Goal: Task Accomplishment & Management: Complete application form

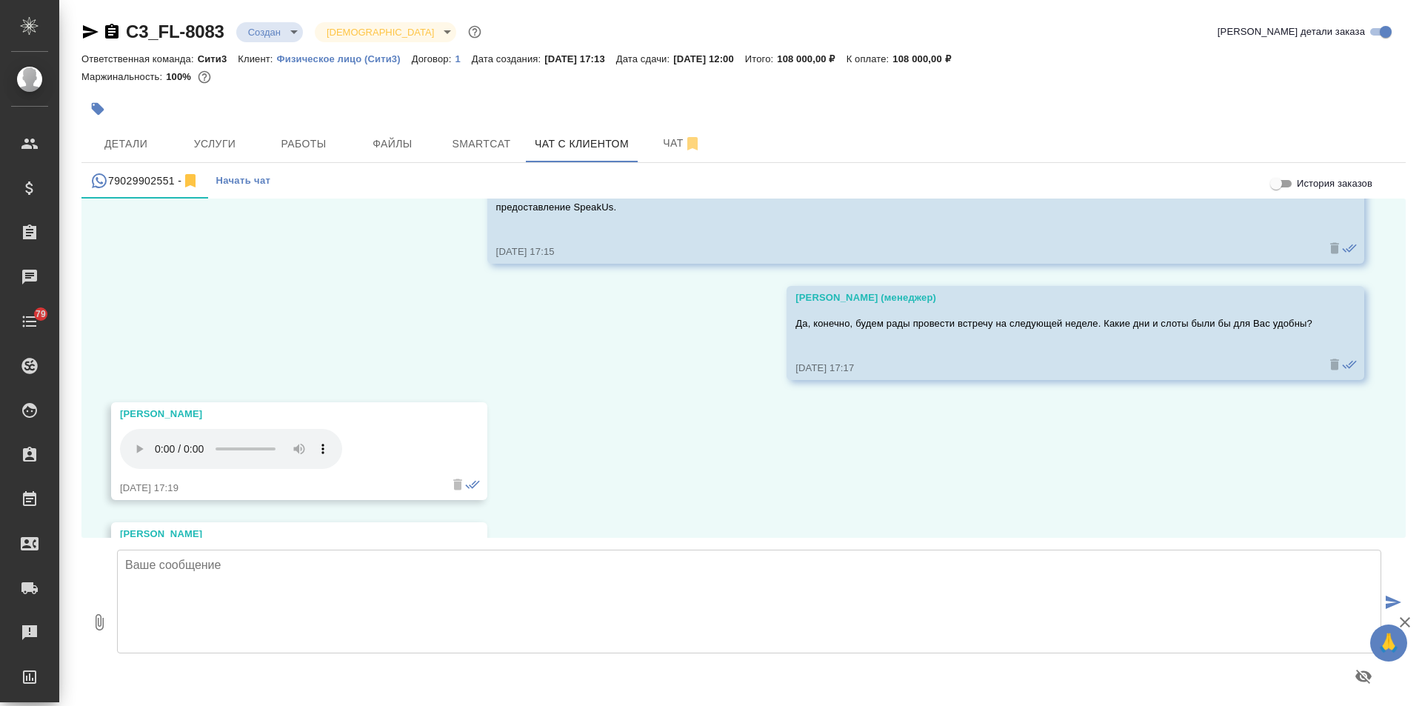
scroll to position [3355, 0]
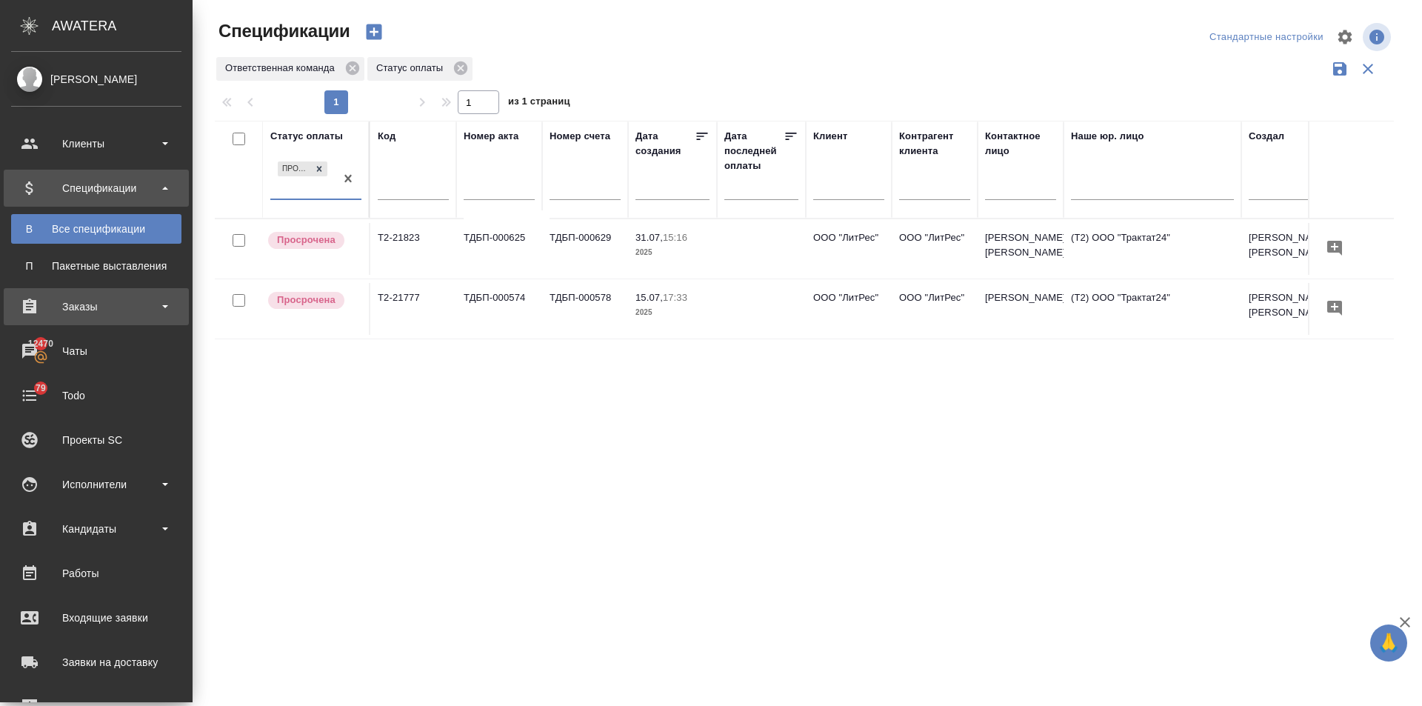
click at [30, 309] on div "Заказы" at bounding box center [96, 306] width 170 height 22
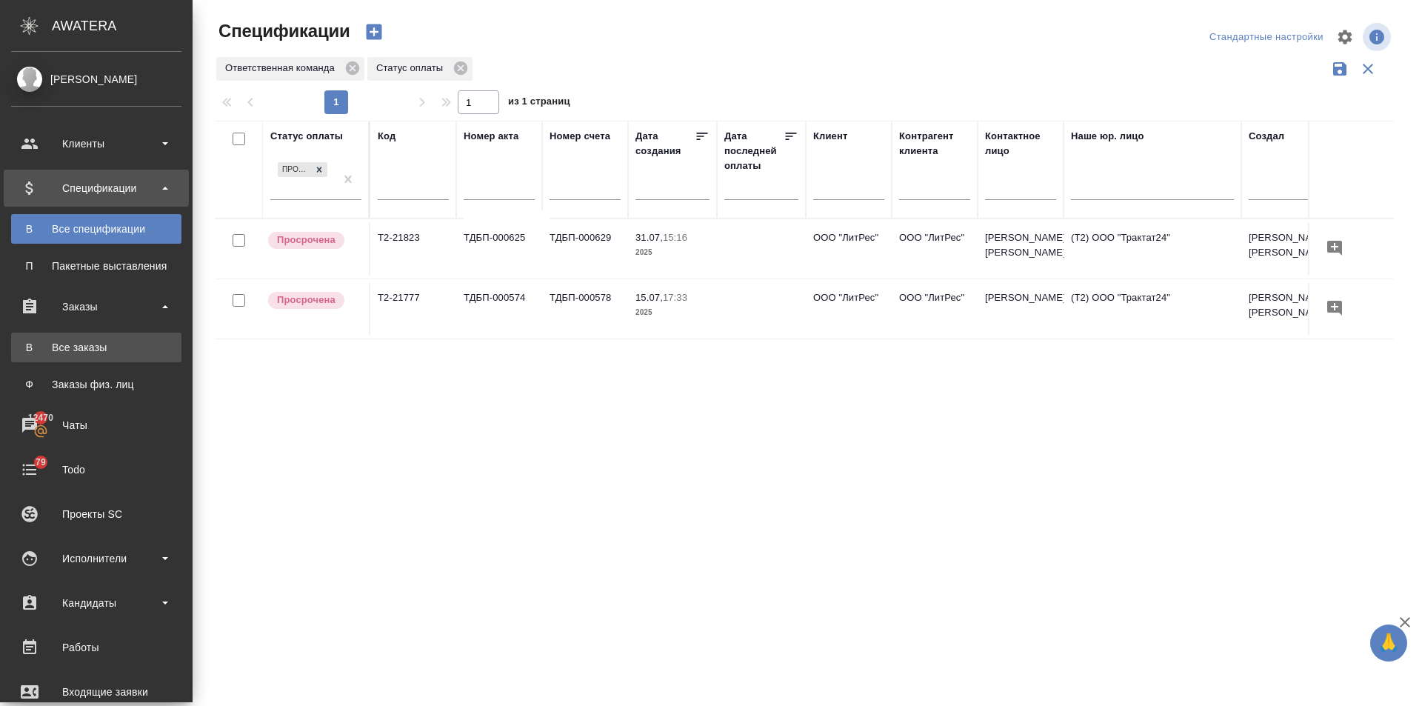
click at [45, 341] on div "Все заказы" at bounding box center [96, 347] width 155 height 15
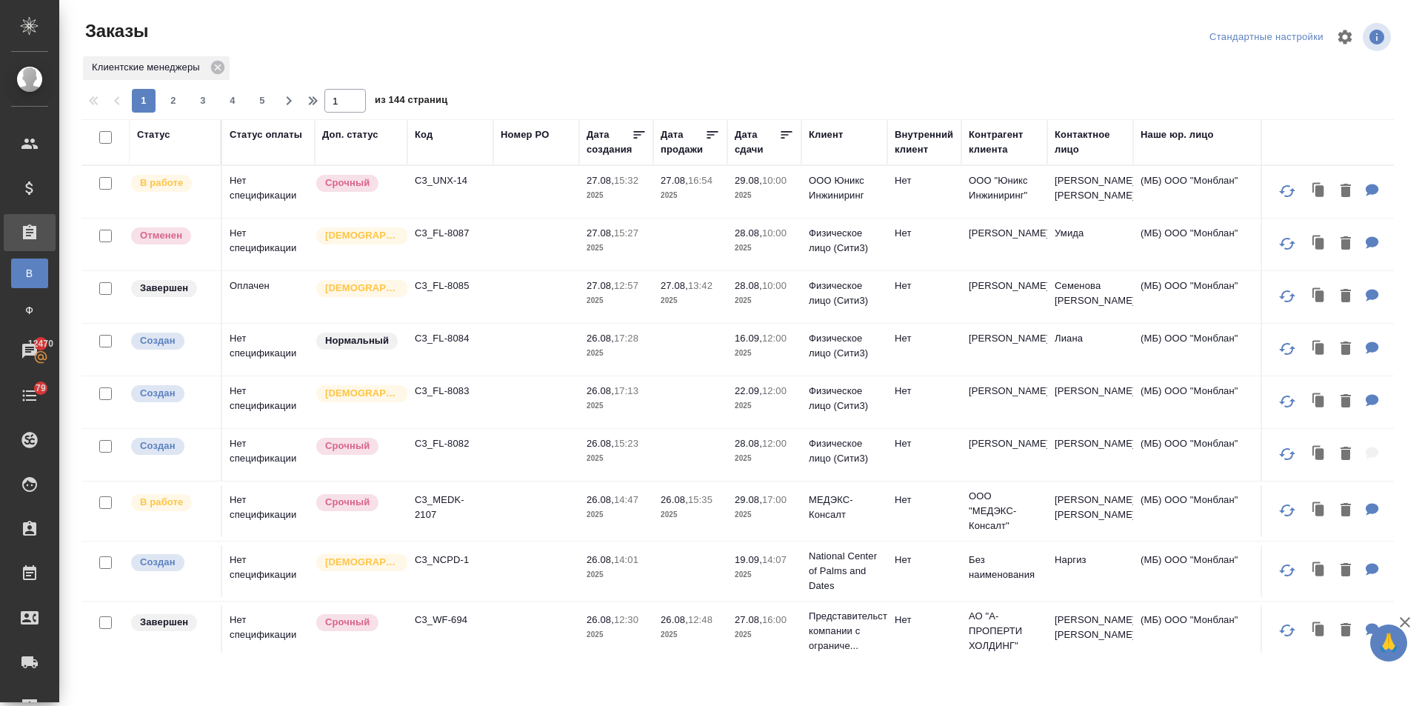
click at [757, 147] on div "Дата сдачи" at bounding box center [756, 142] width 44 height 30
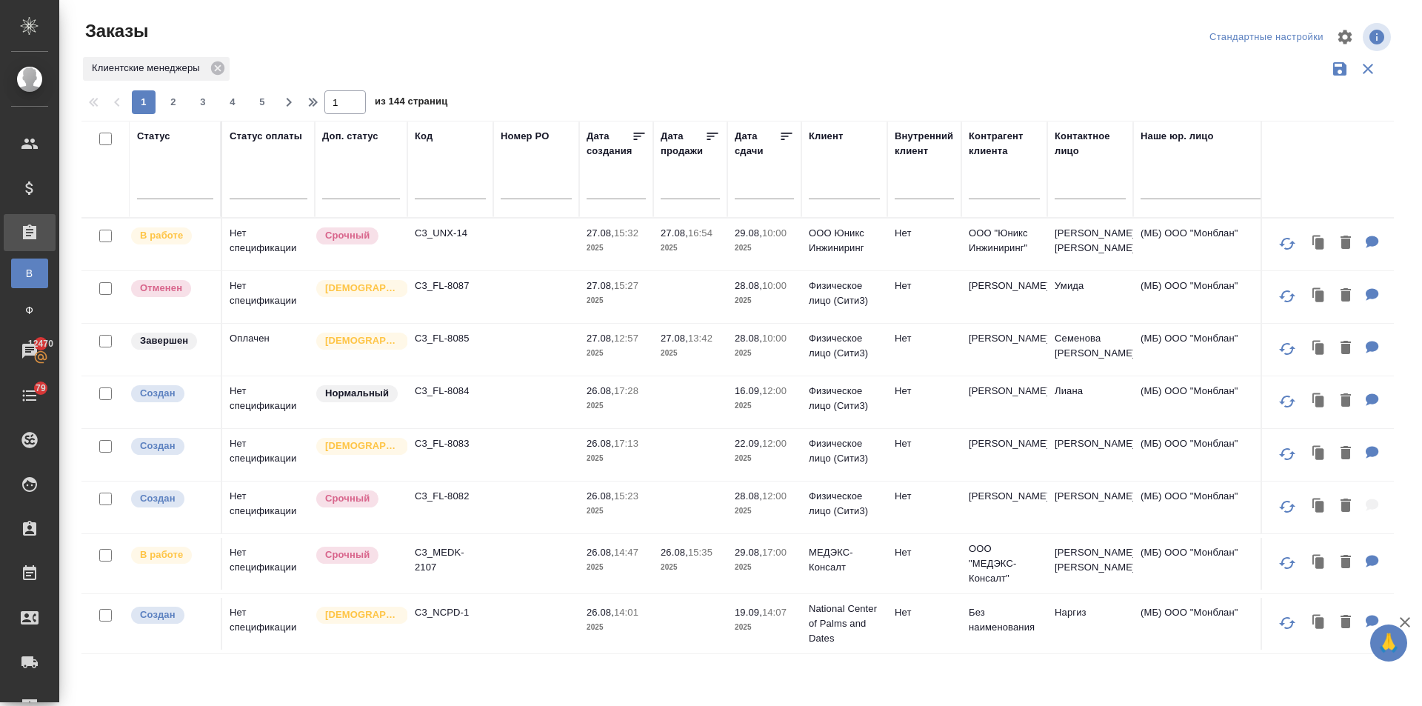
click at [748, 183] on input "text" at bounding box center [768, 186] width 50 height 21
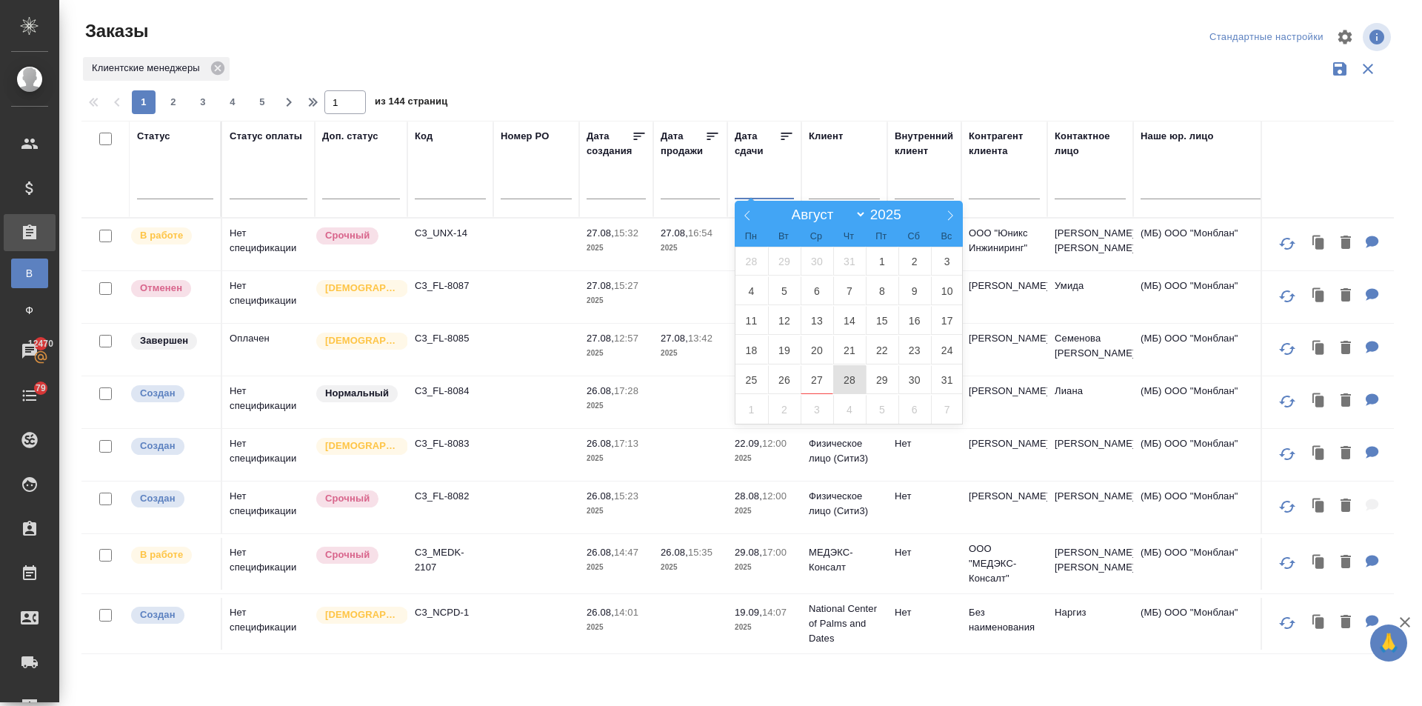
click at [848, 376] on span "28" at bounding box center [849, 379] width 33 height 29
type div "2025-08-27T21:00:00.000Z"
click at [903, 379] on span "30" at bounding box center [914, 379] width 33 height 29
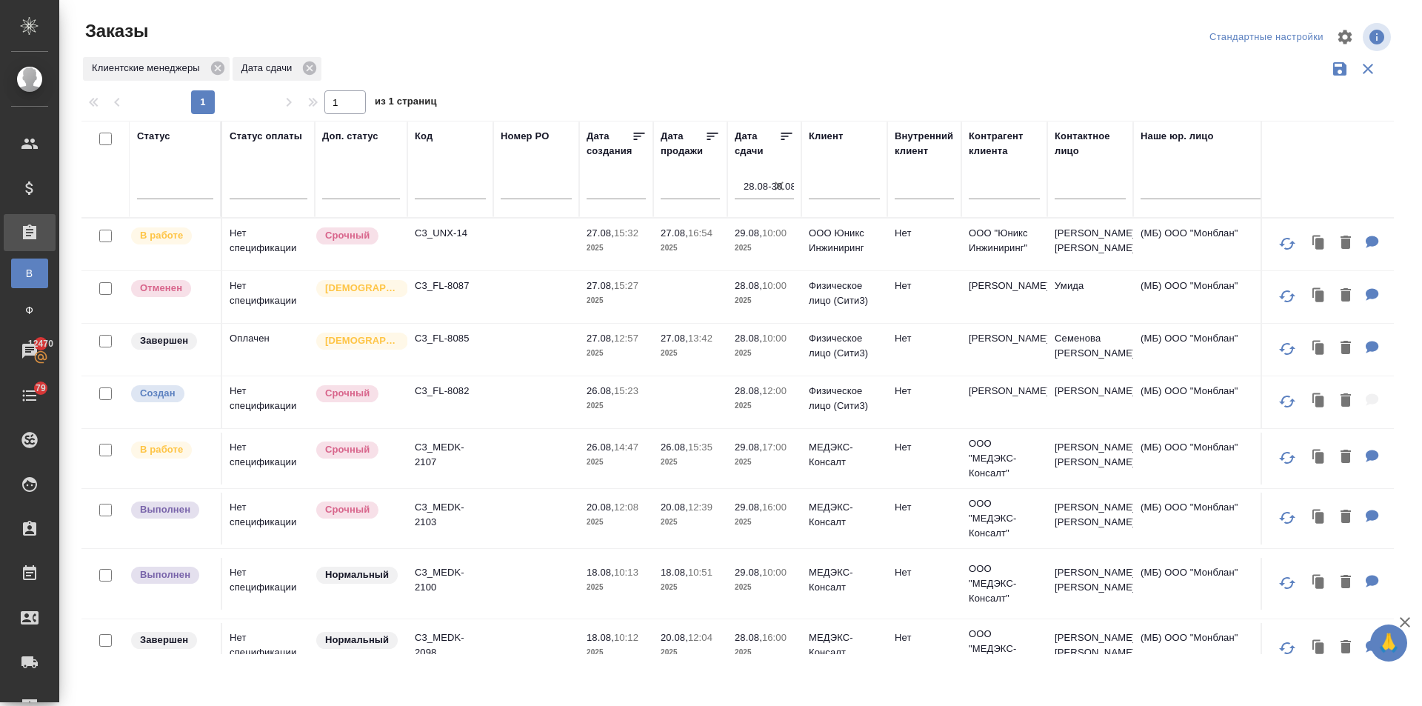
click at [806, 270] on td "МЕДЭКС-Консалт" at bounding box center [844, 244] width 86 height 52
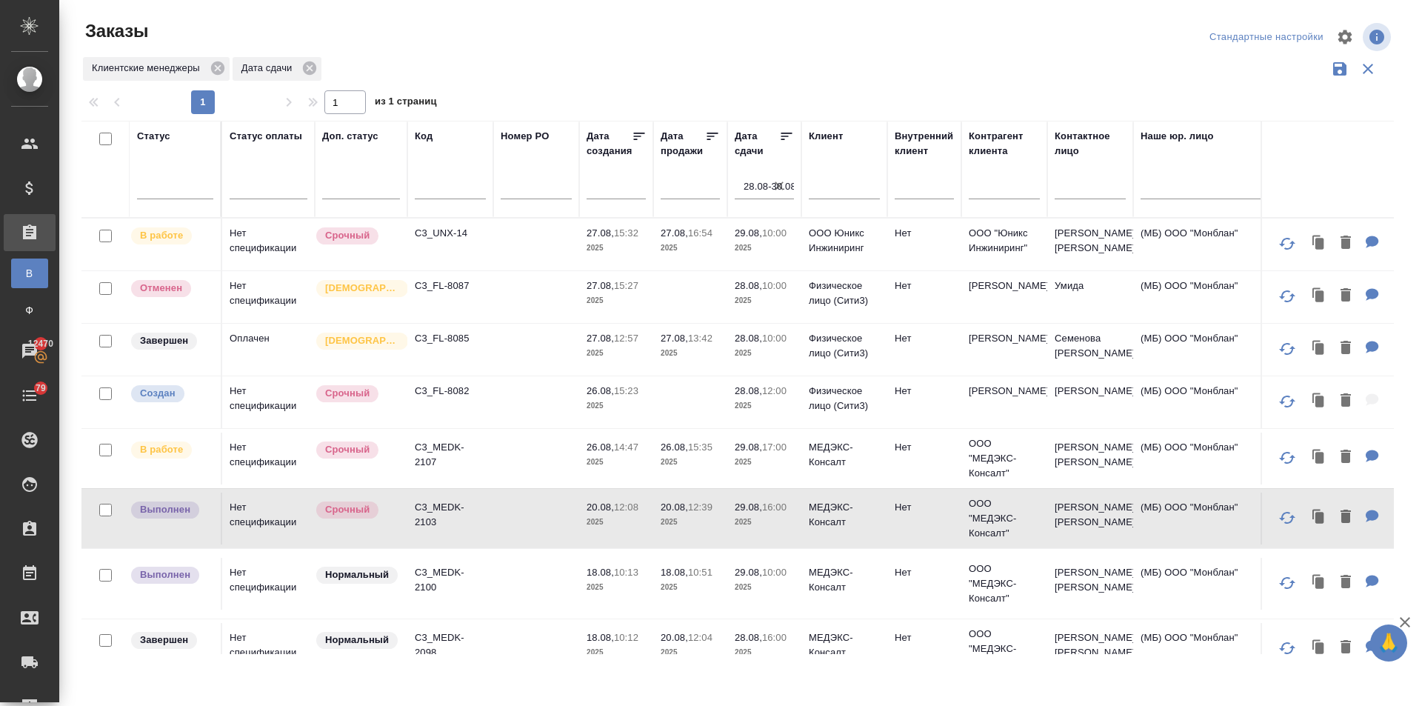
click at [806, 270] on td "МЕДЭКС-Консалт" at bounding box center [844, 244] width 86 height 52
click at [820, 595] on p "МЕДЭКС-Консалт" at bounding box center [844, 580] width 71 height 30
click at [822, 594] on p "МЕДЭКС-Консалт" at bounding box center [844, 580] width 71 height 30
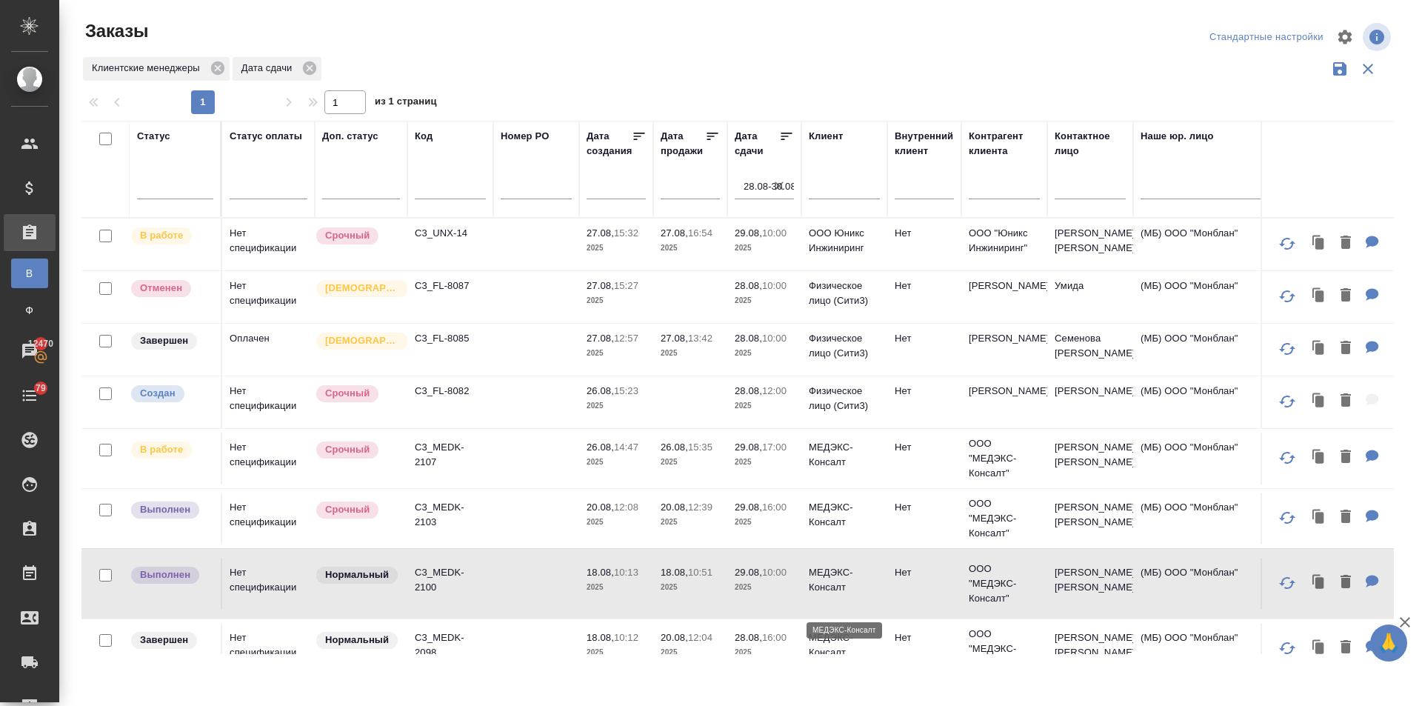
click at [820, 595] on p "МЕДЭКС-Консалт" at bounding box center [844, 580] width 71 height 30
click at [810, 469] on p "МЕДЭКС-Консалт" at bounding box center [844, 455] width 71 height 30
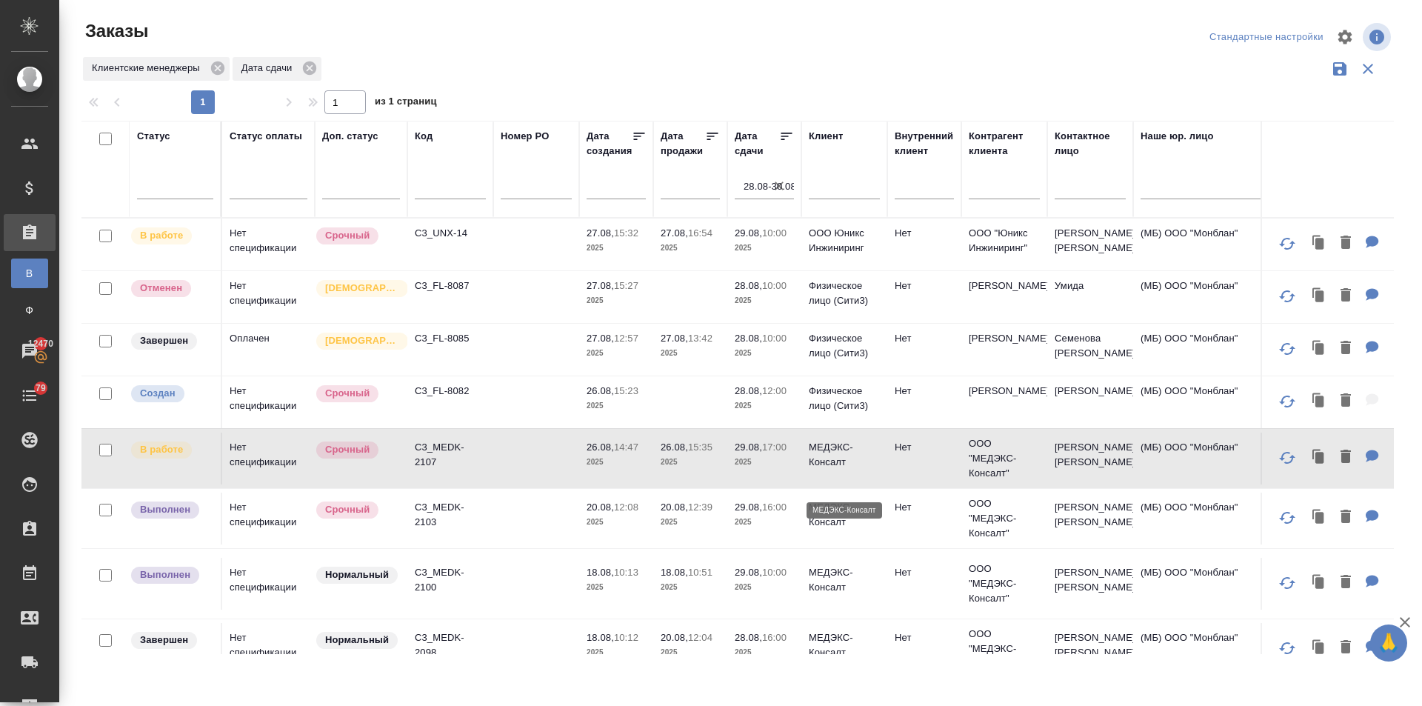
click at [810, 469] on p "МЕДЭКС-Консалт" at bounding box center [844, 455] width 71 height 30
click at [808, 235] on td "ООО Юникс Инжиниринг" at bounding box center [844, 244] width 86 height 52
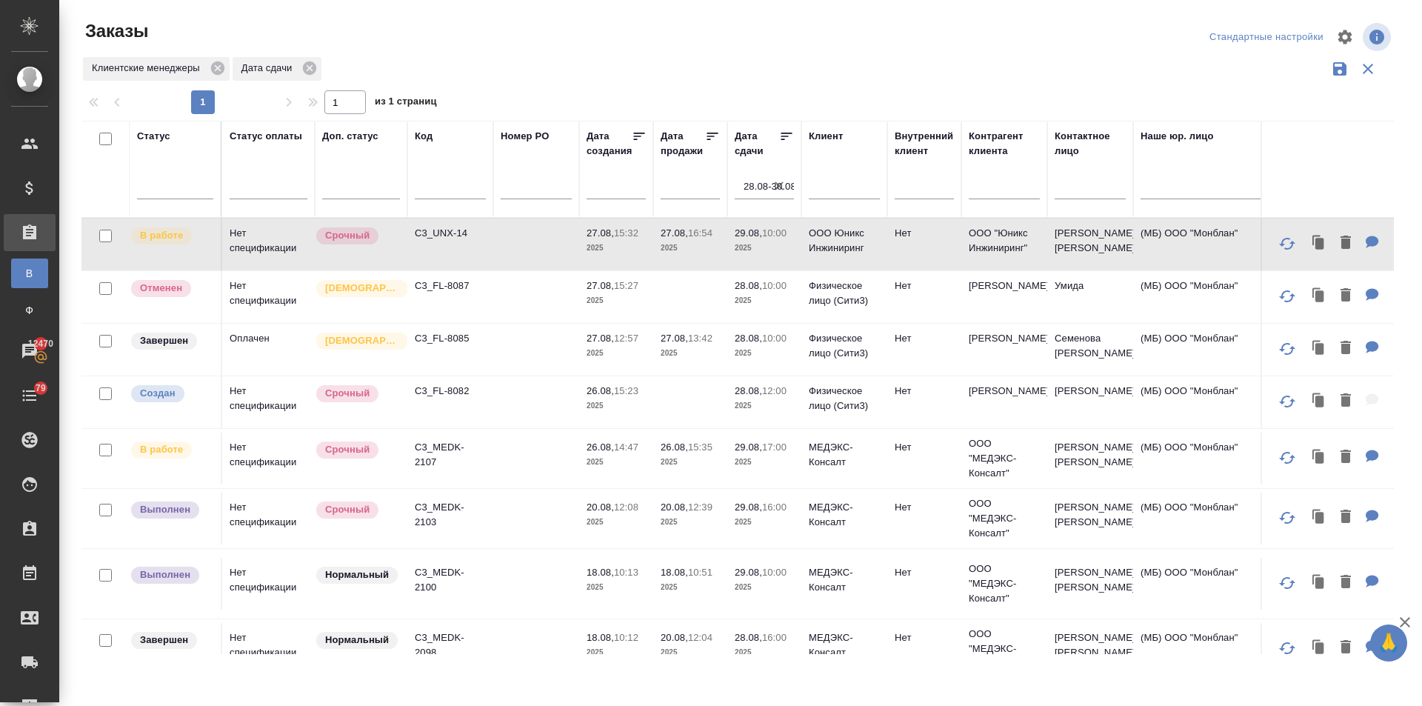
scroll to position [108, 0]
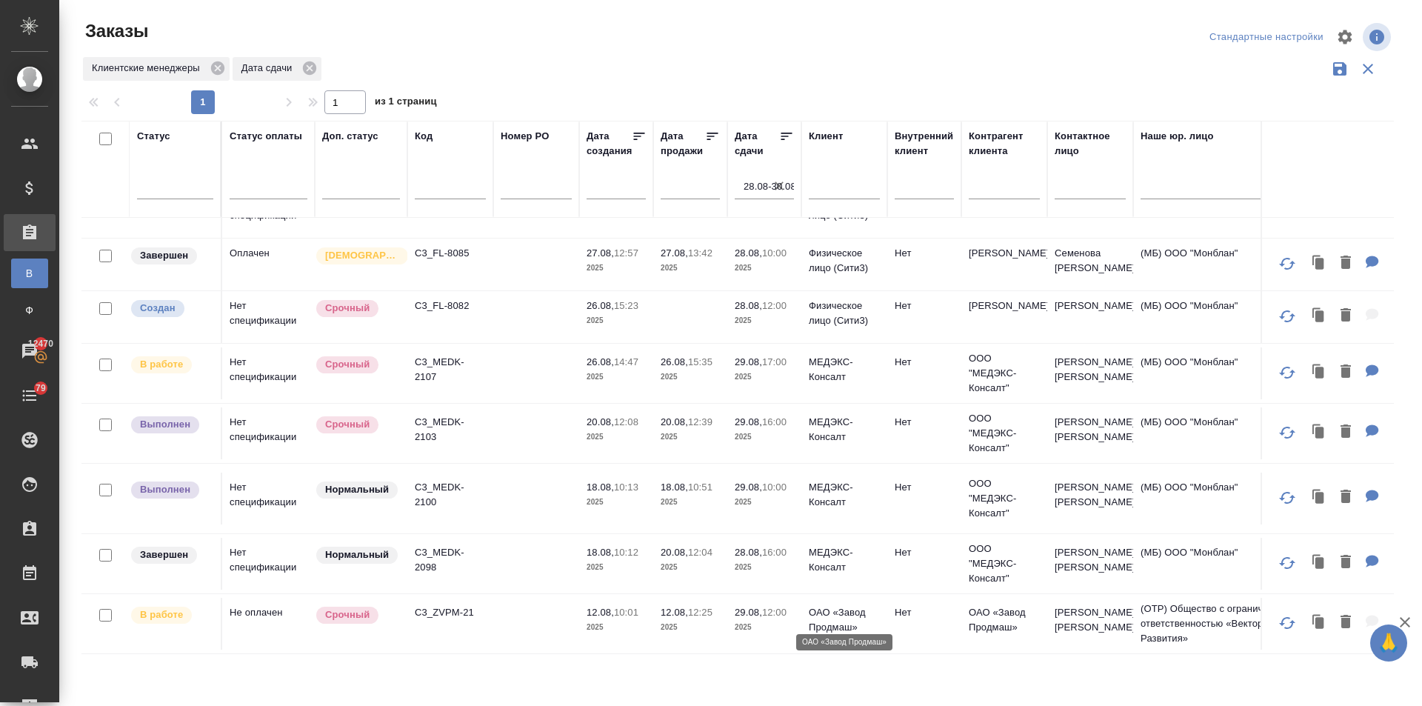
click at [817, 605] on p "ОАО «Завод Продмаш»" at bounding box center [844, 620] width 71 height 30
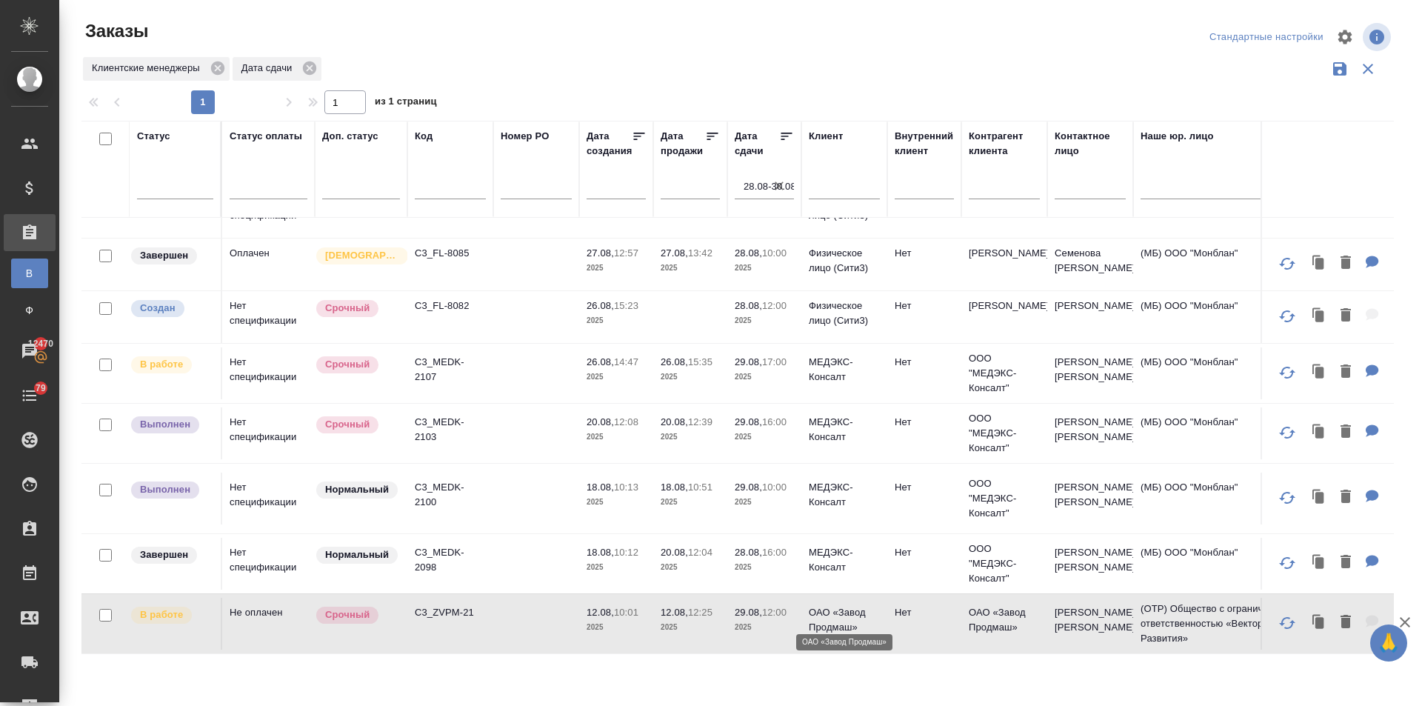
click at [817, 605] on p "ОАО «Завод Продмаш»" at bounding box center [844, 620] width 71 height 30
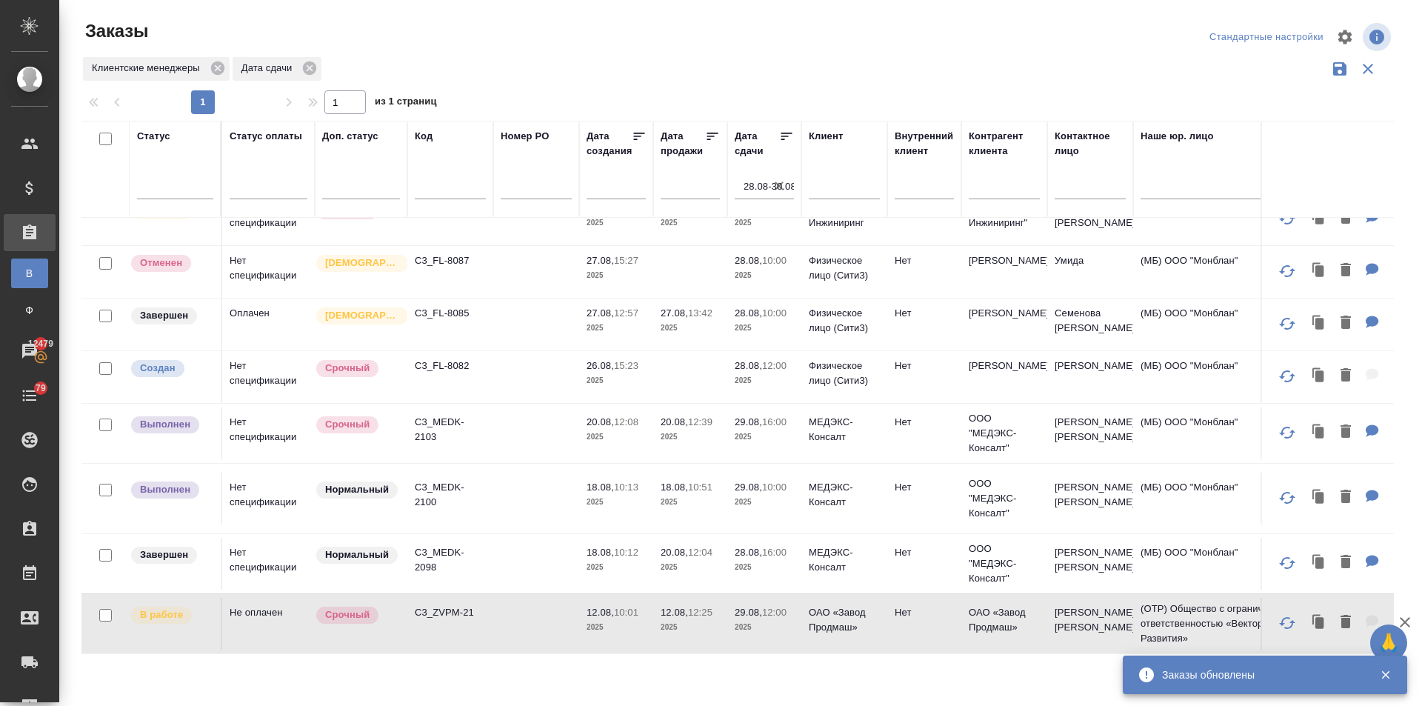
scroll to position [48, 0]
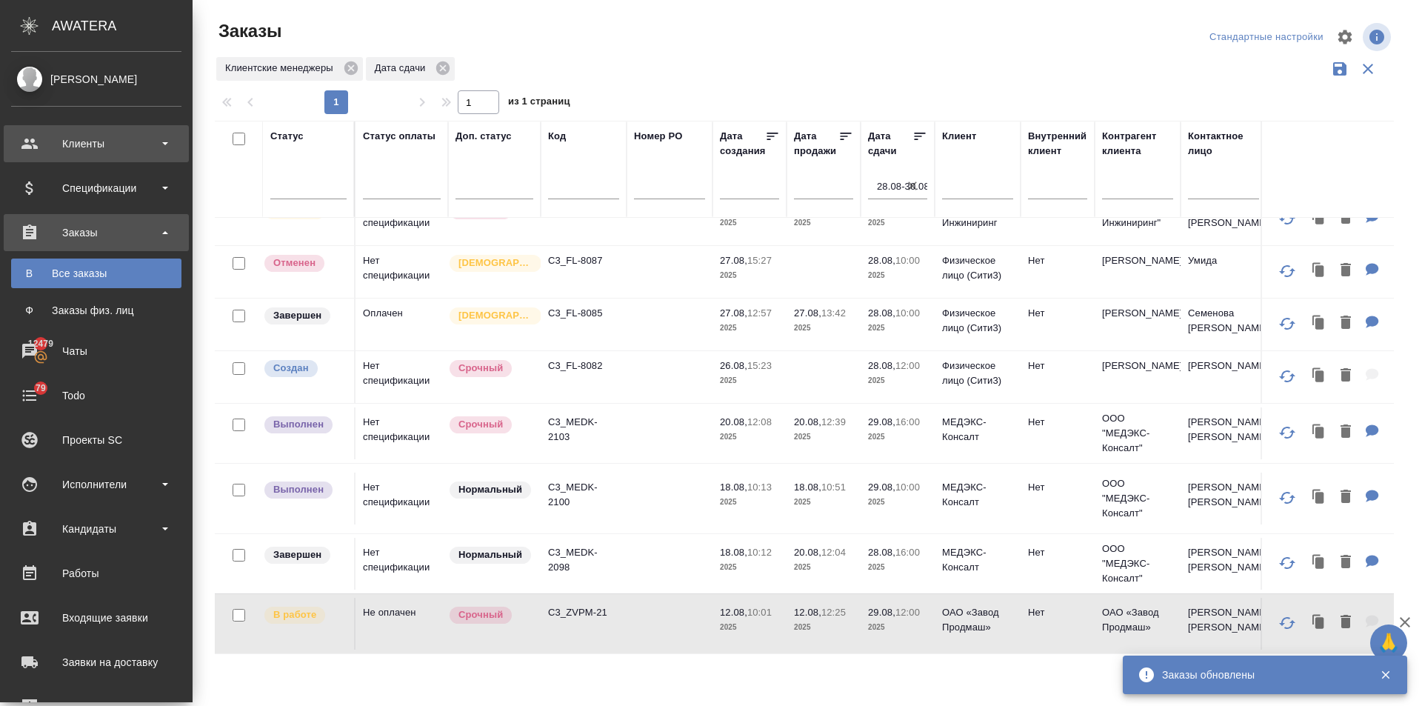
click at [28, 141] on div "Клиенты" at bounding box center [96, 144] width 170 height 22
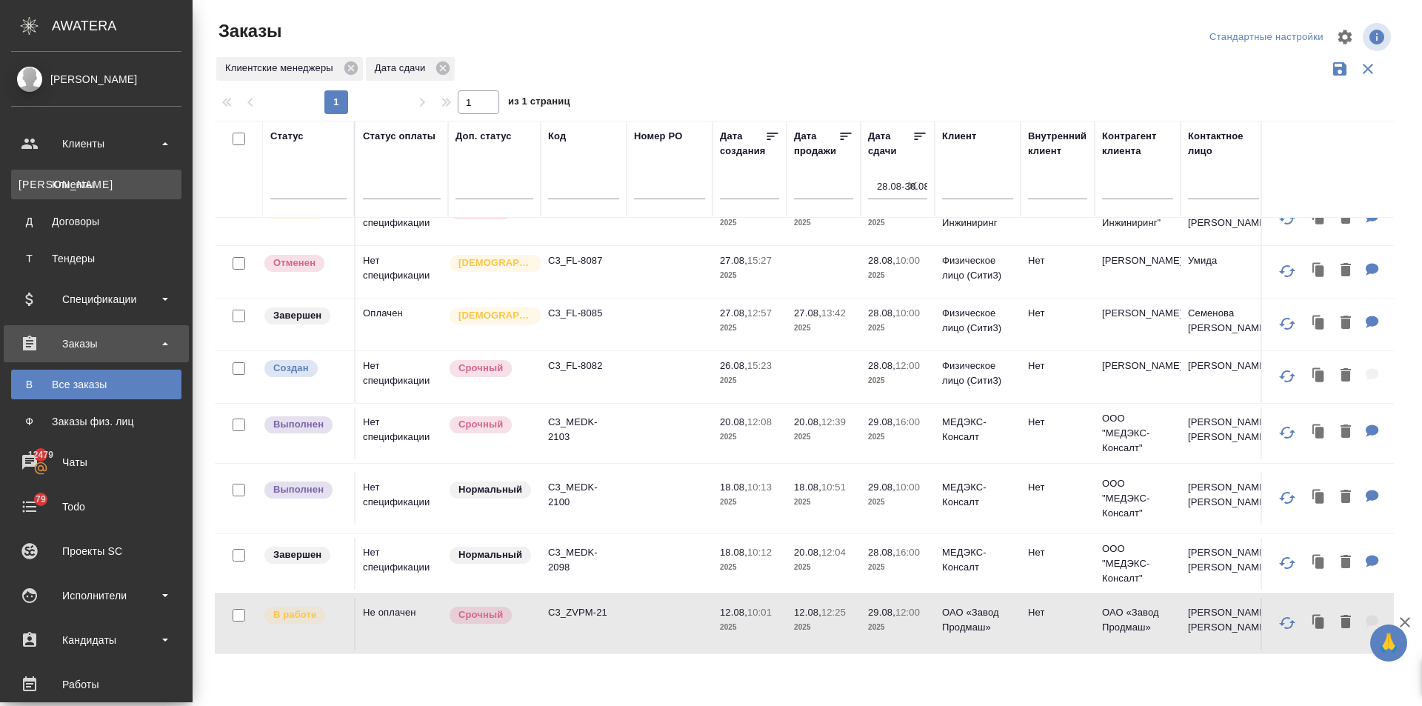
click at [50, 179] on div "Клиенты" at bounding box center [96, 184] width 155 height 15
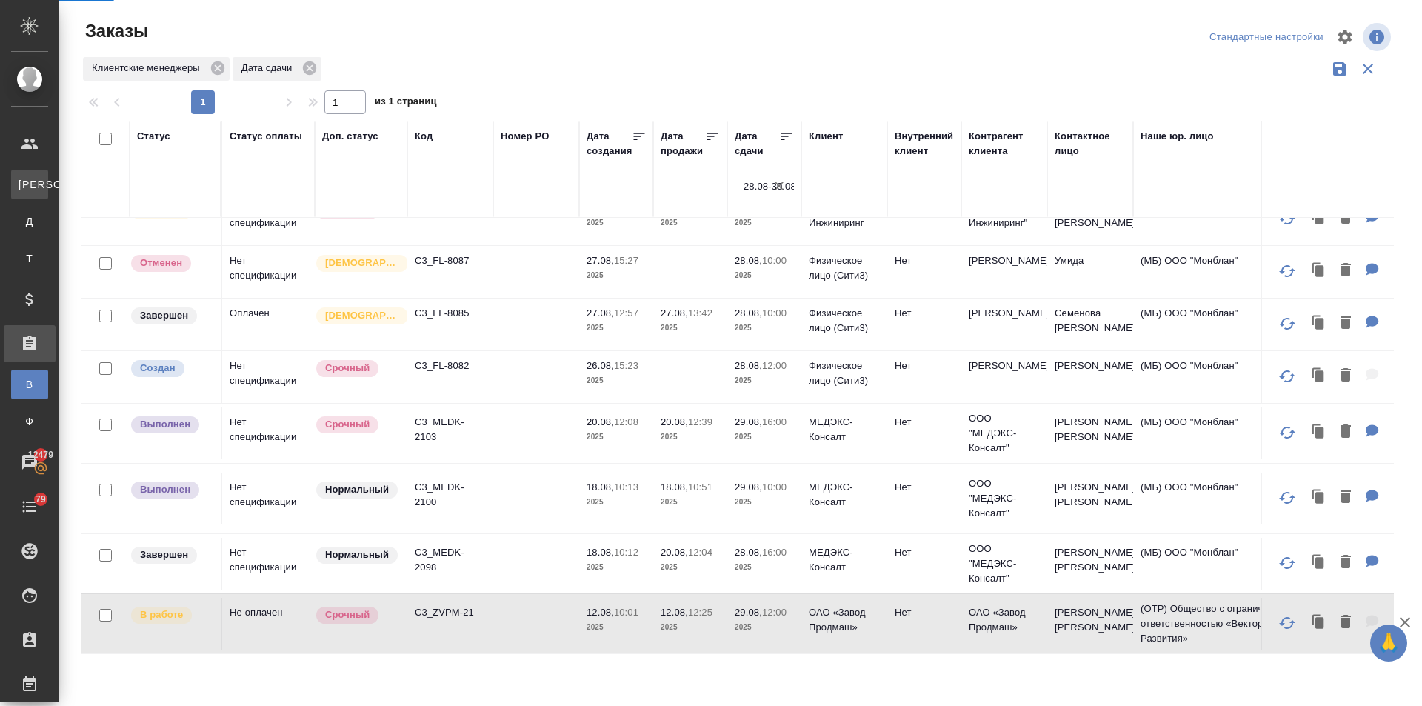
select select "RU"
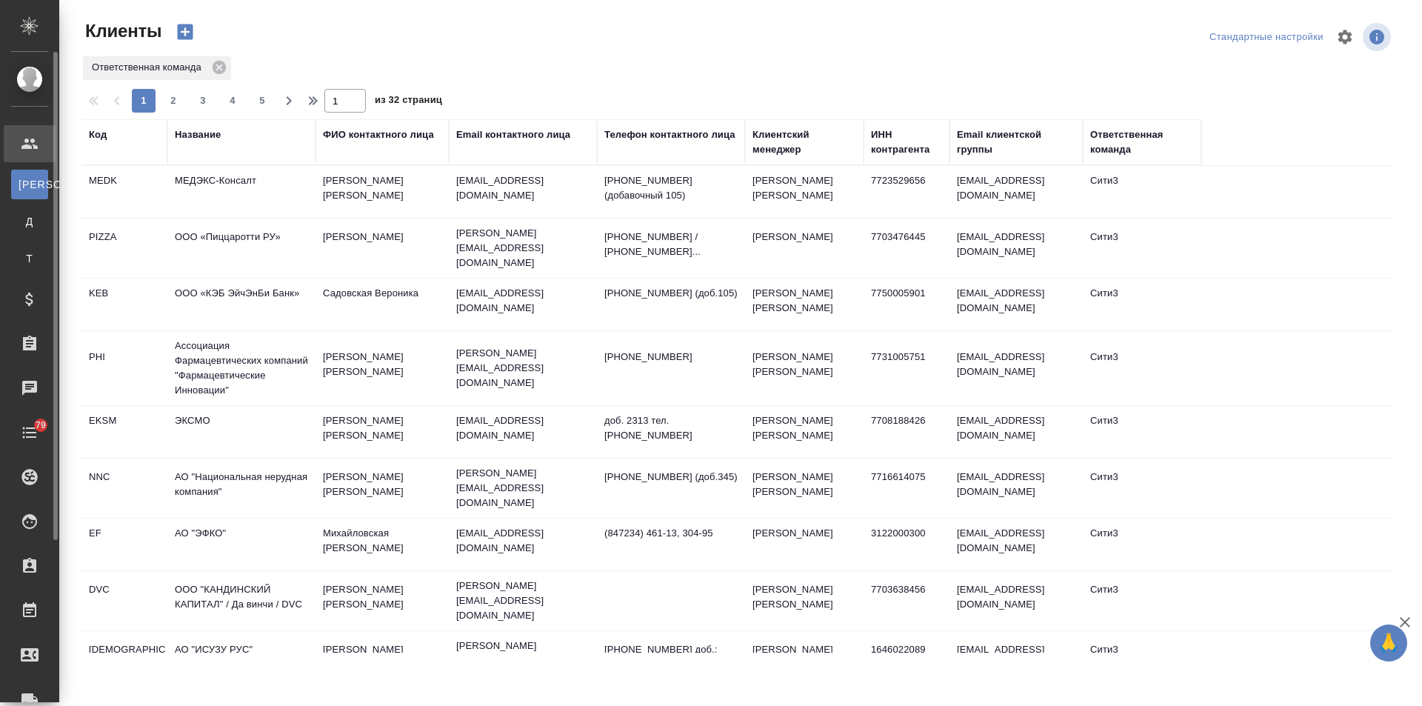
click at [27, 138] on div "Клиенты" at bounding box center [11, 144] width 37 height 22
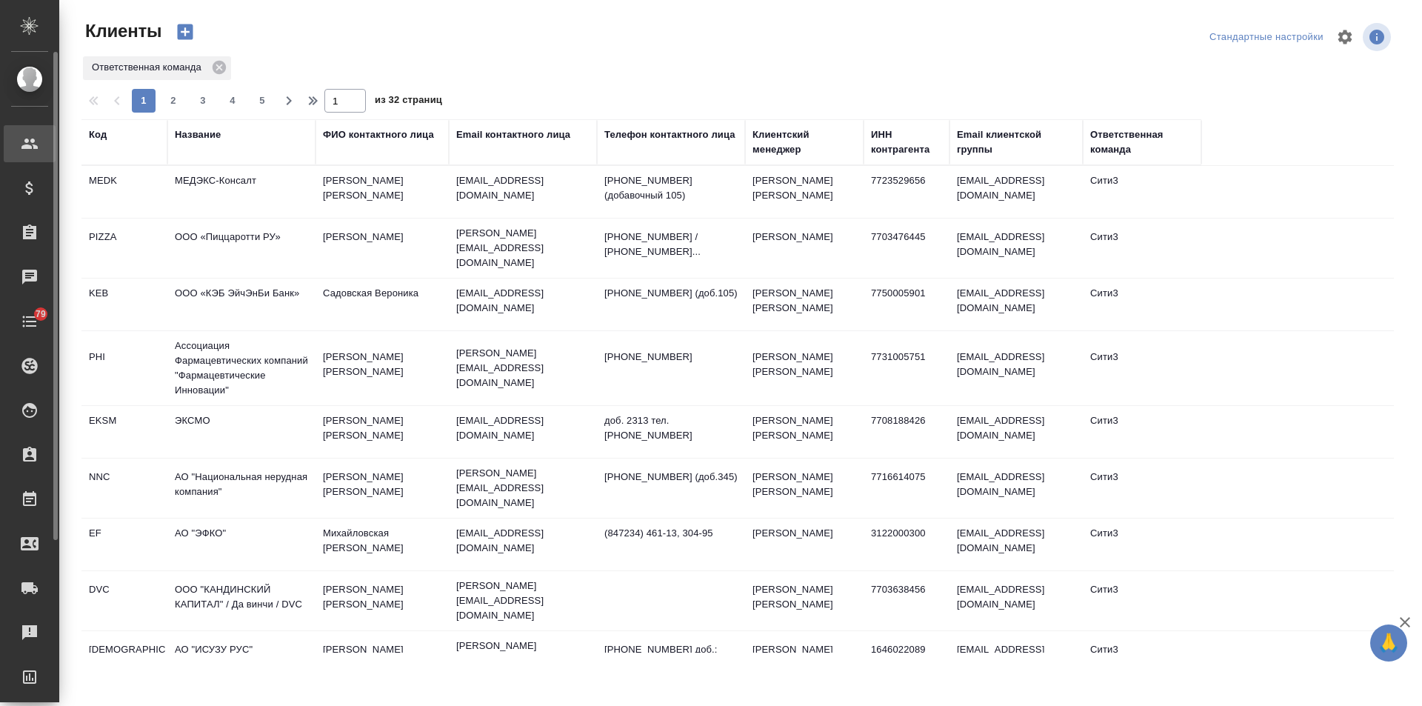
click at [27, 138] on div "Клиенты" at bounding box center [11, 144] width 37 height 22
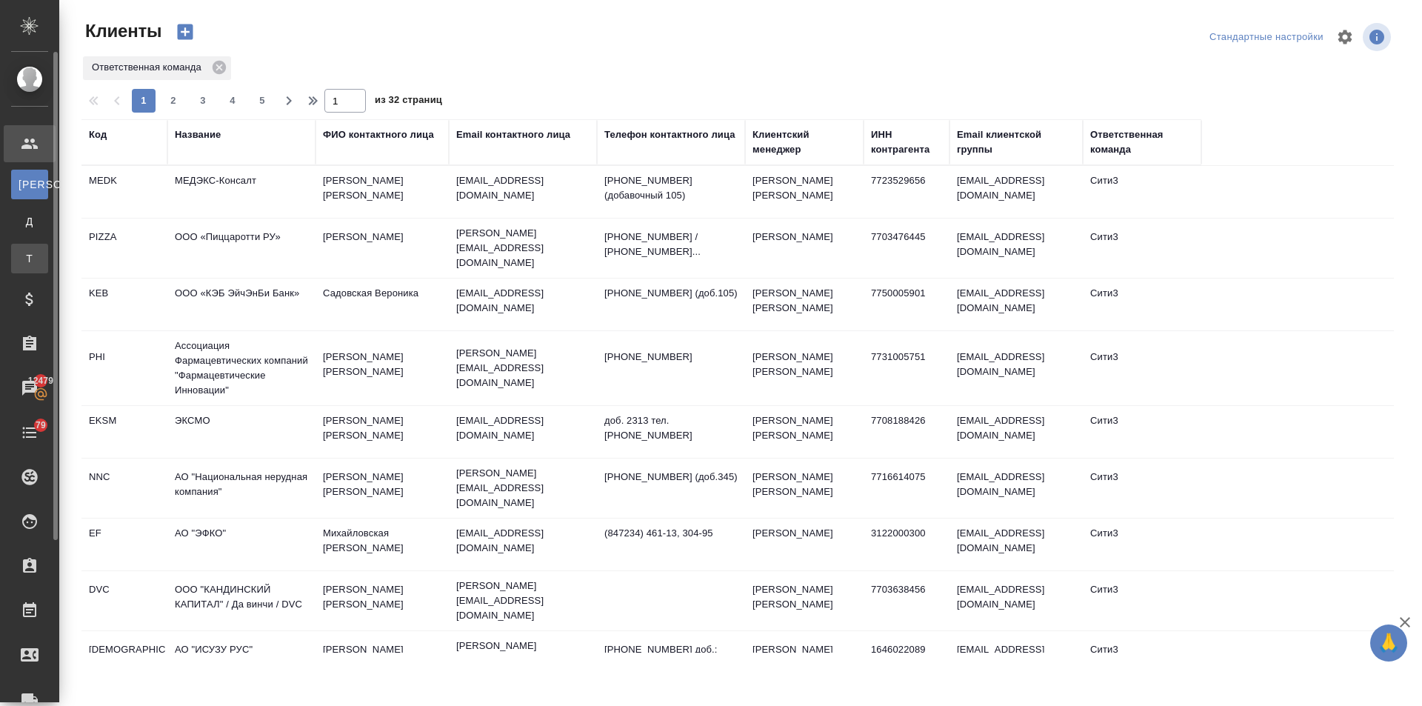
click at [30, 247] on link "Т Тендеры" at bounding box center [29, 259] width 37 height 30
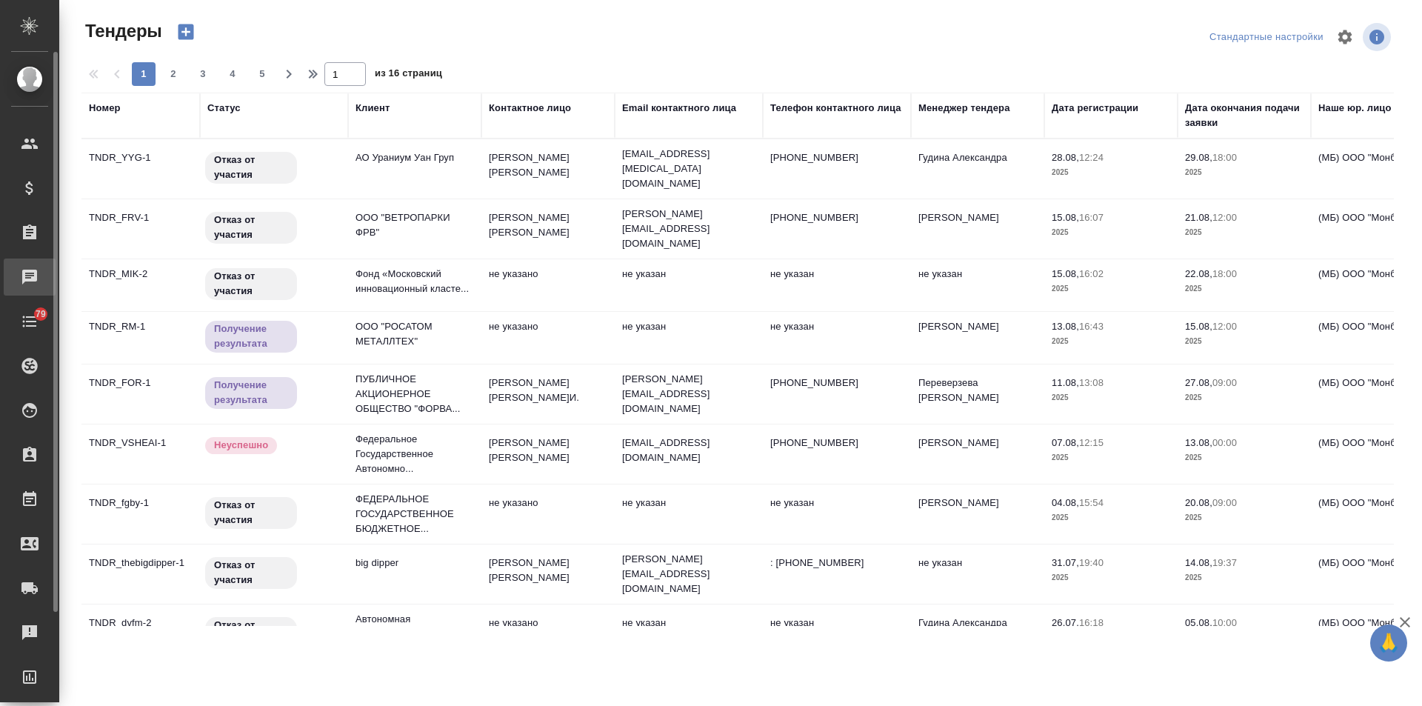
click at [27, 279] on div "Чаты" at bounding box center [11, 277] width 37 height 22
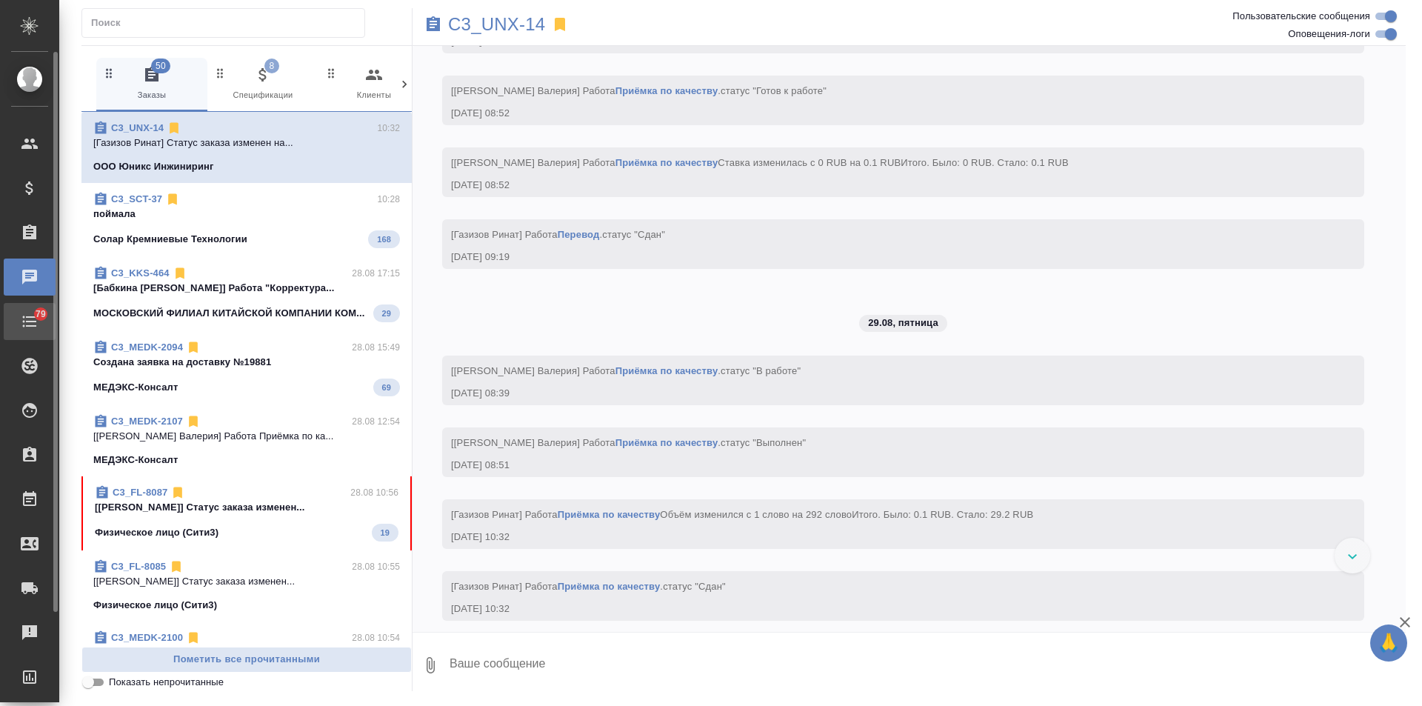
scroll to position [2731, 0]
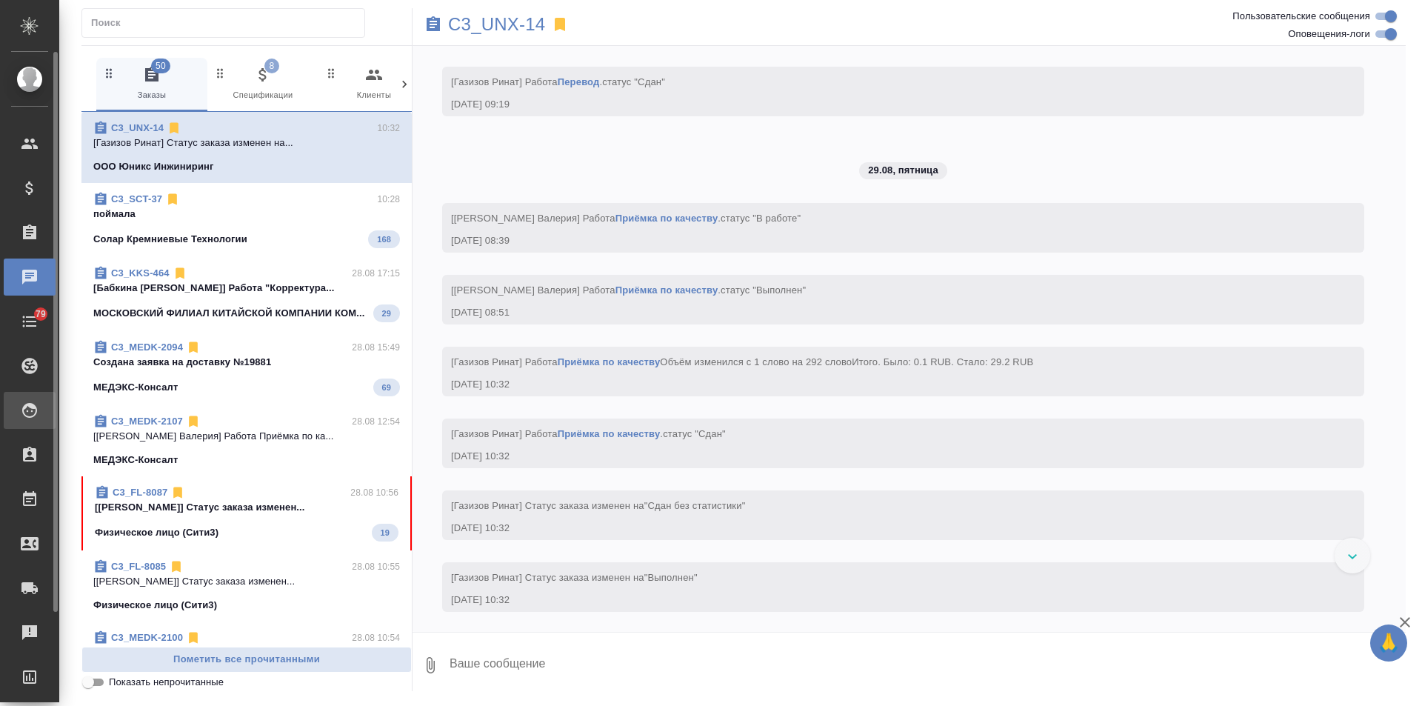
click at [24, 405] on div "Исполнители" at bounding box center [11, 410] width 37 height 22
click at [21, 315] on div "Todo" at bounding box center [11, 321] width 37 height 22
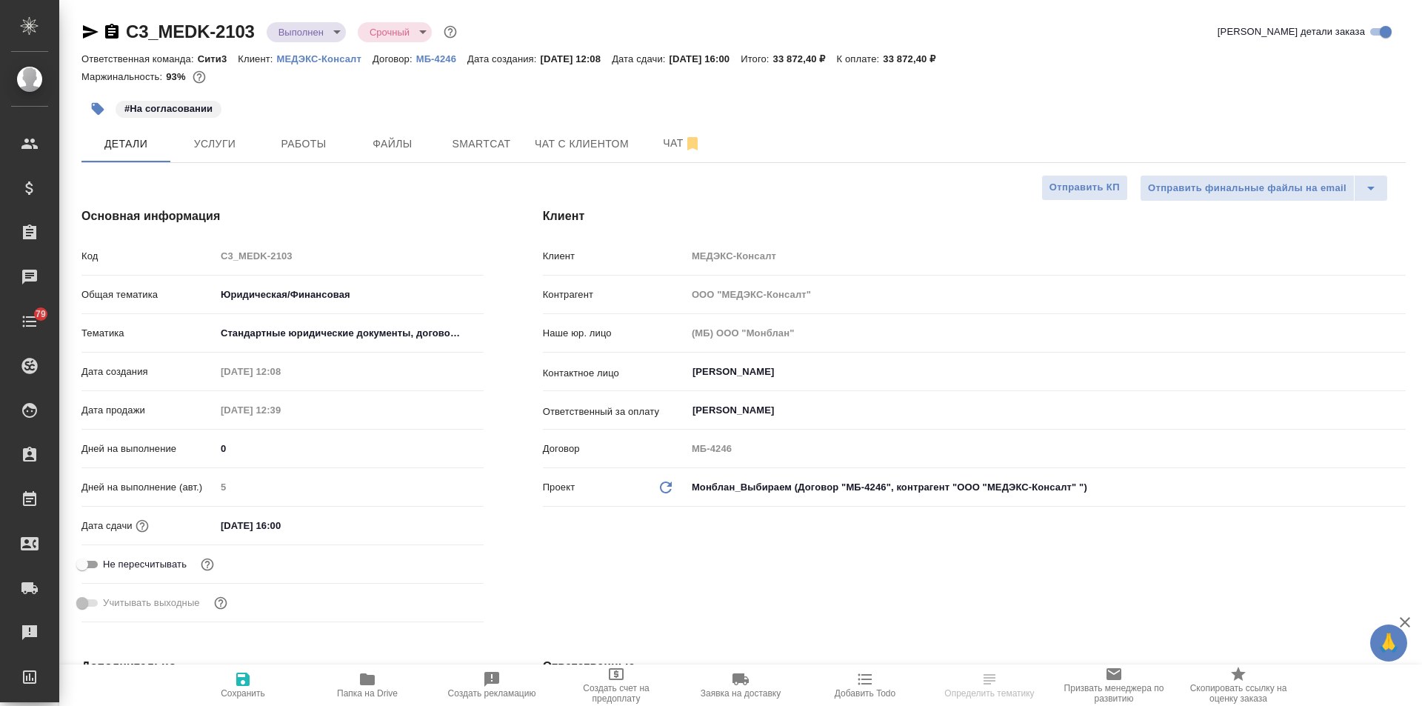
select select "RU"
type textarea "x"
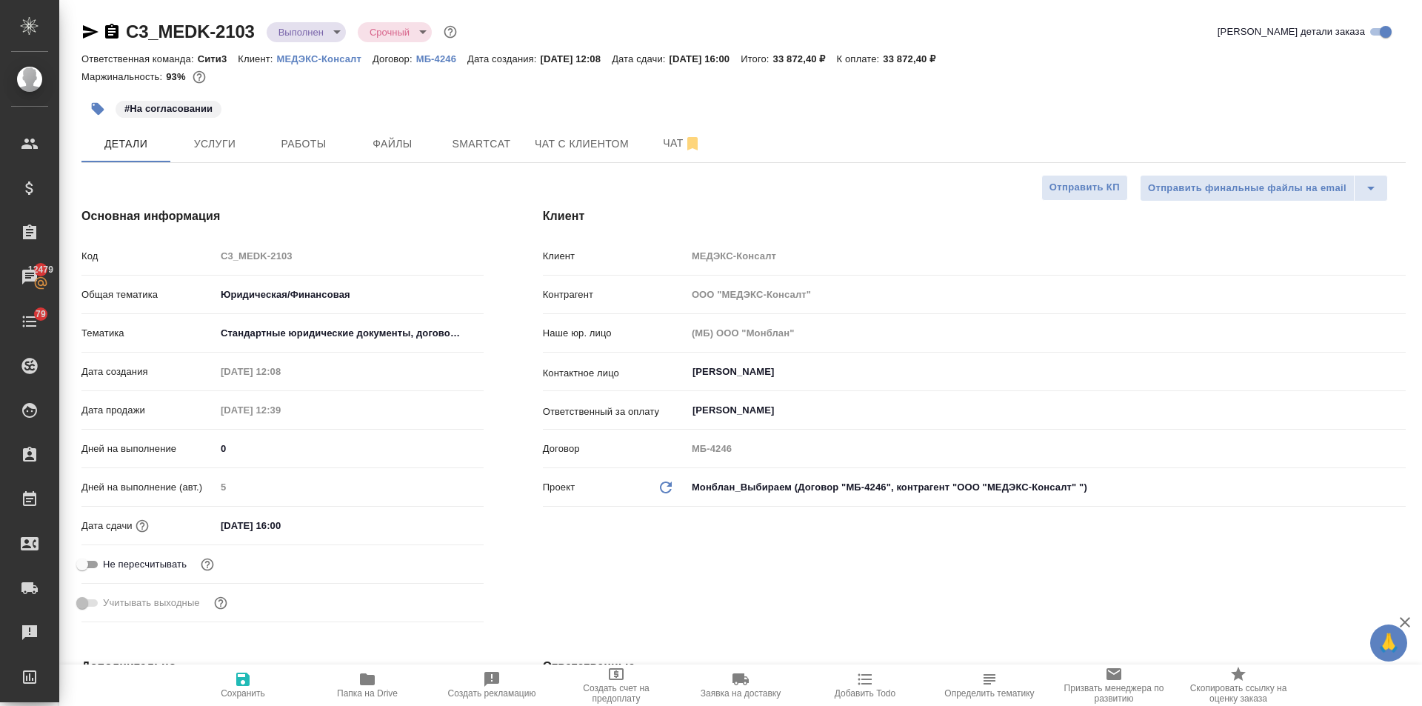
type textarea "x"
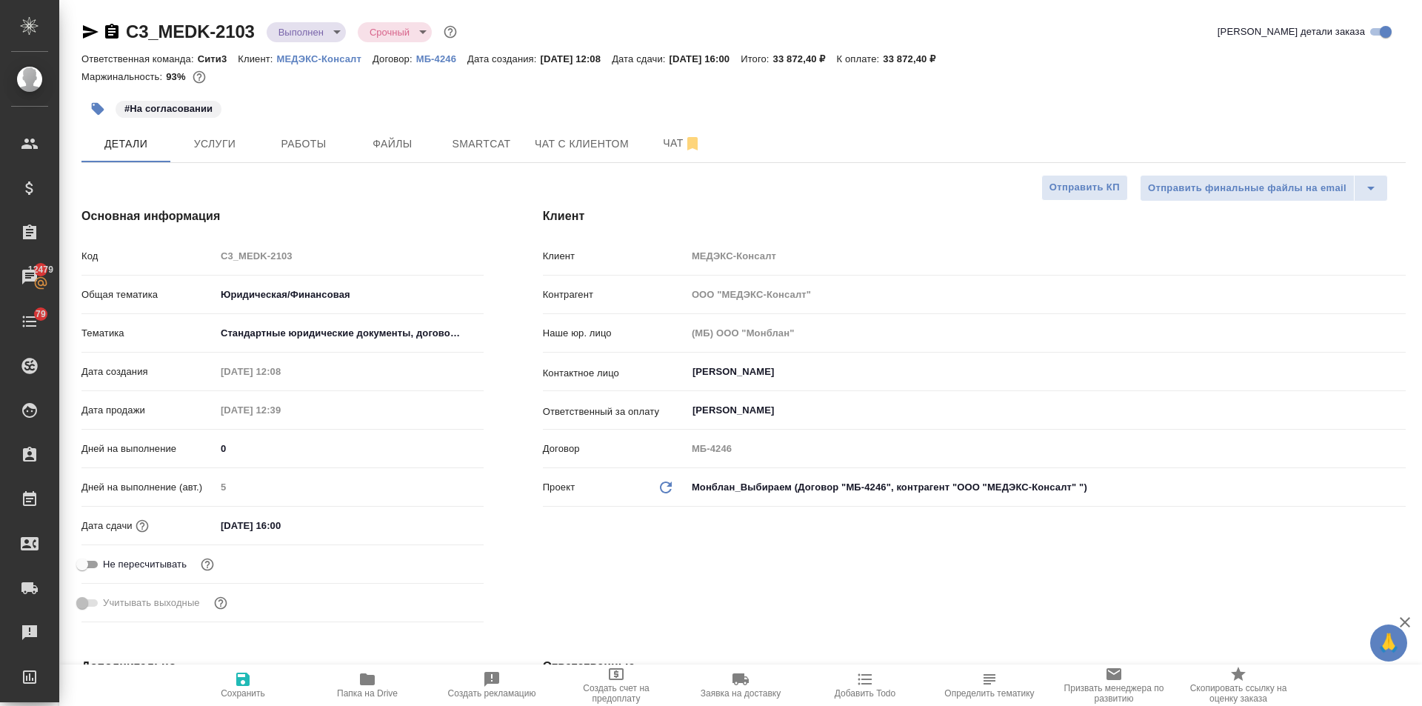
type textarea "x"
click at [98, 110] on icon "button" at bounding box center [98, 109] width 13 height 13
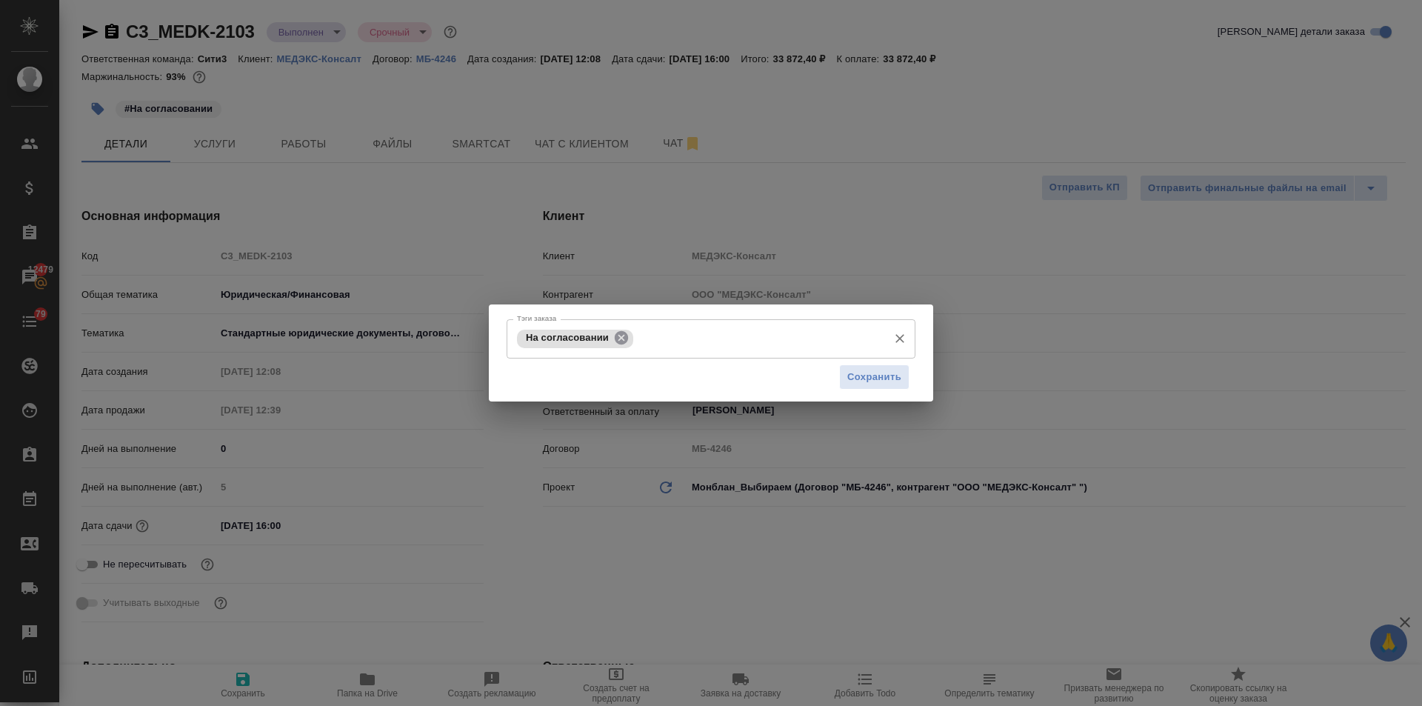
click at [620, 335] on icon at bounding box center [621, 337] width 13 height 13
click at [600, 341] on input "Тэги заказа" at bounding box center [696, 338] width 367 height 25
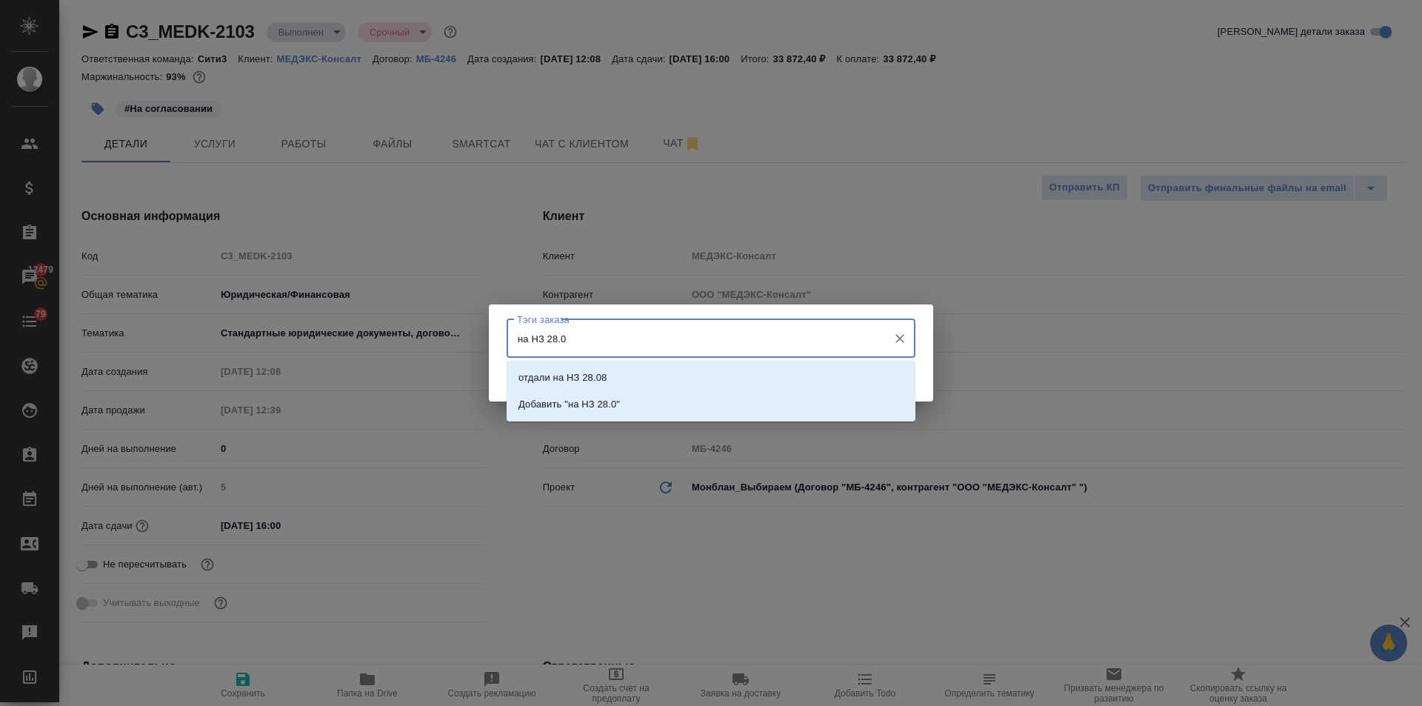
type input "на НЗ 28.08"
click at [581, 372] on p "отдали на НЗ 28.08" at bounding box center [562, 377] width 88 height 15
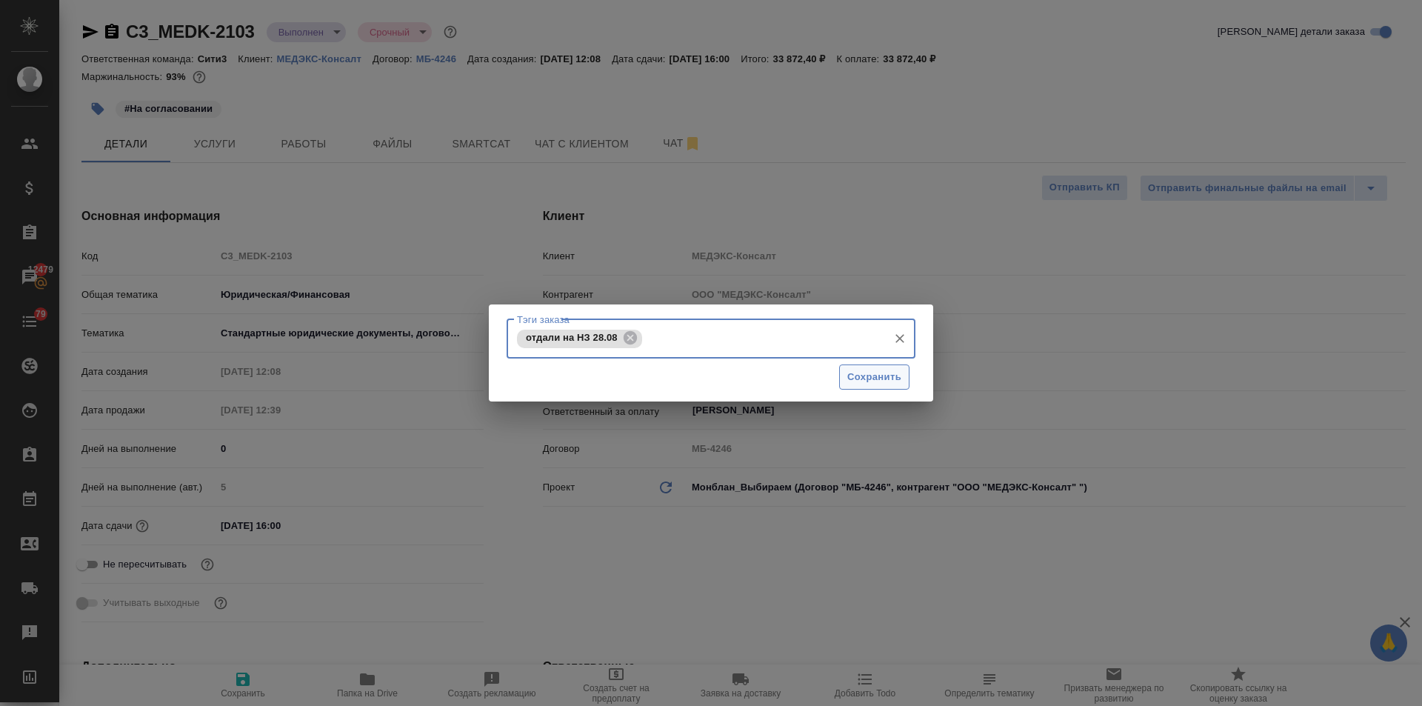
click at [868, 366] on button "Сохранить" at bounding box center [874, 377] width 70 height 26
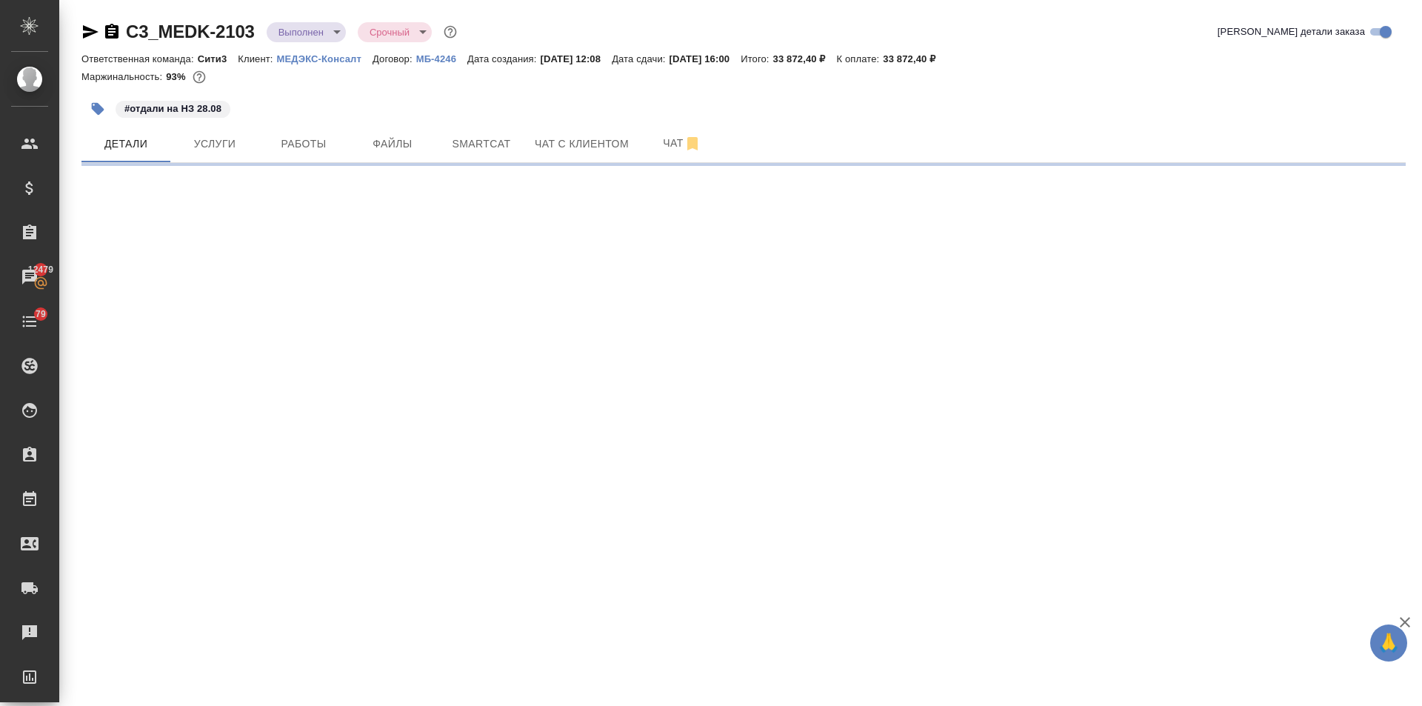
select select "RU"
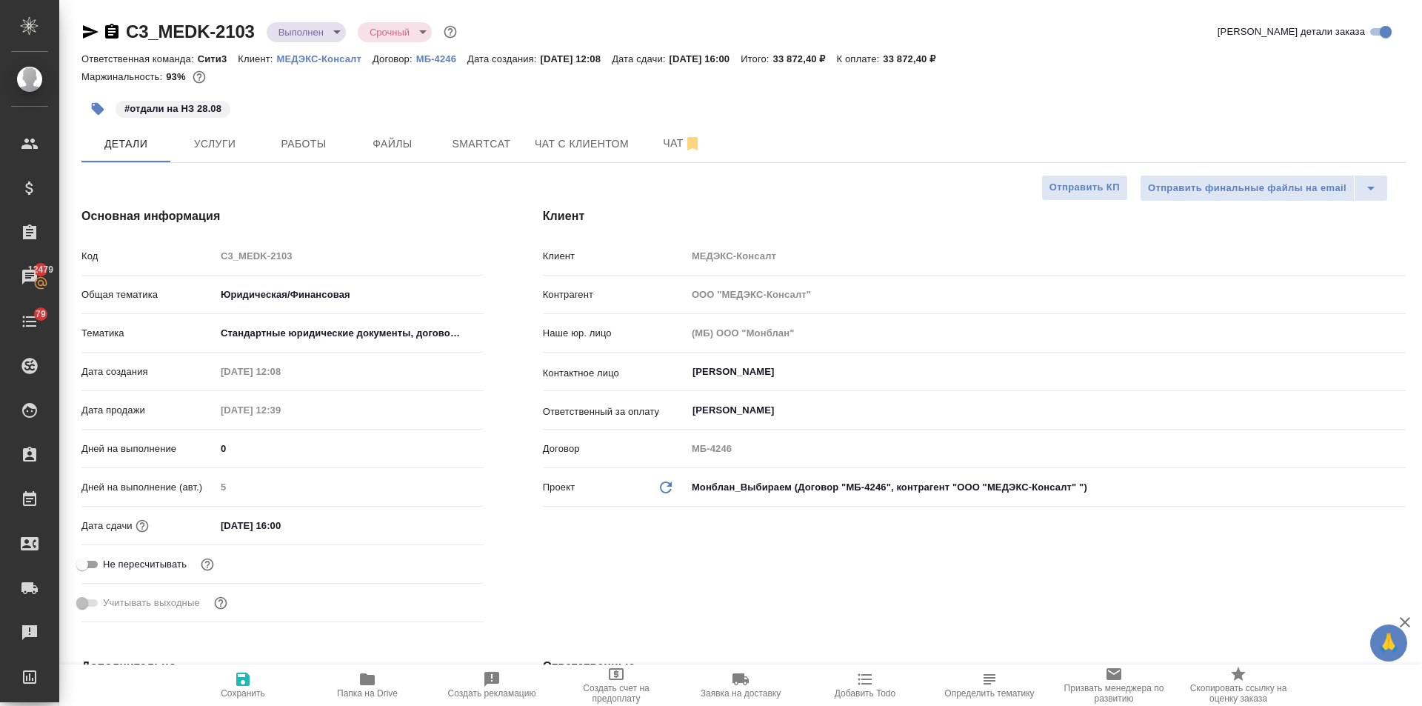
type textarea "x"
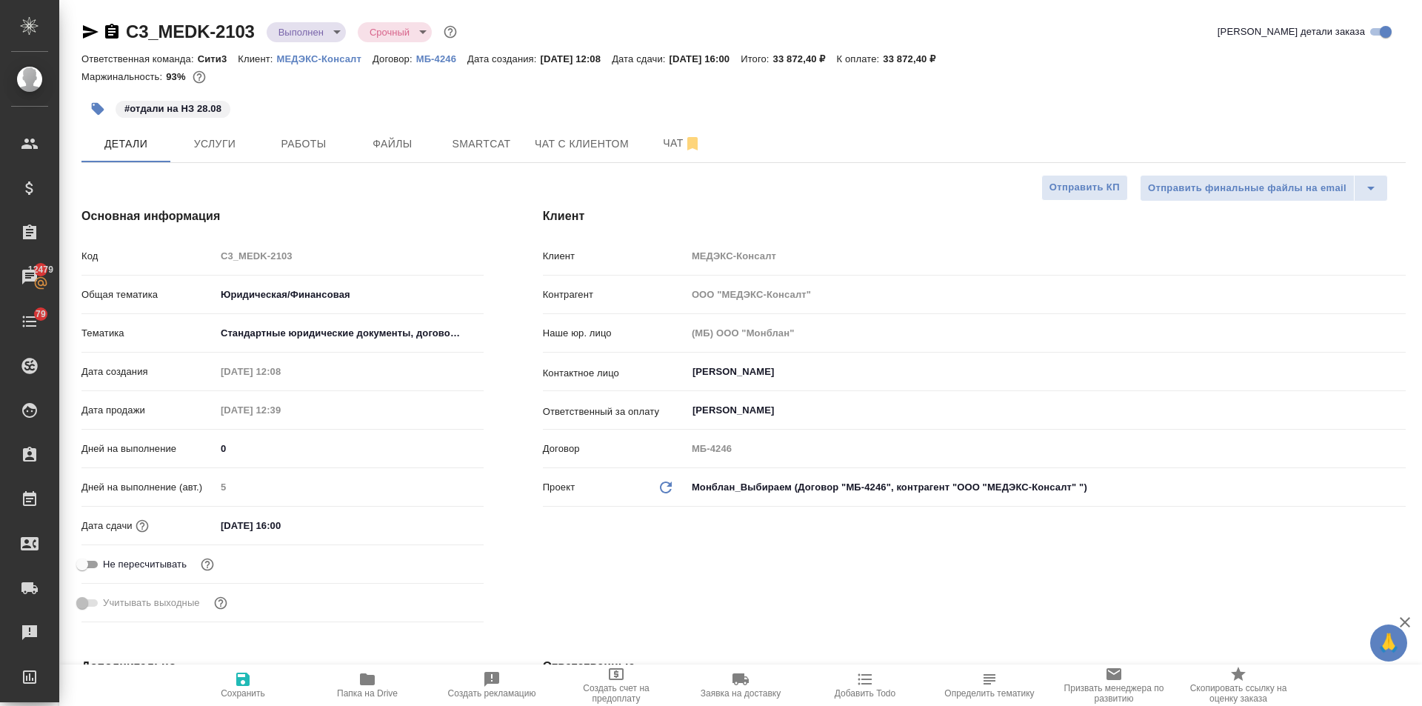
type textarea "x"
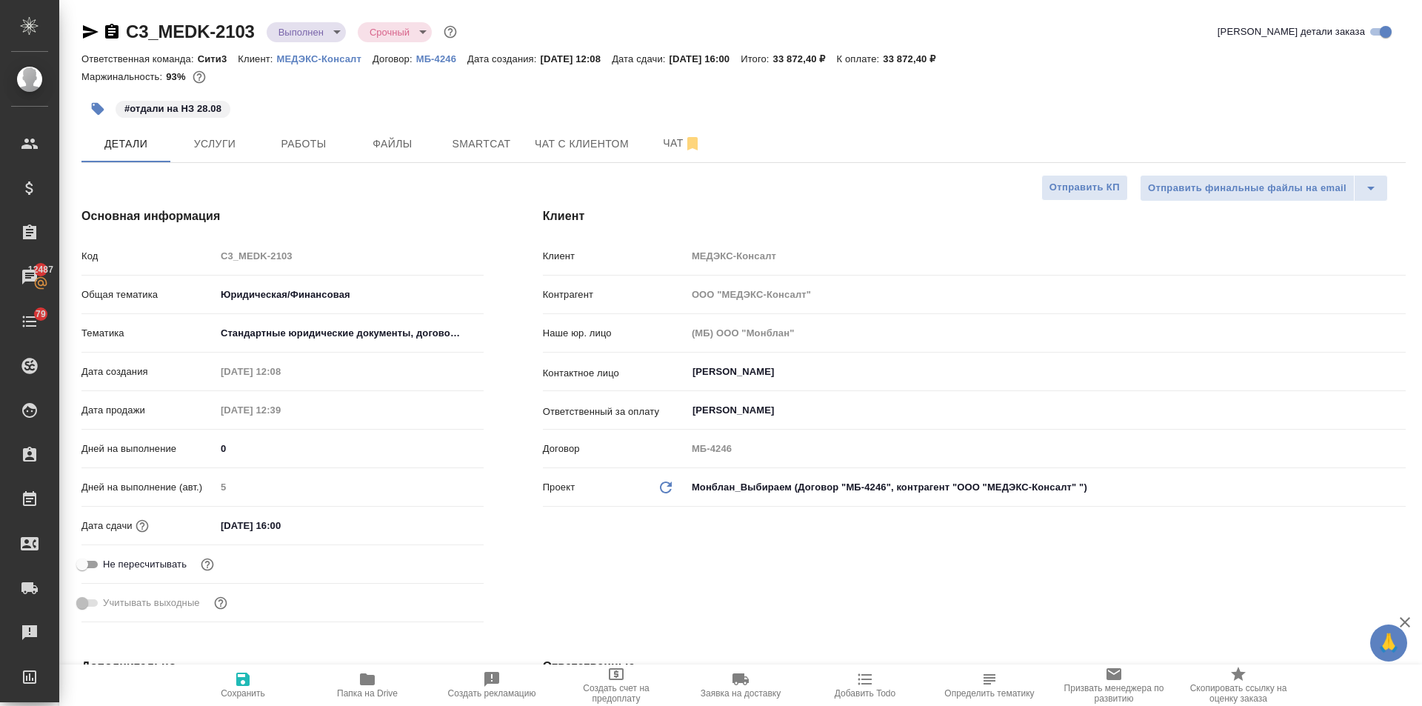
type textarea "x"
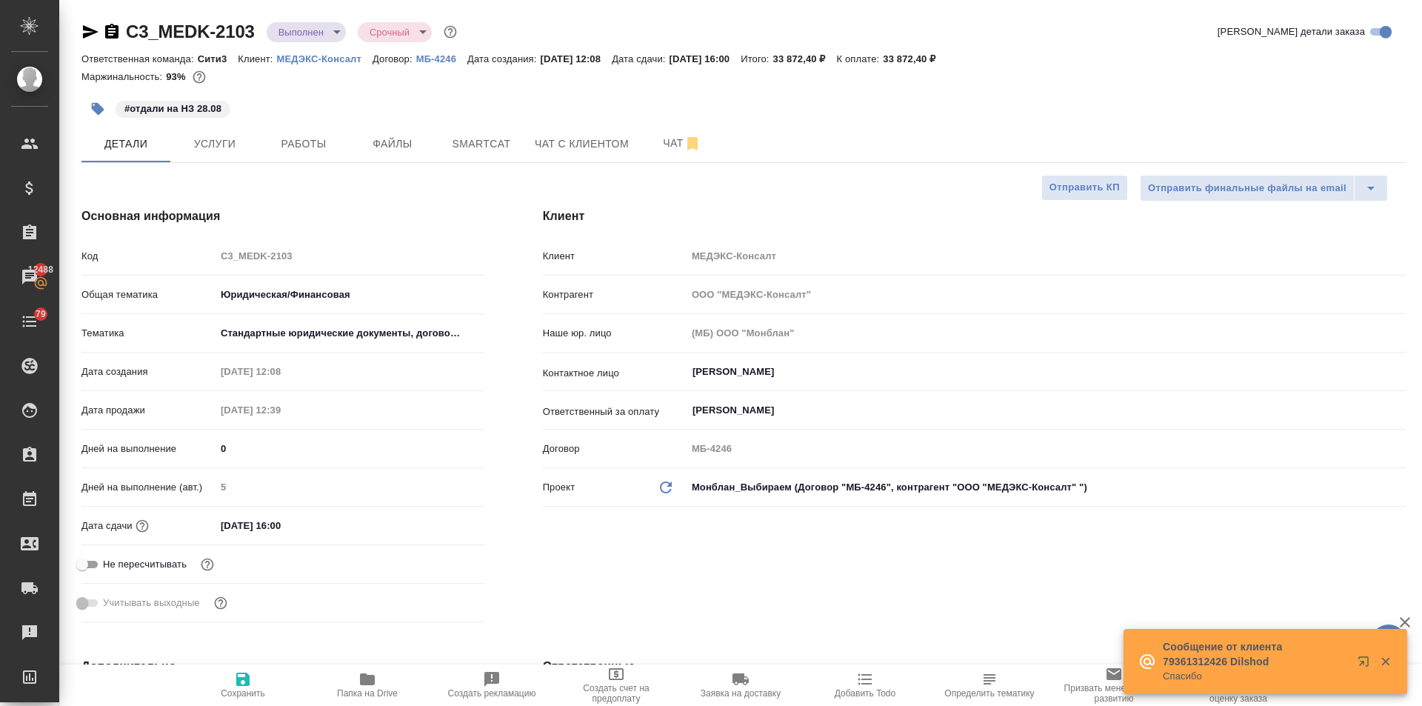
type textarea "x"
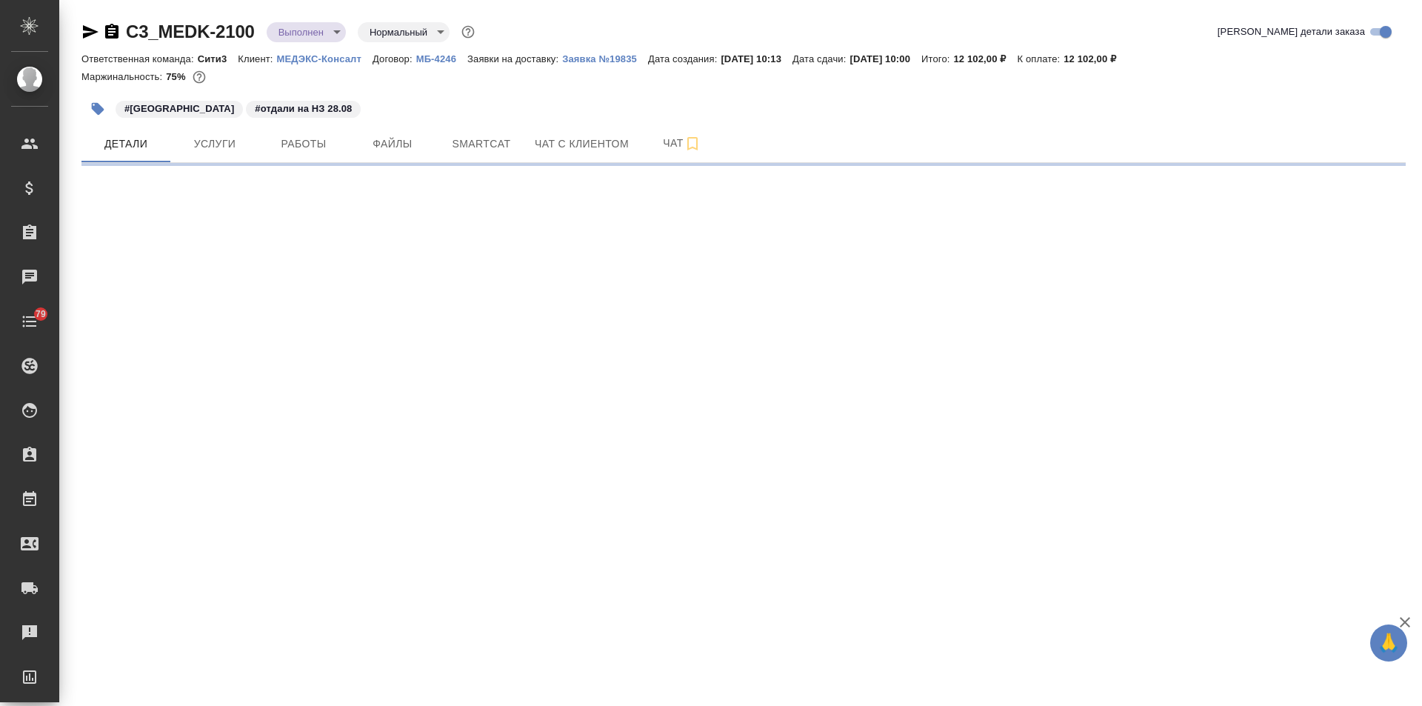
select select "RU"
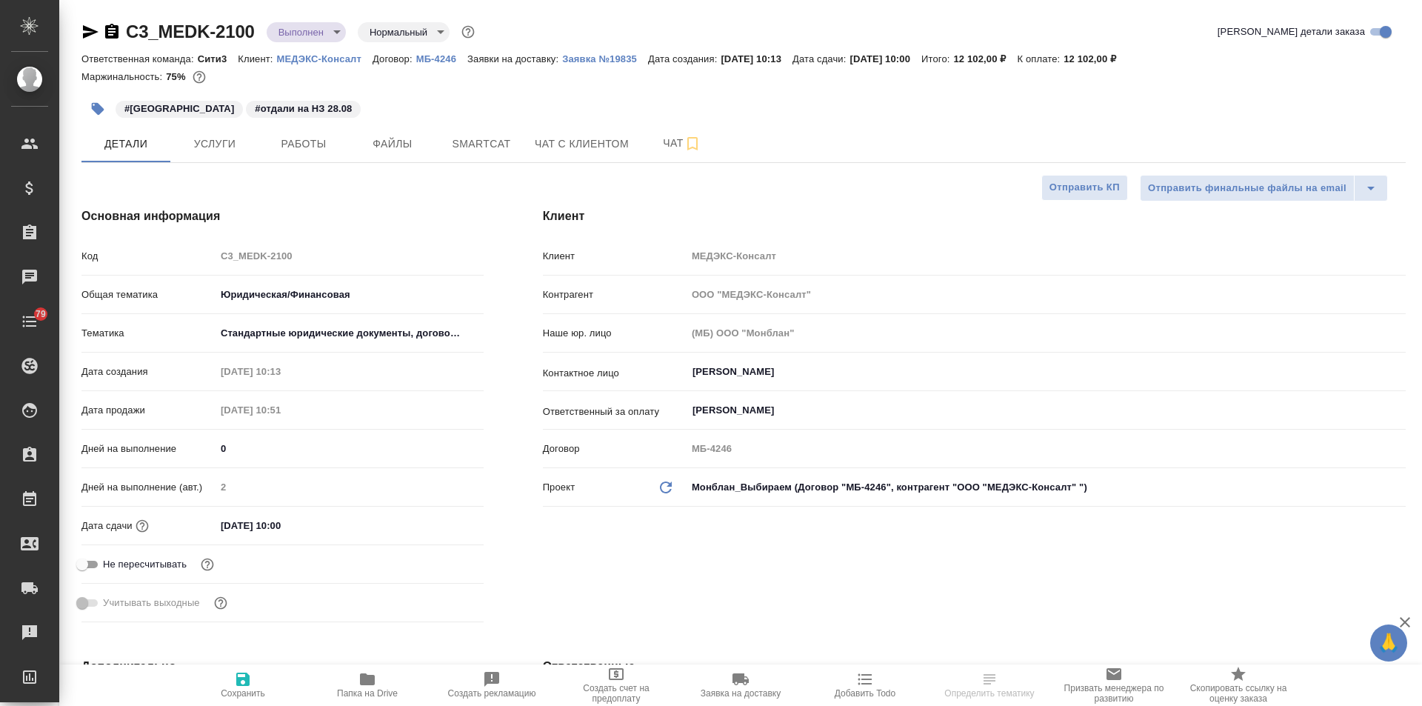
type textarea "x"
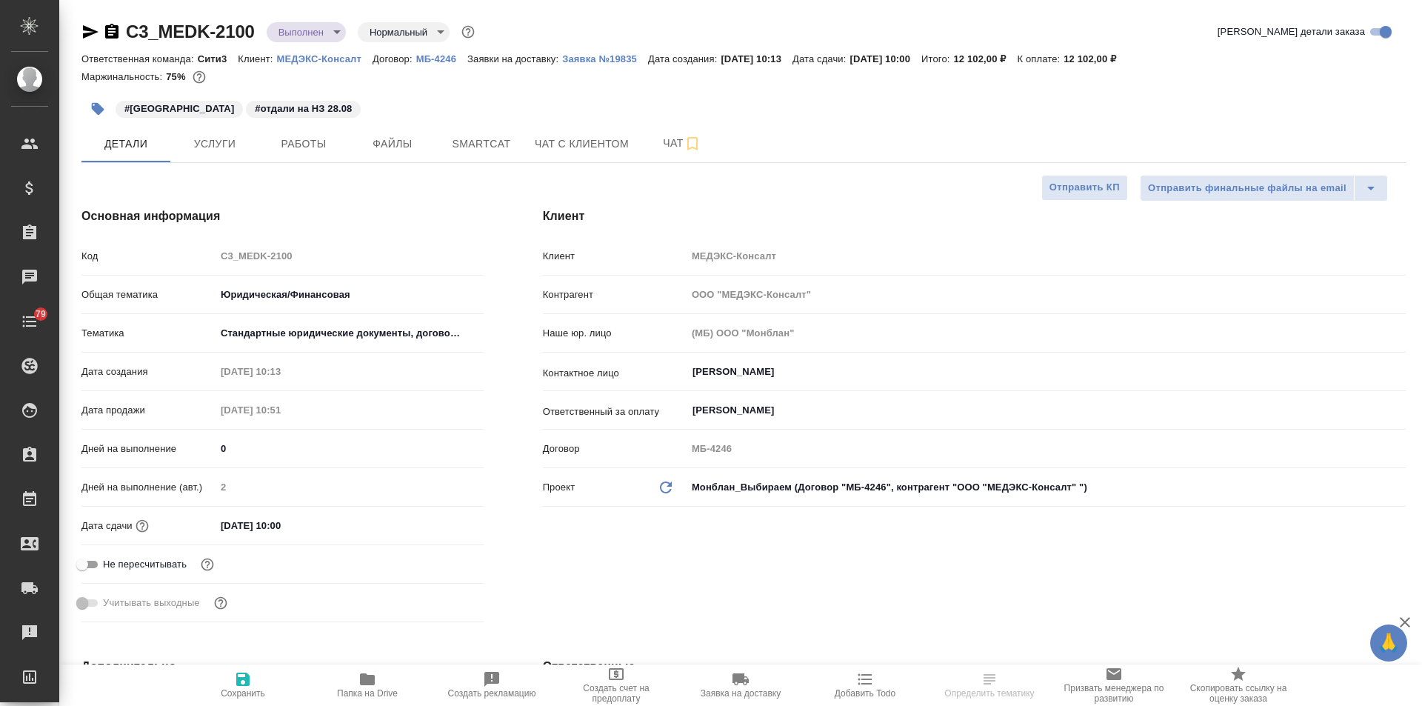
type textarea "x"
select select "RU"
type textarea "x"
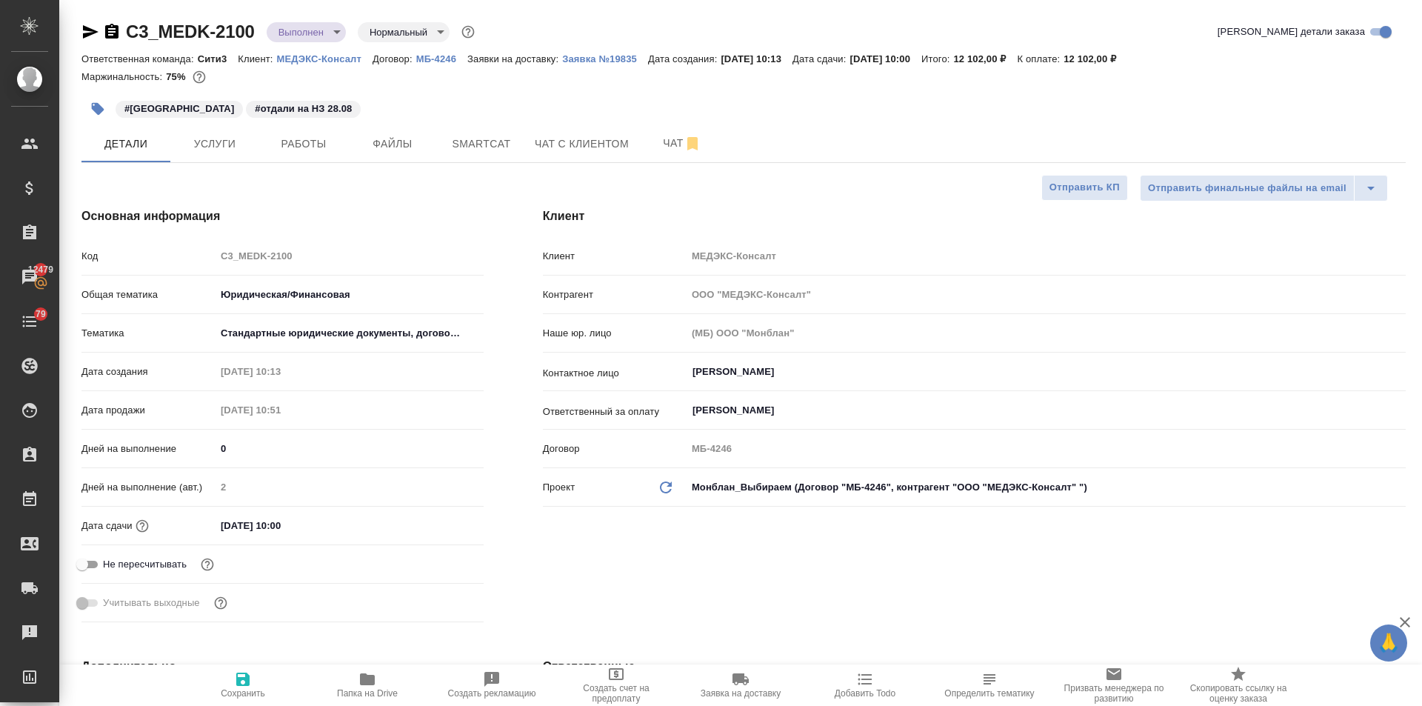
type textarea "x"
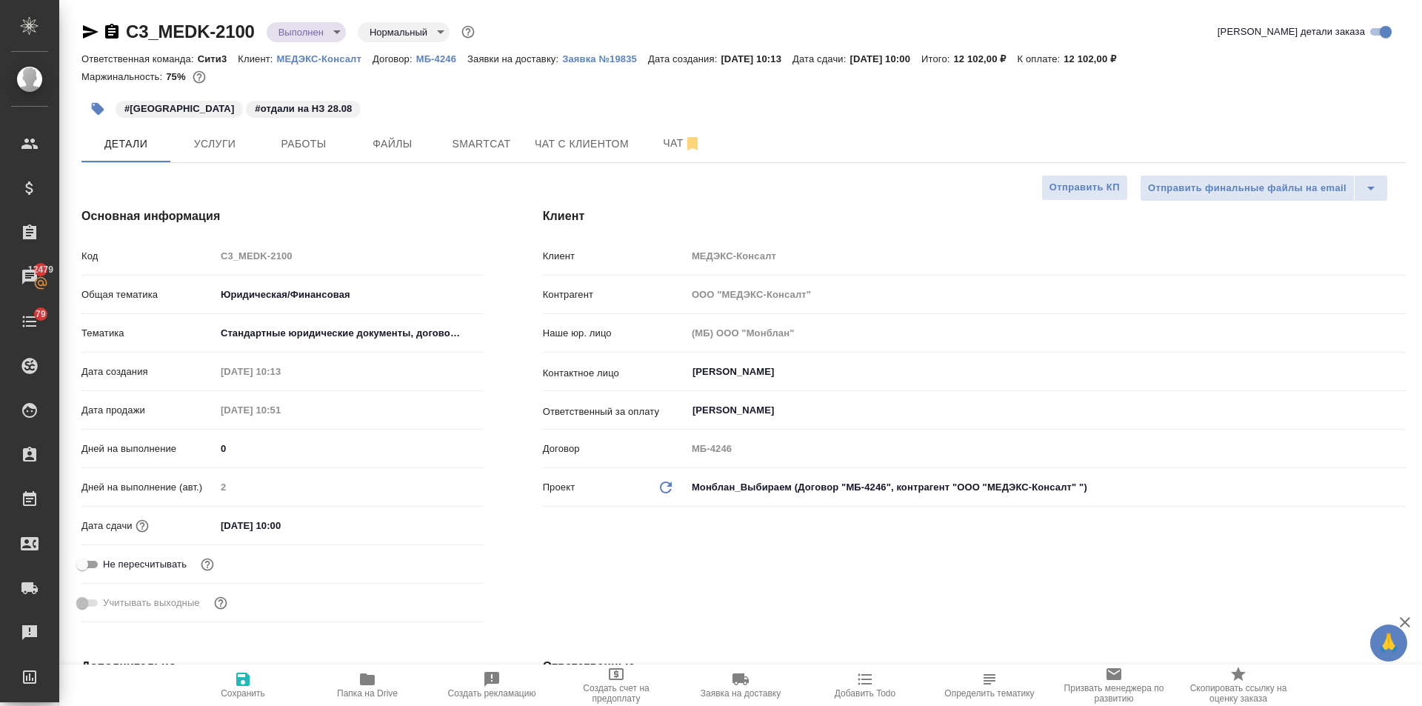
type textarea "x"
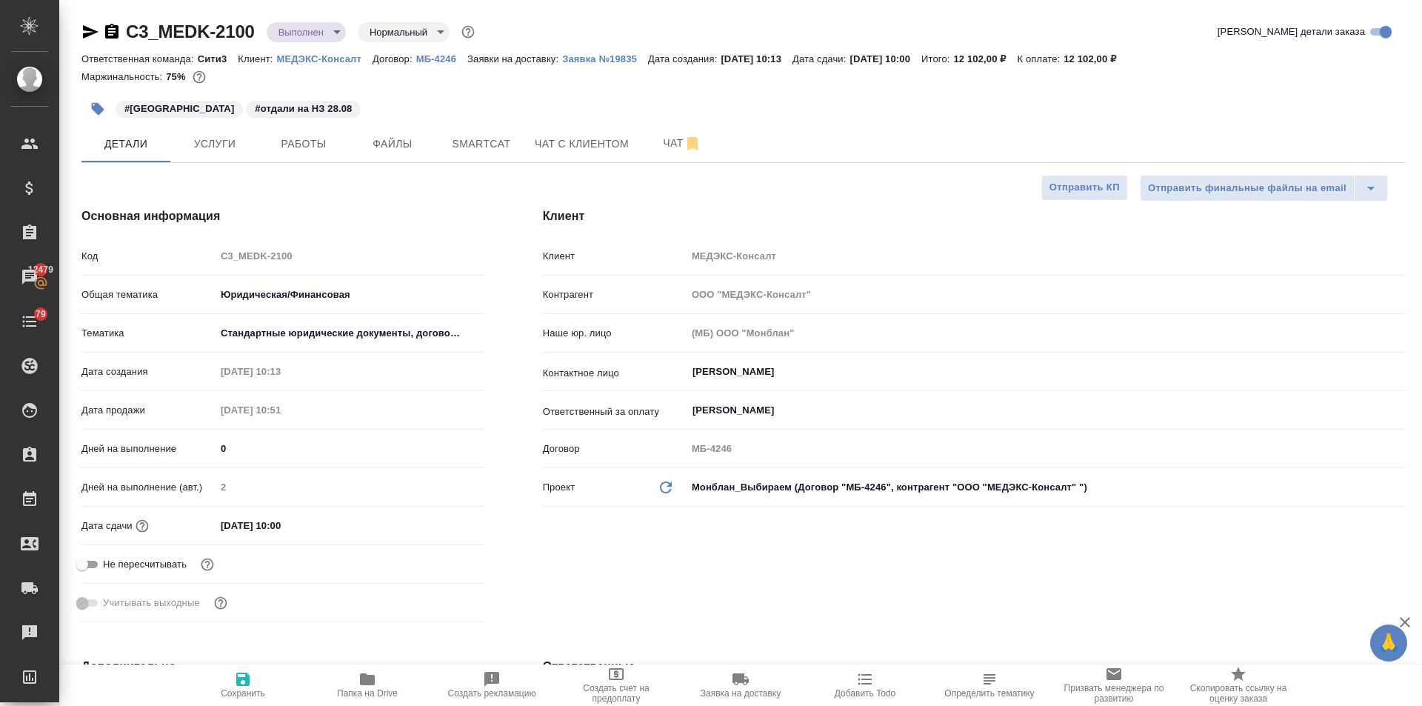
type textarea "x"
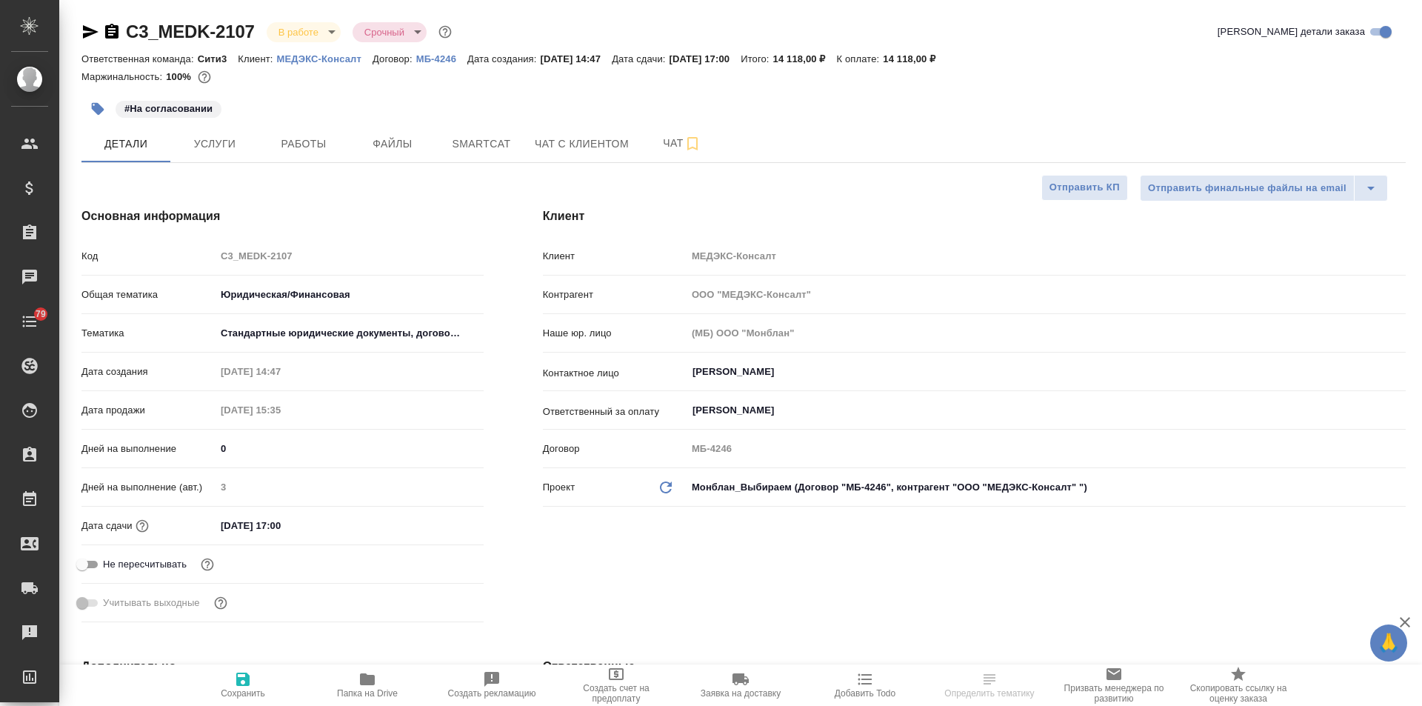
select select "RU"
type textarea "x"
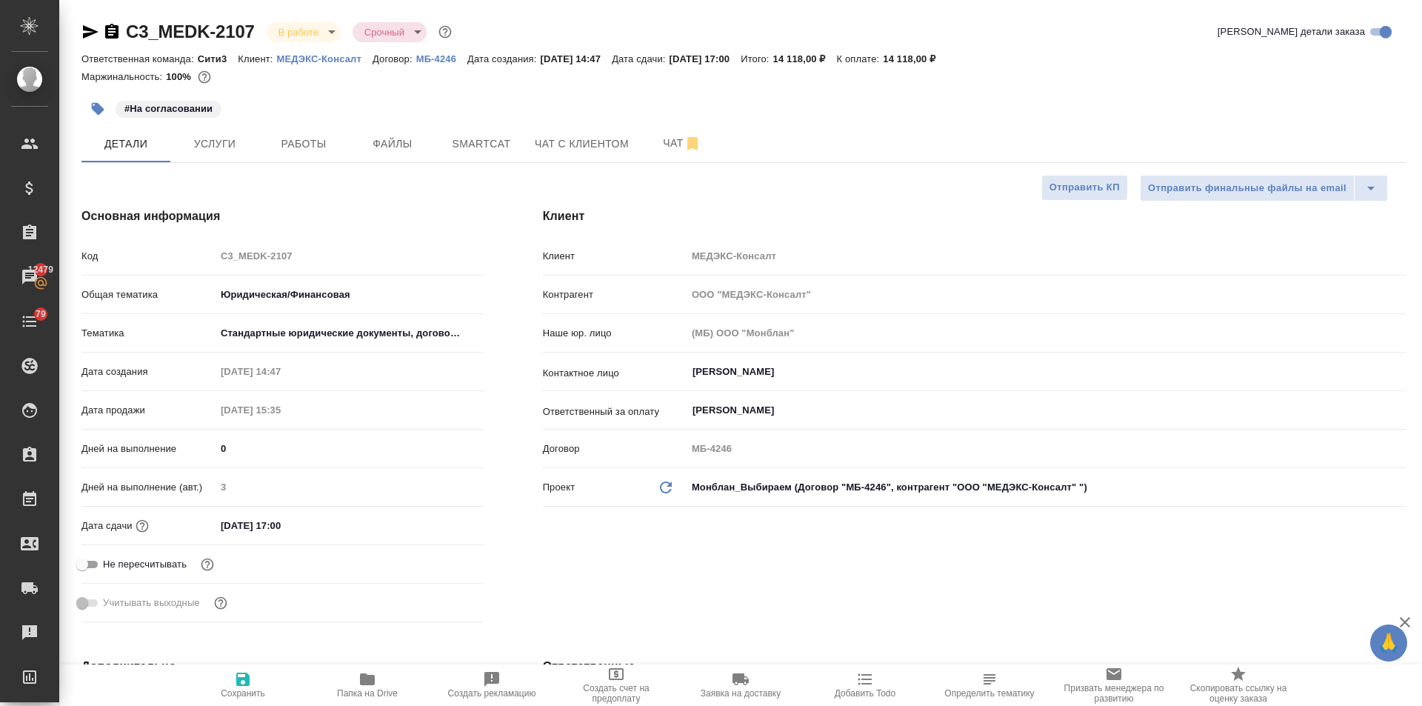
type textarea "x"
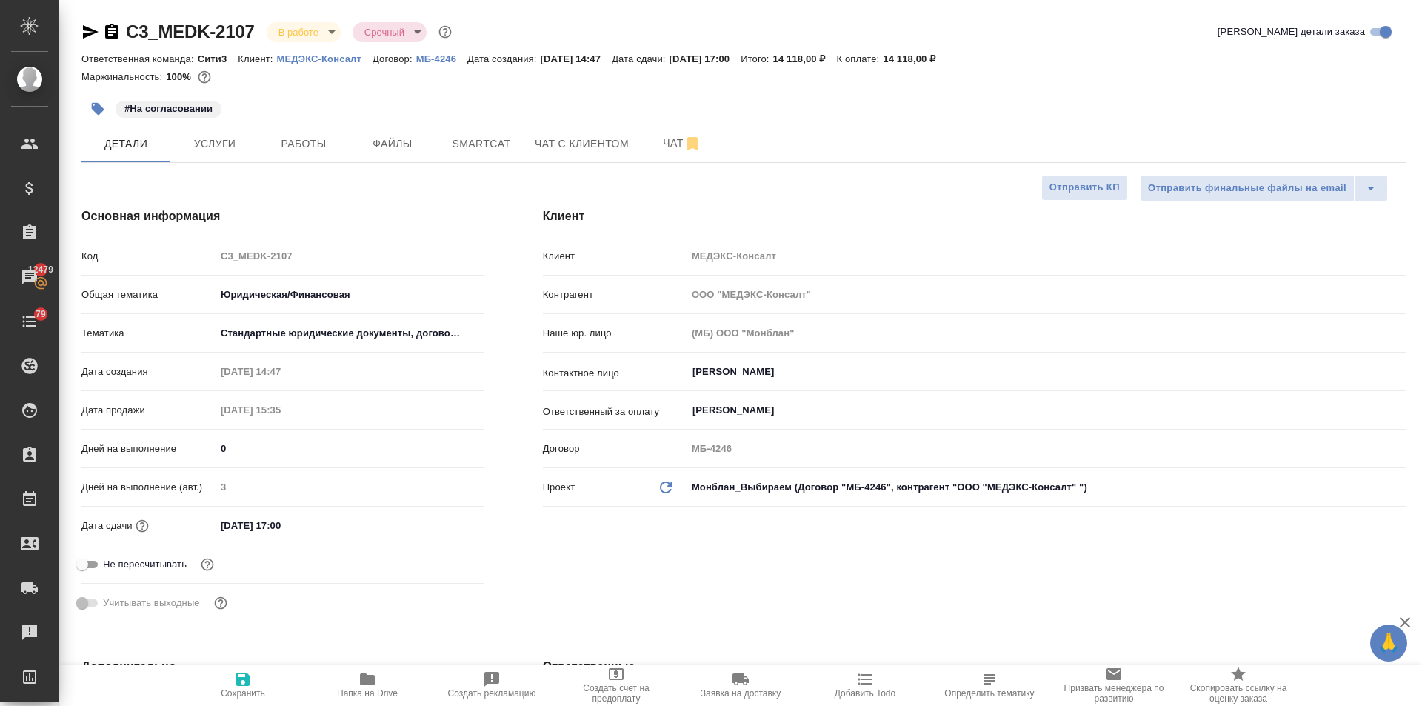
type textarea "x"
click at [361, 679] on icon "button" at bounding box center [367, 679] width 15 height 12
type textarea "x"
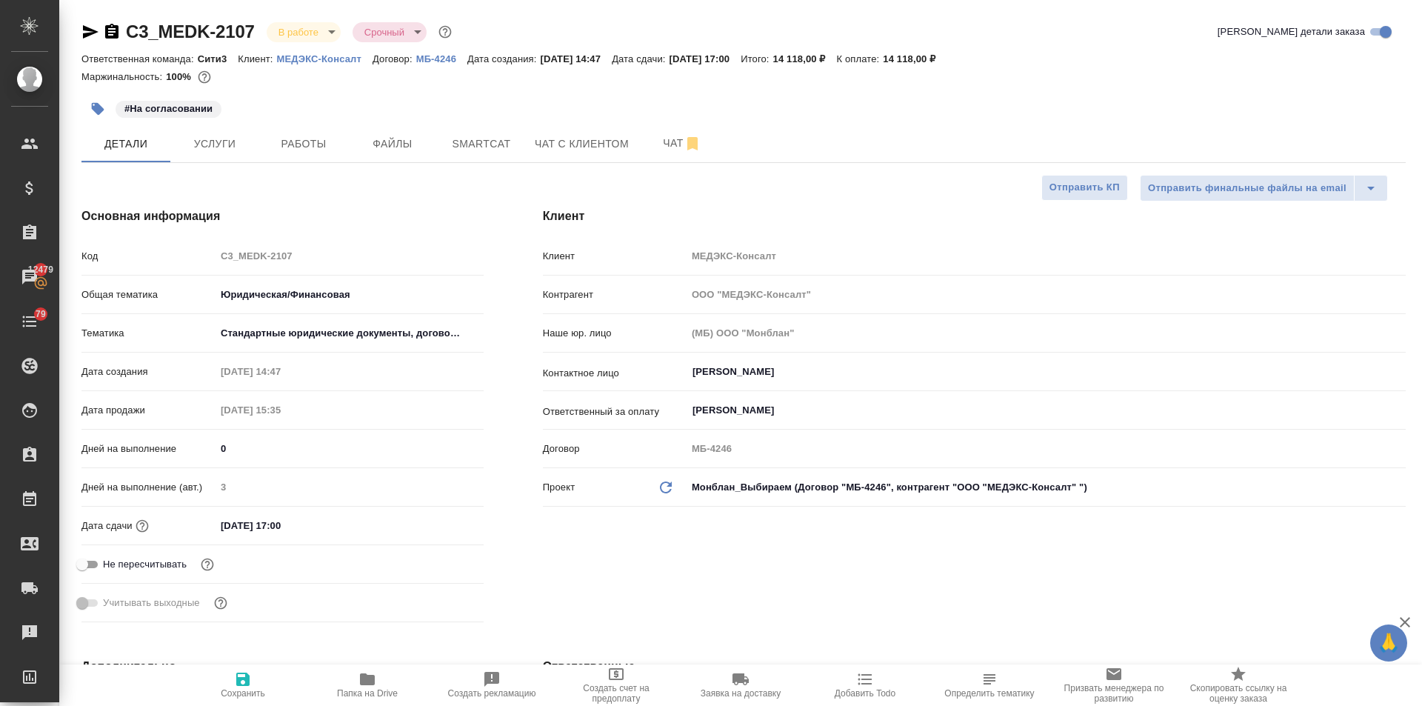
type textarea "x"
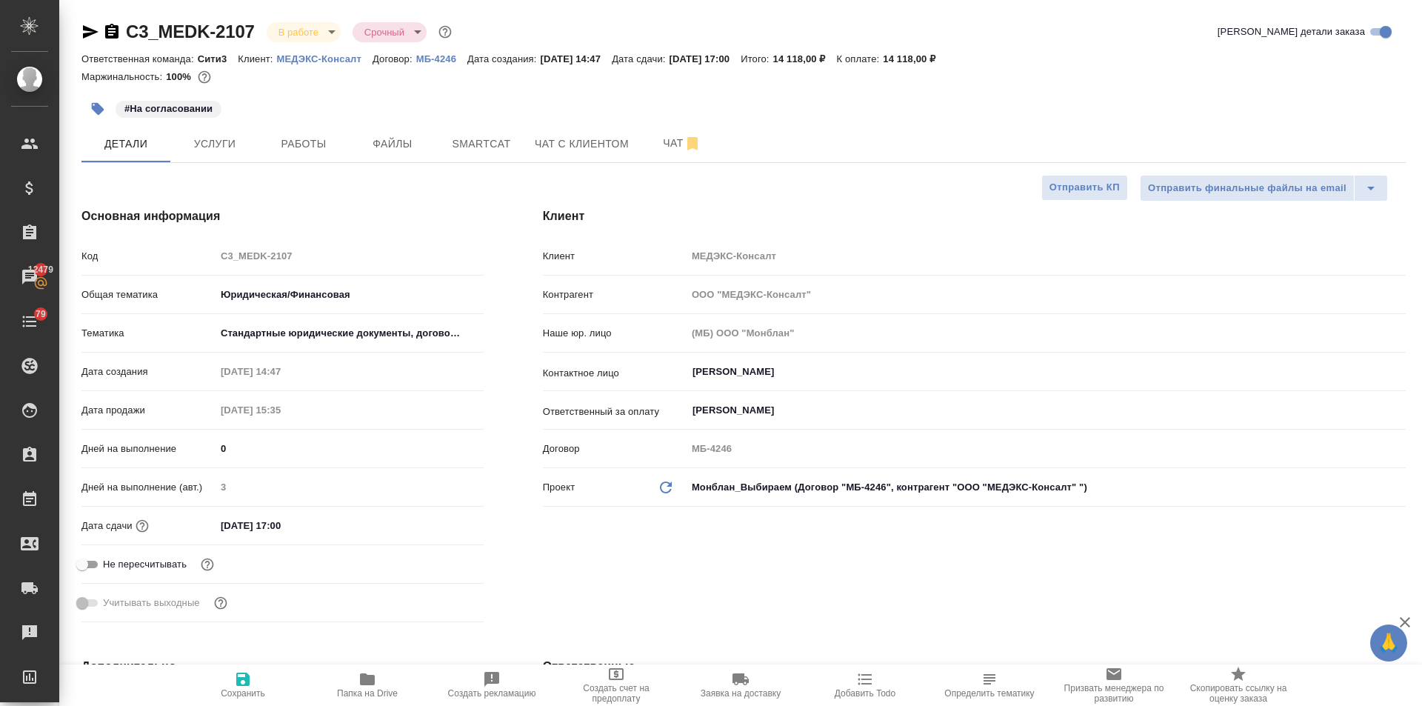
type textarea "x"
click at [327, 527] on input "29.08.2025 17:00" at bounding box center [281, 525] width 130 height 21
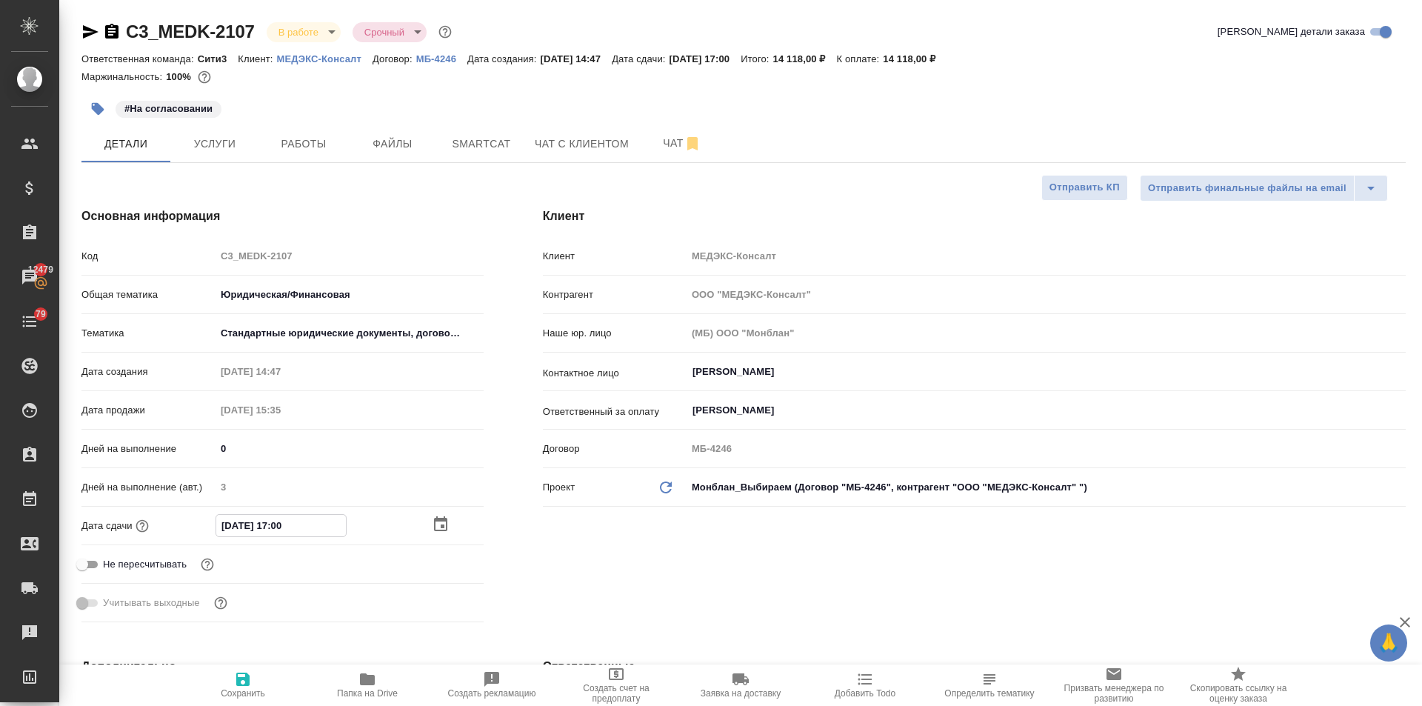
click at [436, 520] on icon "button" at bounding box center [440, 523] width 13 height 15
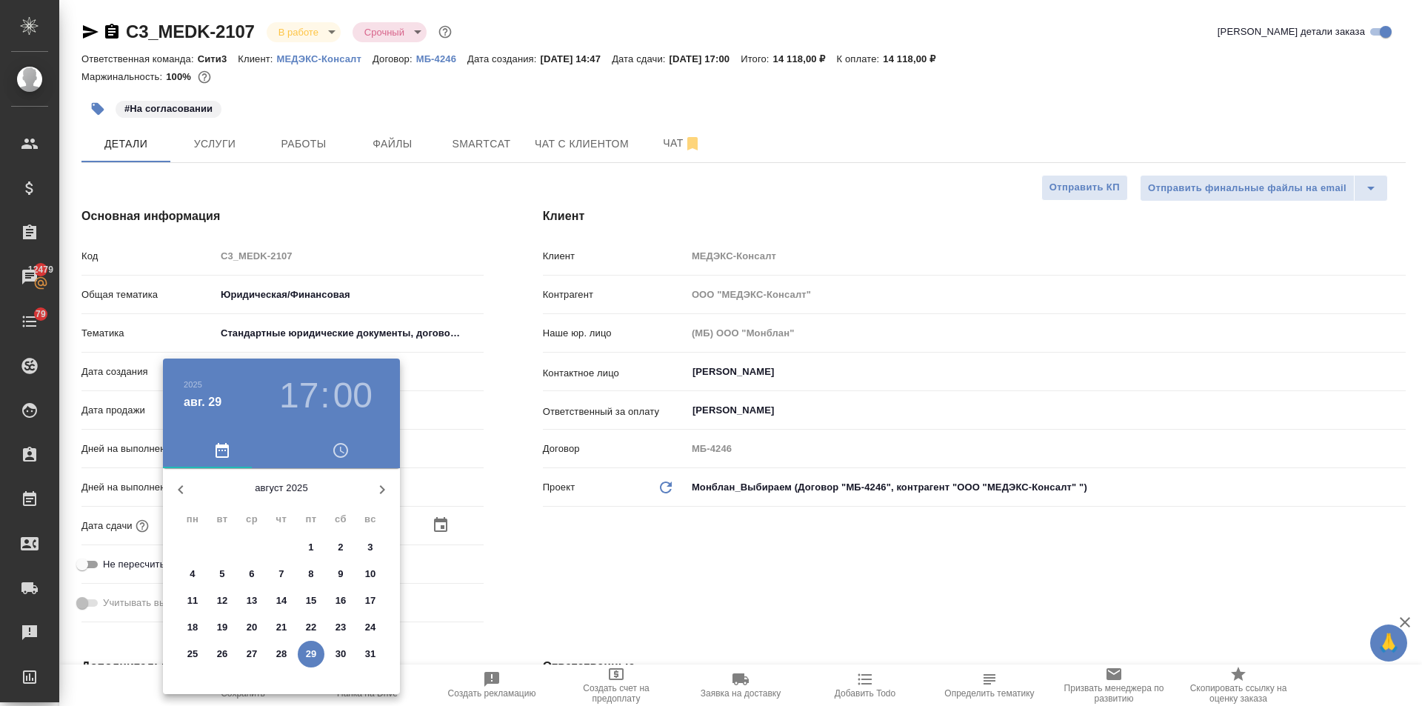
click at [378, 491] on icon "button" at bounding box center [382, 490] width 18 height 18
click at [187, 548] on span "1" at bounding box center [192, 547] width 27 height 15
type input "01.09.2025 17:00"
type textarea "x"
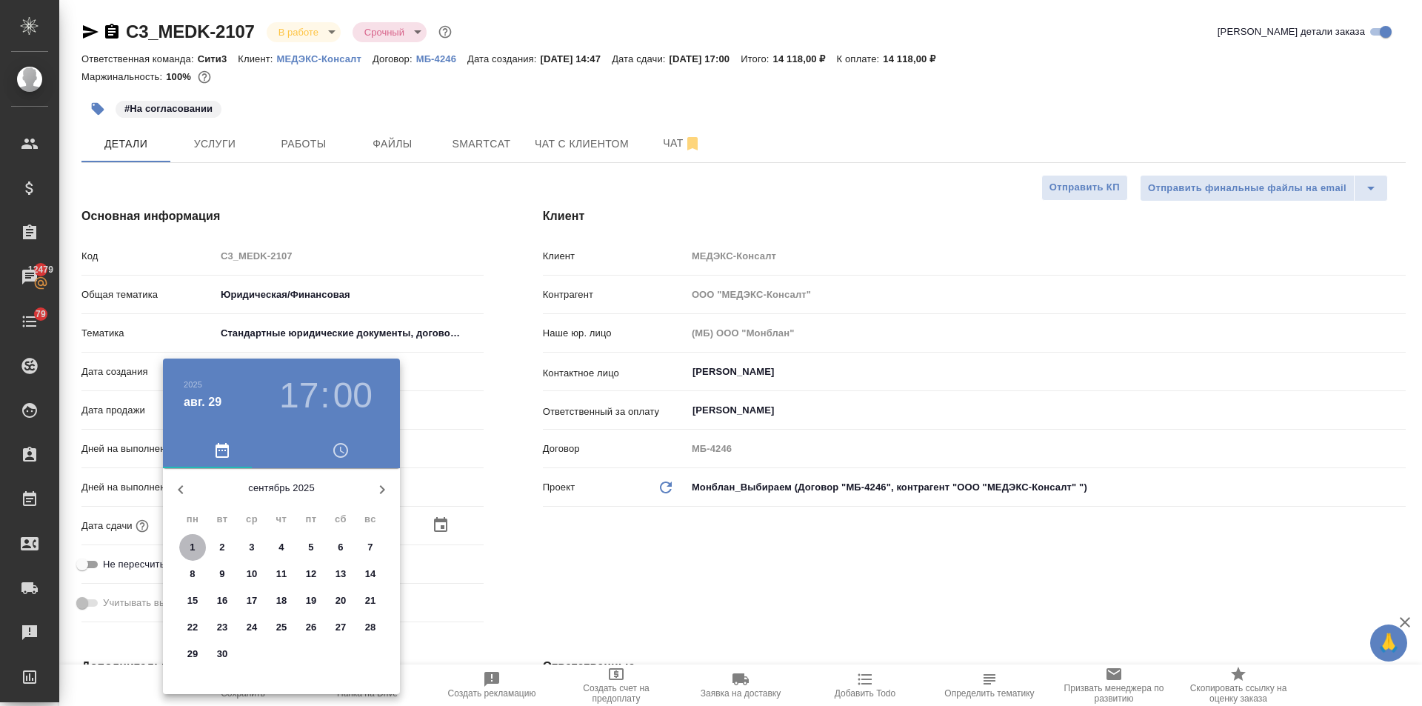
type textarea "x"
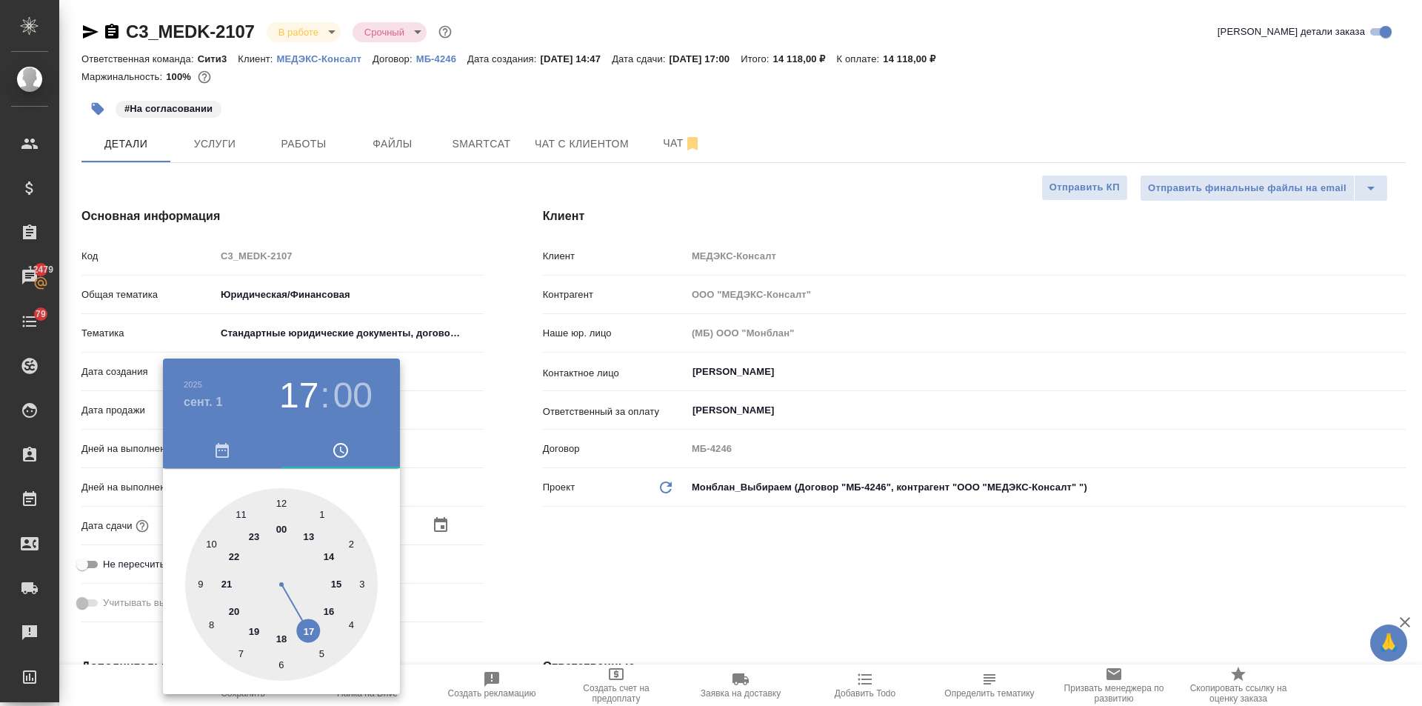
click at [478, 543] on div at bounding box center [711, 353] width 1422 height 706
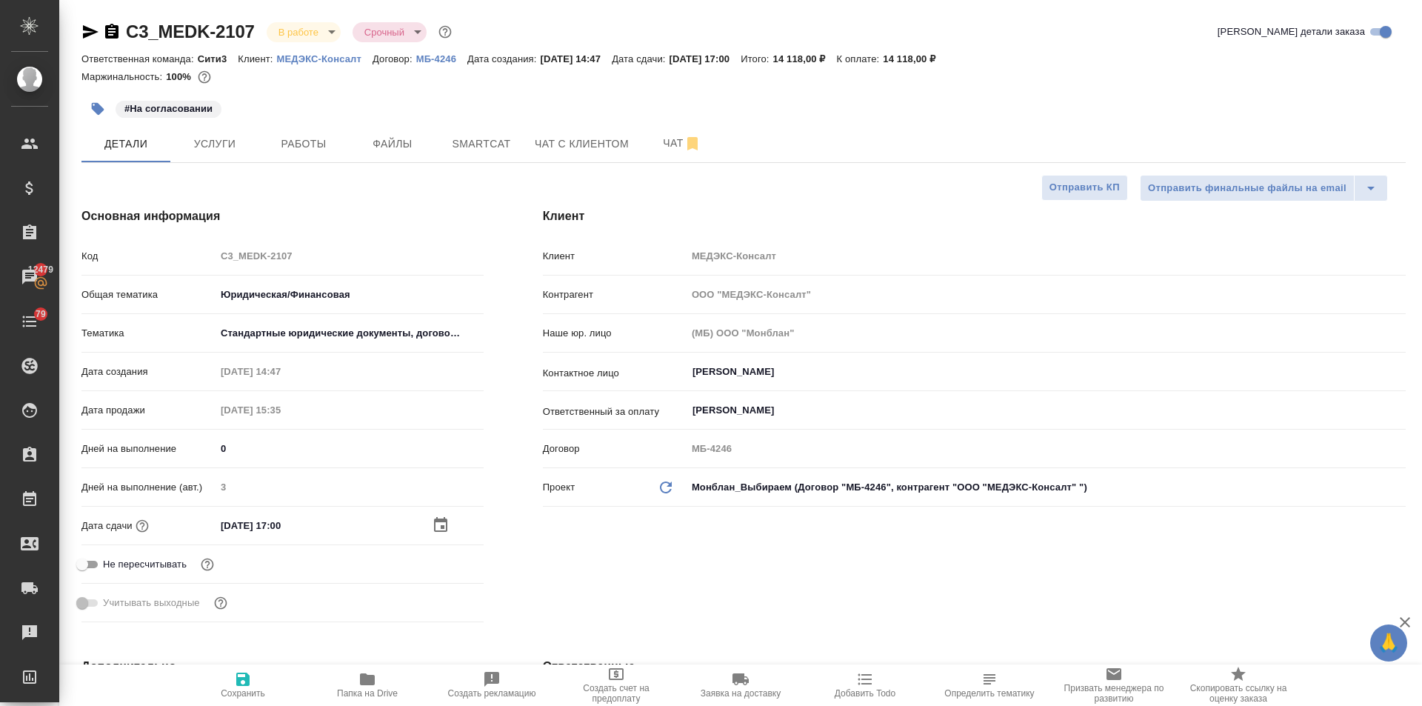
click at [247, 686] on icon "button" at bounding box center [242, 678] width 13 height 13
type textarea "x"
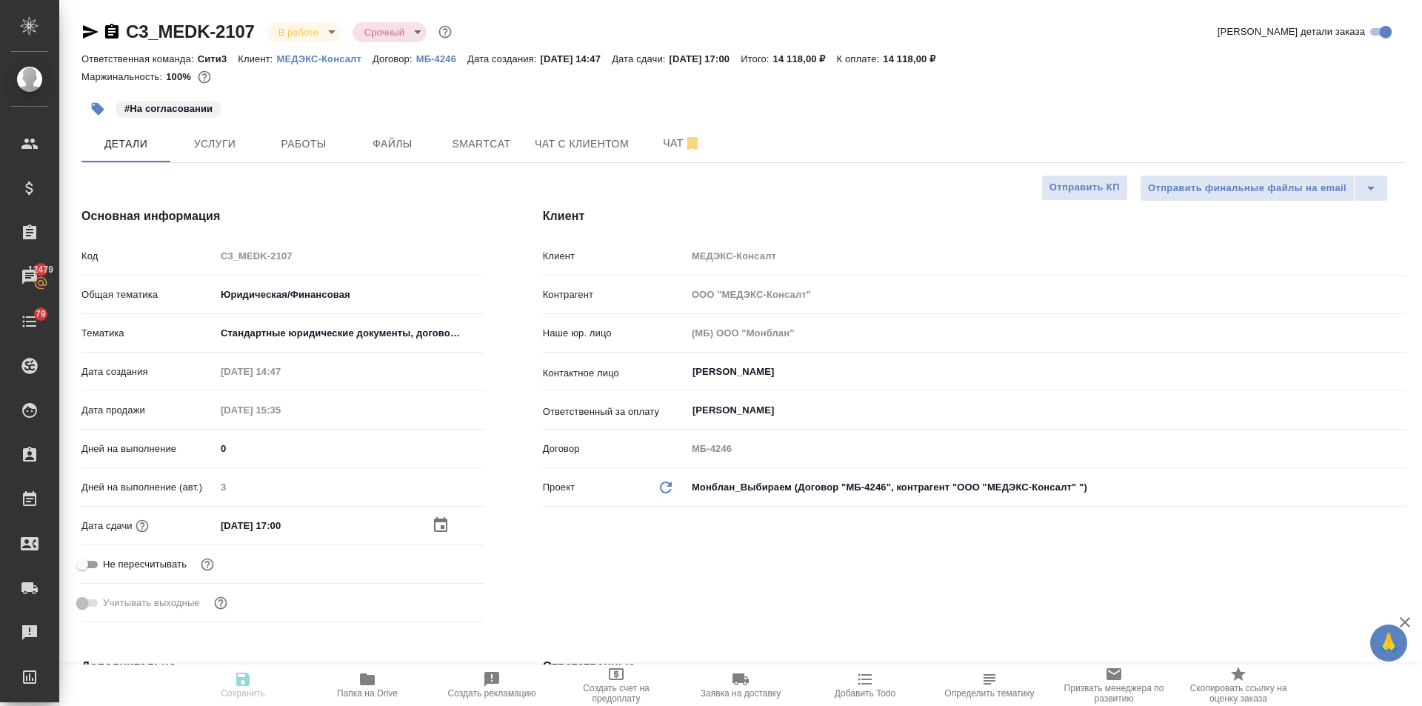
type textarea "x"
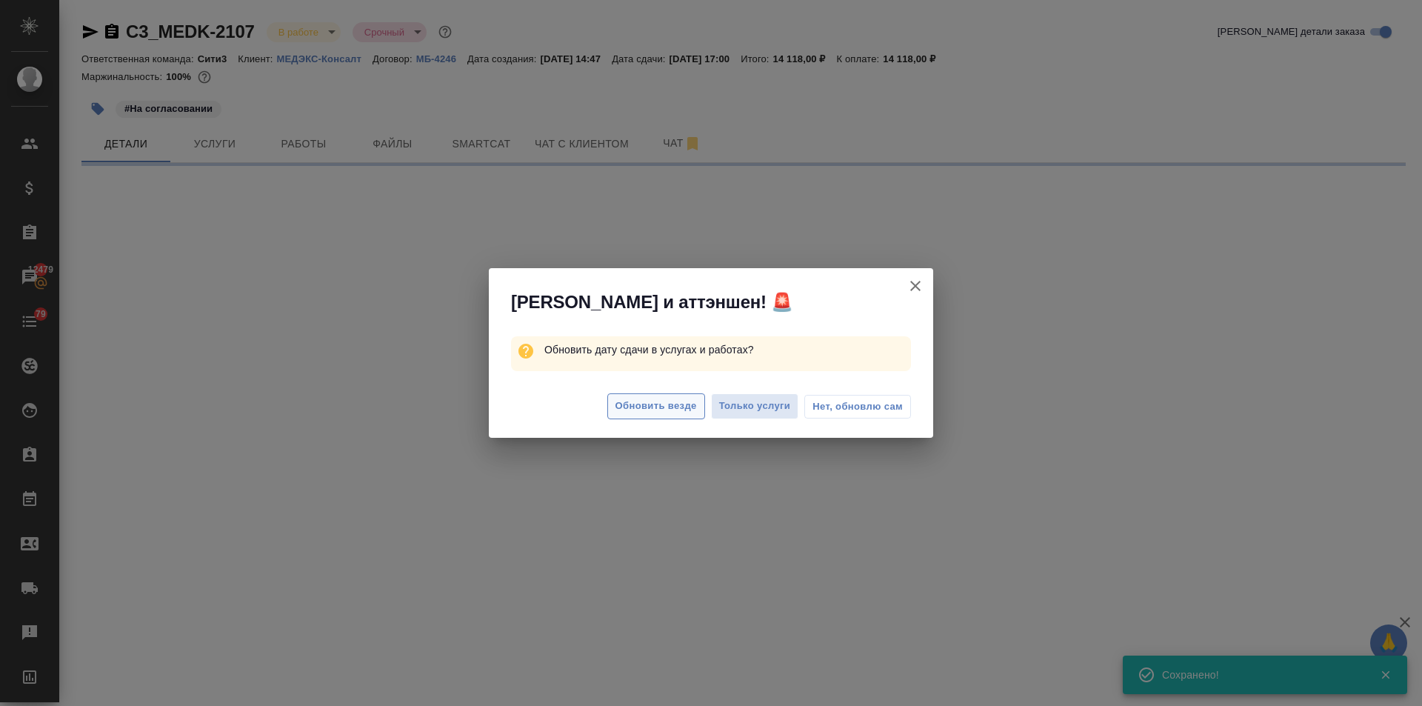
click at [664, 406] on span "Обновить везде" at bounding box center [655, 406] width 81 height 17
select select "RU"
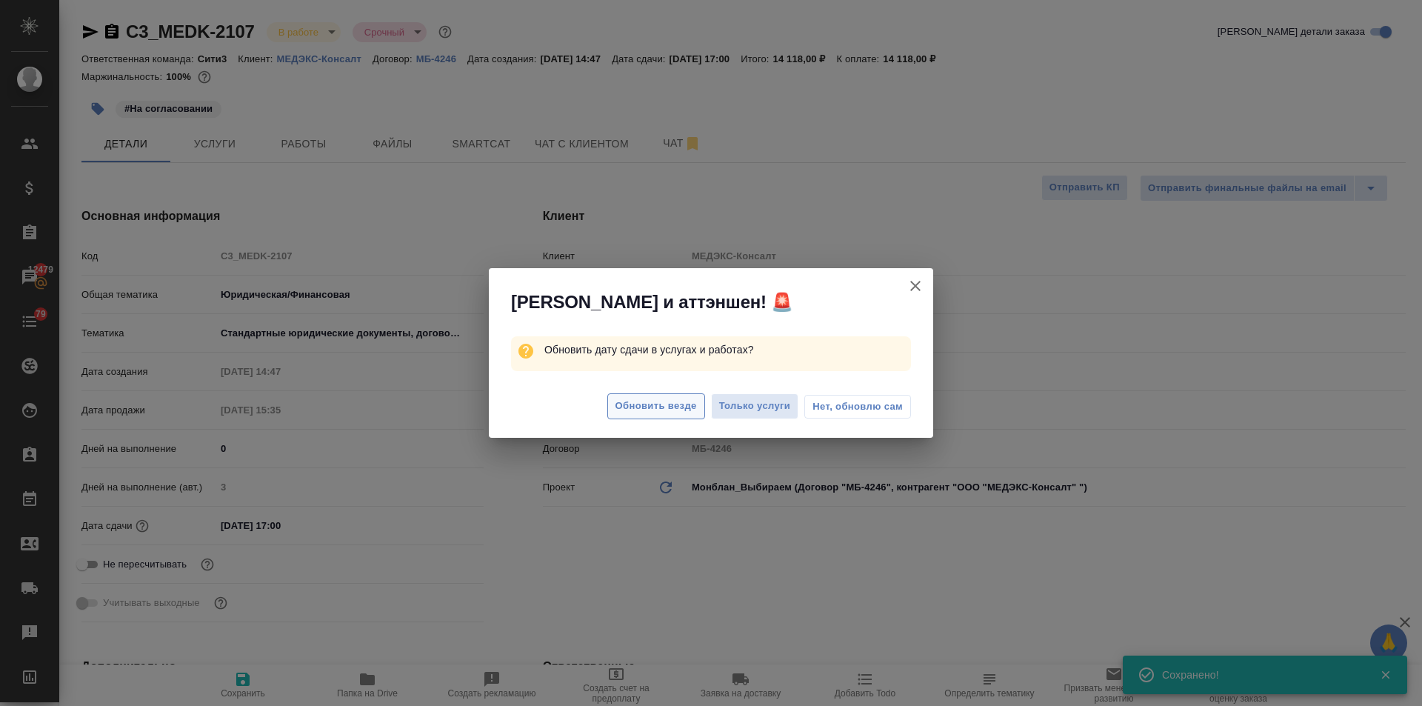
type textarea "x"
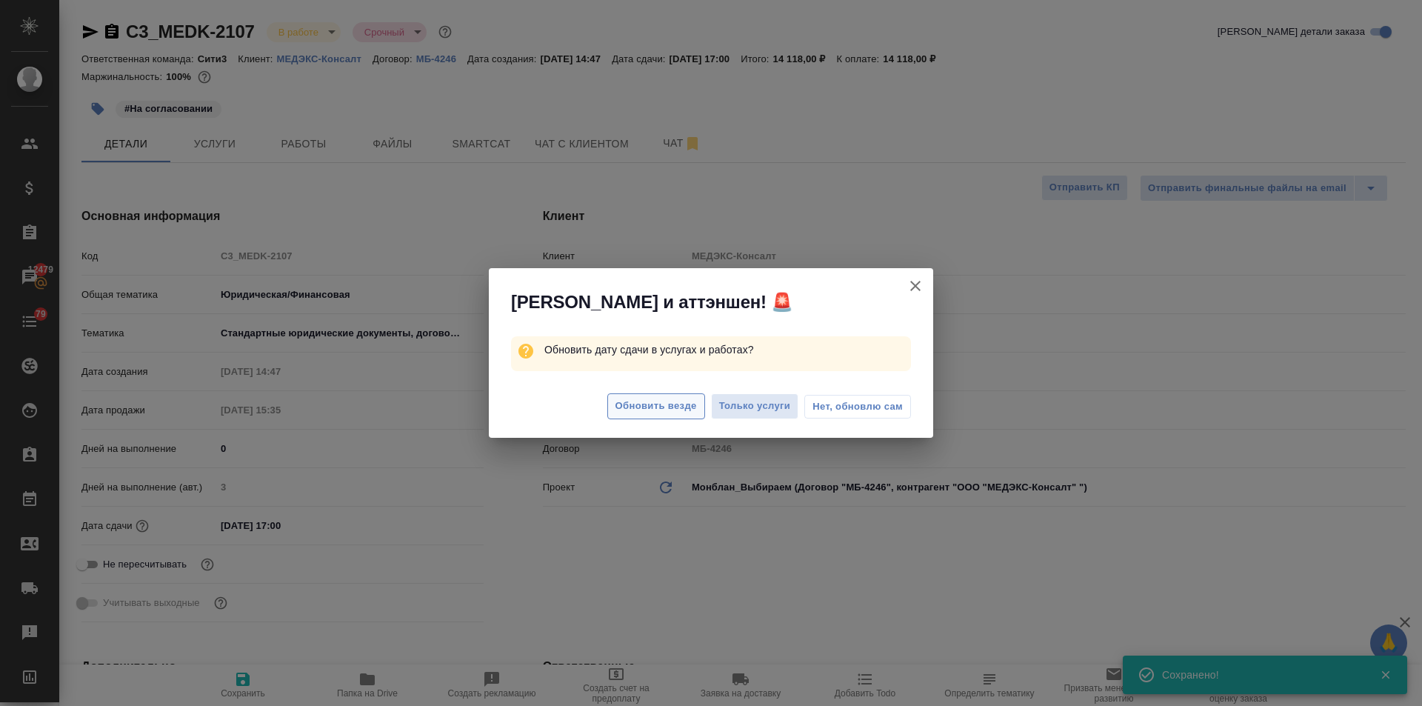
type textarea "x"
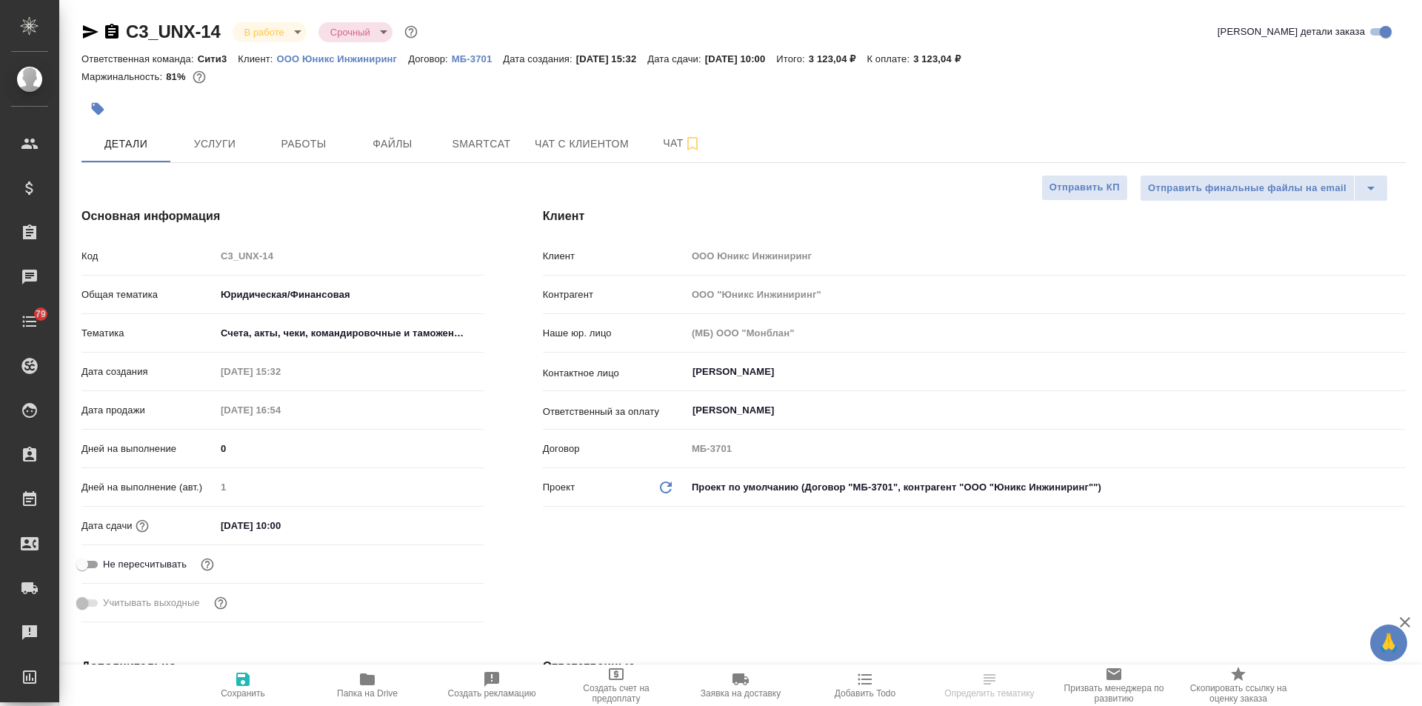
select select "RU"
type textarea "x"
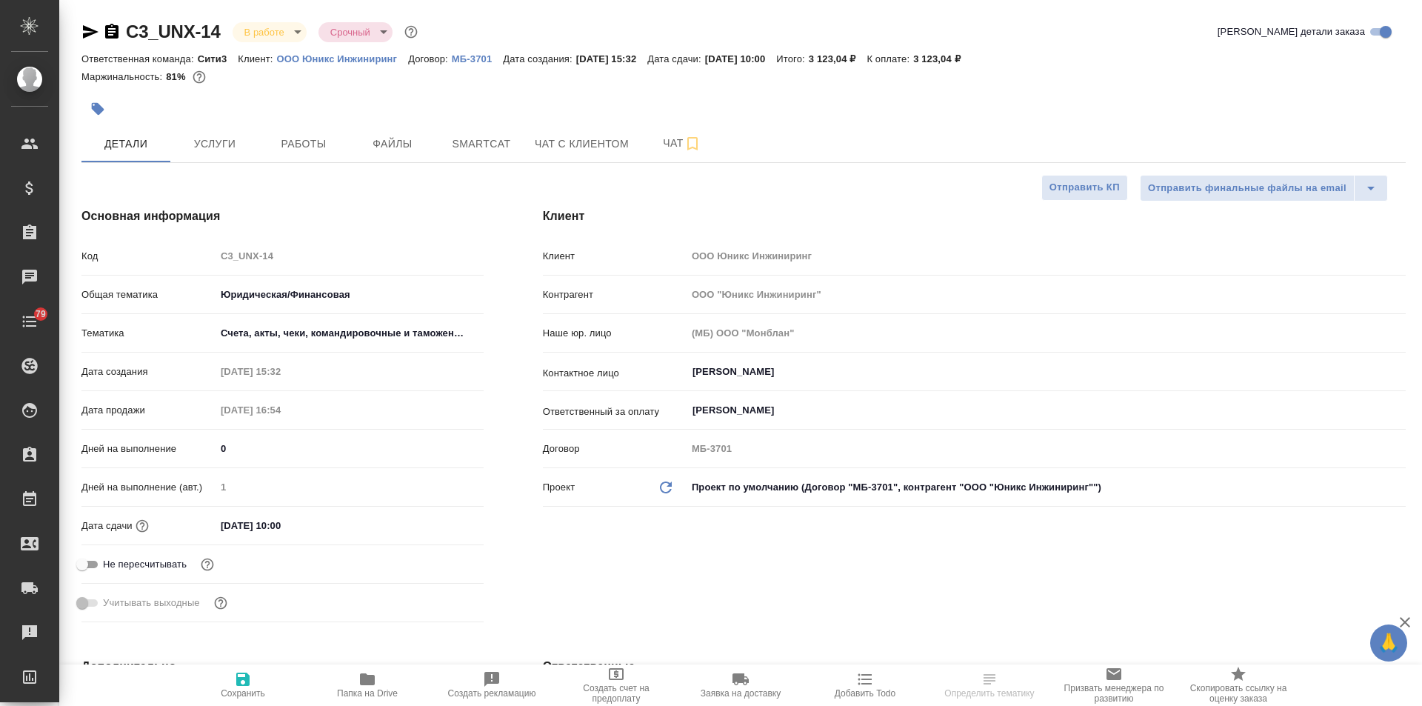
type textarea "x"
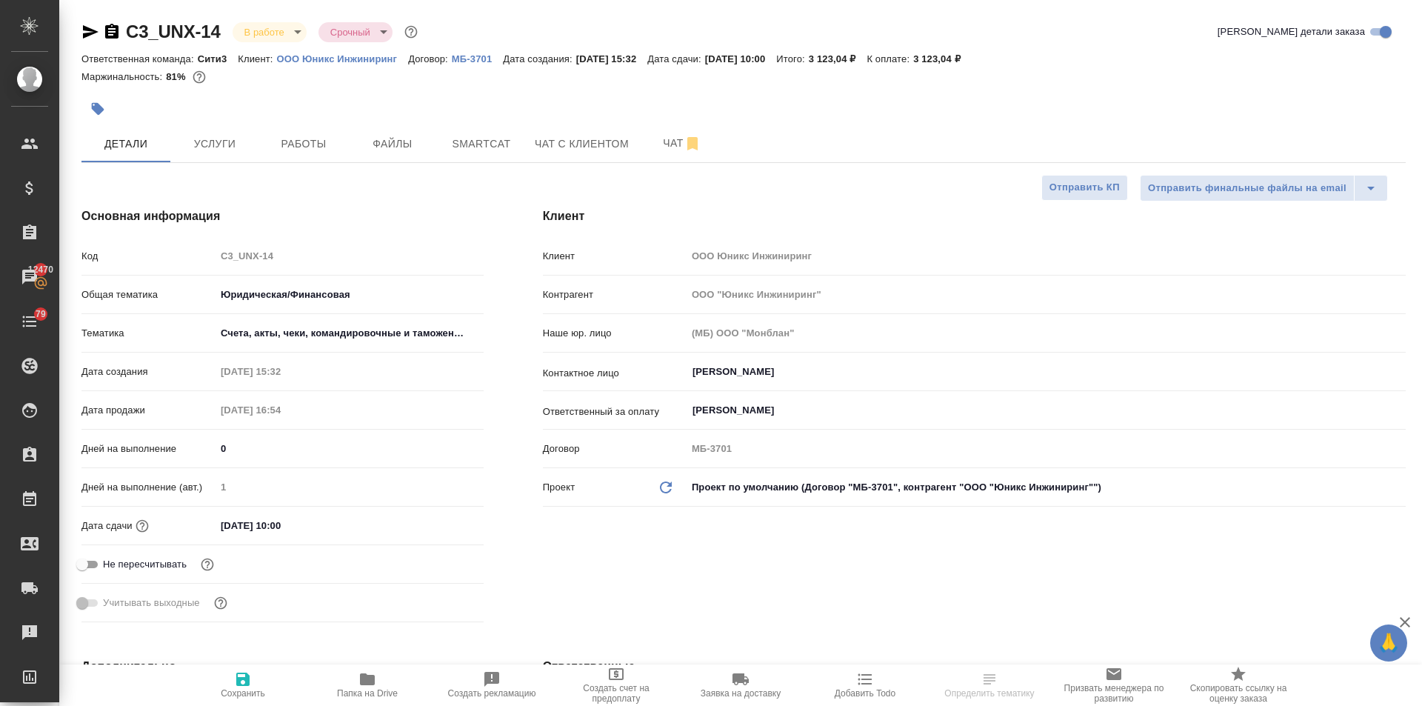
type textarea "x"
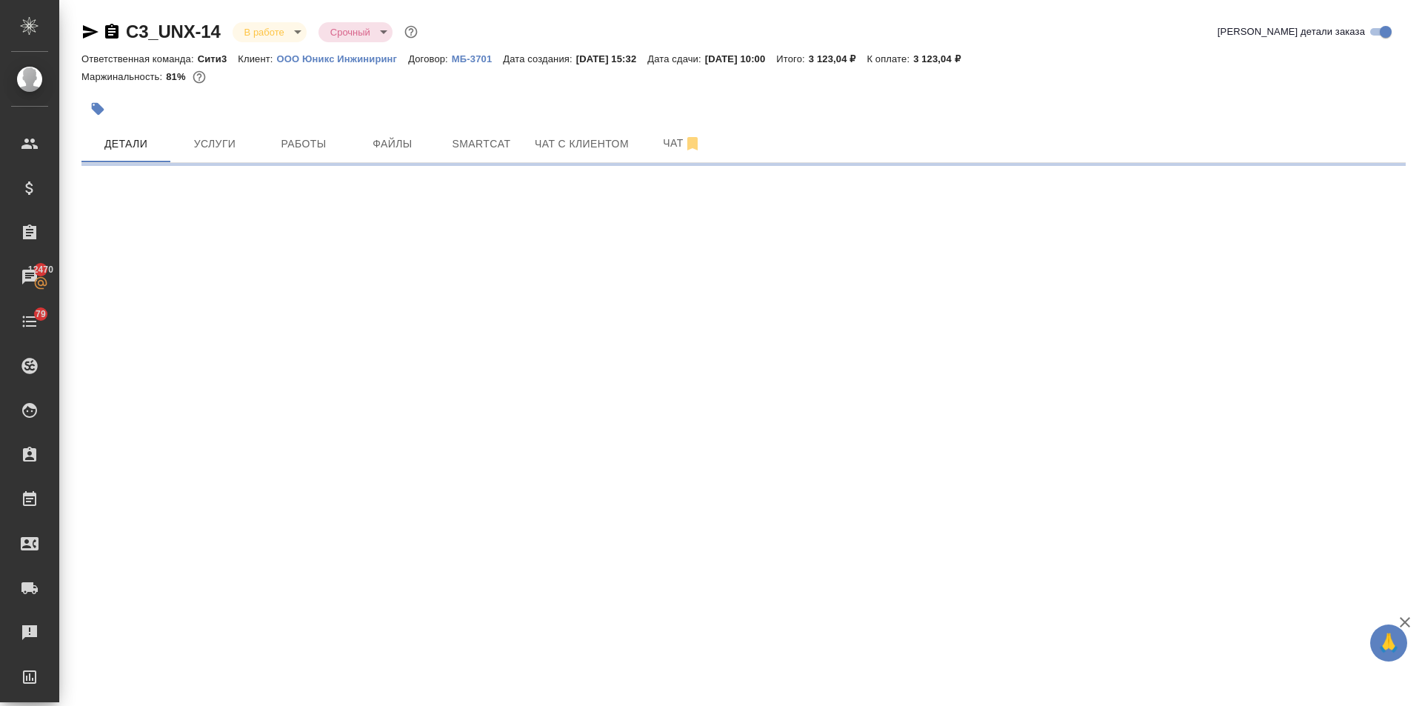
select select "RU"
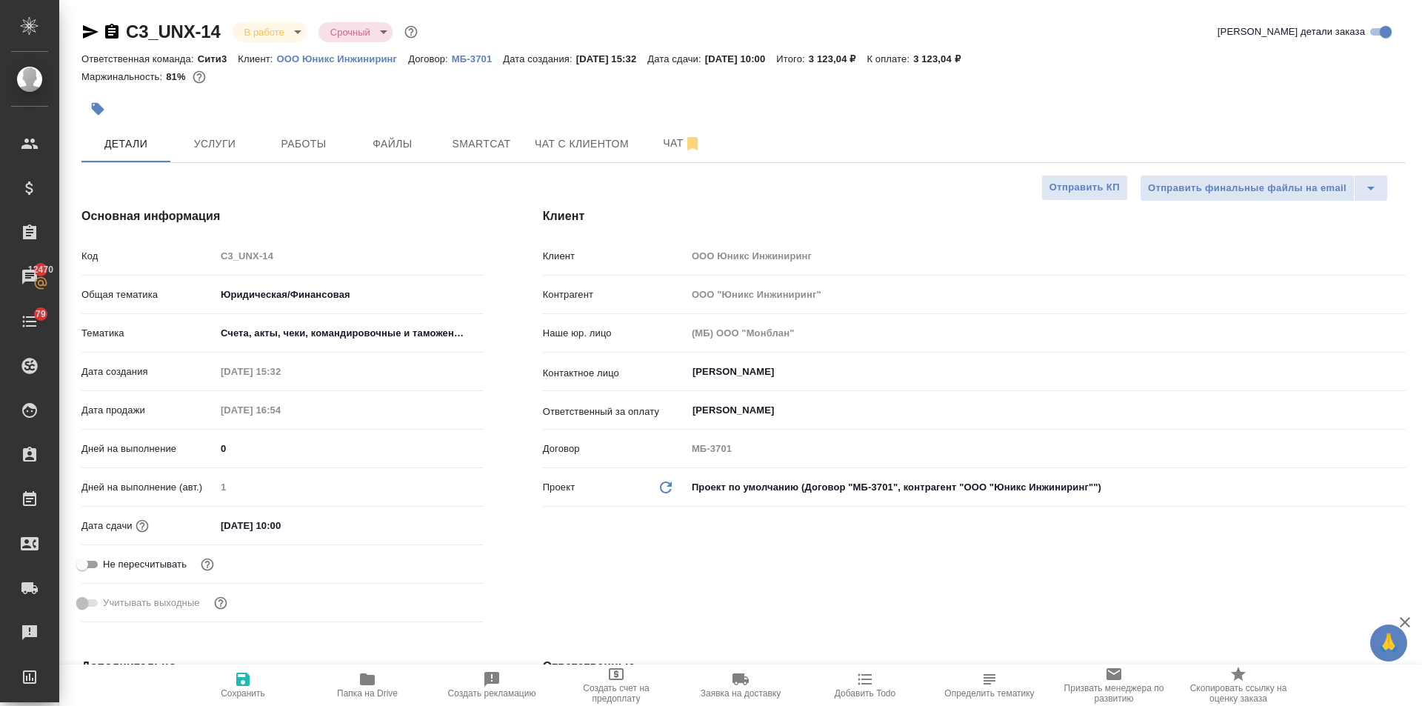
type textarea "x"
drag, startPoint x: 227, startPoint y: 27, endPoint x: 84, endPoint y: 27, distance: 142.2
click at [84, 27] on div "C3_UNX-14 В работе inProgress Срочный urgent" at bounding box center [250, 32] width 339 height 24
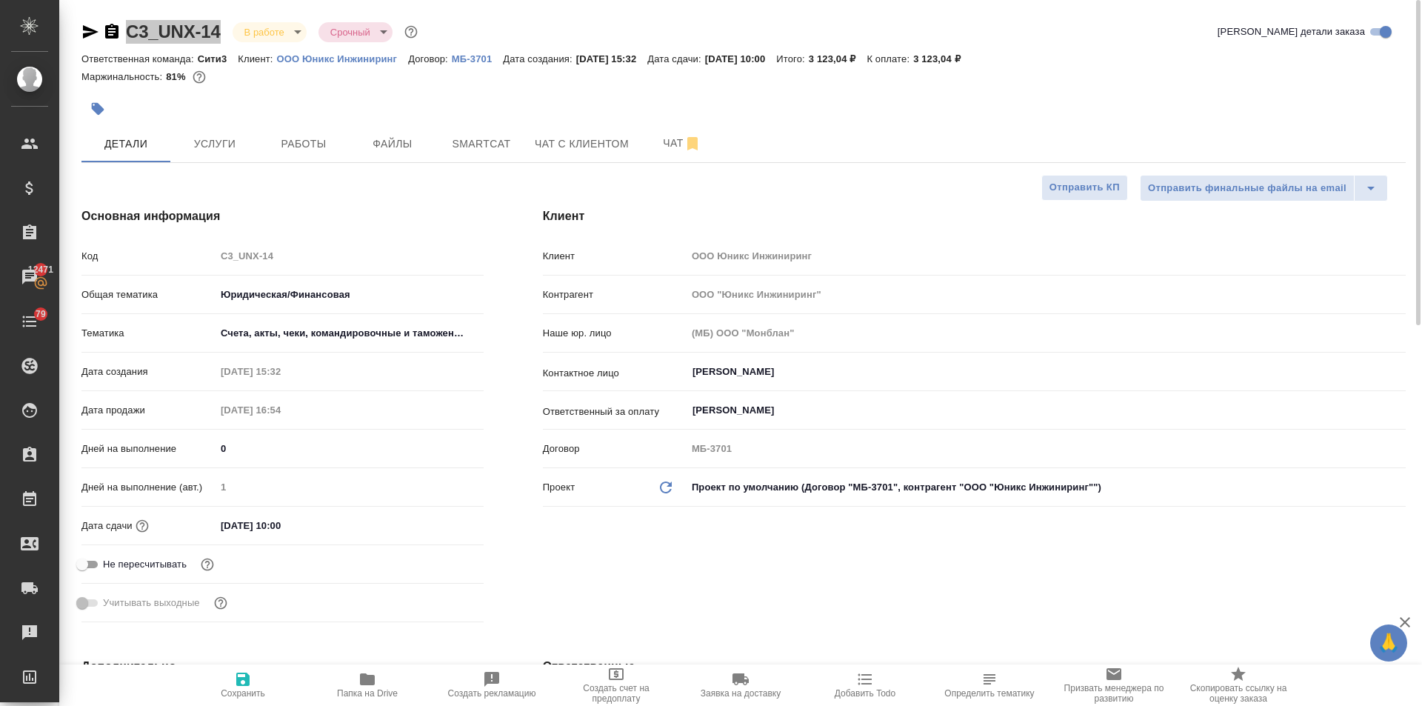
type textarea "x"
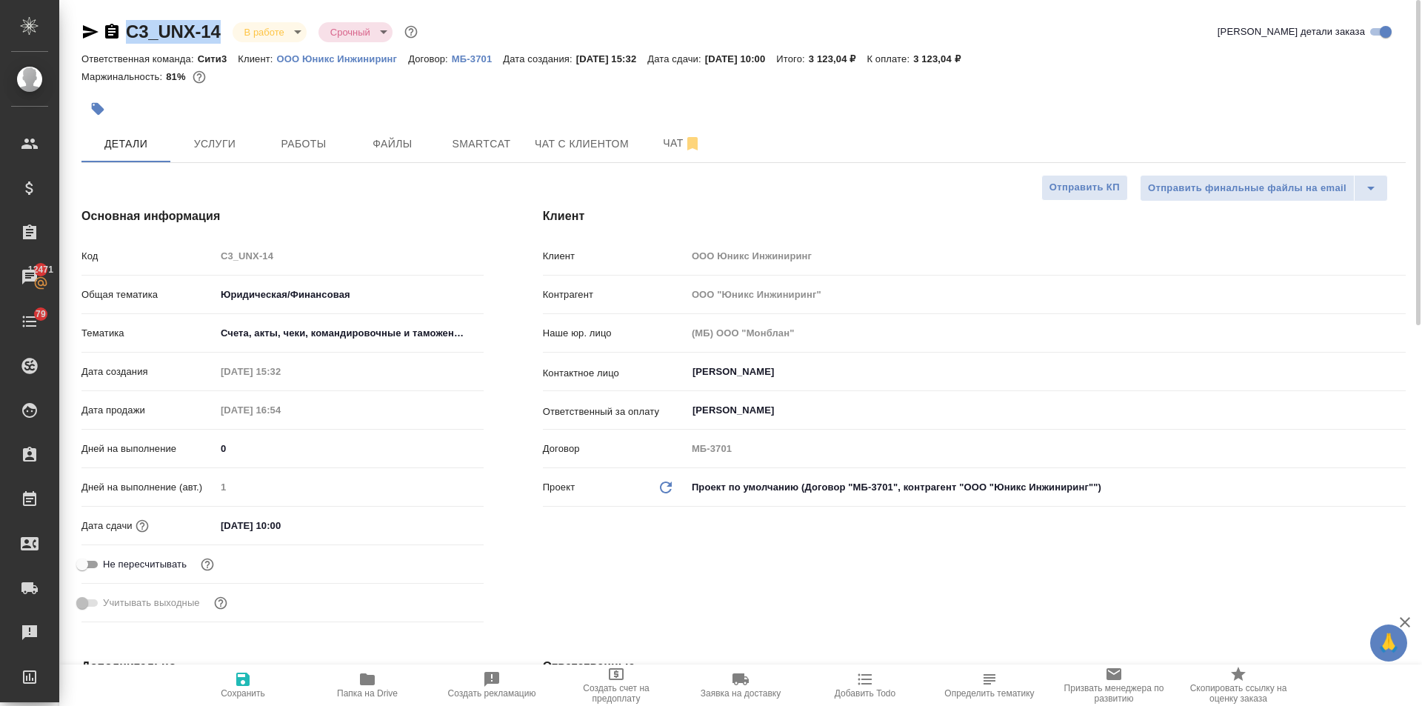
type textarea "x"
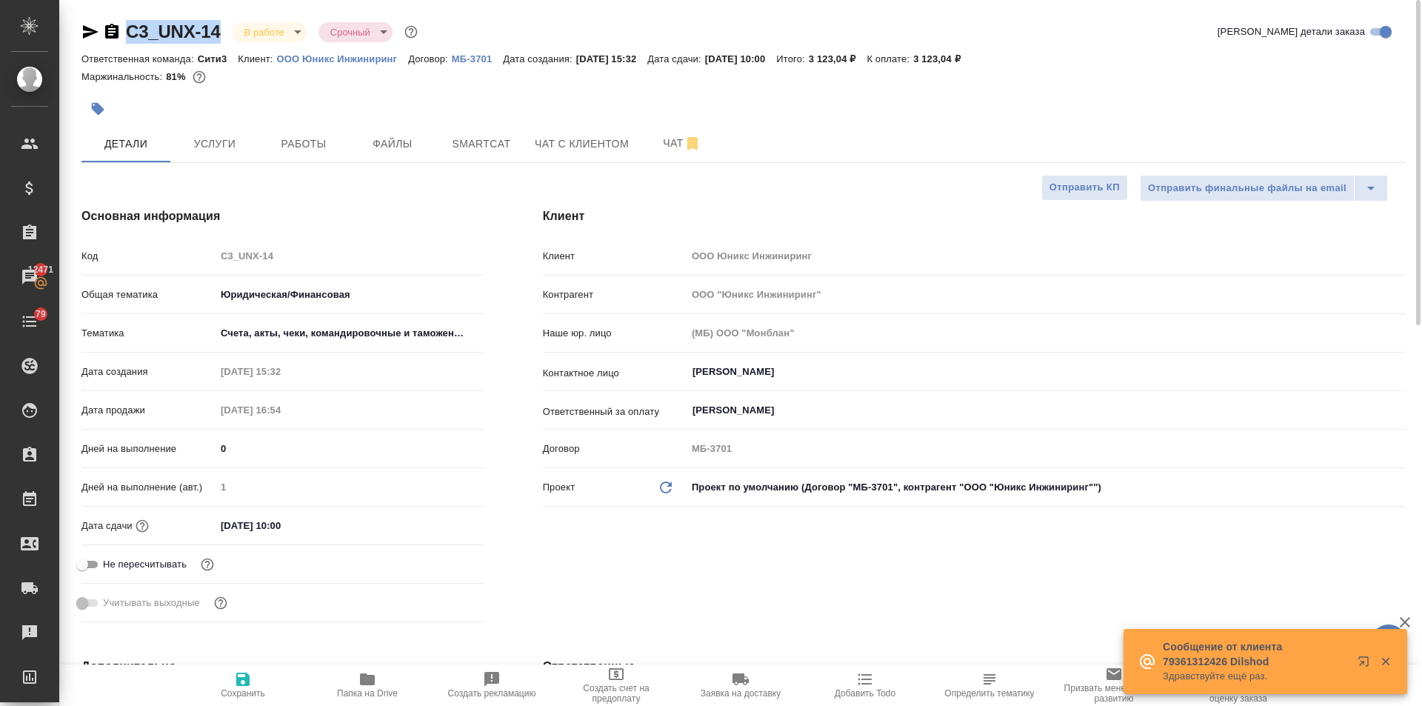
click at [362, 677] on icon "button" at bounding box center [367, 679] width 15 height 12
type textarea "x"
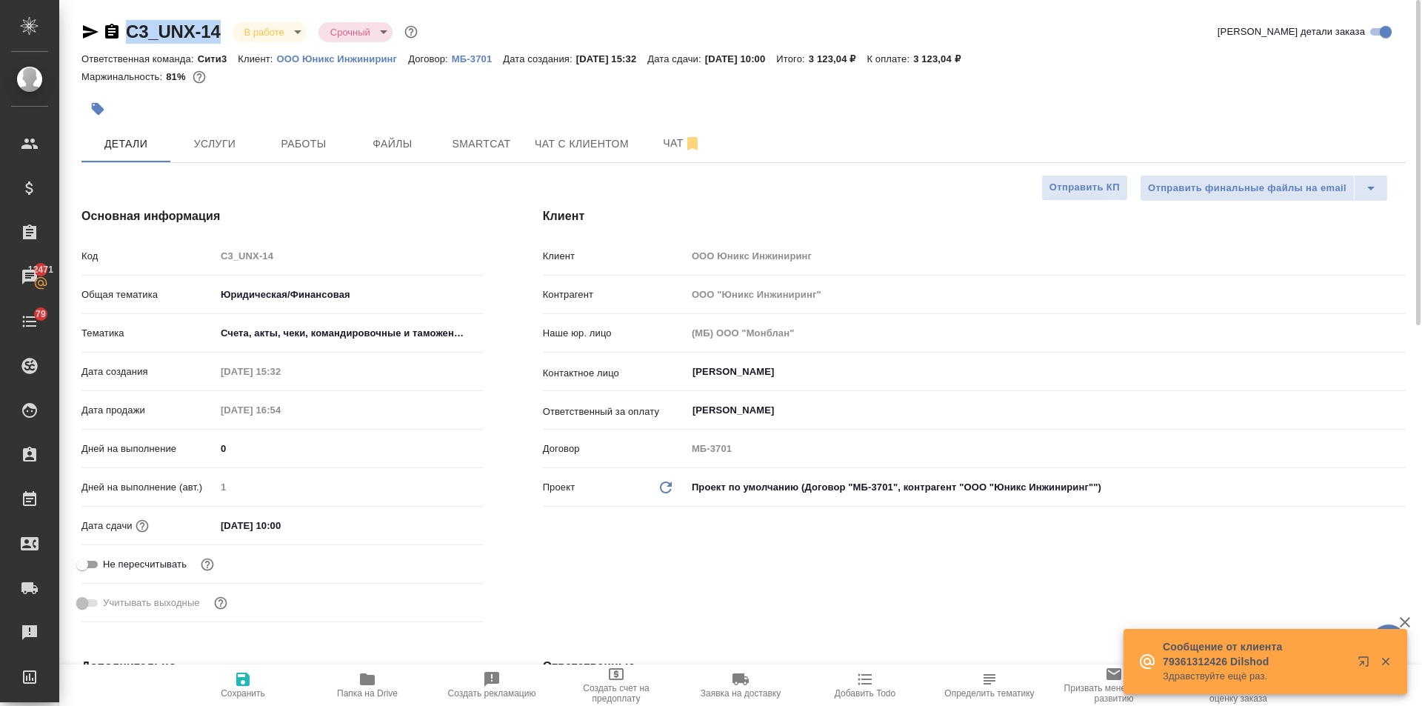
type textarea "x"
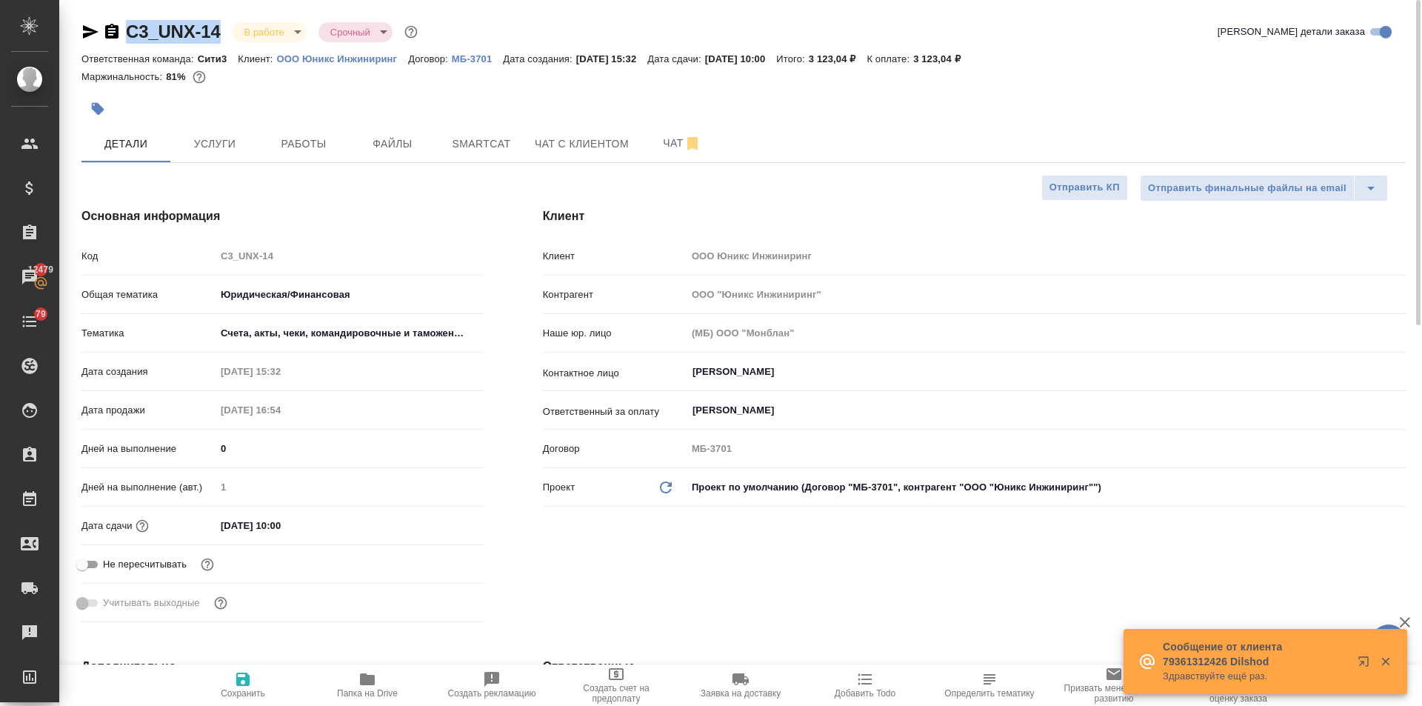
type textarea "x"
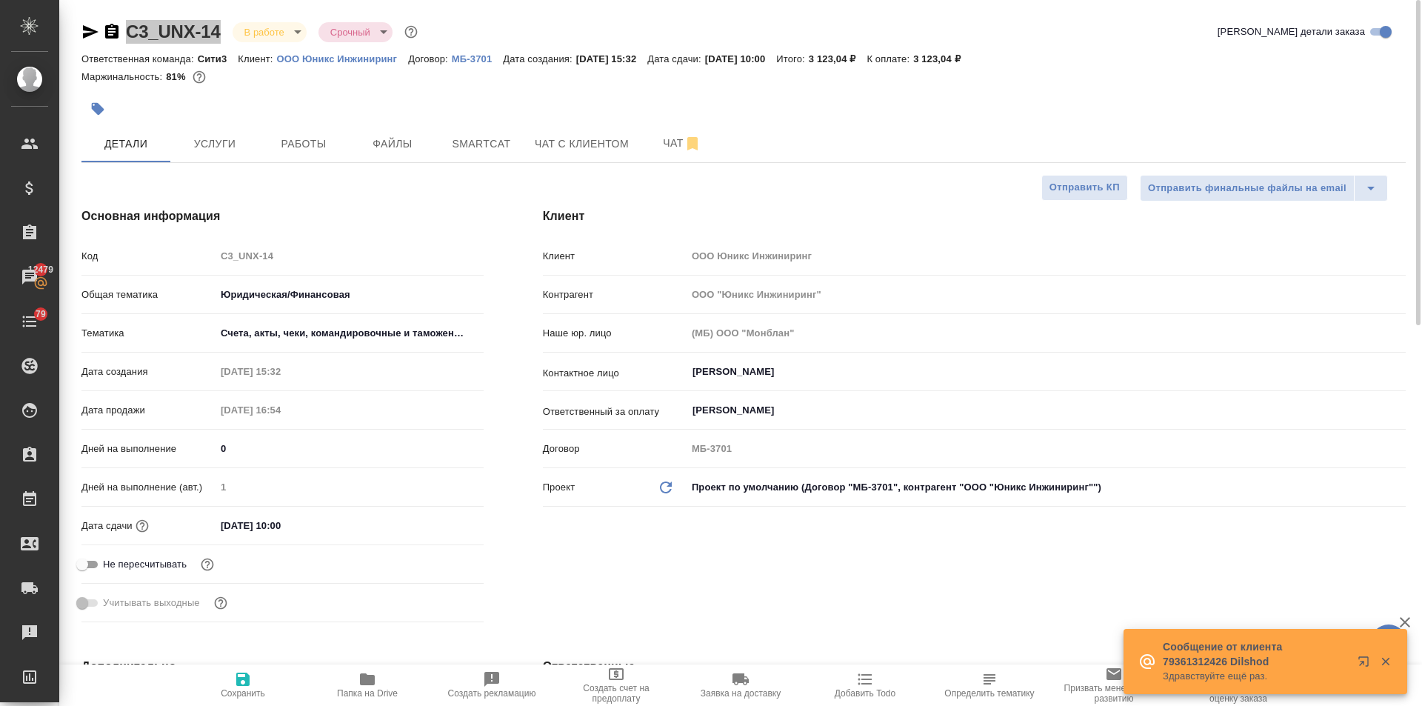
type textarea "x"
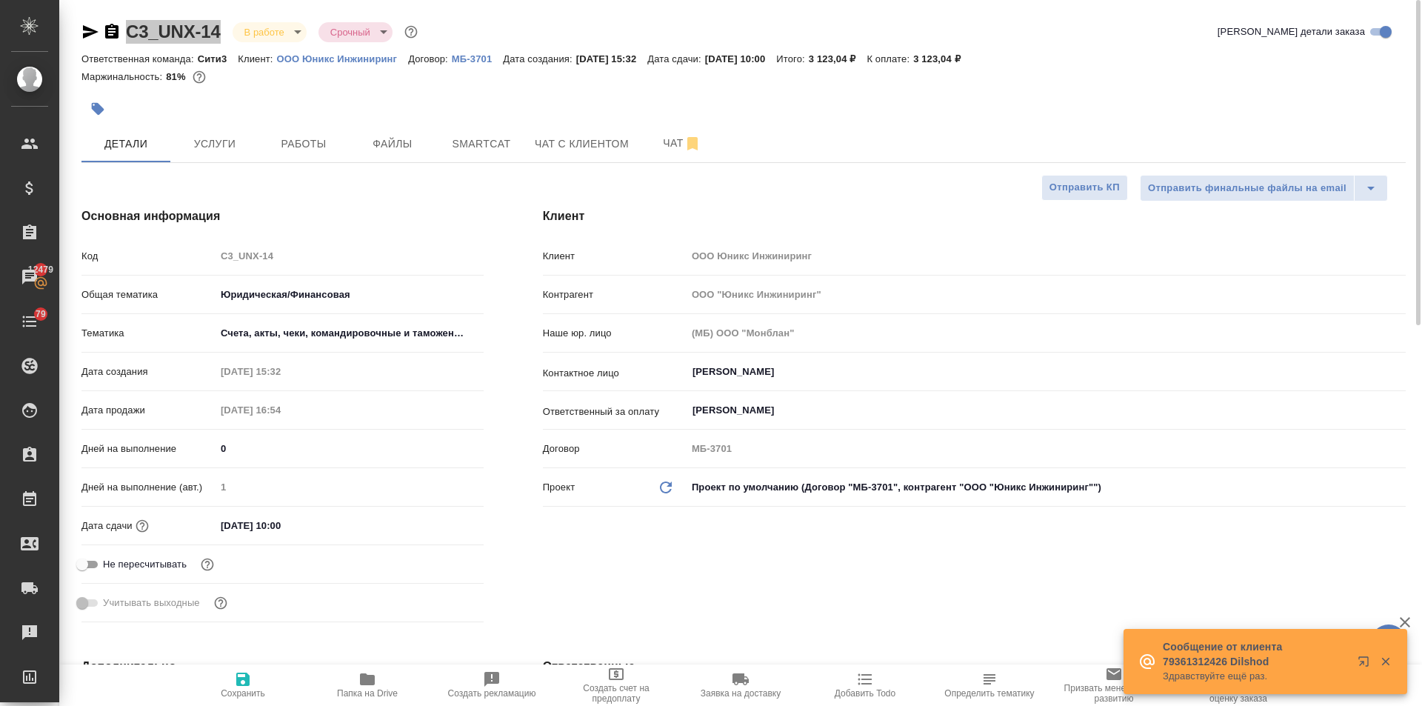
type textarea "x"
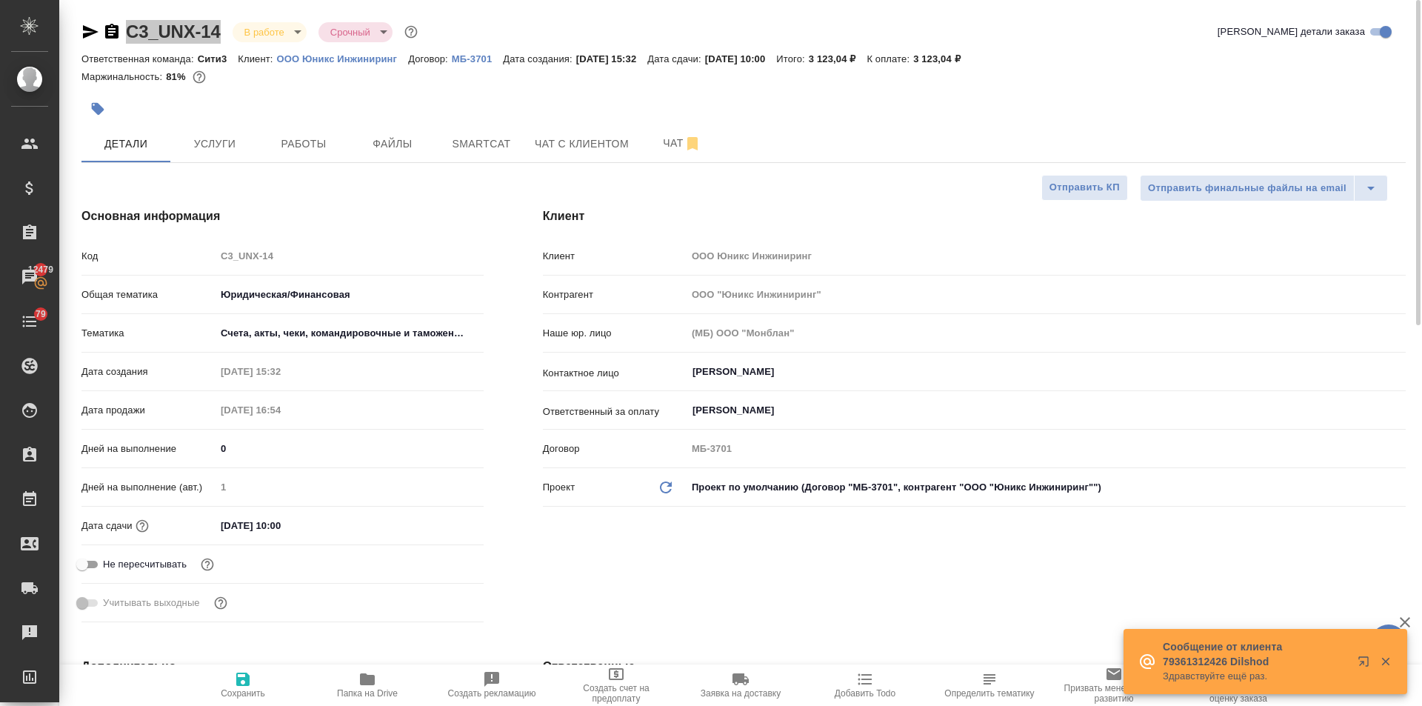
type textarea "x"
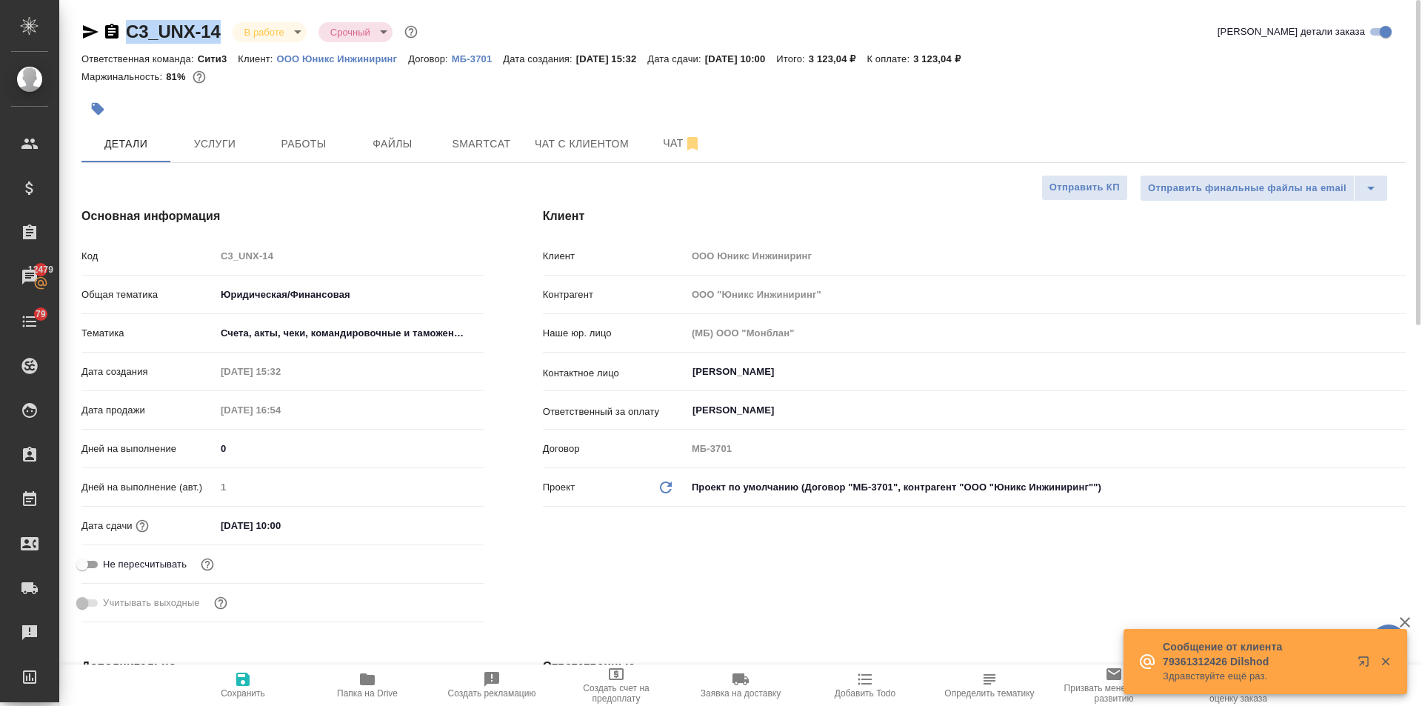
type textarea "x"
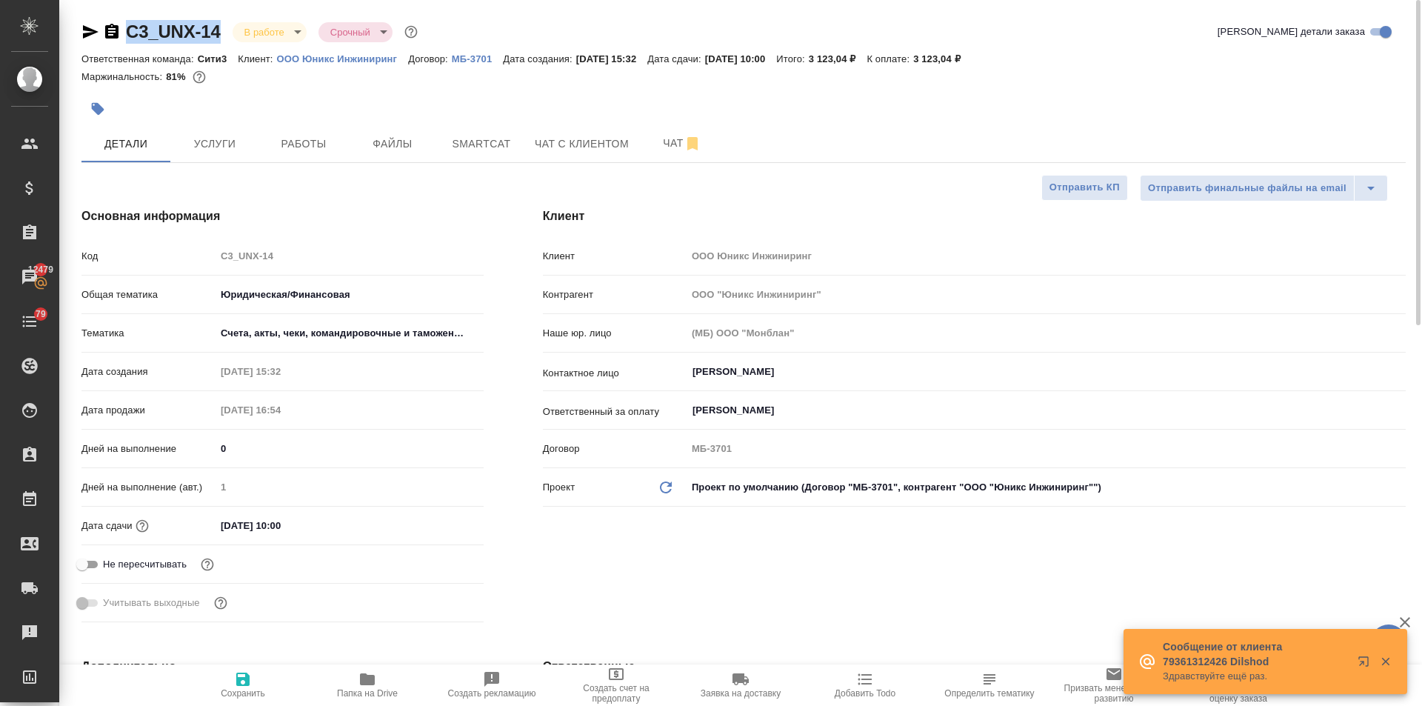
type textarea "x"
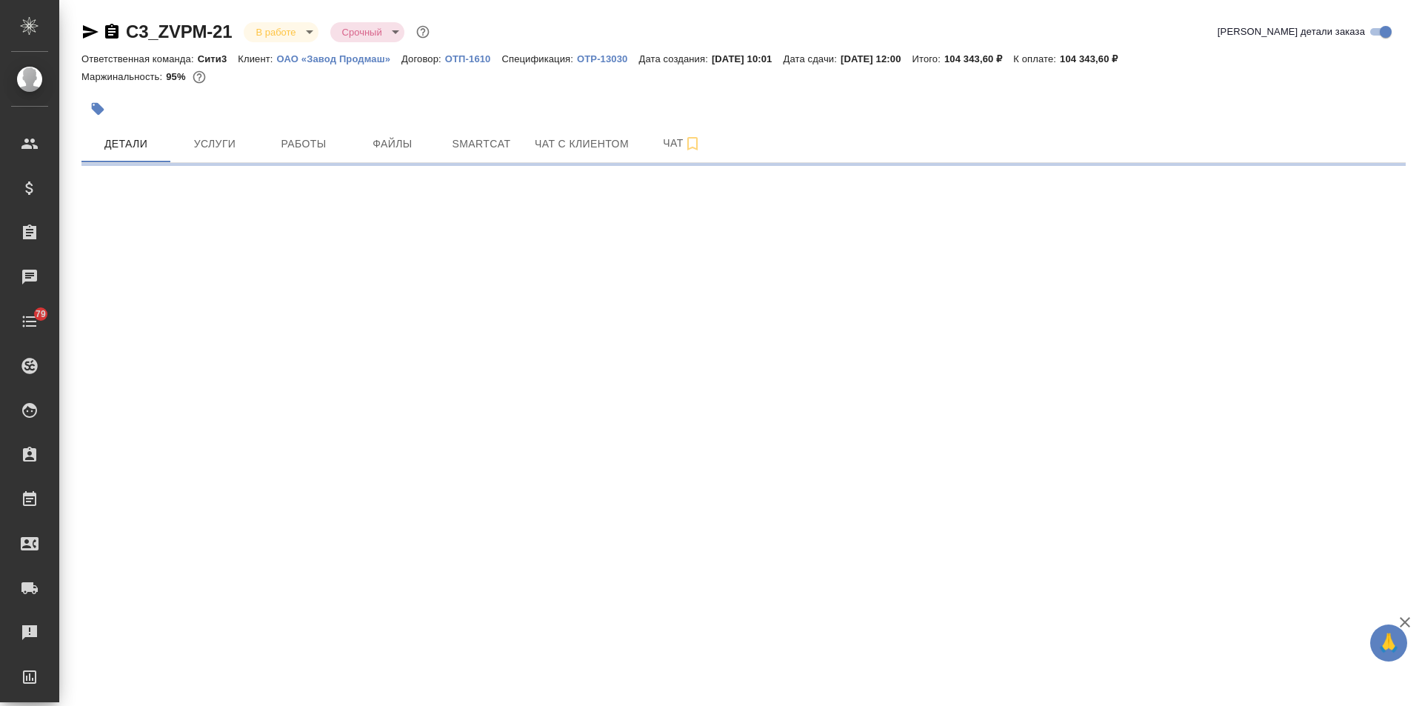
select select "RU"
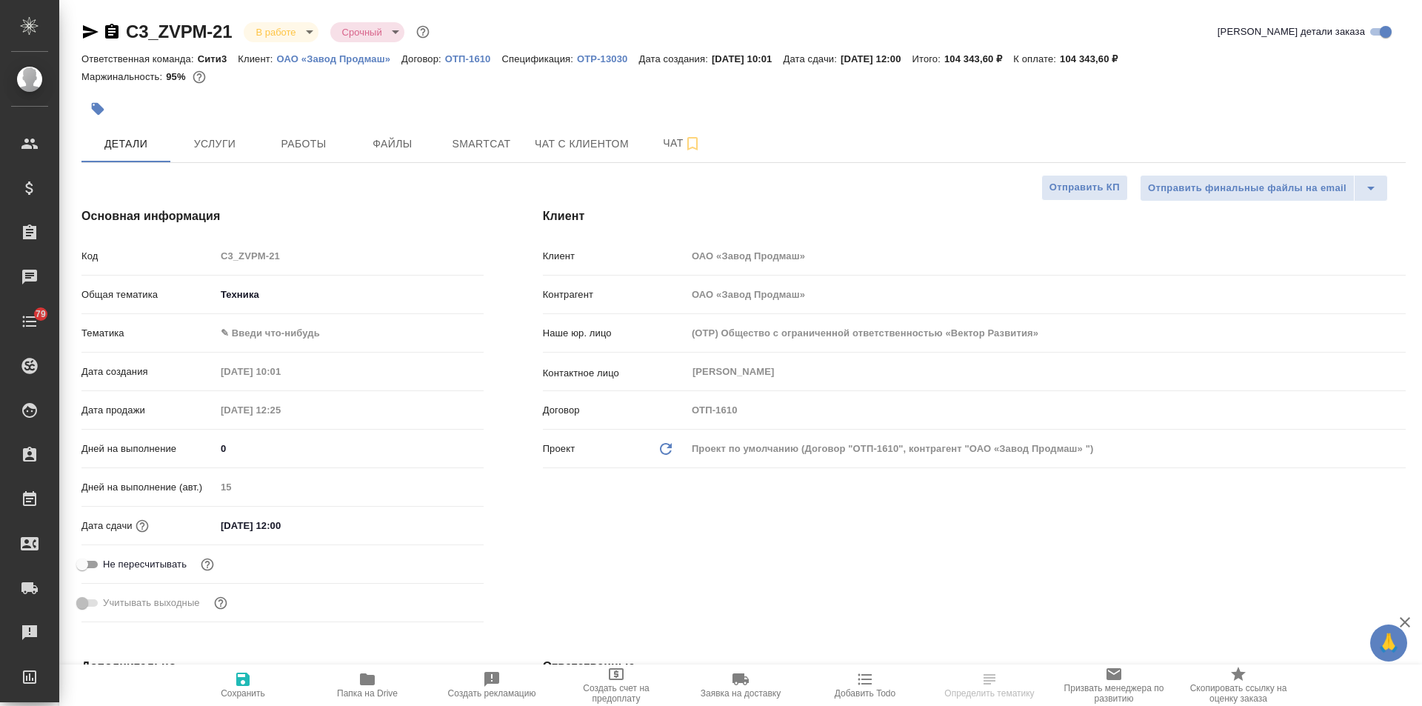
type textarea "x"
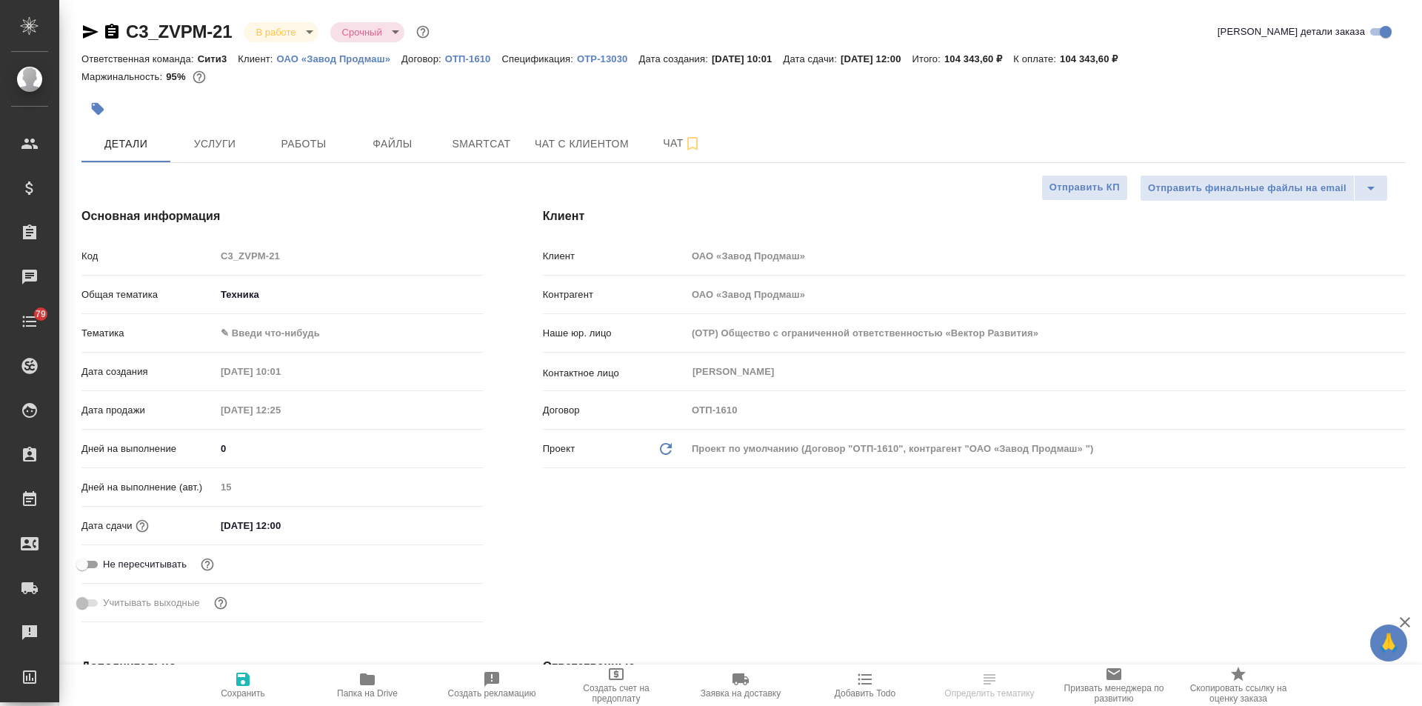
type textarea "x"
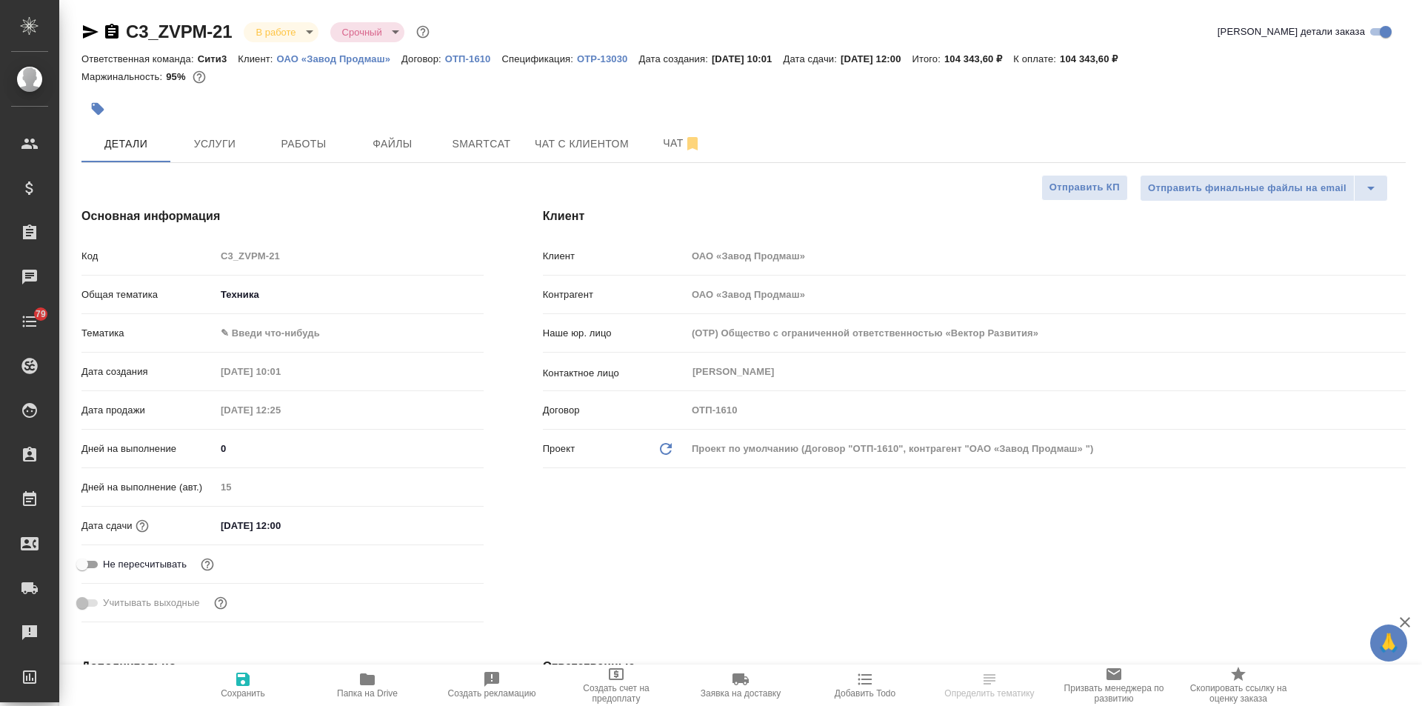
type textarea "x"
select select "RU"
type textarea "x"
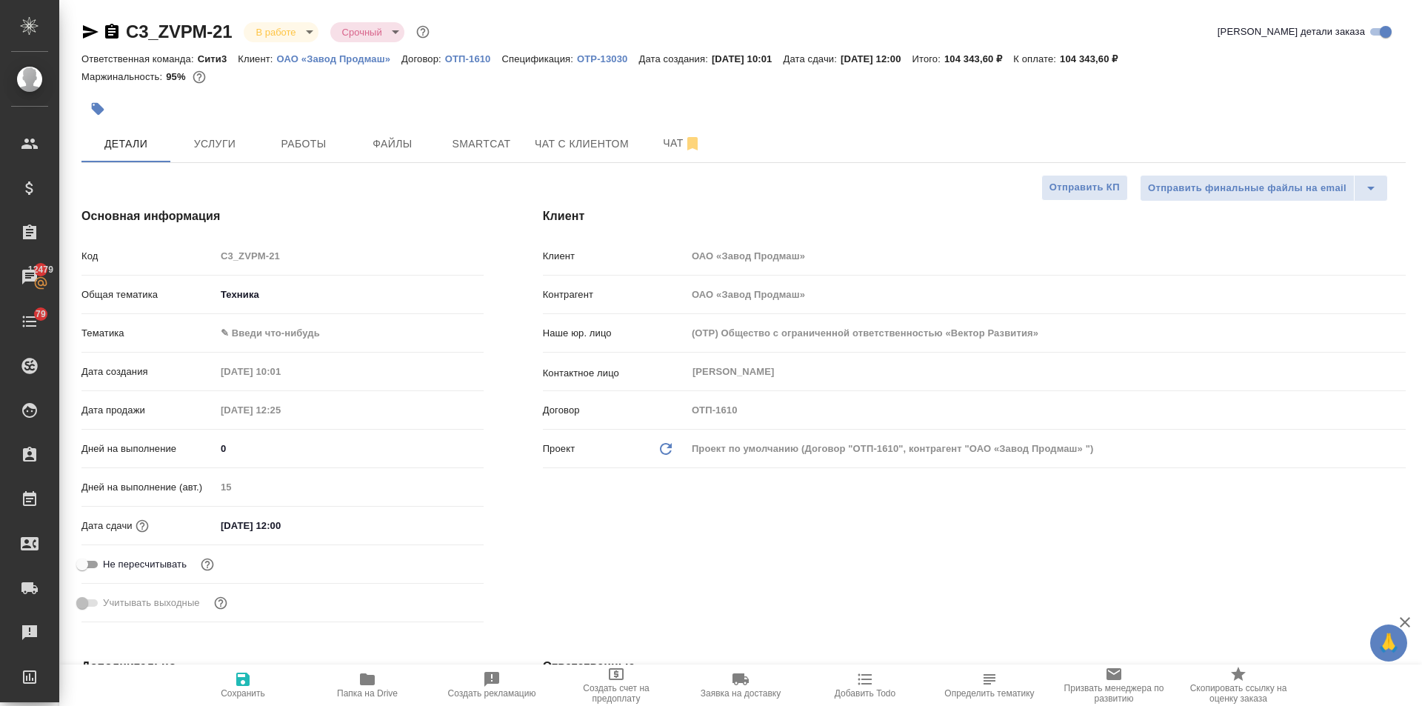
type textarea "x"
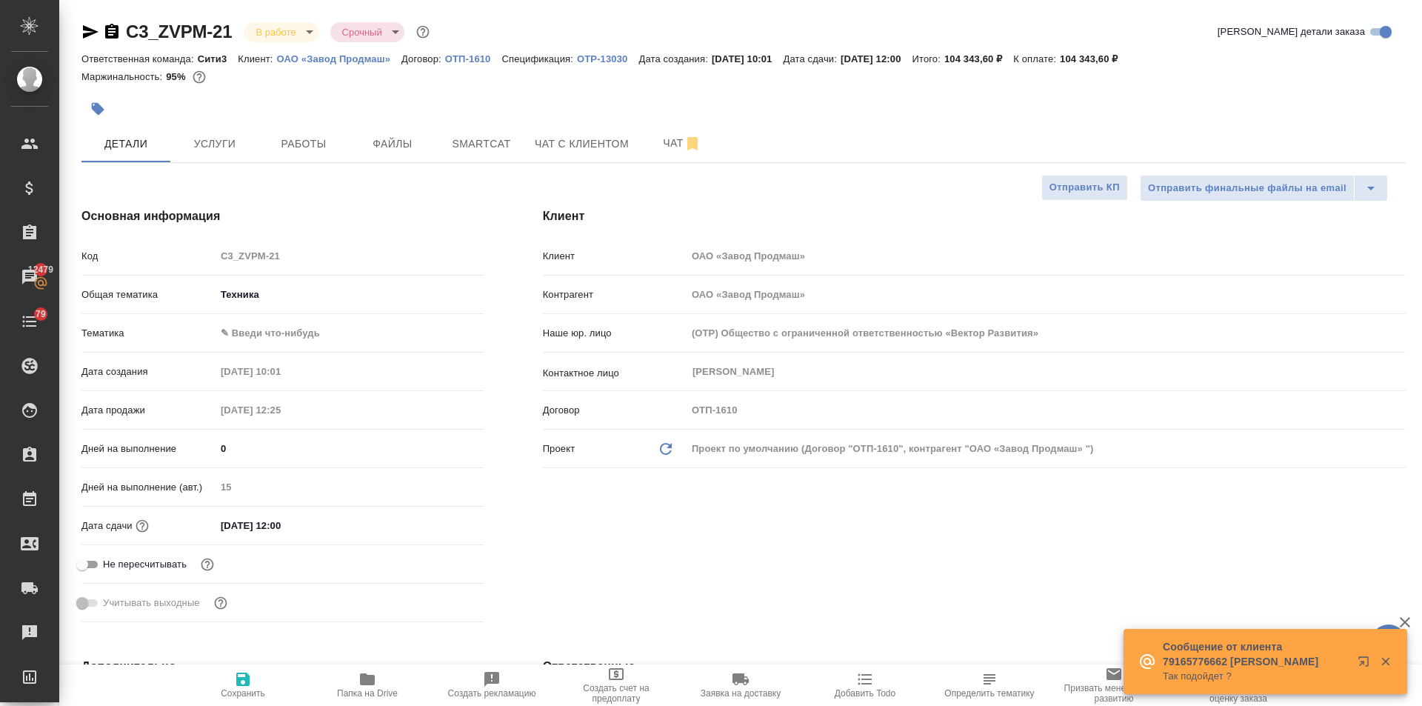
type textarea "x"
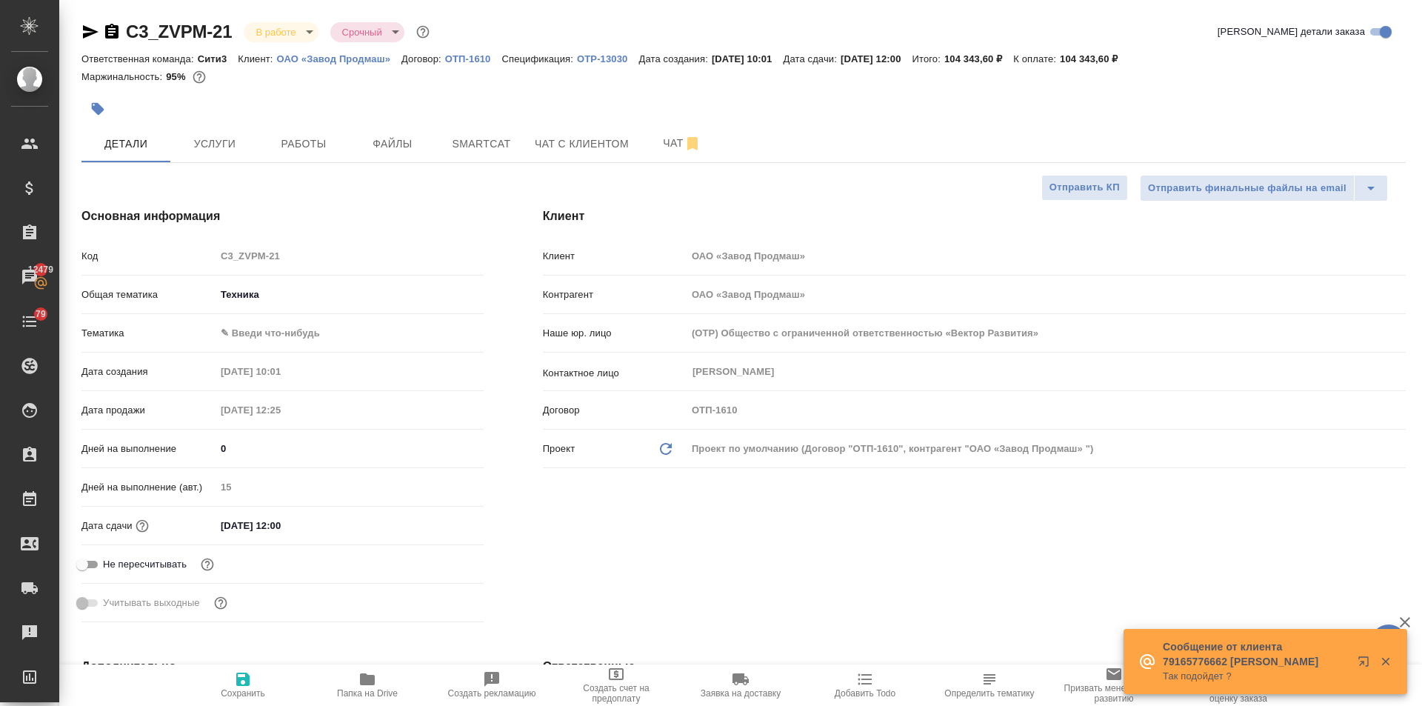
type textarea "x"
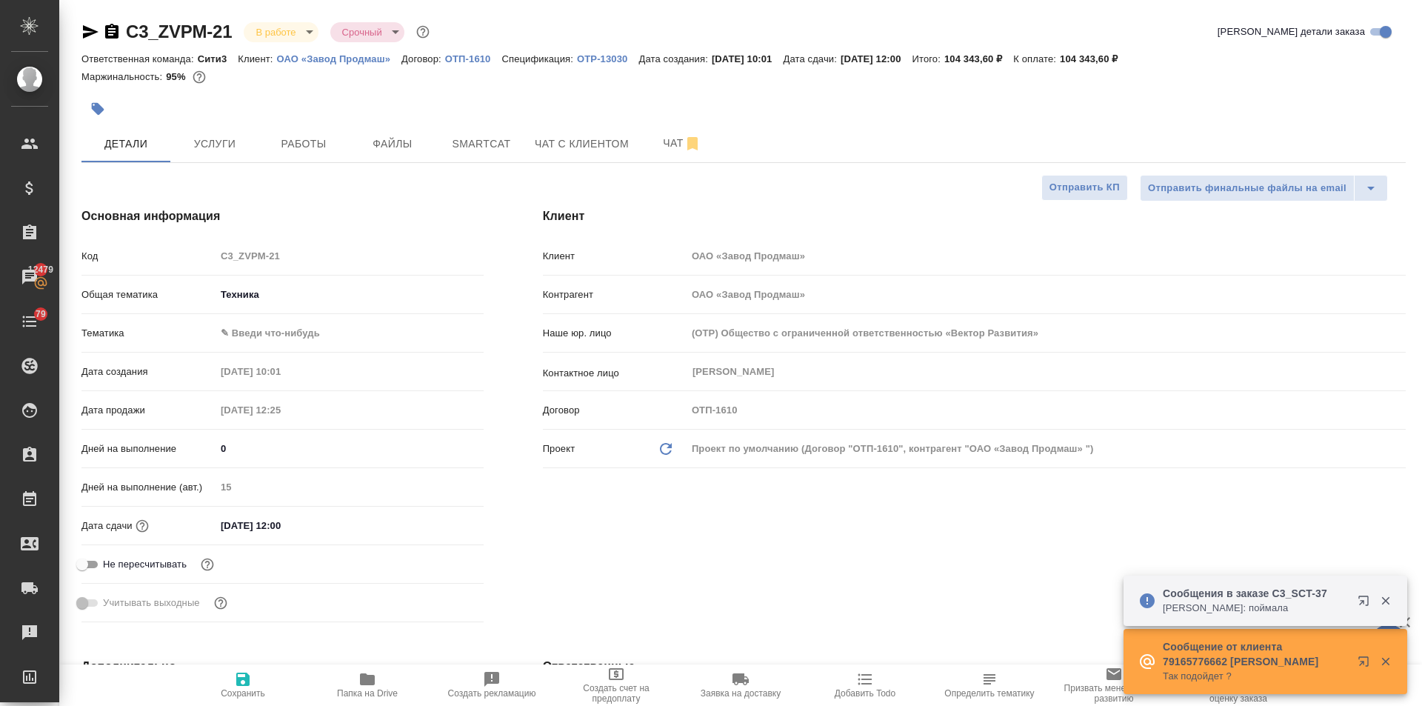
type textarea "x"
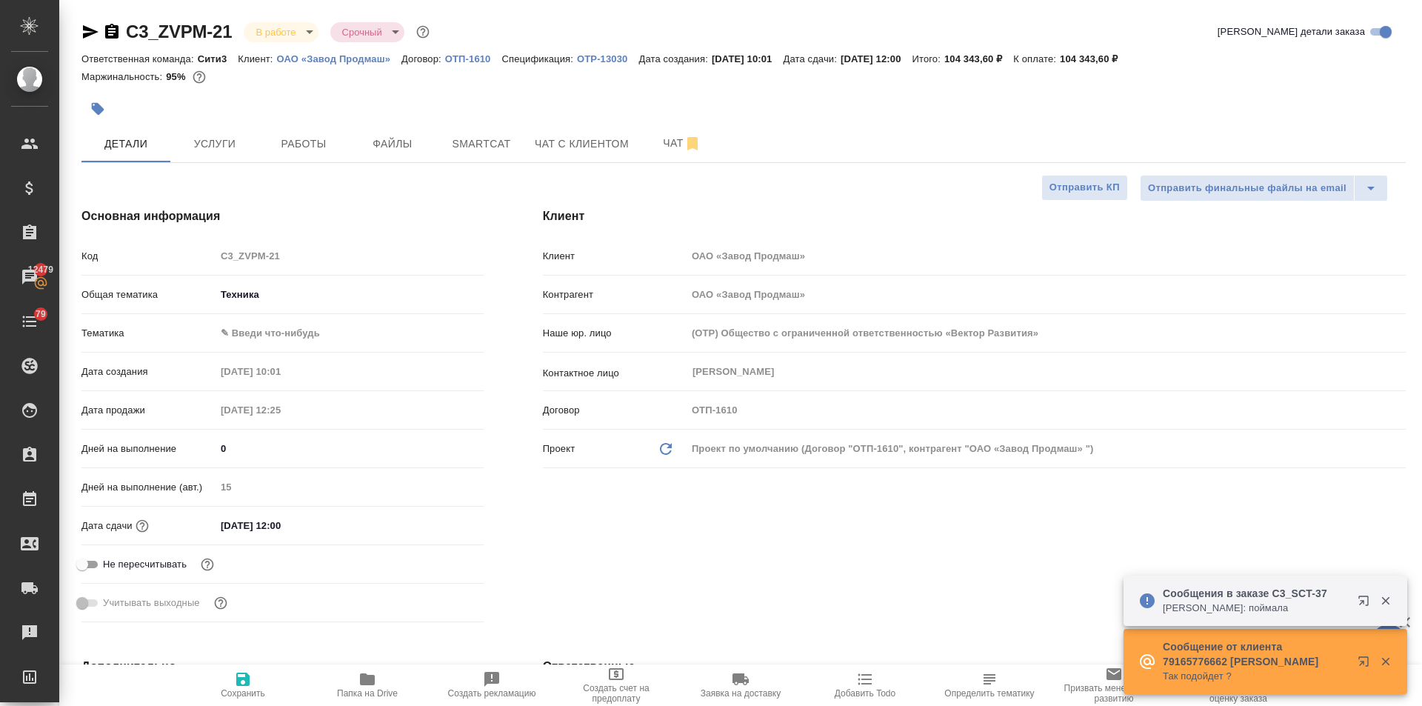
type textarea "x"
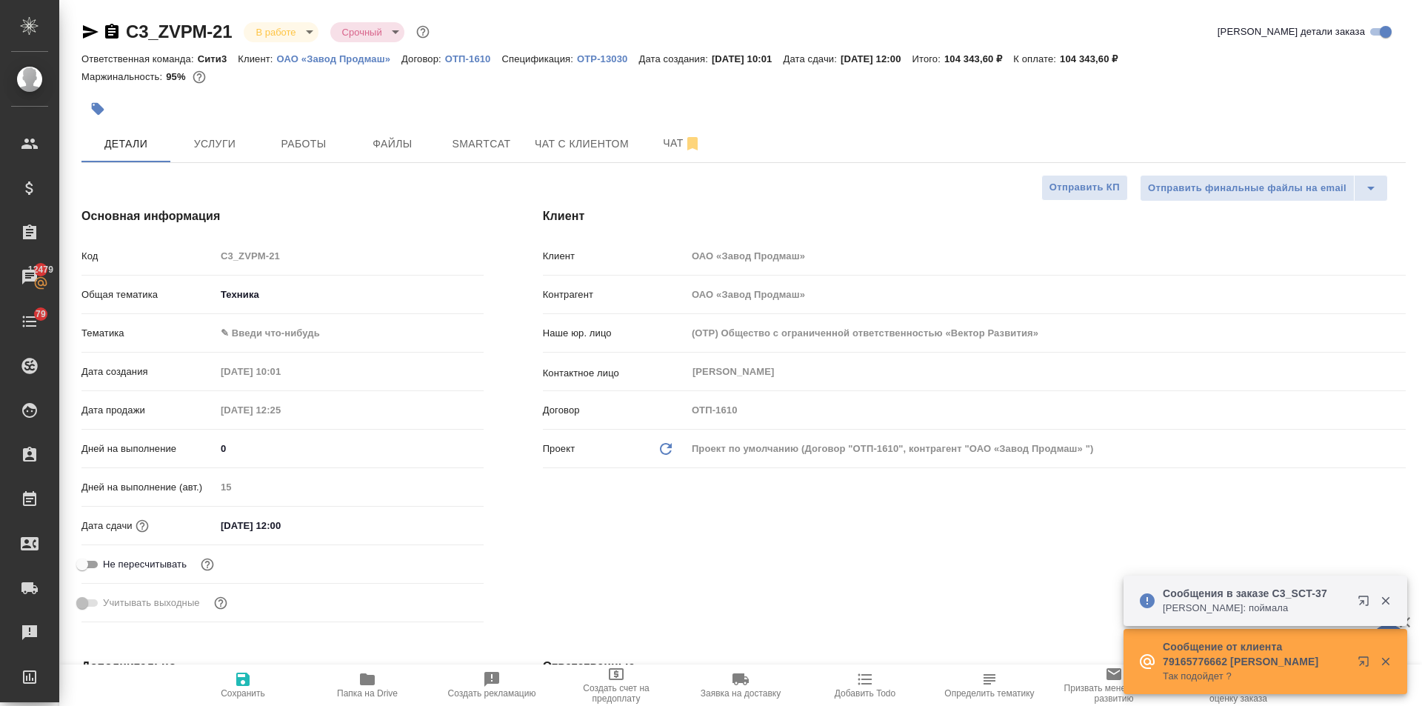
type textarea "x"
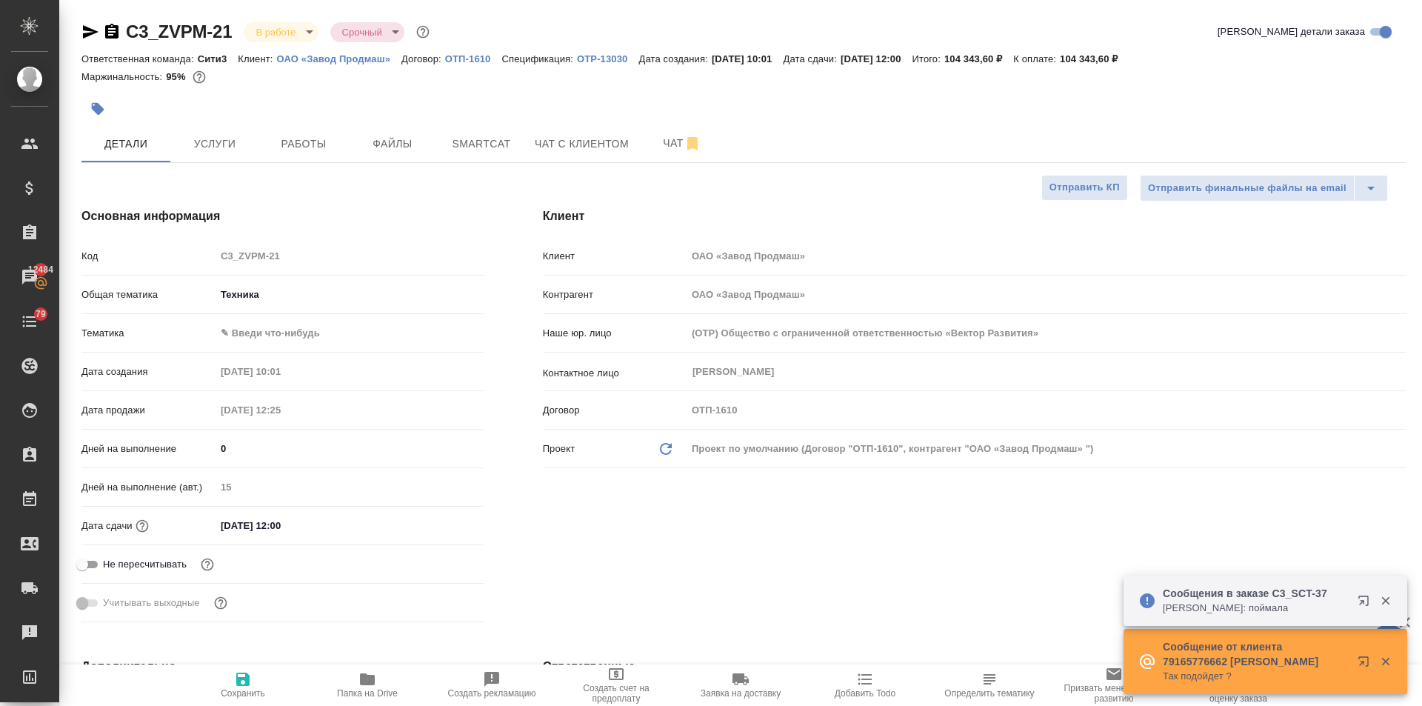
type textarea "x"
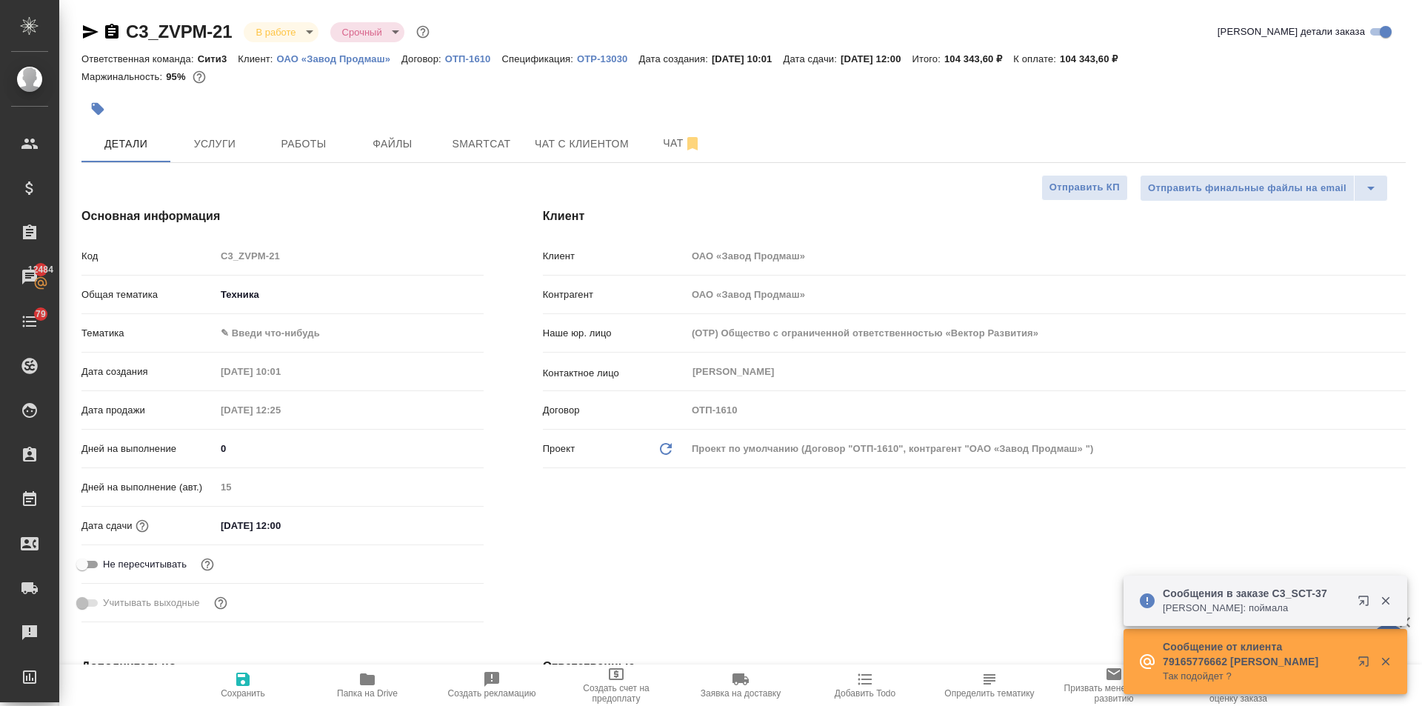
type textarea "x"
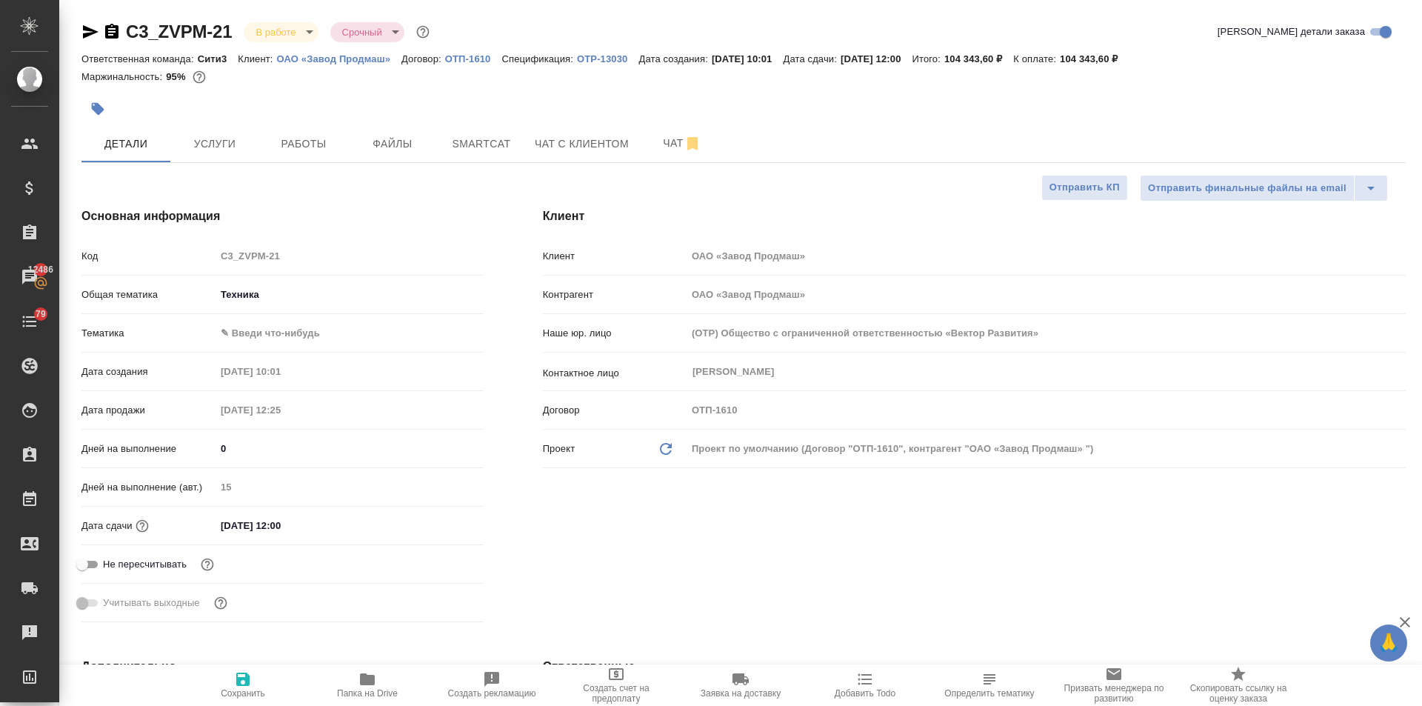
type textarea "x"
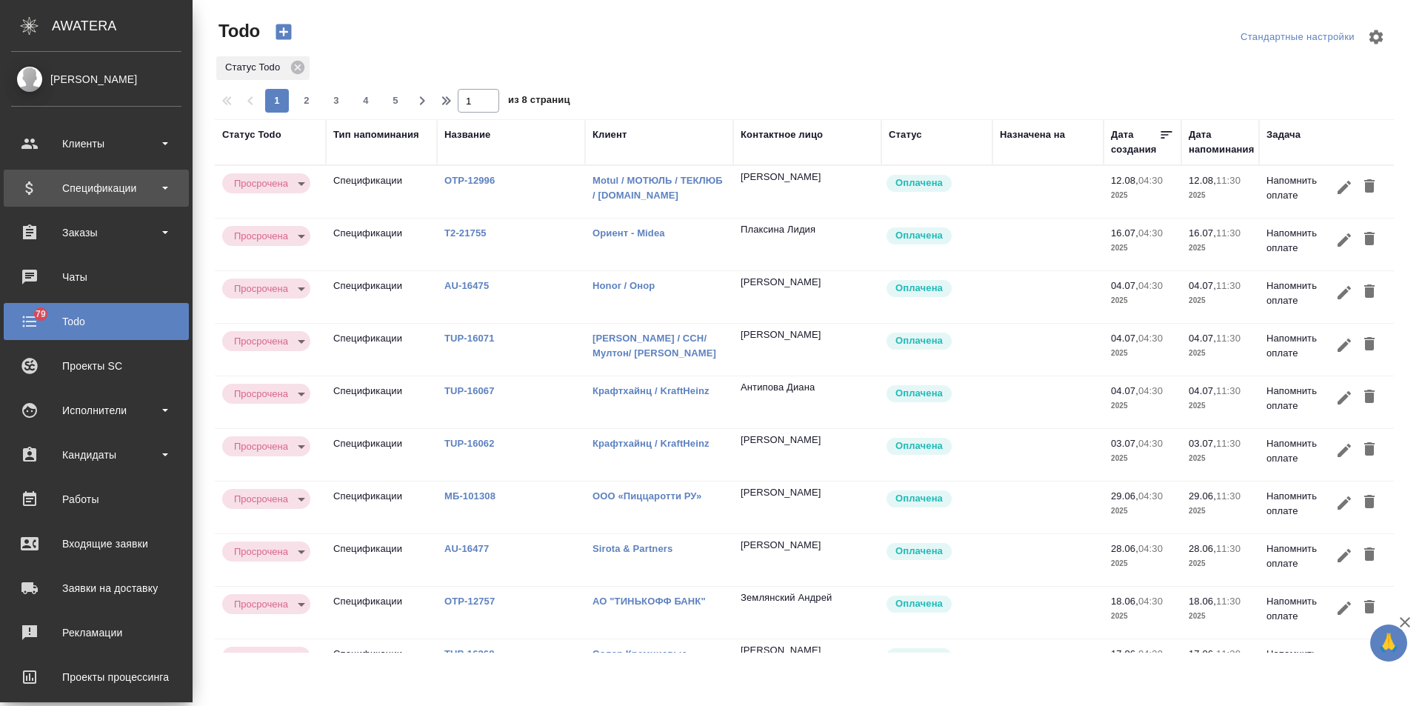
click at [101, 193] on div "Спецификации" at bounding box center [96, 188] width 170 height 22
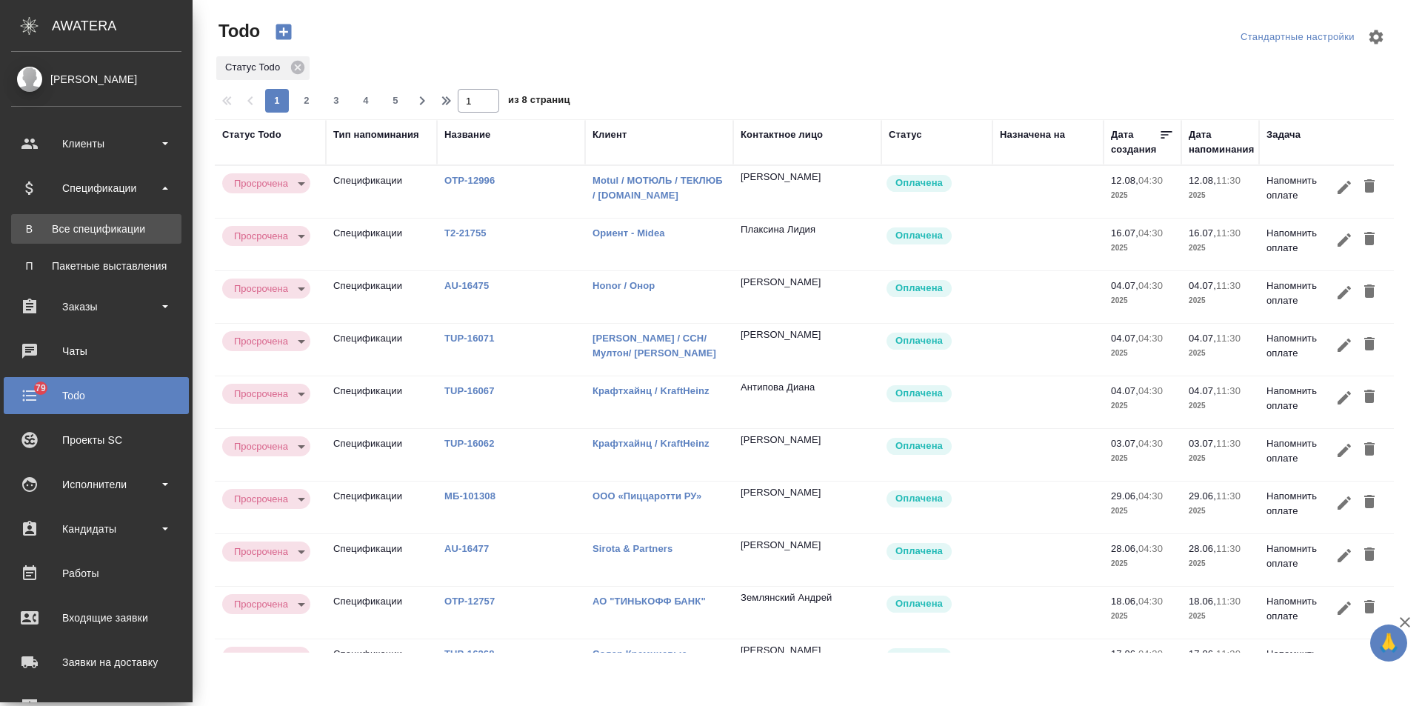
click at [106, 227] on div "Все спецификации" at bounding box center [96, 228] width 155 height 15
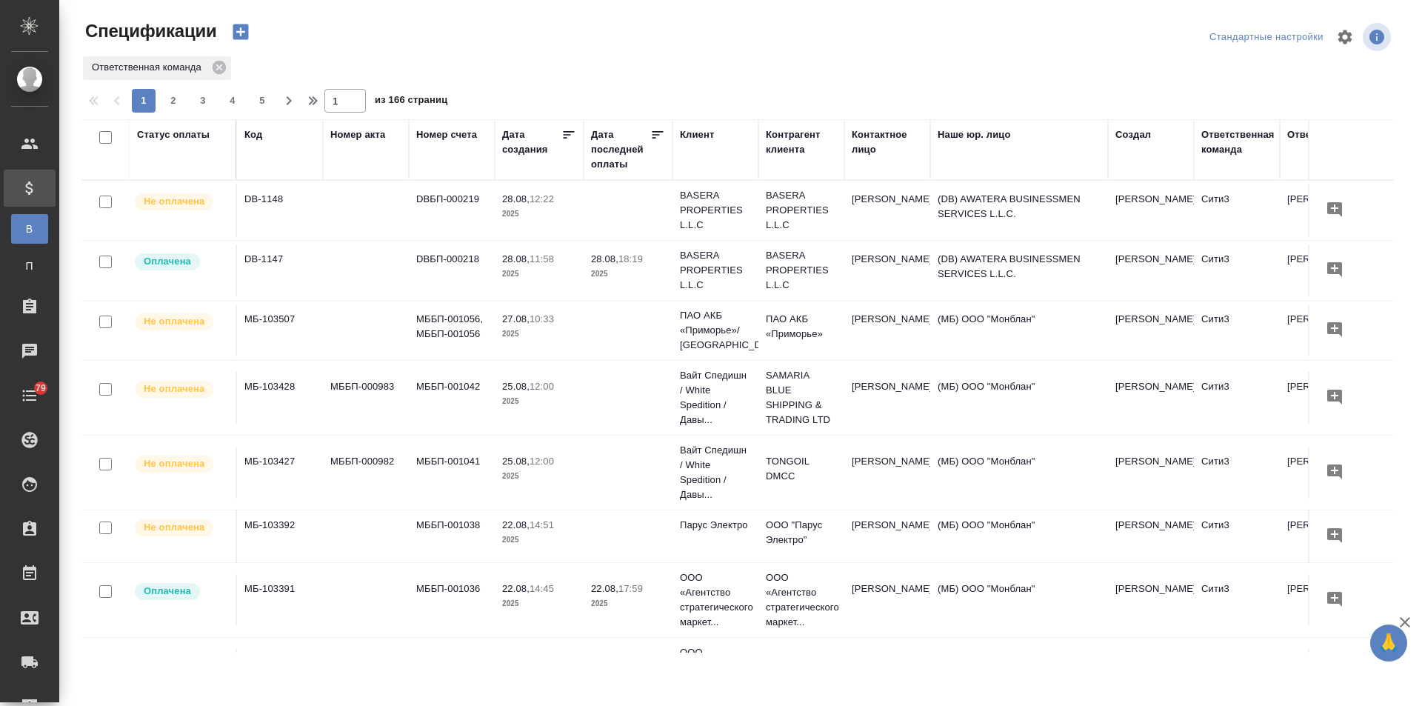
click at [178, 130] on div "Статус оплаты" at bounding box center [173, 134] width 73 height 15
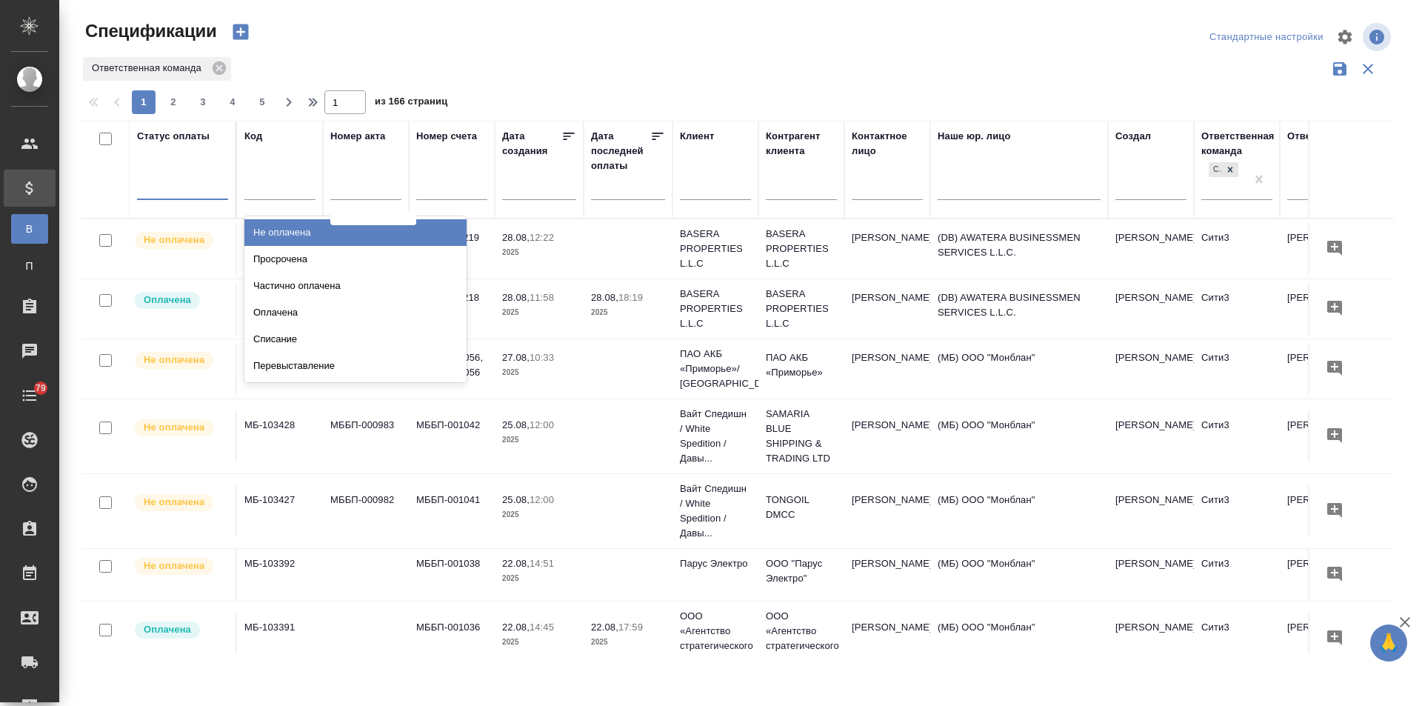
click at [170, 189] on div at bounding box center [182, 184] width 91 height 21
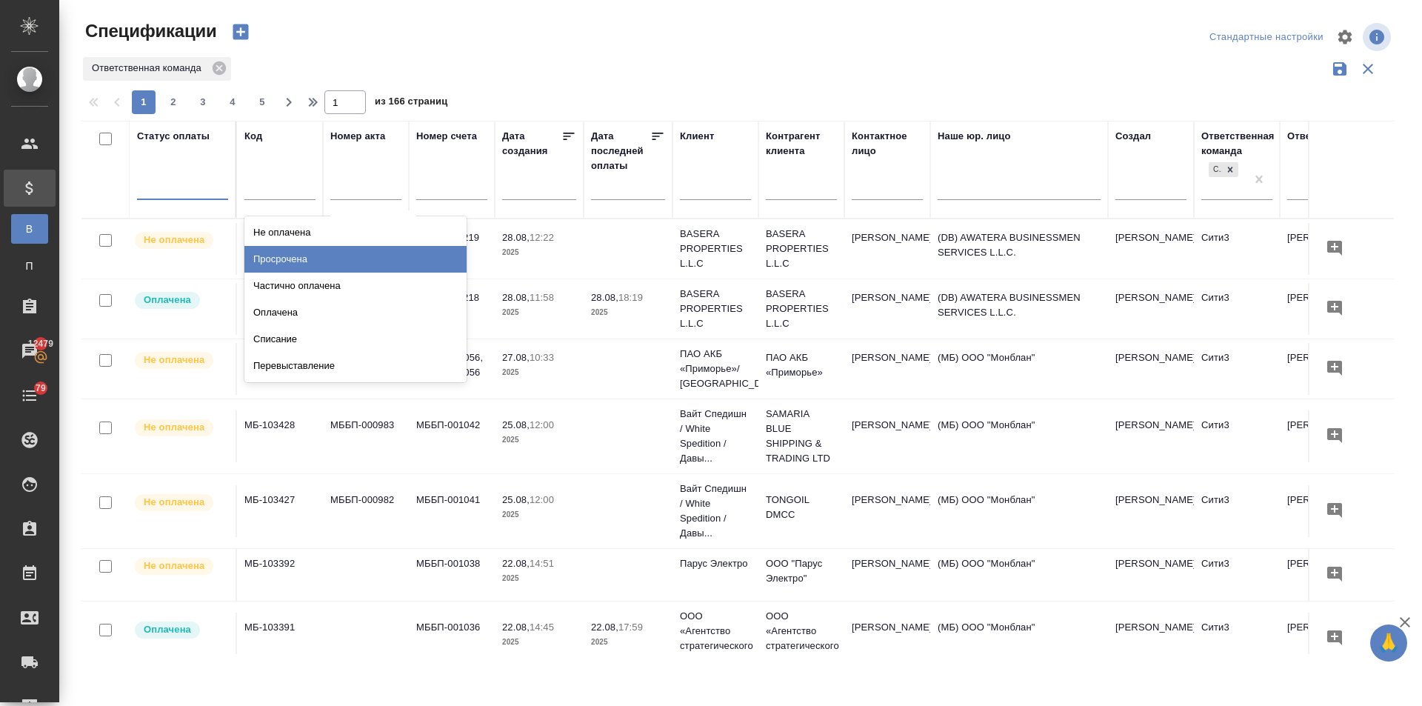
click at [282, 259] on div "Просрочена" at bounding box center [355, 259] width 222 height 27
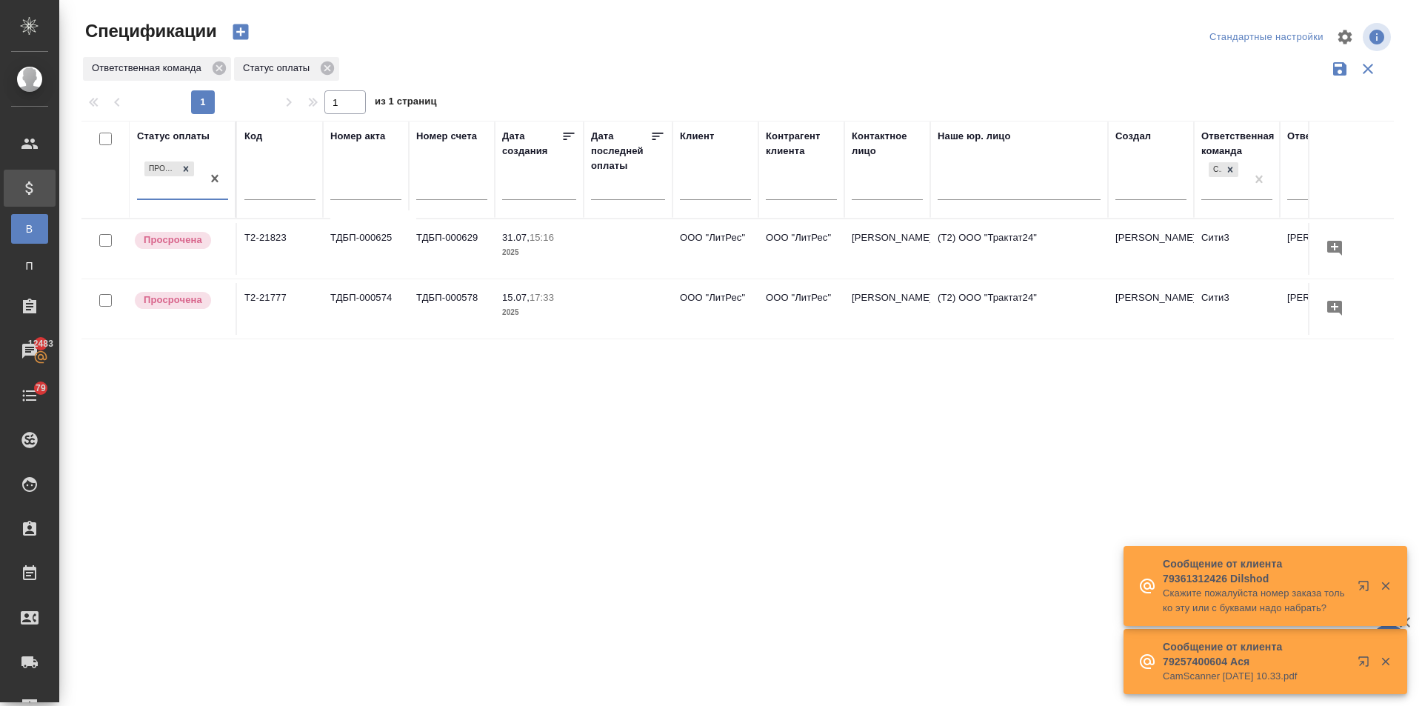
click at [623, 275] on td at bounding box center [627, 249] width 89 height 52
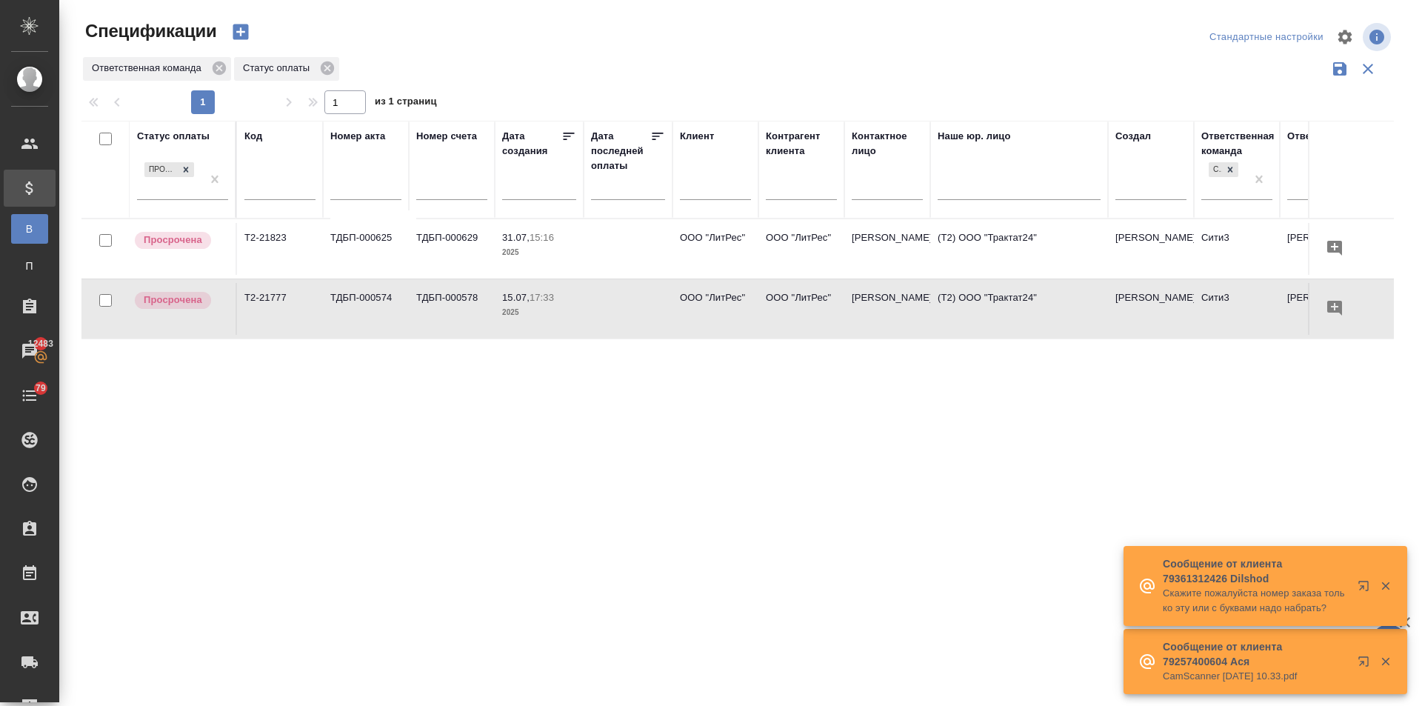
click at [623, 275] on td at bounding box center [627, 249] width 89 height 52
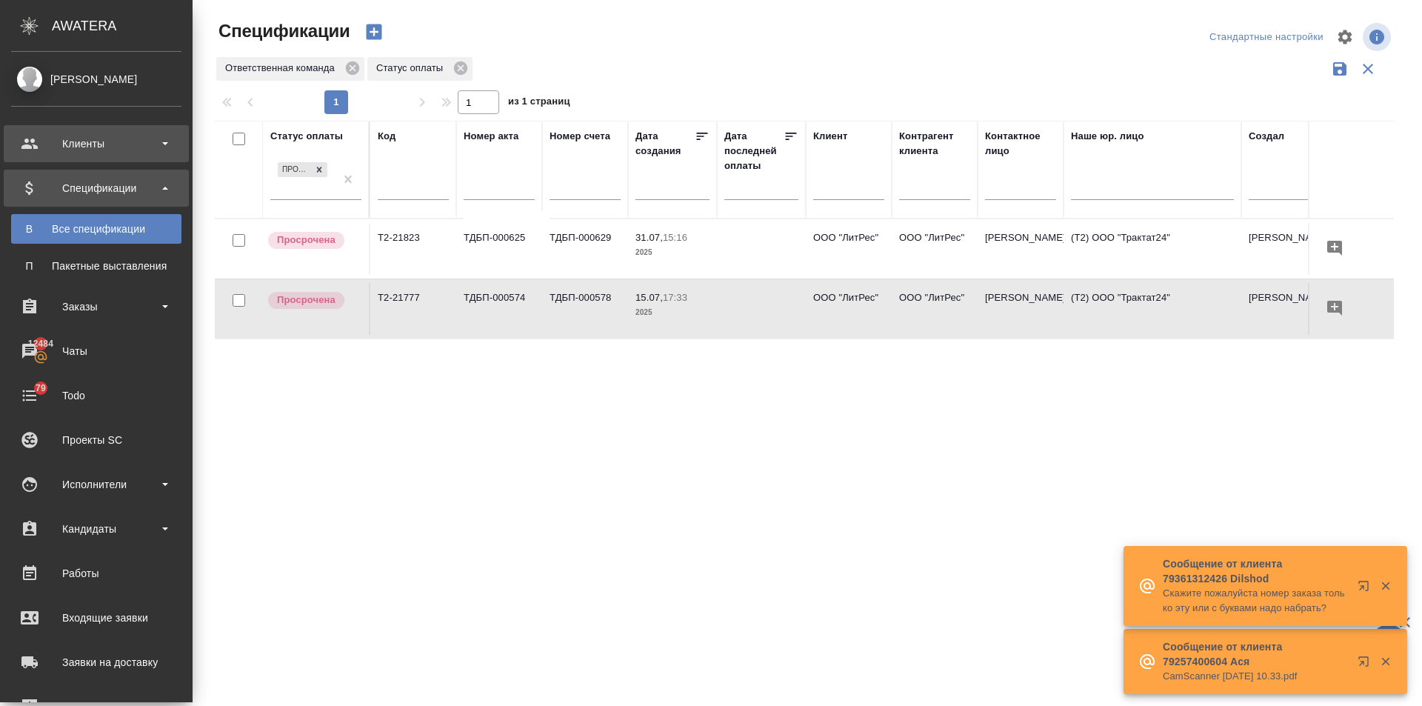
click at [24, 134] on div "Клиенты" at bounding box center [96, 144] width 170 height 22
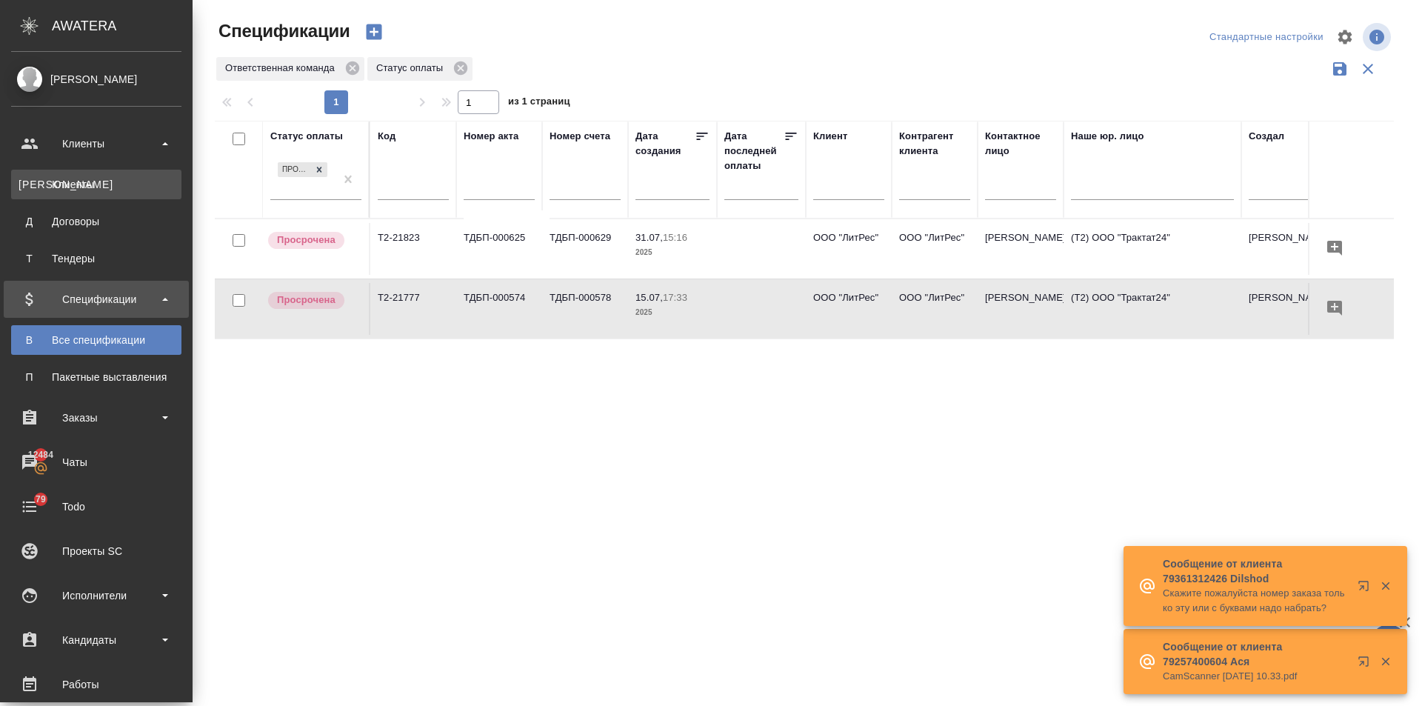
click at [60, 175] on link "К Клиенты" at bounding box center [96, 185] width 170 height 30
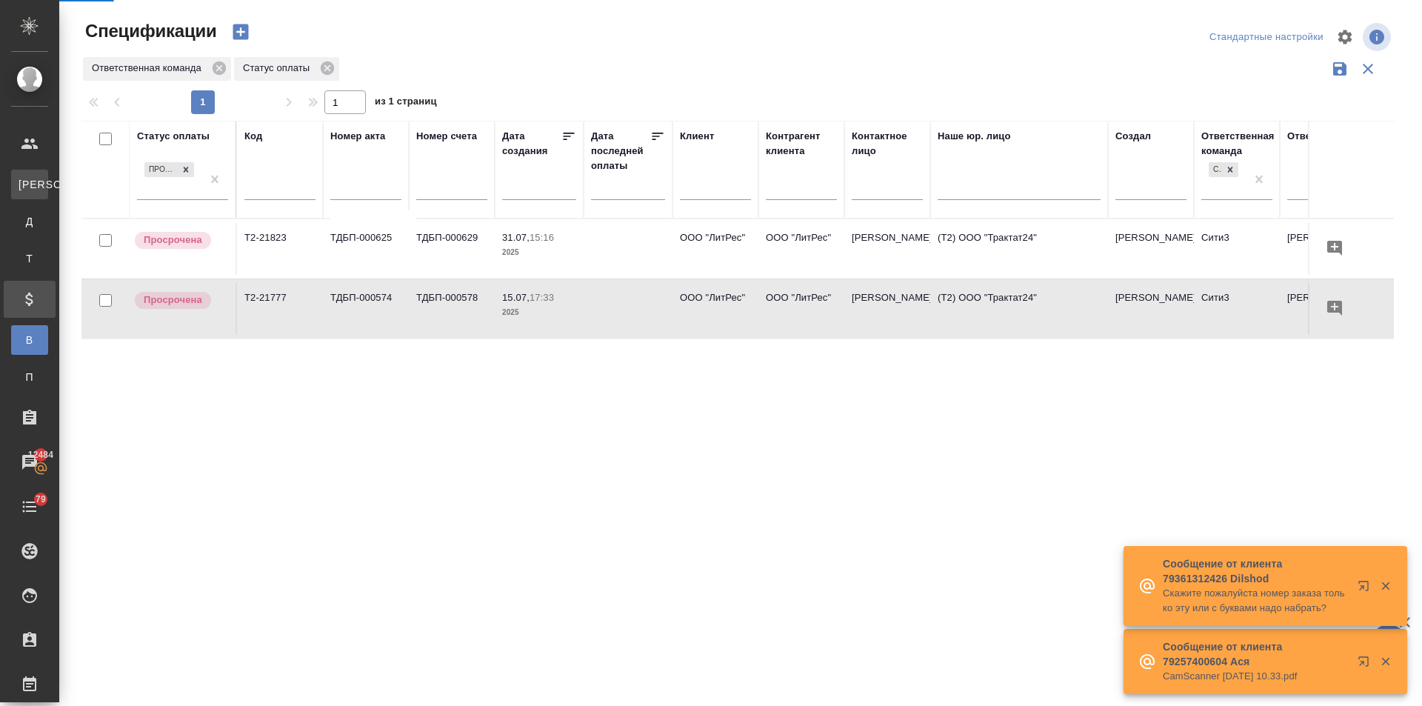
select select "RU"
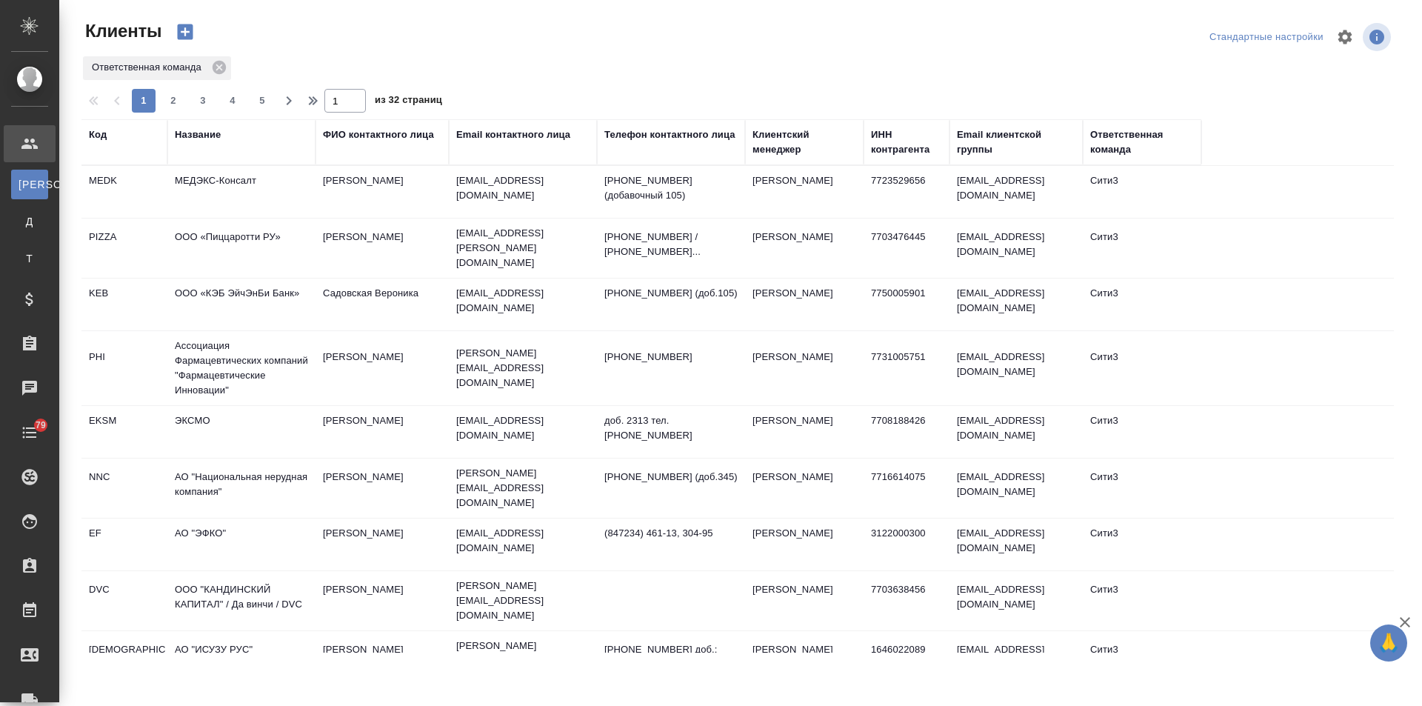
click at [185, 175] on td "МЕДЭКС-Консалт" at bounding box center [241, 192] width 148 height 52
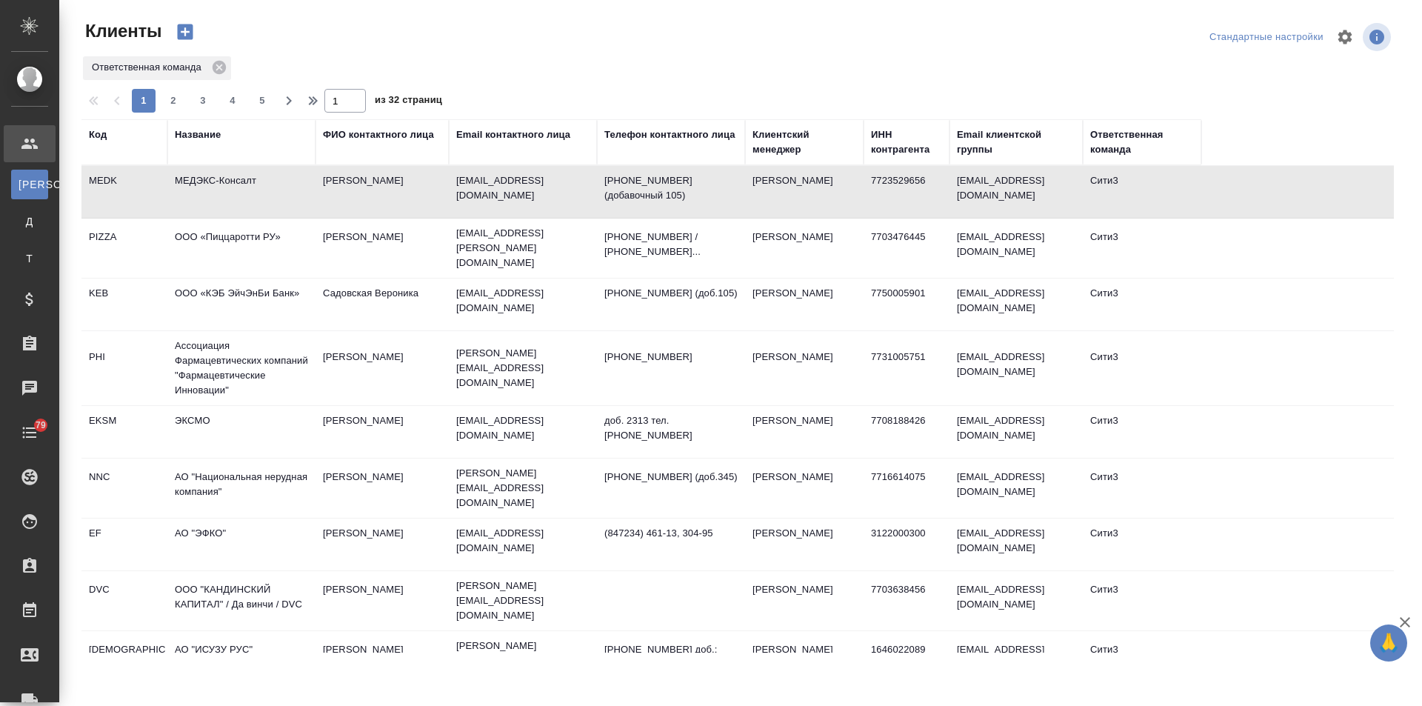
click at [185, 175] on td "МЕДЭКС-Консалт" at bounding box center [241, 192] width 148 height 52
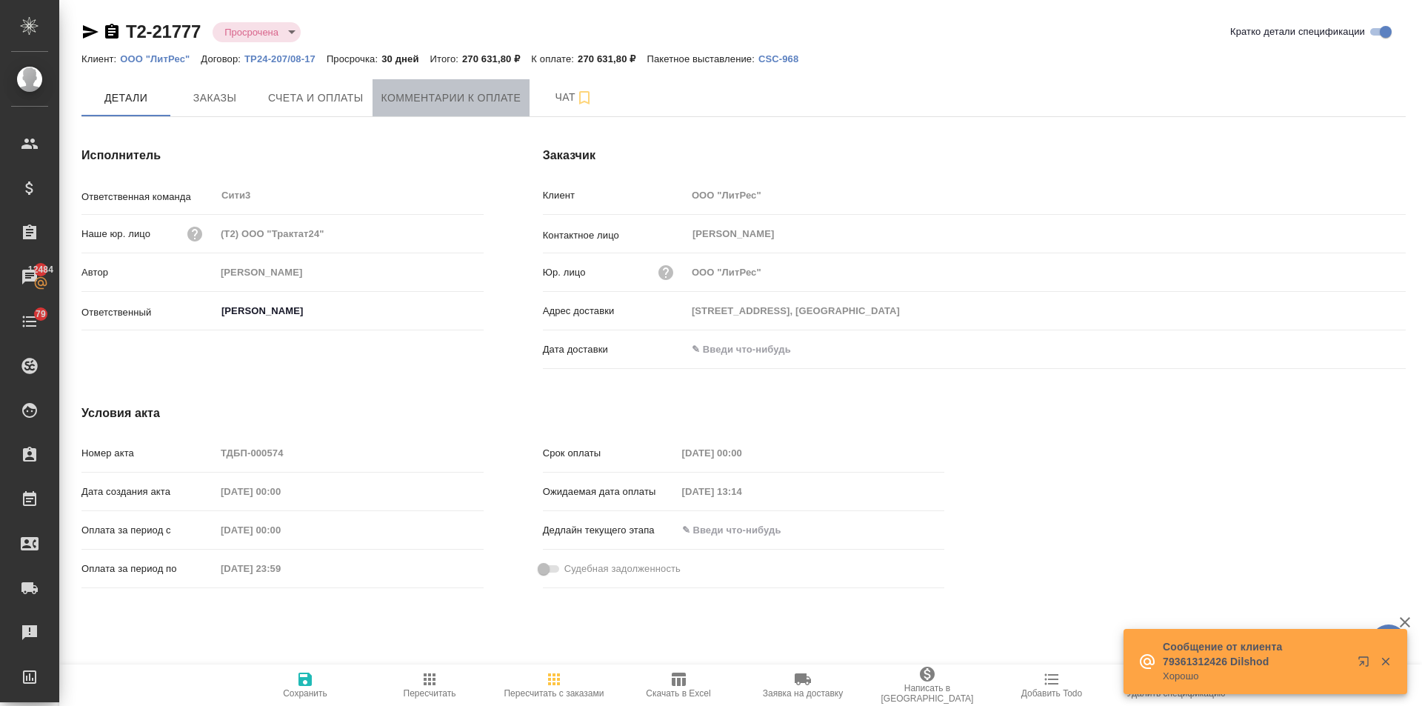
click at [451, 109] on button "Комментарии к оплате" at bounding box center [451, 97] width 158 height 37
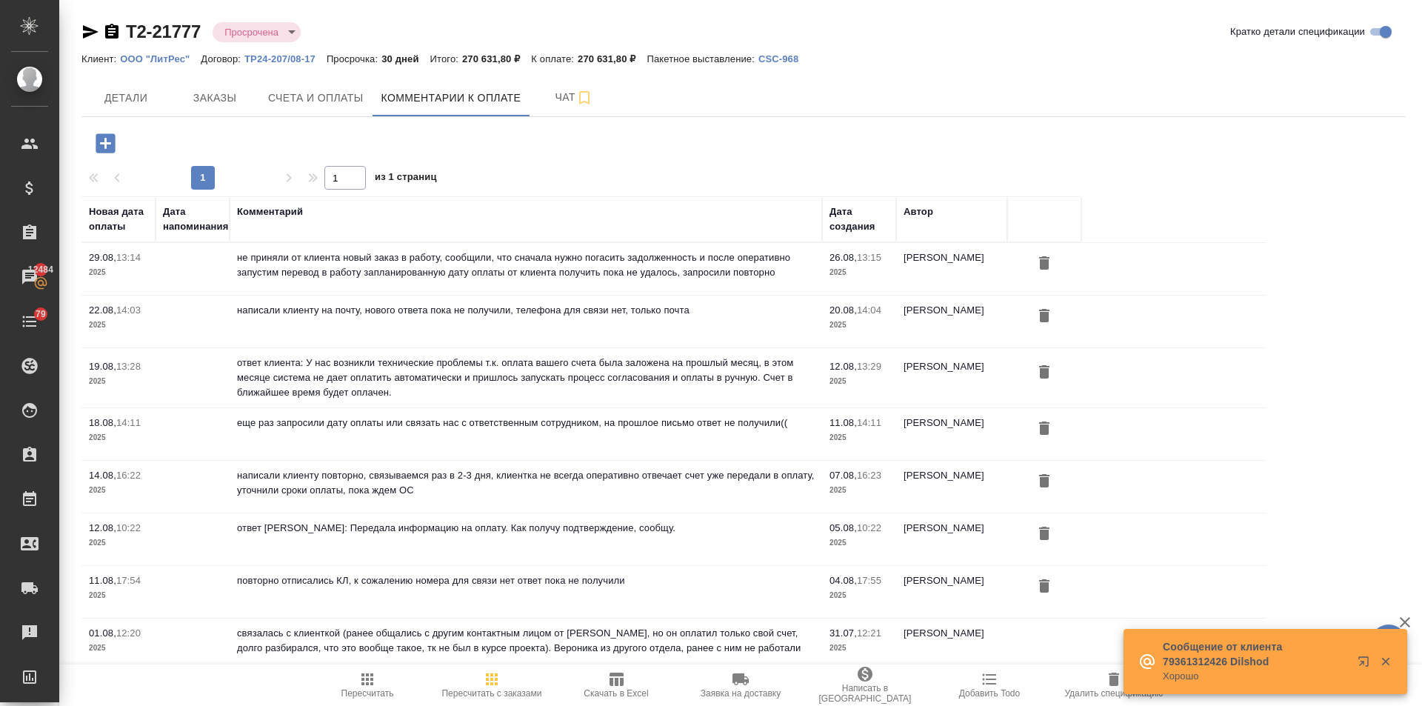
click at [117, 148] on icon "button" at bounding box center [106, 143] width 26 height 26
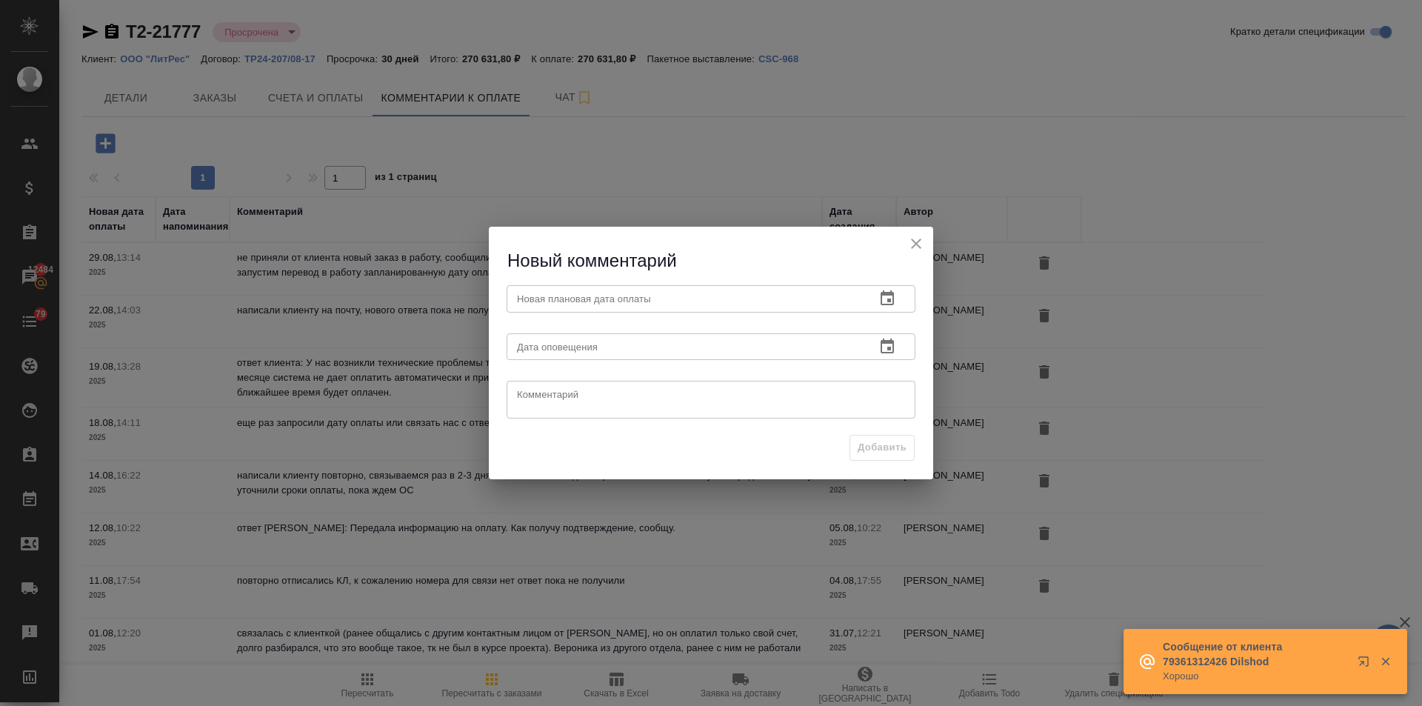
click at [568, 389] on textarea at bounding box center [711, 400] width 388 height 22
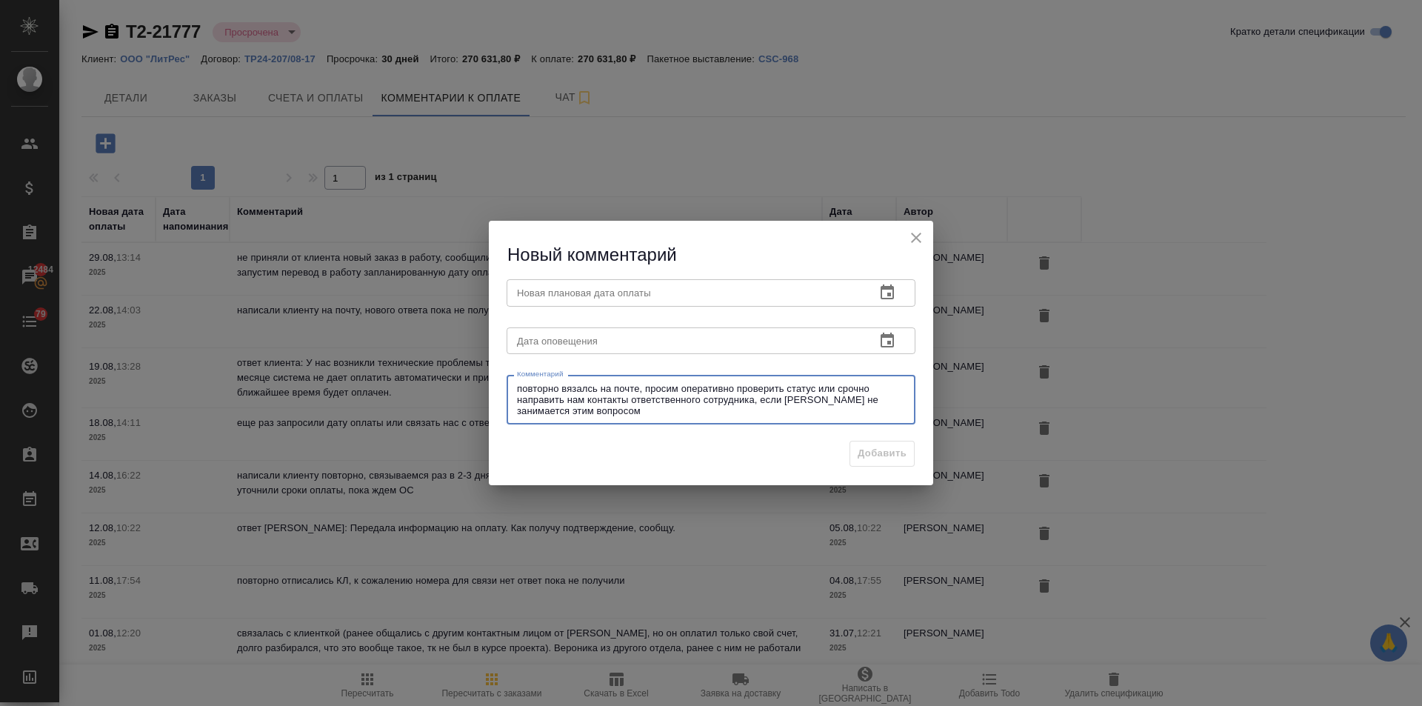
click at [559, 386] on textarea "повторно вязалсь на почте, просим оперативно проверить статус или срочно направ…" at bounding box center [711, 400] width 388 height 34
click at [564, 389] on textarea "повторно вязалсь на почте, просим оперативно проверить статус или срочно направ…" at bounding box center [711, 400] width 388 height 34
click at [560, 389] on textarea "повторно вязалсь на почте, просим оперативно проверить статус или срочно направ…" at bounding box center [711, 400] width 388 height 34
click at [592, 389] on textarea "повторно связалсь на почте, просим оперативно проверить статус или срочно напра…" at bounding box center [711, 400] width 388 height 34
click at [635, 389] on textarea "повторно связалсь на почте, просим оперативно проверить статус или срочно напра…" at bounding box center [711, 400] width 388 height 34
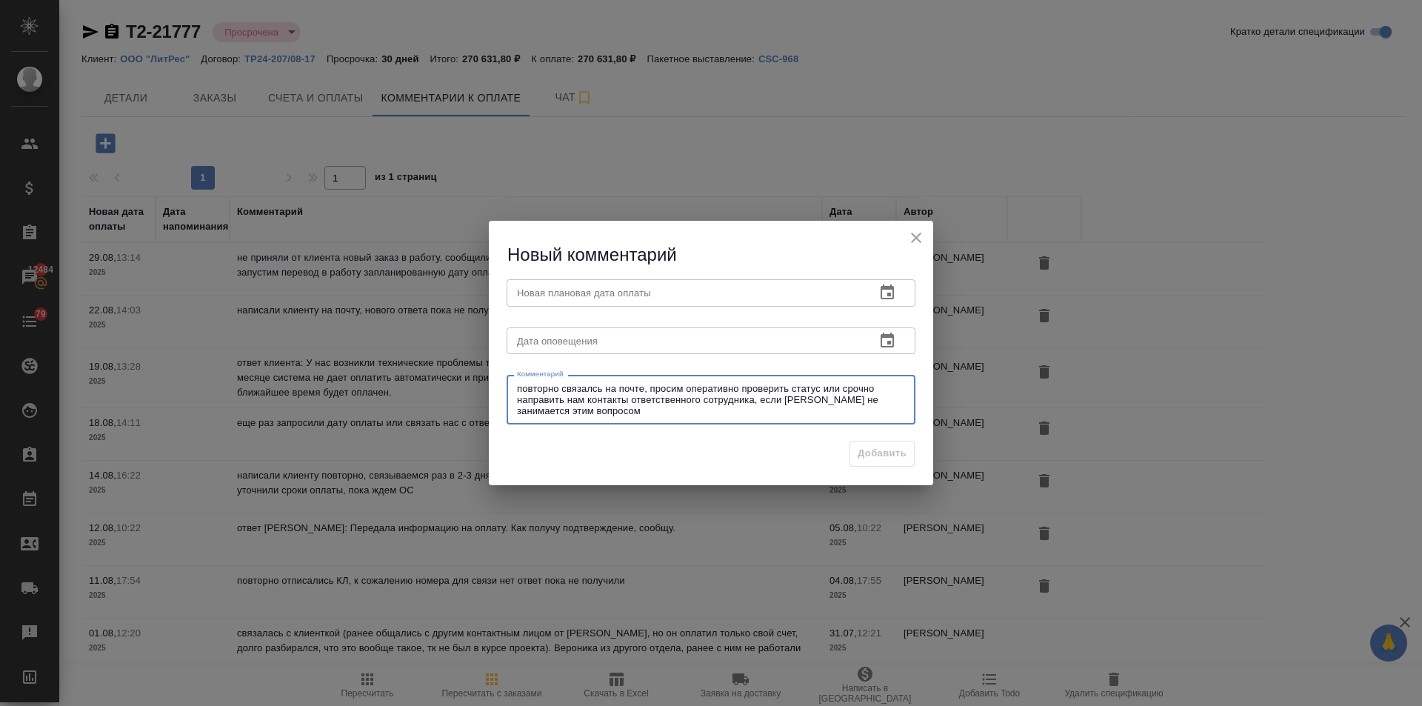
click at [646, 392] on textarea "повторно связалсь на почте, просим оперативно проверить статус или срочно напра…" at bounding box center [711, 400] width 388 height 34
click at [723, 389] on textarea "повторно связалась на почте, просим оперативно проверить статус или срочно напр…" at bounding box center [711, 400] width 388 height 34
drag, startPoint x: 690, startPoint y: 387, endPoint x: 657, endPoint y: 384, distance: 32.7
click at [657, 384] on textarea "повторно связалась на почте, просим оперативно проверить статус или срочно напр…" at bounding box center [711, 400] width 388 height 34
click at [756, 387] on textarea "повторно связалась на почте, запросили оперативно проверить статус или срочно н…" at bounding box center [711, 400] width 388 height 34
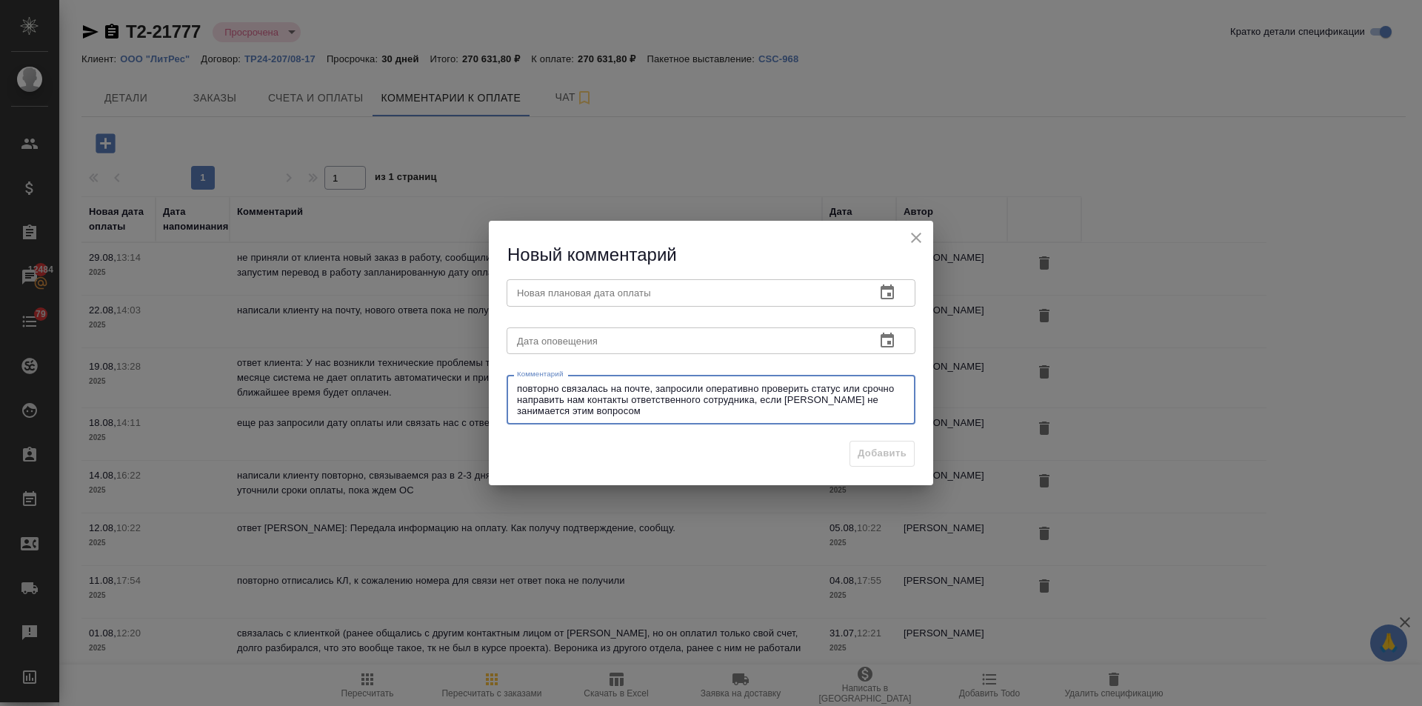
click at [759, 401] on textarea "повторно связалась на почте, запросили оперативно проверить статус или срочно н…" at bounding box center [711, 400] width 388 height 34
click at [840, 381] on div "повторно связалась на почте, запросили оперативно проверить статус или срочно н…" at bounding box center [710, 400] width 409 height 50
click at [841, 389] on textarea "повторно связалась на почте, запросили оперативно проверить статус или срочно н…" at bounding box center [711, 400] width 388 height 34
click at [697, 401] on textarea "повторно связалась на почте, запросили оперативно проверить статус оплаты с их …" at bounding box center [711, 400] width 388 height 34
type textarea "повторно связалась на почте, запросили оперативно проверить статус оплаты с их …"
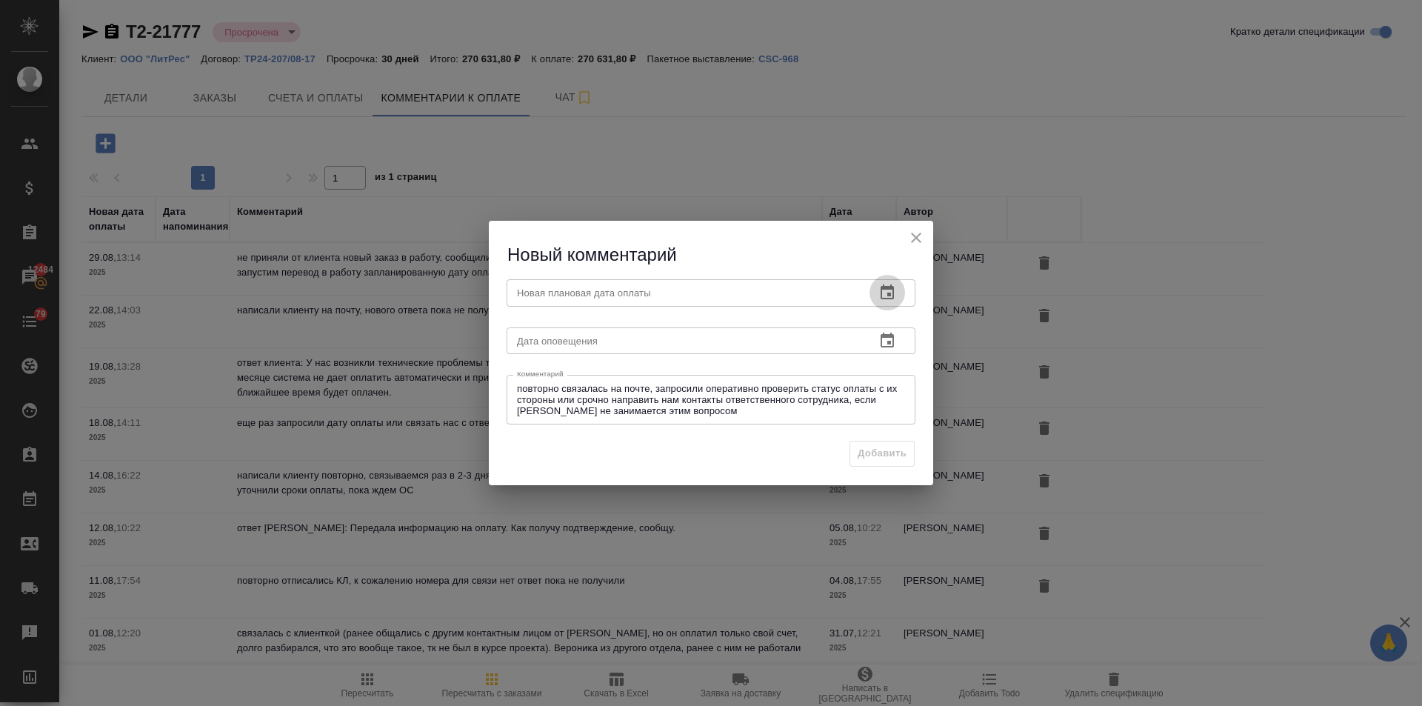
click at [888, 289] on icon "button" at bounding box center [886, 291] width 13 height 15
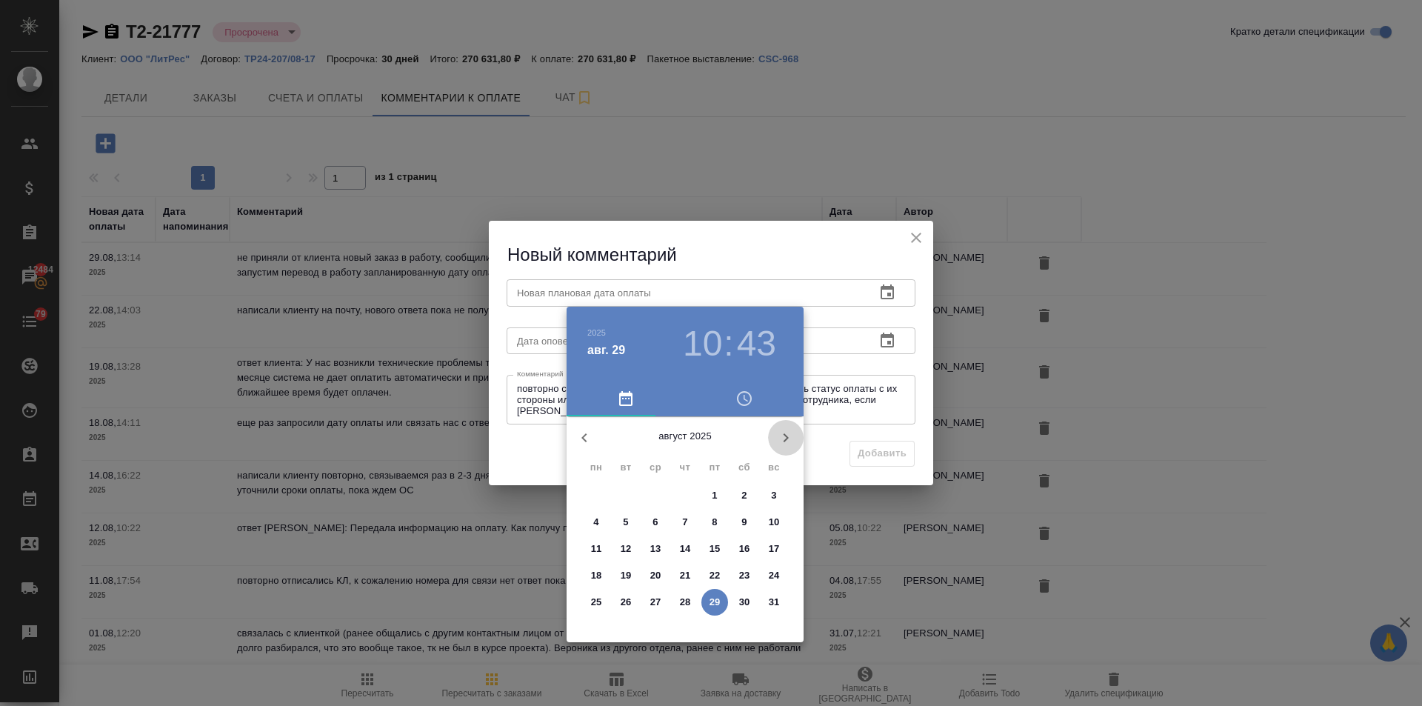
click at [781, 435] on icon "button" at bounding box center [786, 438] width 18 height 18
click at [626, 490] on p "2" at bounding box center [625, 495] width 5 height 15
type input "02.09.2025 10:43"
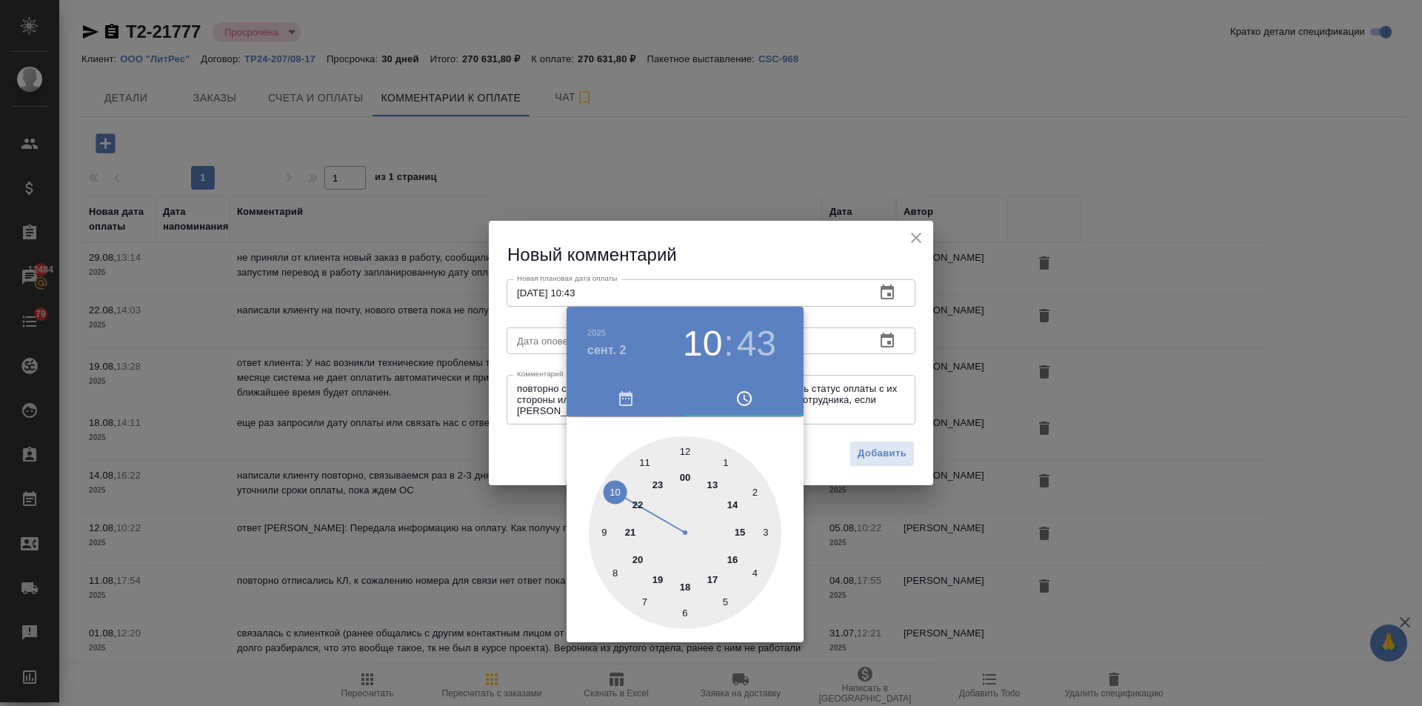
click at [543, 464] on div at bounding box center [711, 353] width 1422 height 706
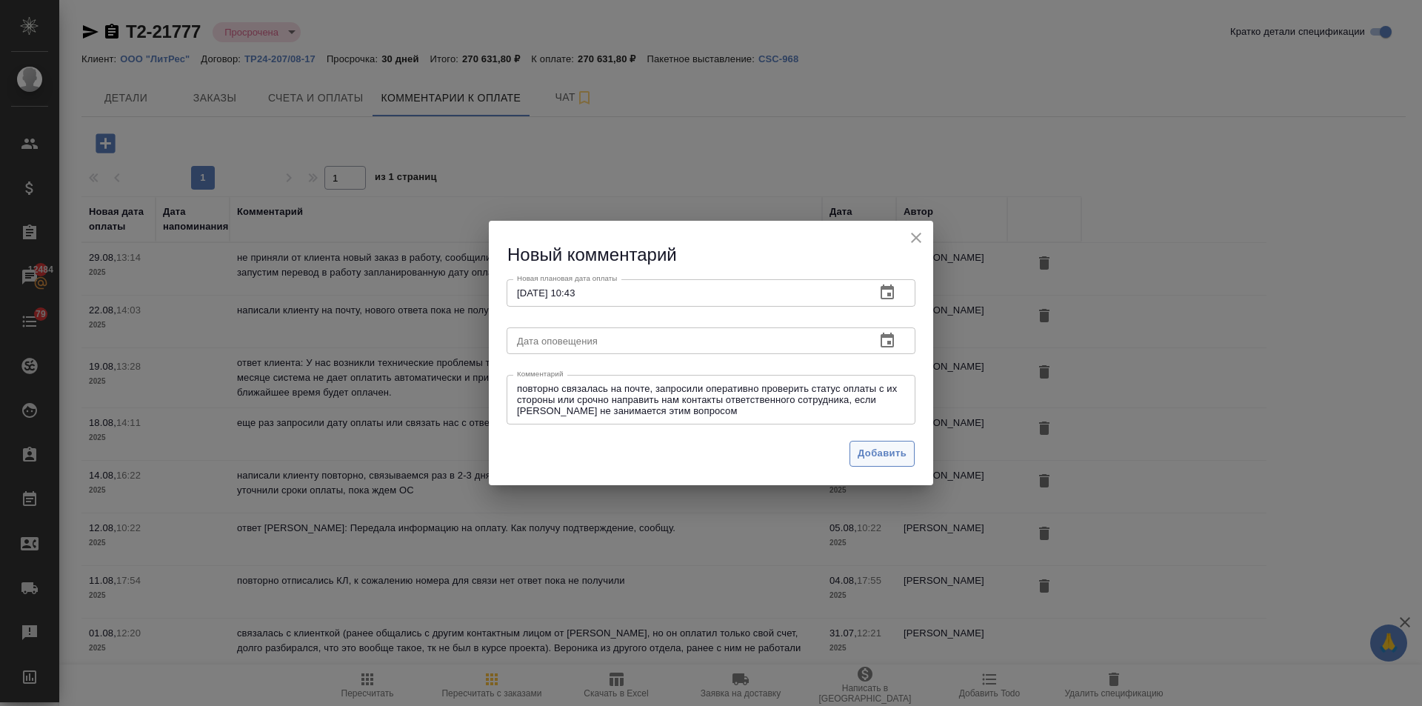
click at [871, 447] on span "Добавить" at bounding box center [881, 453] width 49 height 17
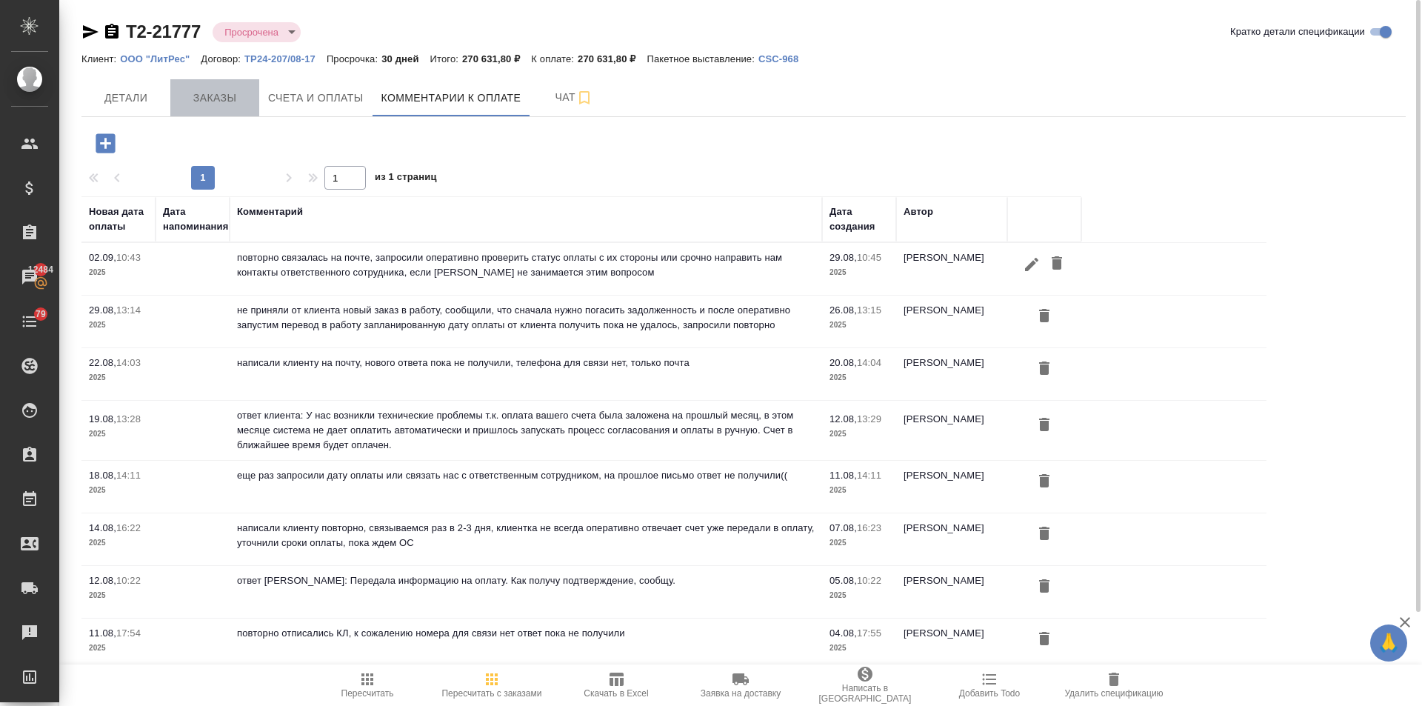
click at [236, 91] on span "Заказы" at bounding box center [214, 98] width 71 height 19
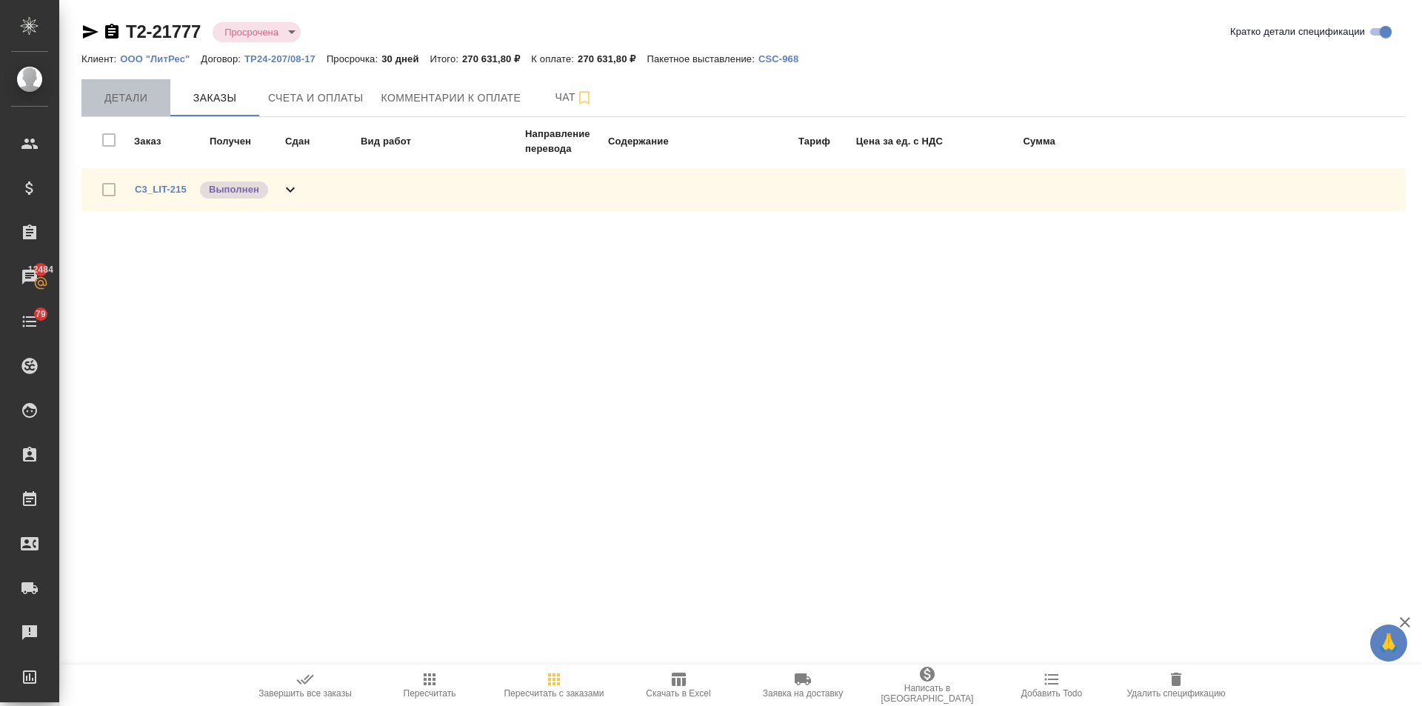
click at [130, 110] on button "Детали" at bounding box center [125, 97] width 89 height 37
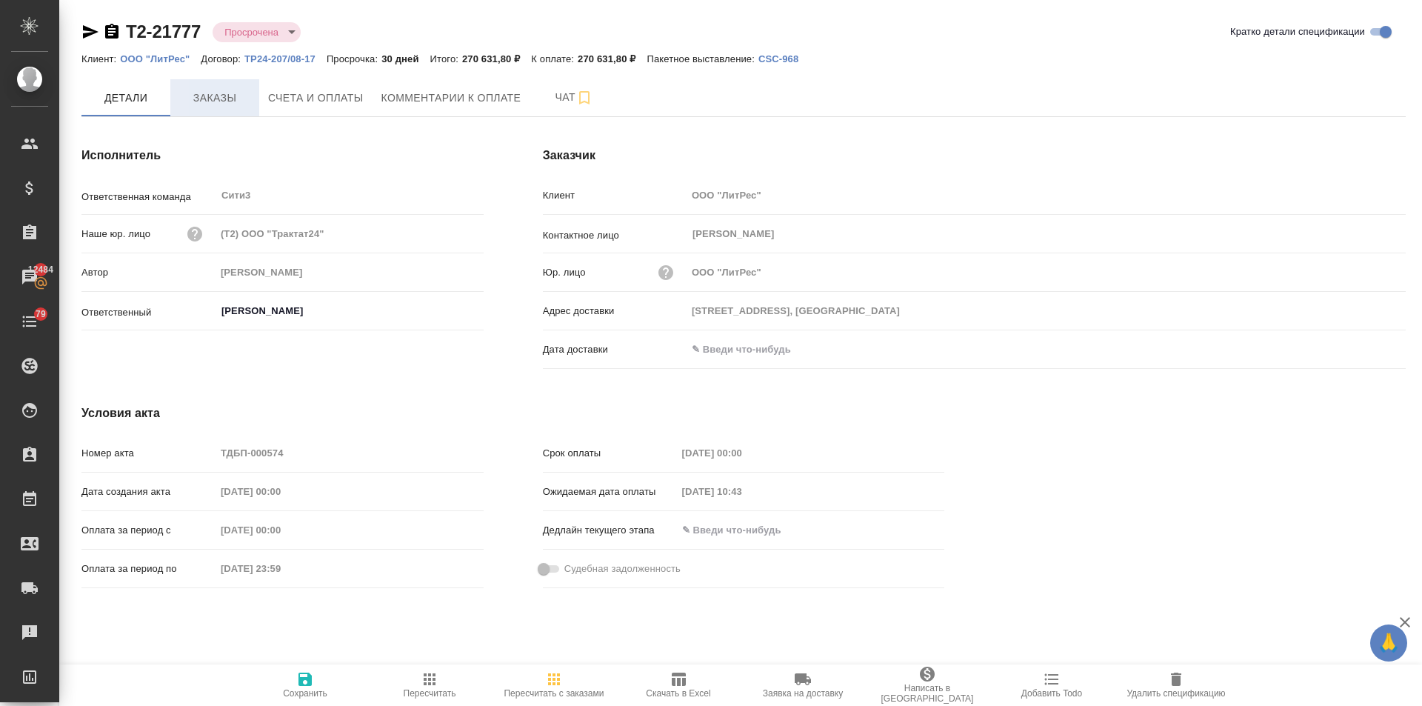
click at [171, 103] on button "Заказы" at bounding box center [214, 97] width 89 height 37
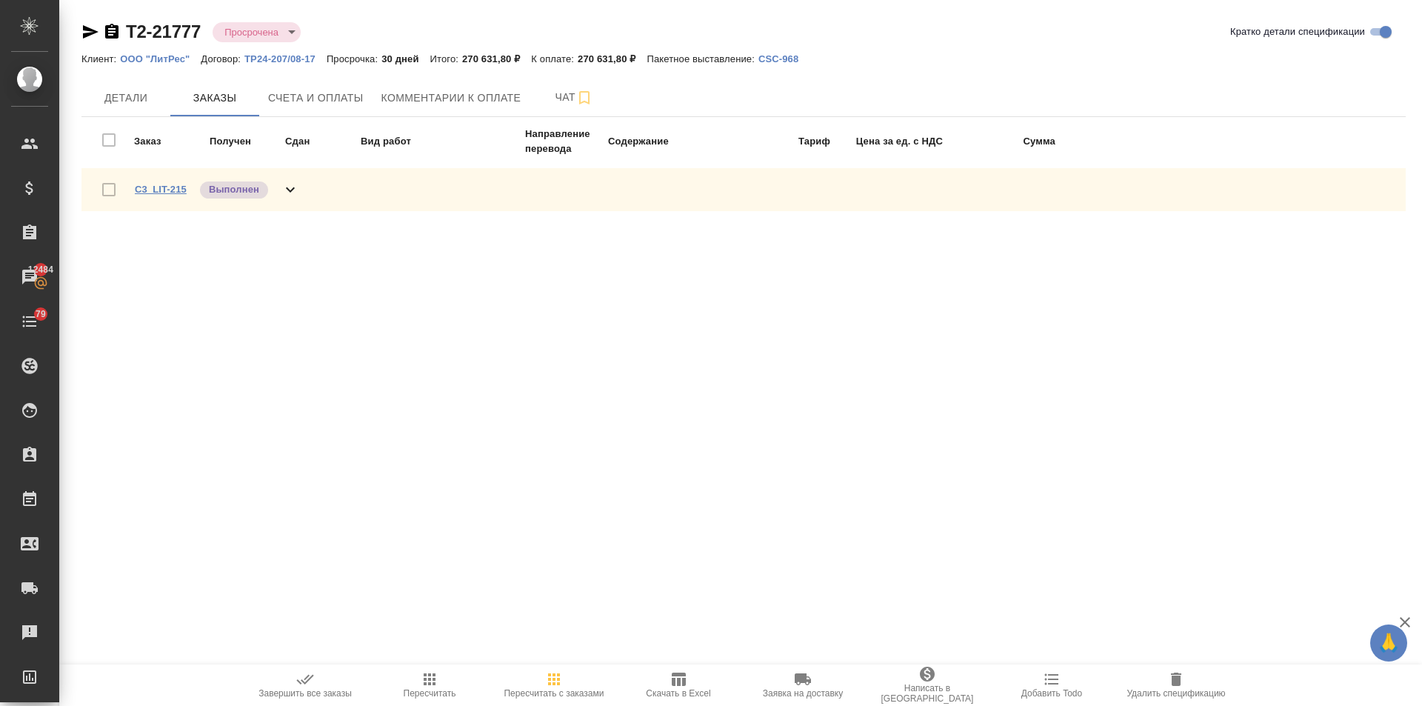
click at [175, 187] on link "C3_LIT-215" at bounding box center [161, 189] width 52 height 11
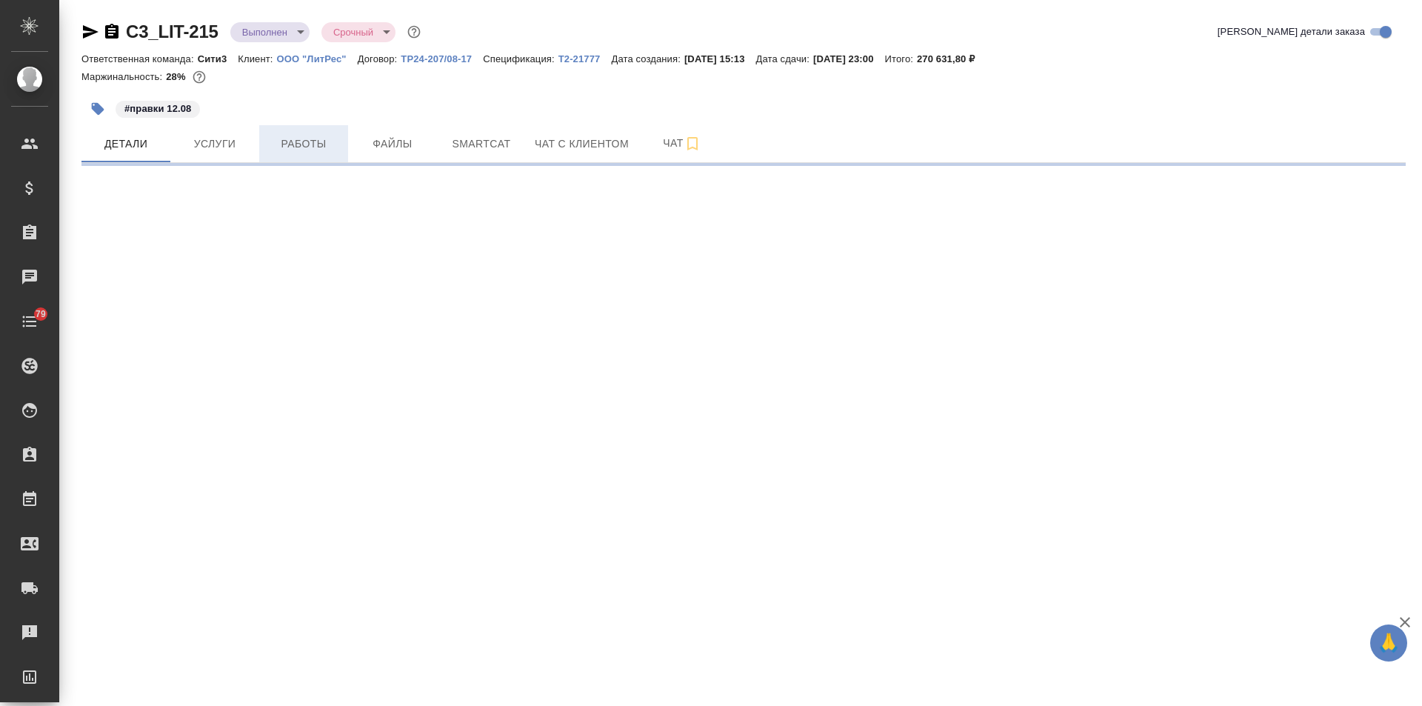
select select "RU"
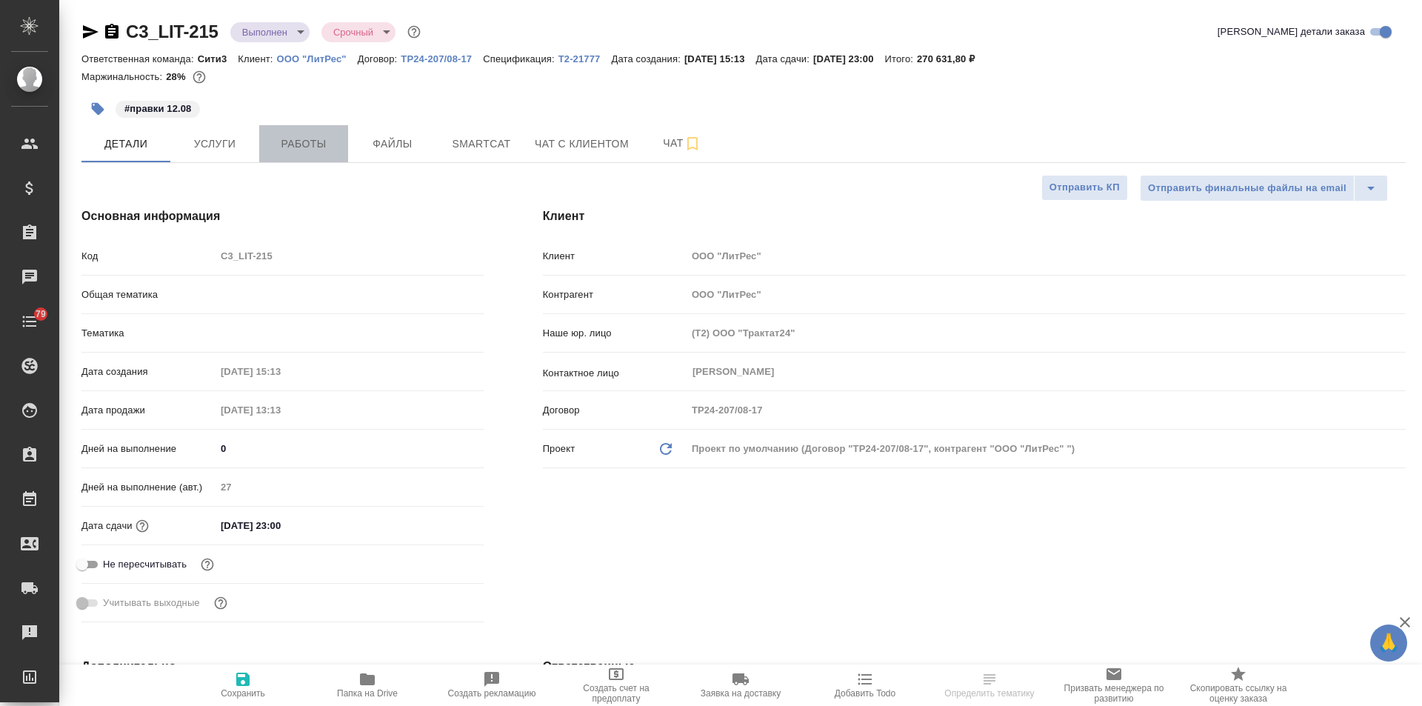
click at [275, 149] on span "Работы" at bounding box center [303, 144] width 71 height 19
type textarea "x"
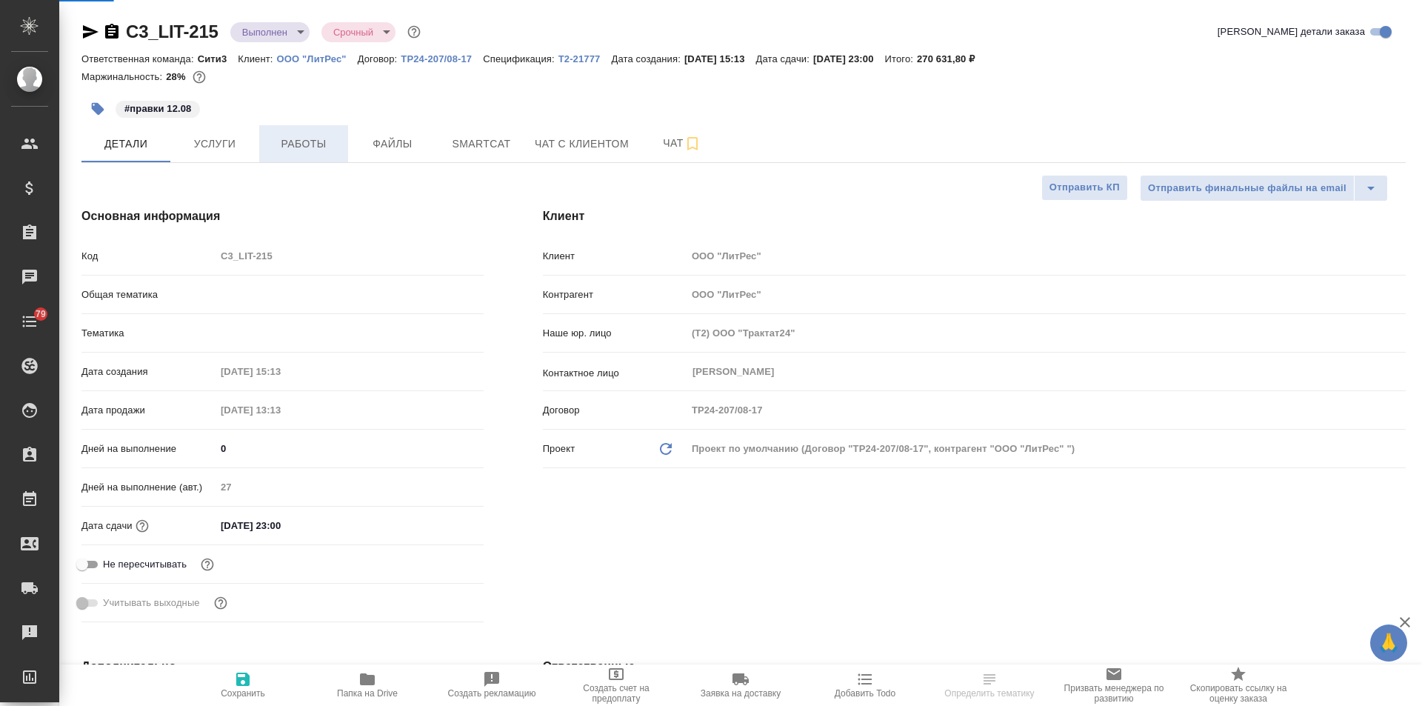
type textarea "x"
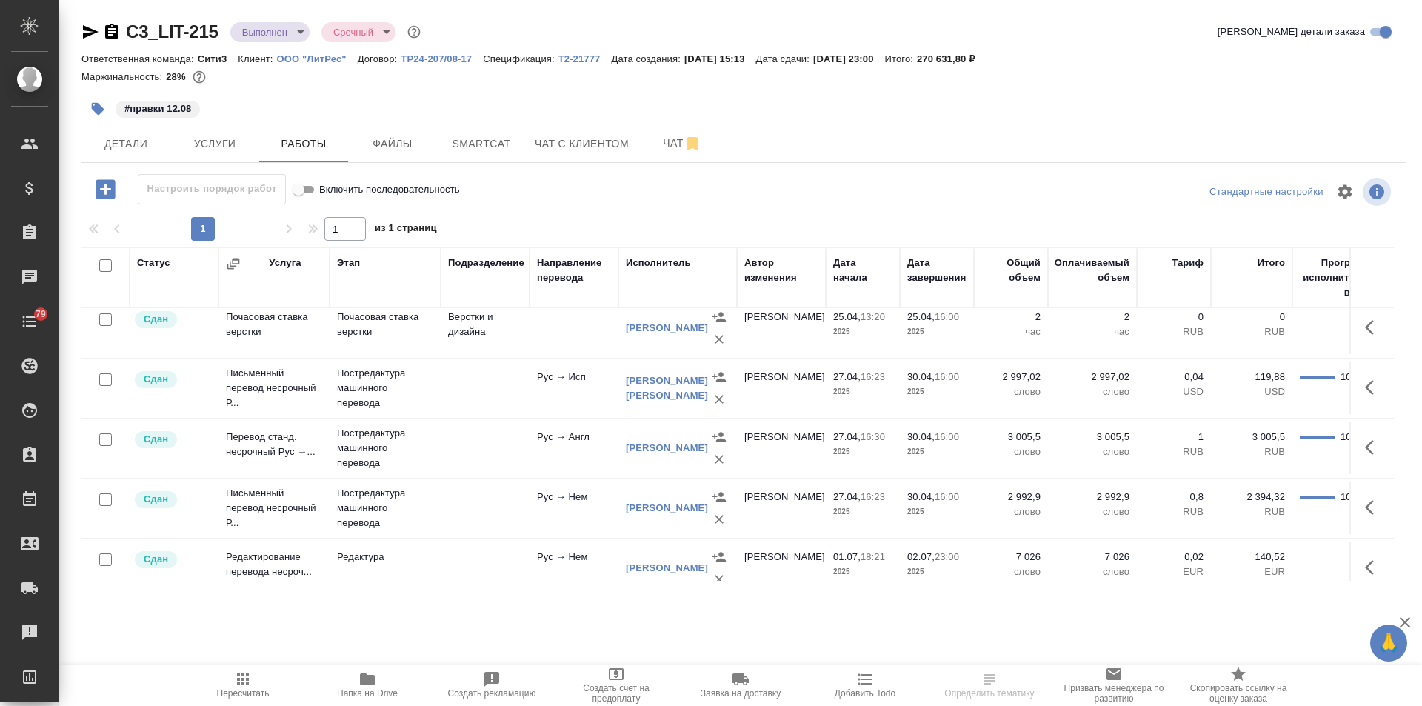
scroll to position [148, 0]
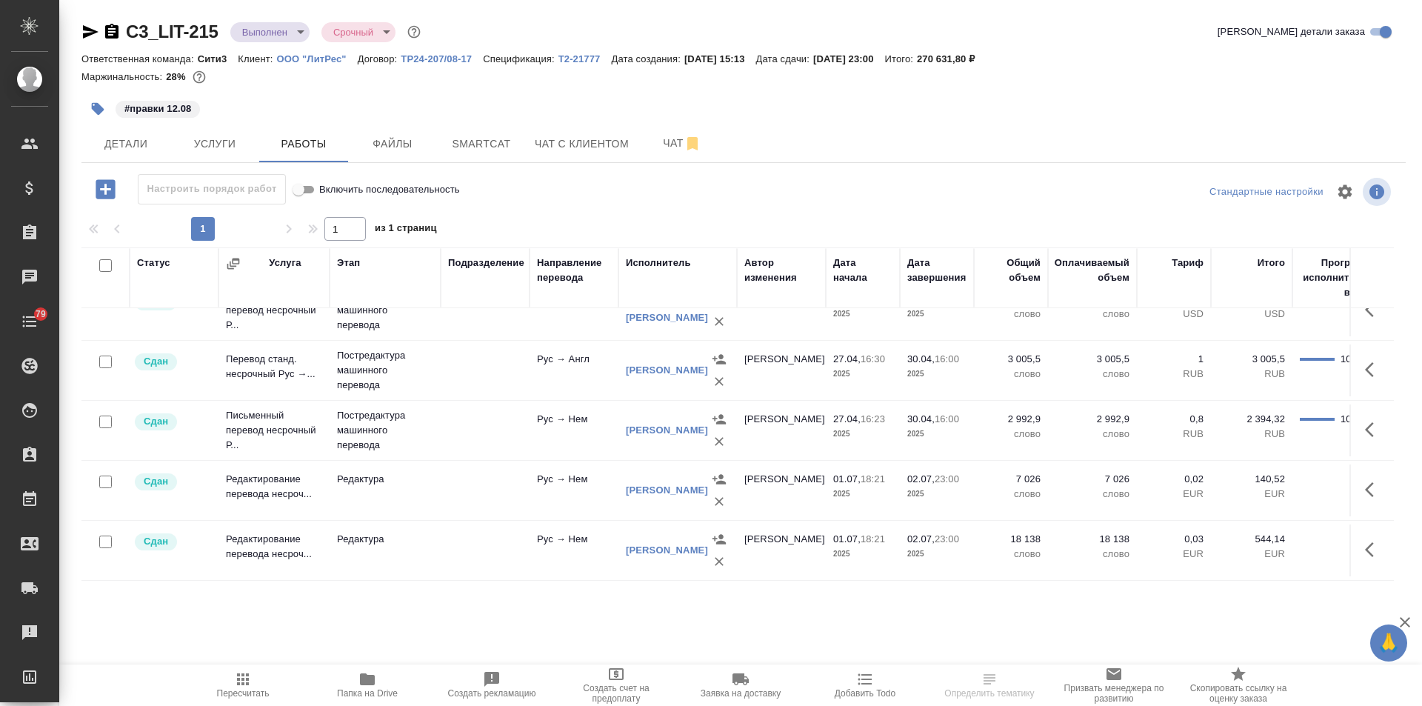
click at [256, 683] on span "Пересчитать" at bounding box center [243, 684] width 107 height 28
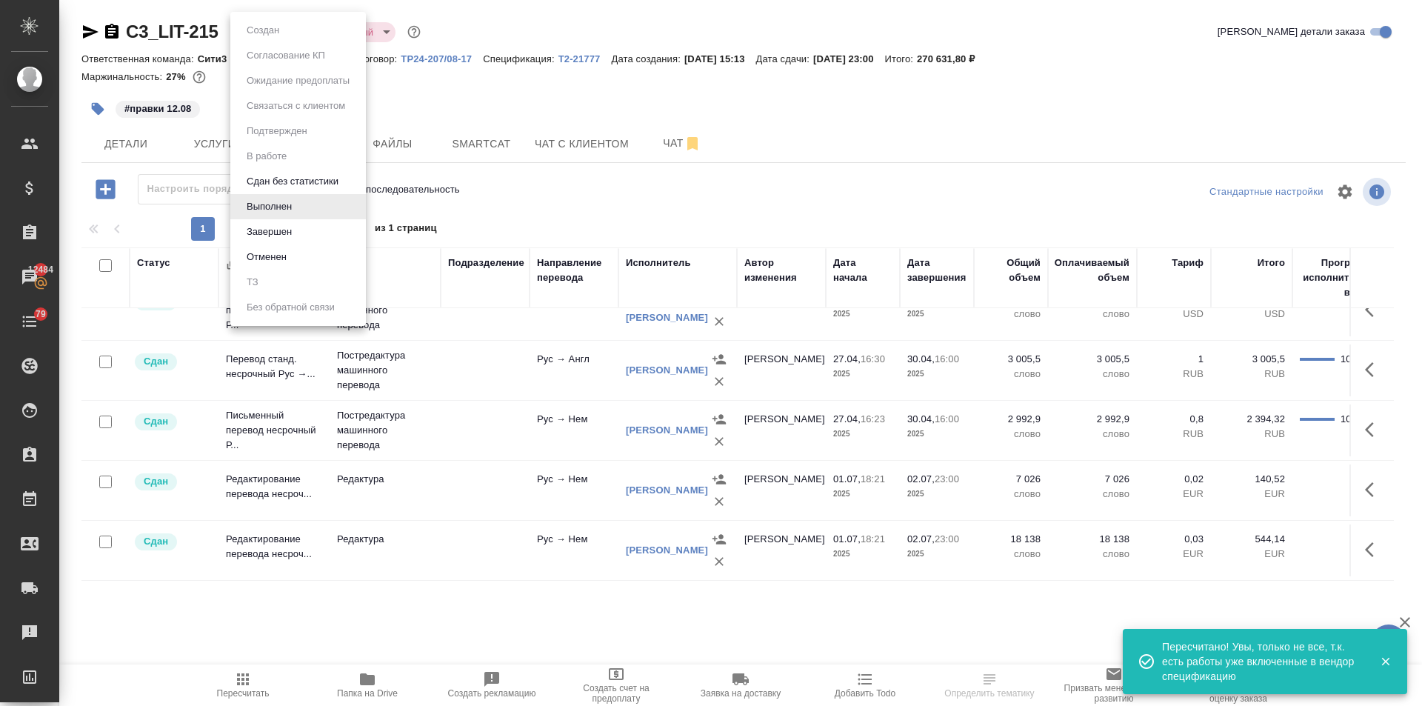
click at [263, 31] on body "🙏 .cls-1 fill:#fff; AWATERA Ilina Ekaterina Клиенты Спецификации Заказы 12484 Ч…" at bounding box center [711, 353] width 1422 height 706
click at [283, 228] on button "Завершен" at bounding box center [269, 232] width 54 height 16
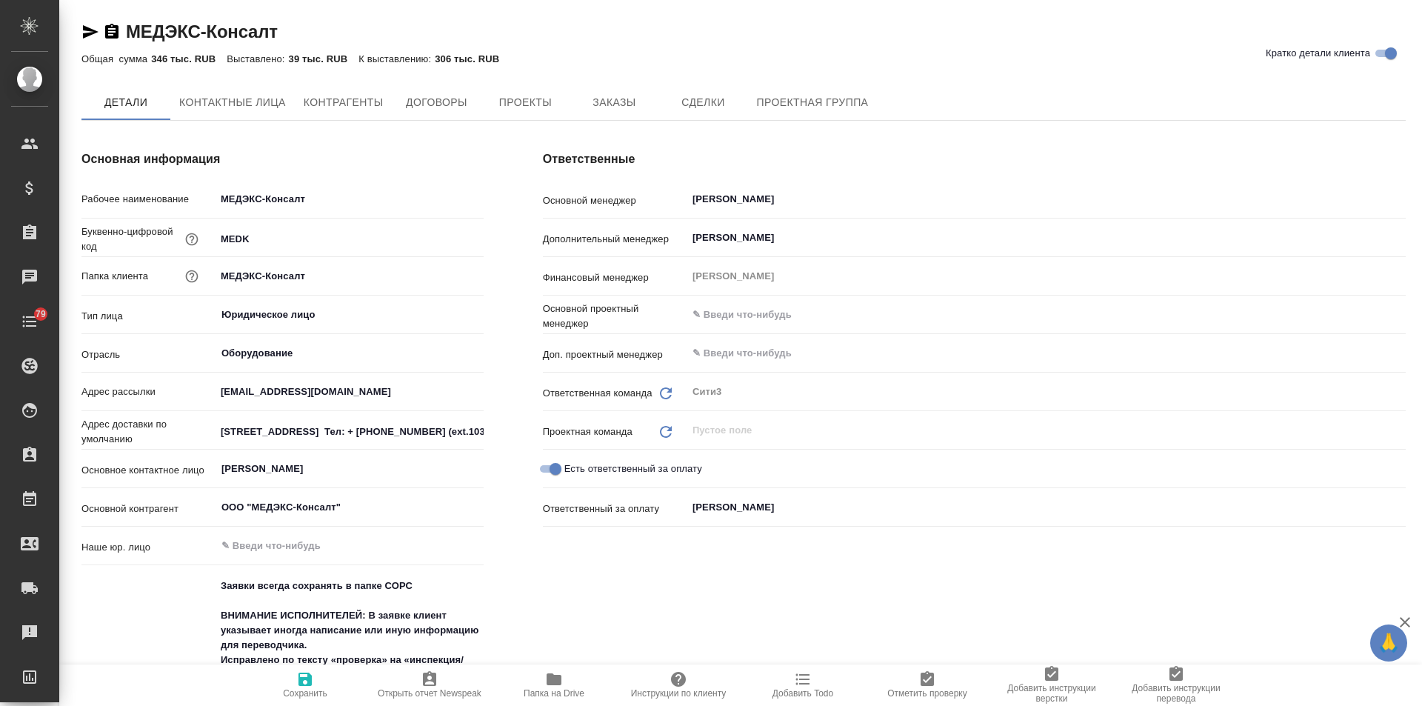
type textarea "x"
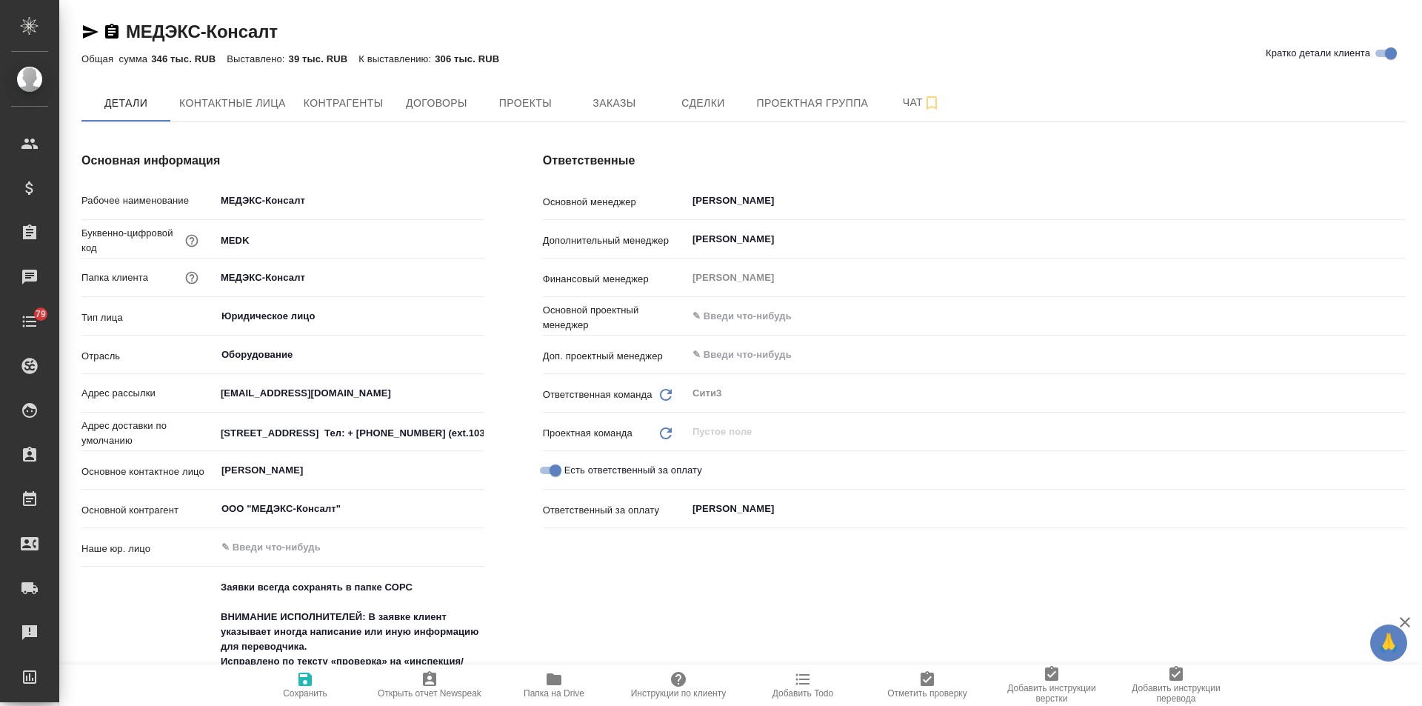
type textarea "x"
click at [595, 100] on span "Заказы" at bounding box center [613, 103] width 71 height 19
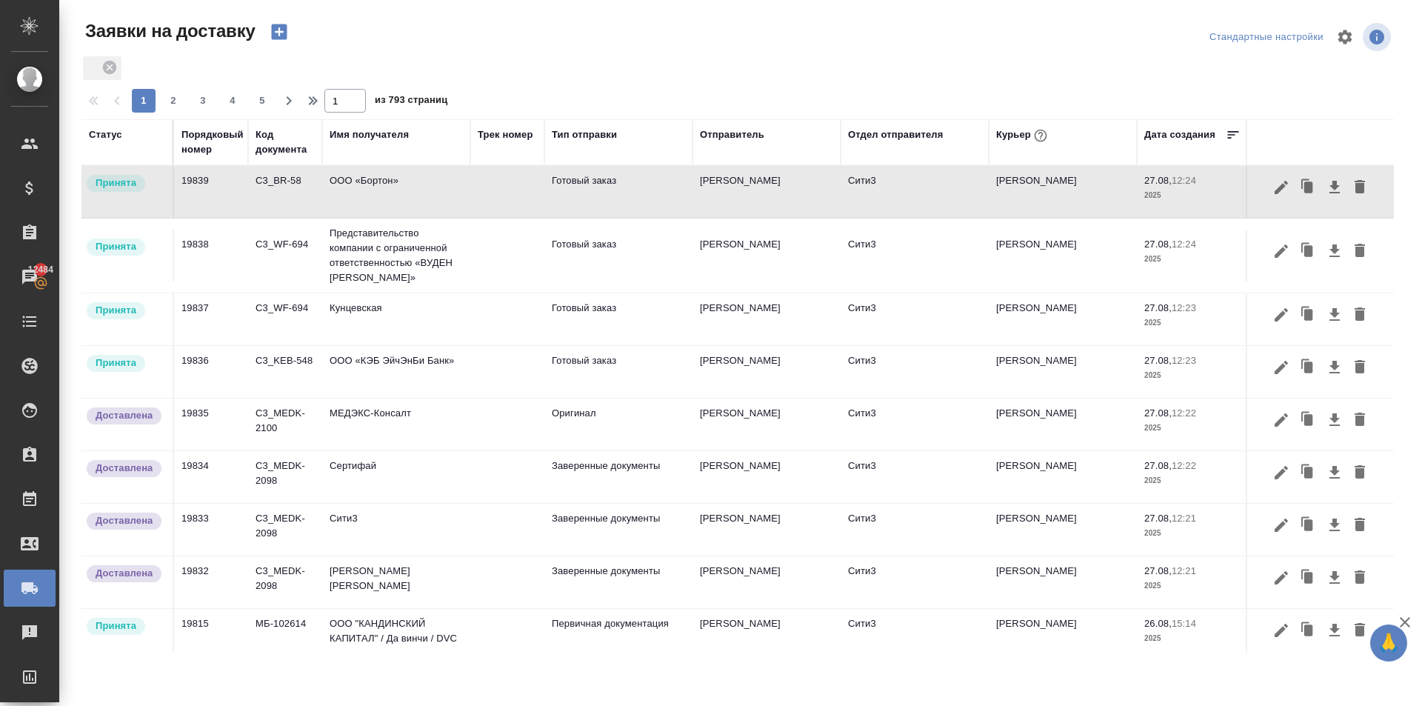
click at [271, 28] on icon "button" at bounding box center [279, 31] width 21 height 21
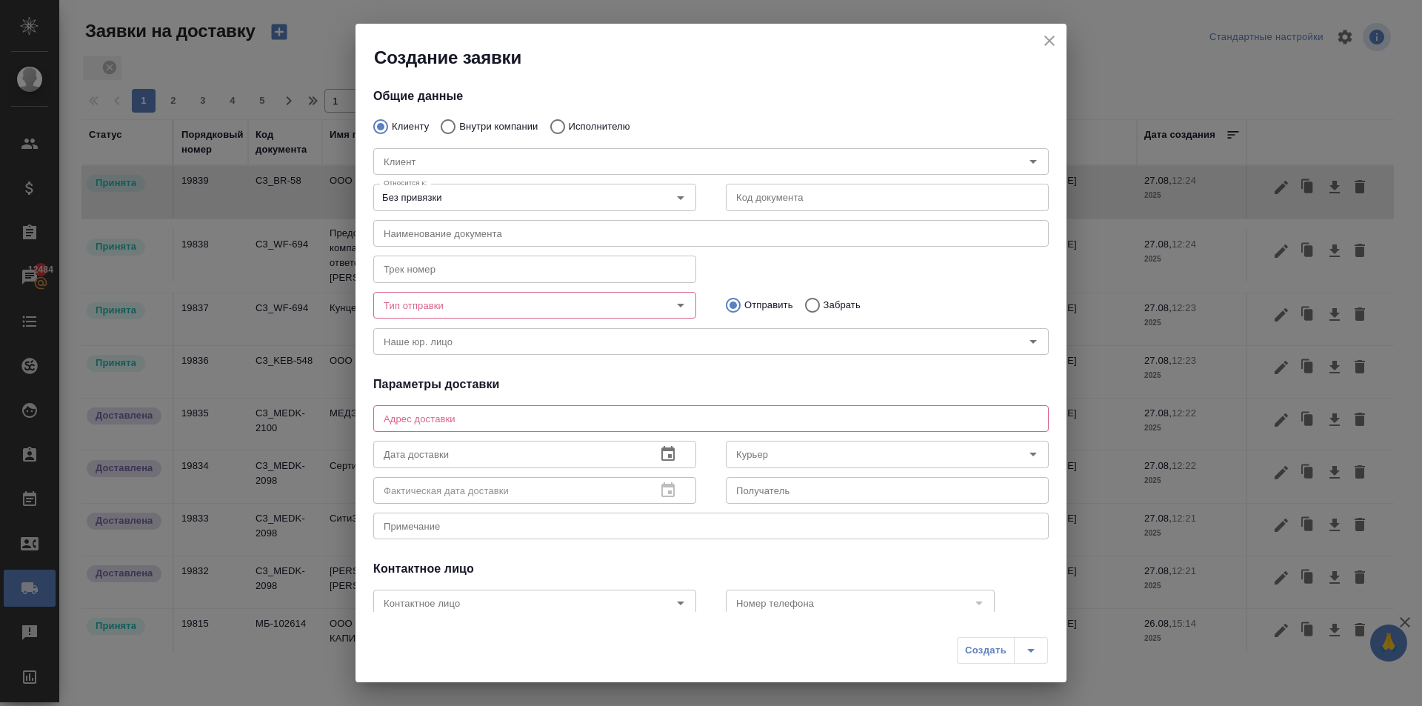
click at [446, 127] on input "Внутри компании" at bounding box center [445, 126] width 27 height 31
radio input "true"
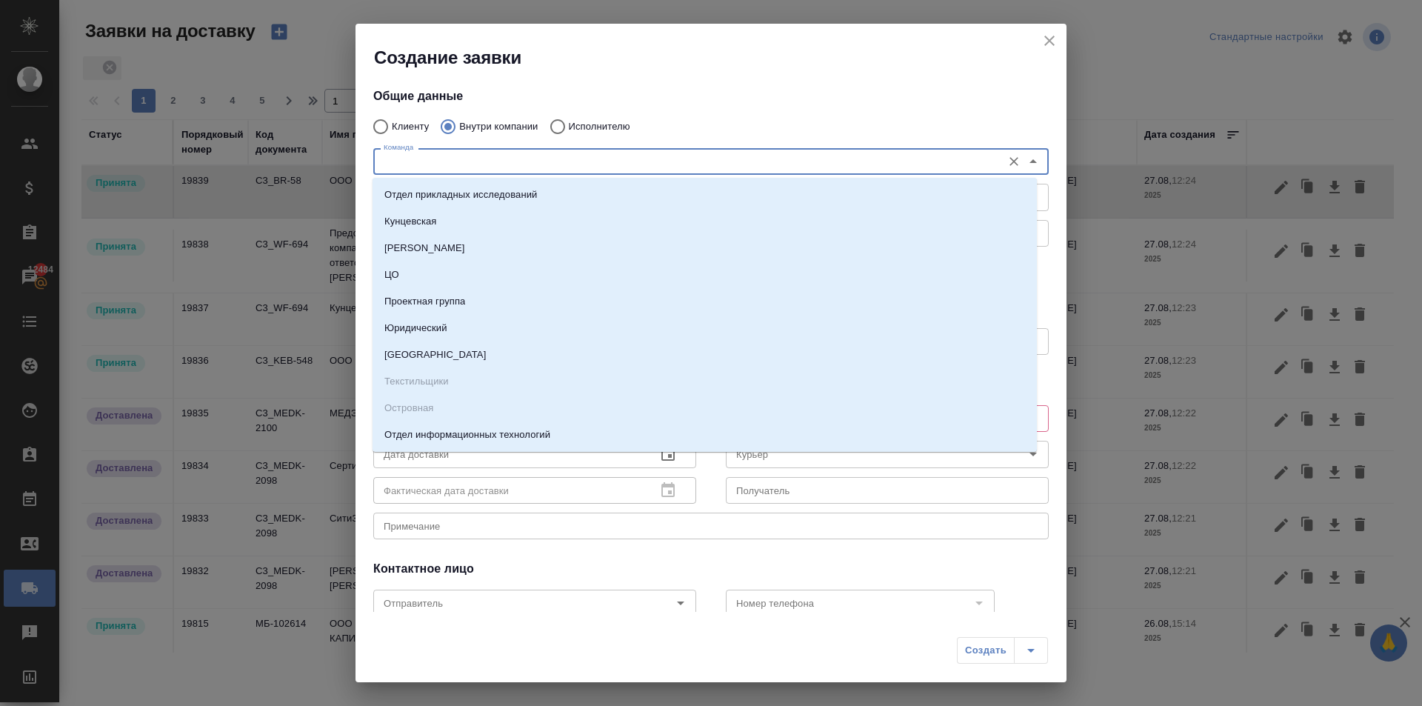
click at [426, 159] on input "Команда" at bounding box center [686, 162] width 617 height 18
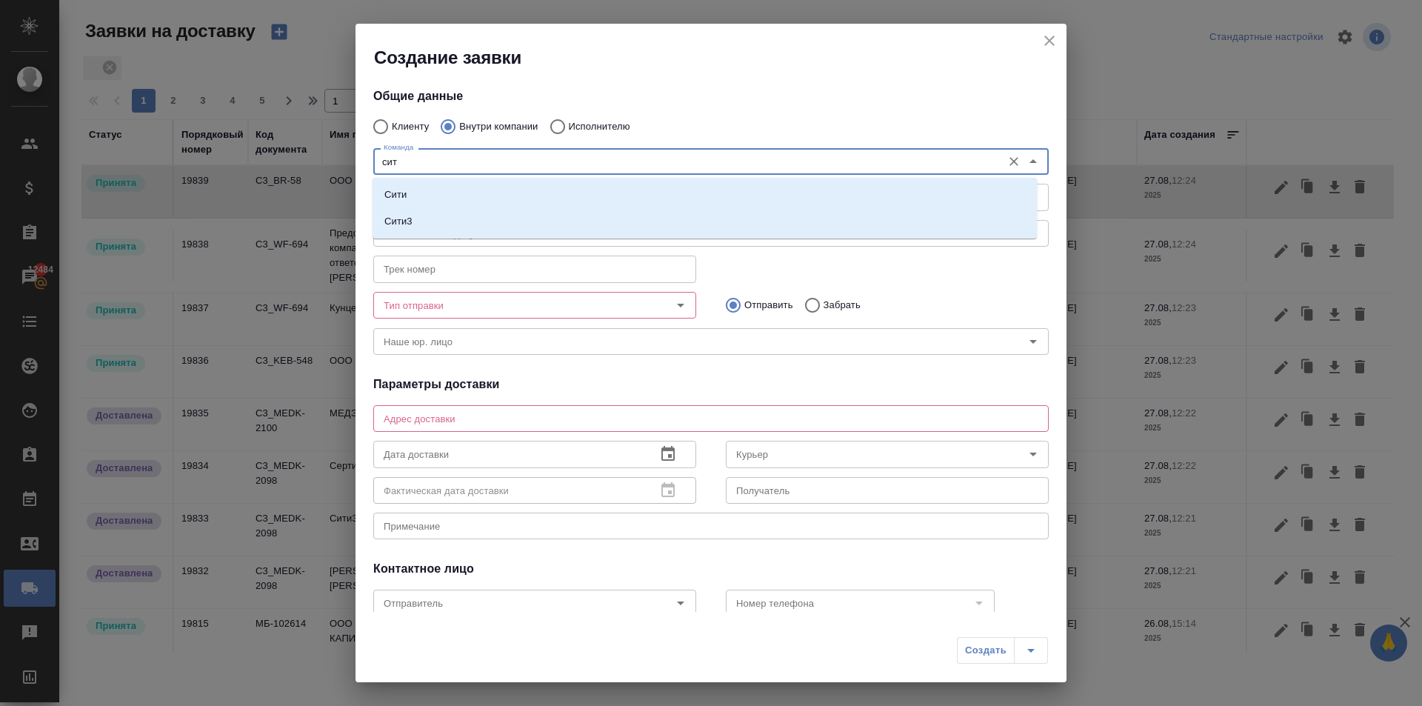
type input "сити"
click at [418, 218] on li "Сити3" at bounding box center [704, 221] width 664 height 27
type textarea "Огородный проезд 16/1, строение 4, этаж 3, офис 302"
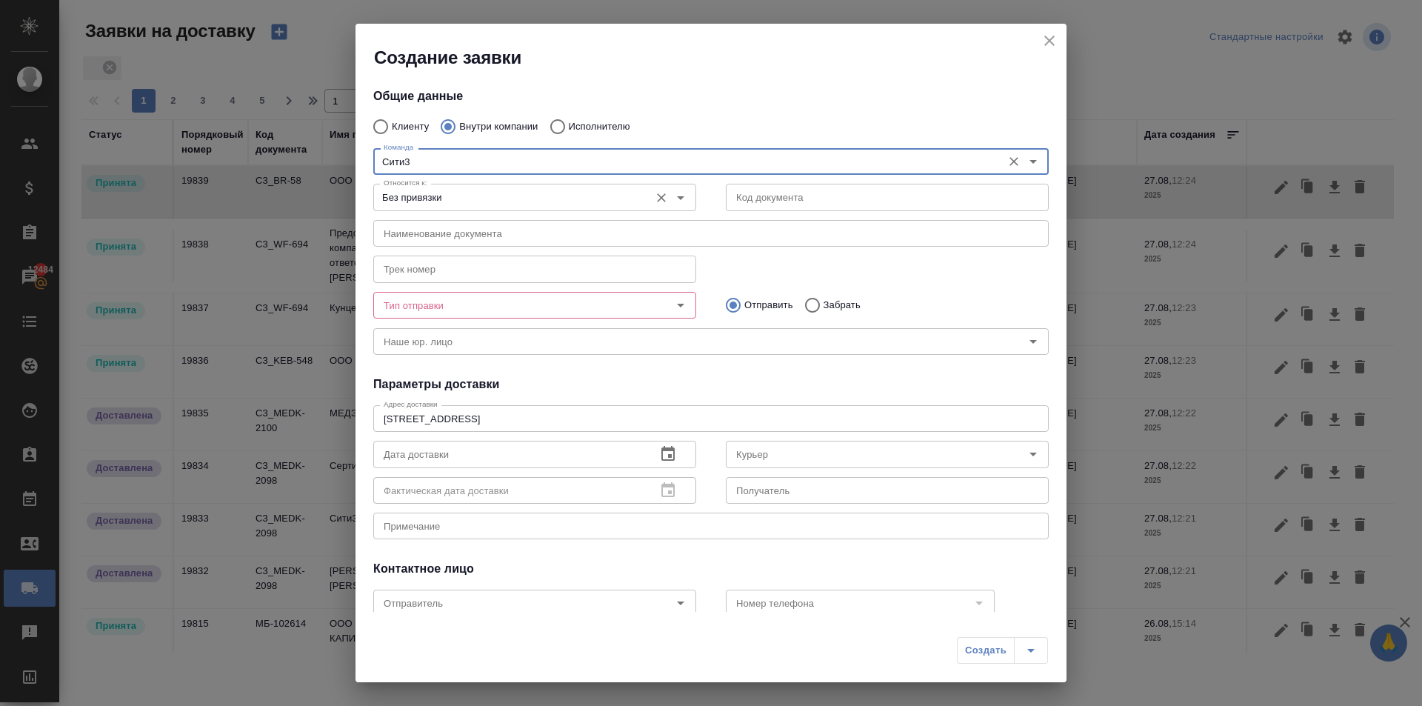
type input "Сити3"
click at [410, 198] on input "Без привязки" at bounding box center [510, 197] width 264 height 18
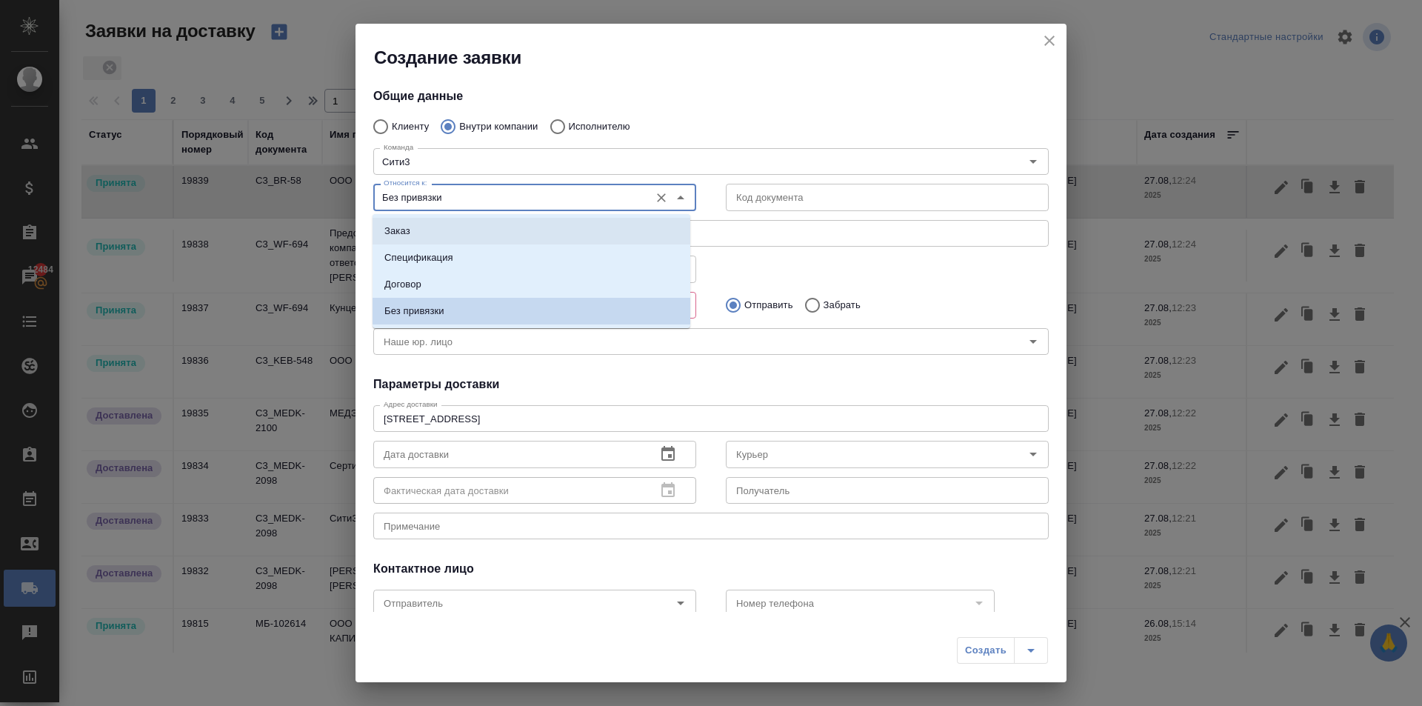
click at [412, 224] on li "Заказ" at bounding box center [531, 231] width 318 height 27
type input "Заказ"
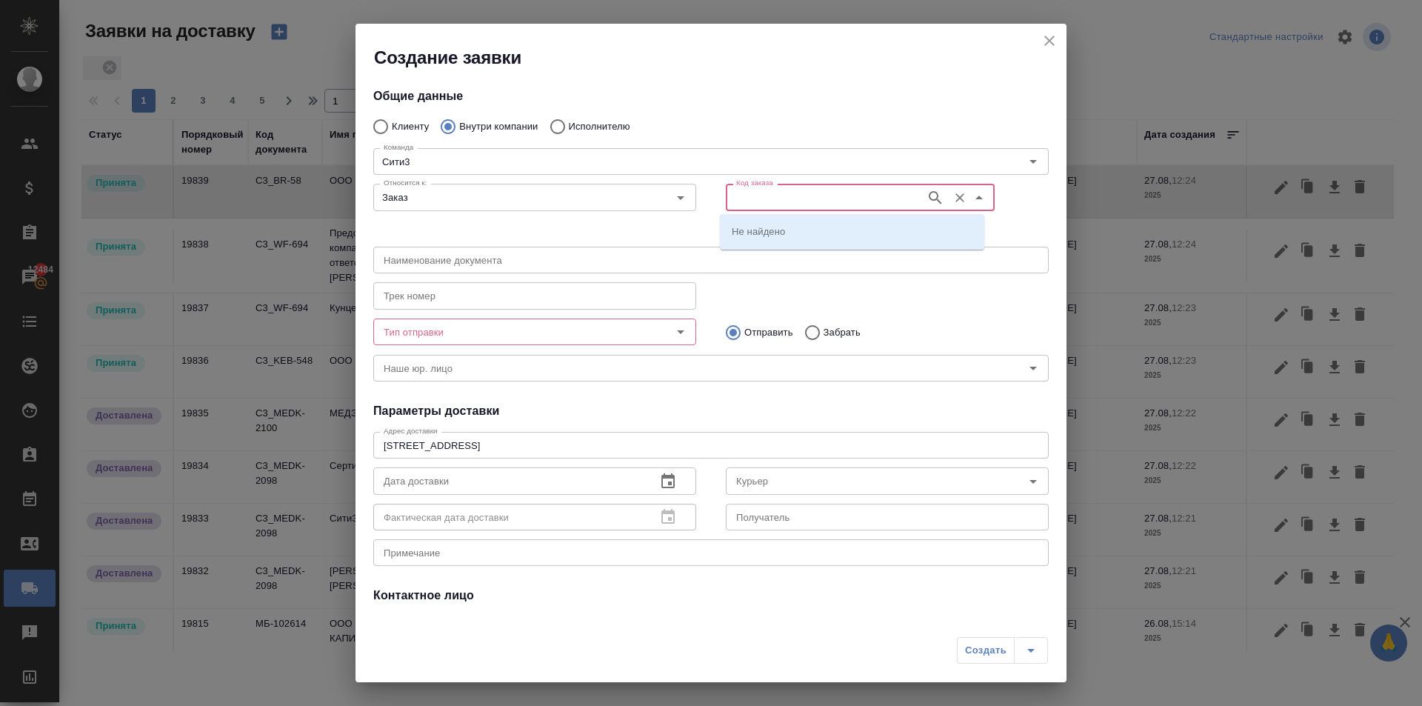
click at [739, 193] on input "Код заказа" at bounding box center [824, 197] width 188 height 18
drag, startPoint x: 831, startPoint y: 195, endPoint x: 540, endPoint y: 190, distance: 291.8
click at [540, 190] on div "Относится к: Заказ Относится к: Код заказа C3_MEDK-2103 Код заказа" at bounding box center [710, 209] width 705 height 92
click at [823, 194] on input "C3_MEDK-2103" at bounding box center [824, 197] width 188 height 18
click at [829, 201] on input "C3_MEDK-2103" at bounding box center [824, 197] width 188 height 18
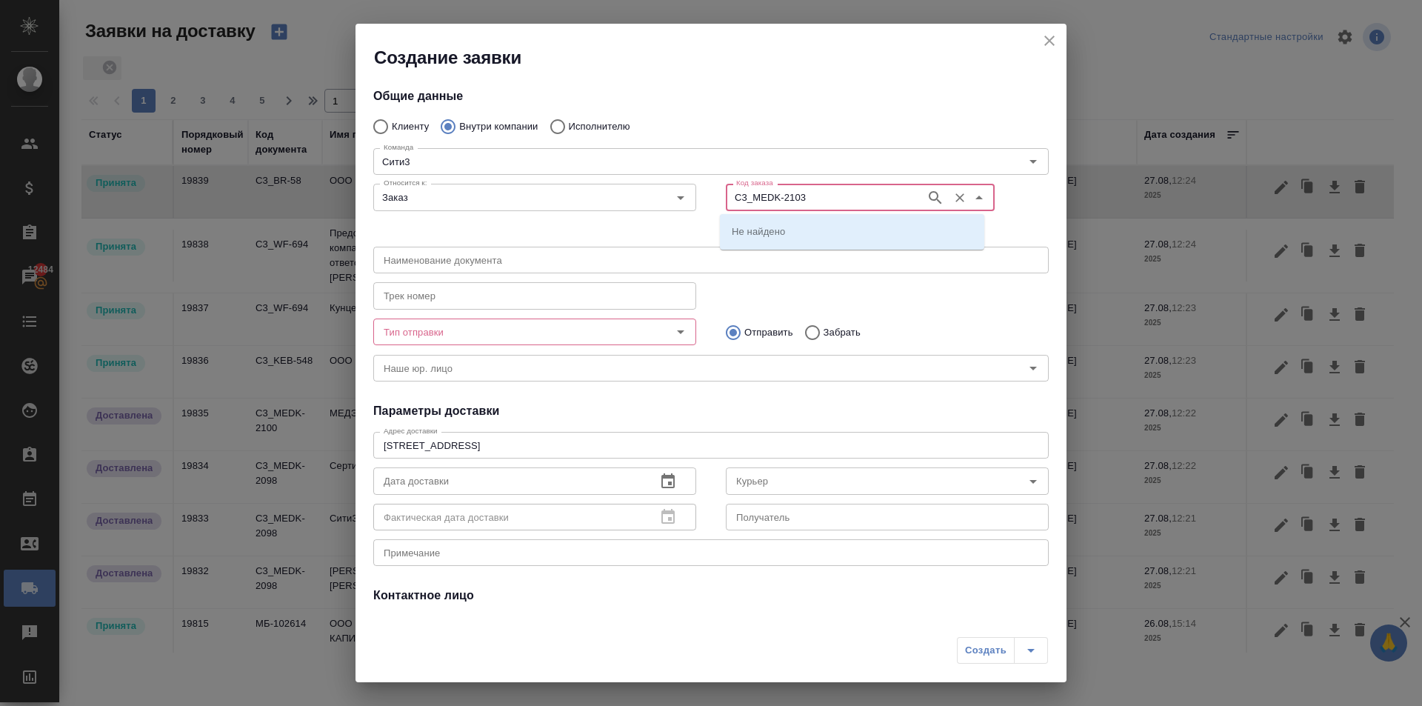
type input "C3_MEDK-2103"
click at [789, 229] on p "C3_MEDK-2103" at bounding box center [767, 231] width 71 height 15
type input "(МБ) ООО "Монблан""
type input "C3_MEDK-2103"
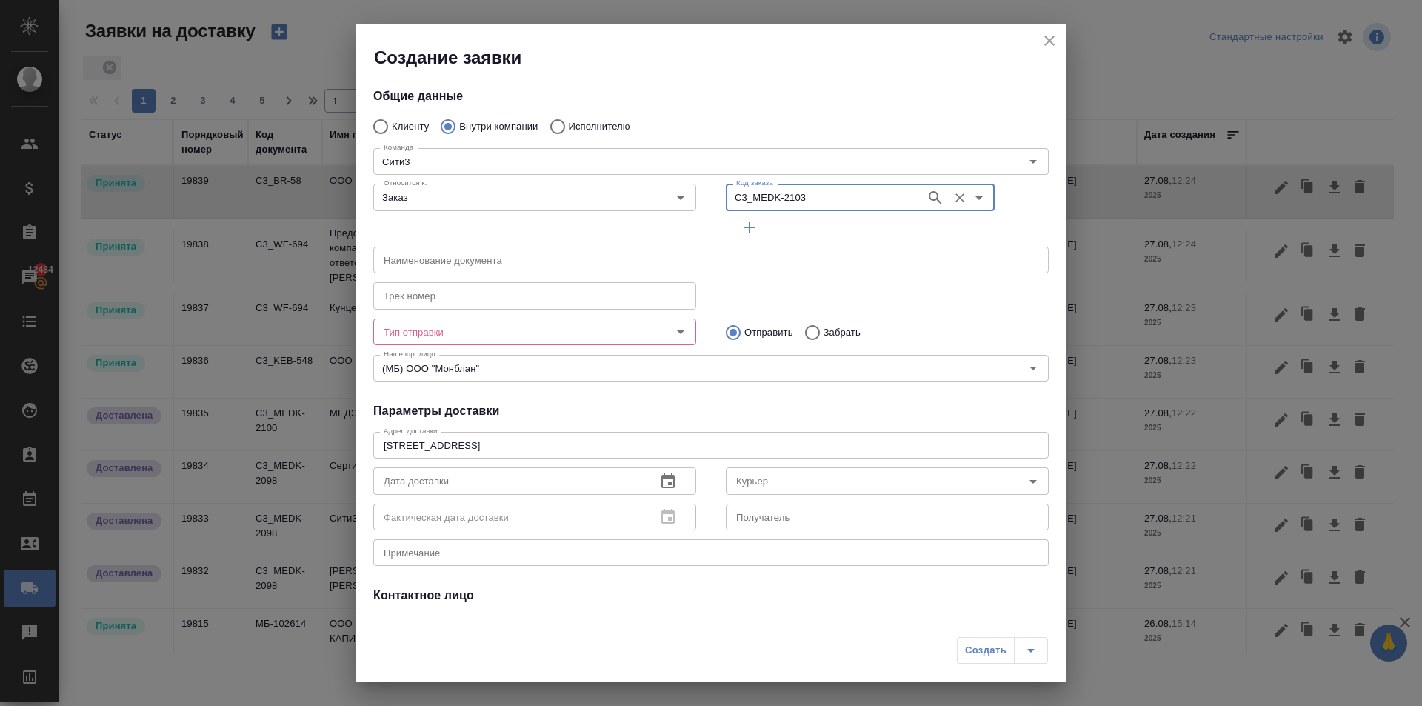
click at [435, 326] on input "Тип отправки" at bounding box center [510, 332] width 264 height 18
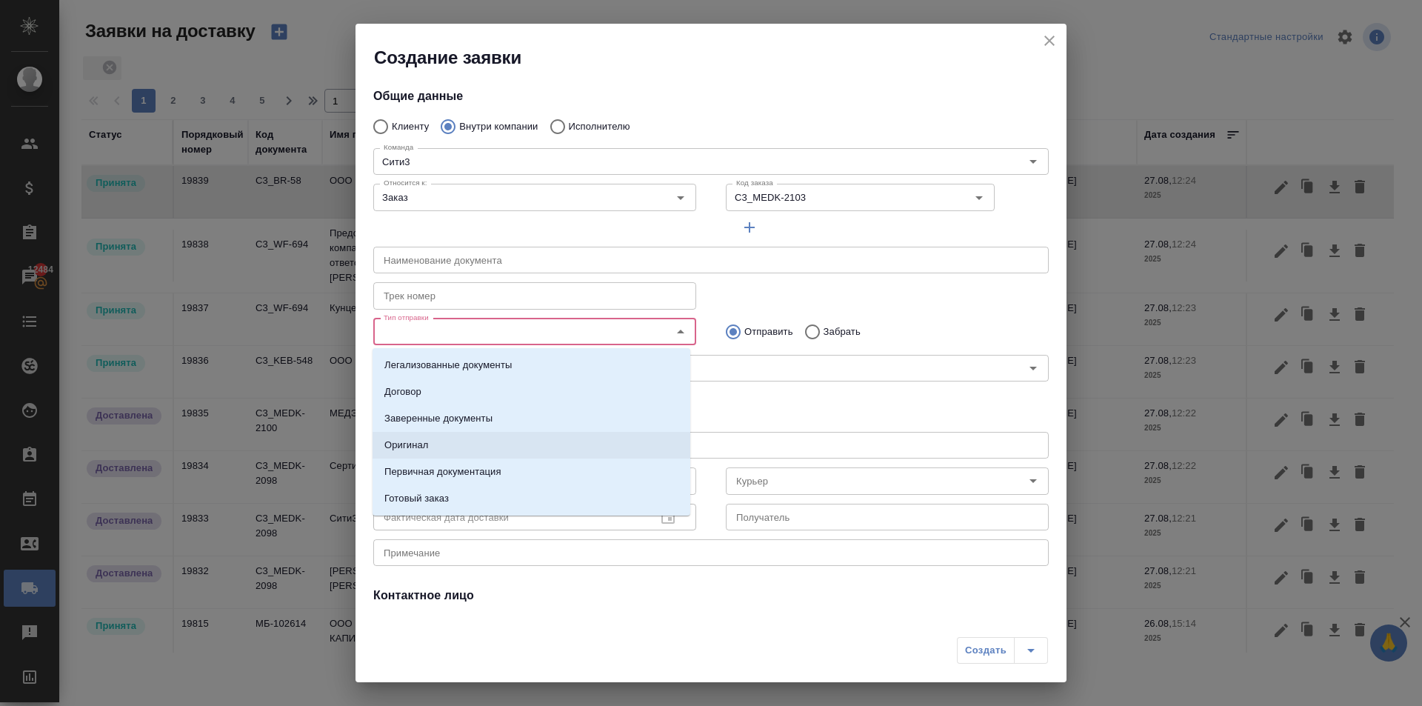
click at [412, 443] on p "Оригинал" at bounding box center [406, 445] width 44 height 15
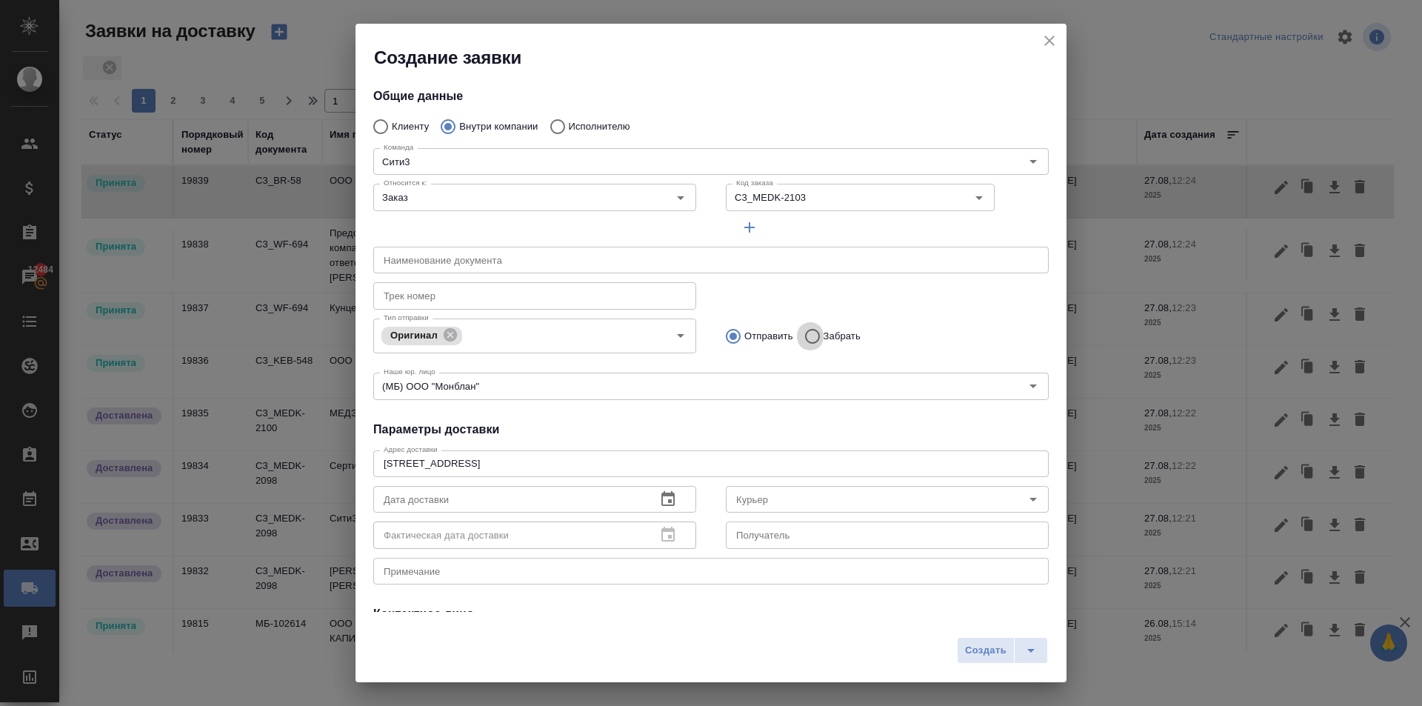
drag, startPoint x: 802, startPoint y: 336, endPoint x: 741, endPoint y: 465, distance: 142.4
click at [802, 337] on input "Забрать" at bounding box center [810, 336] width 27 height 31
radio input "true"
click at [754, 489] on div "Курьер" at bounding box center [887, 499] width 323 height 27
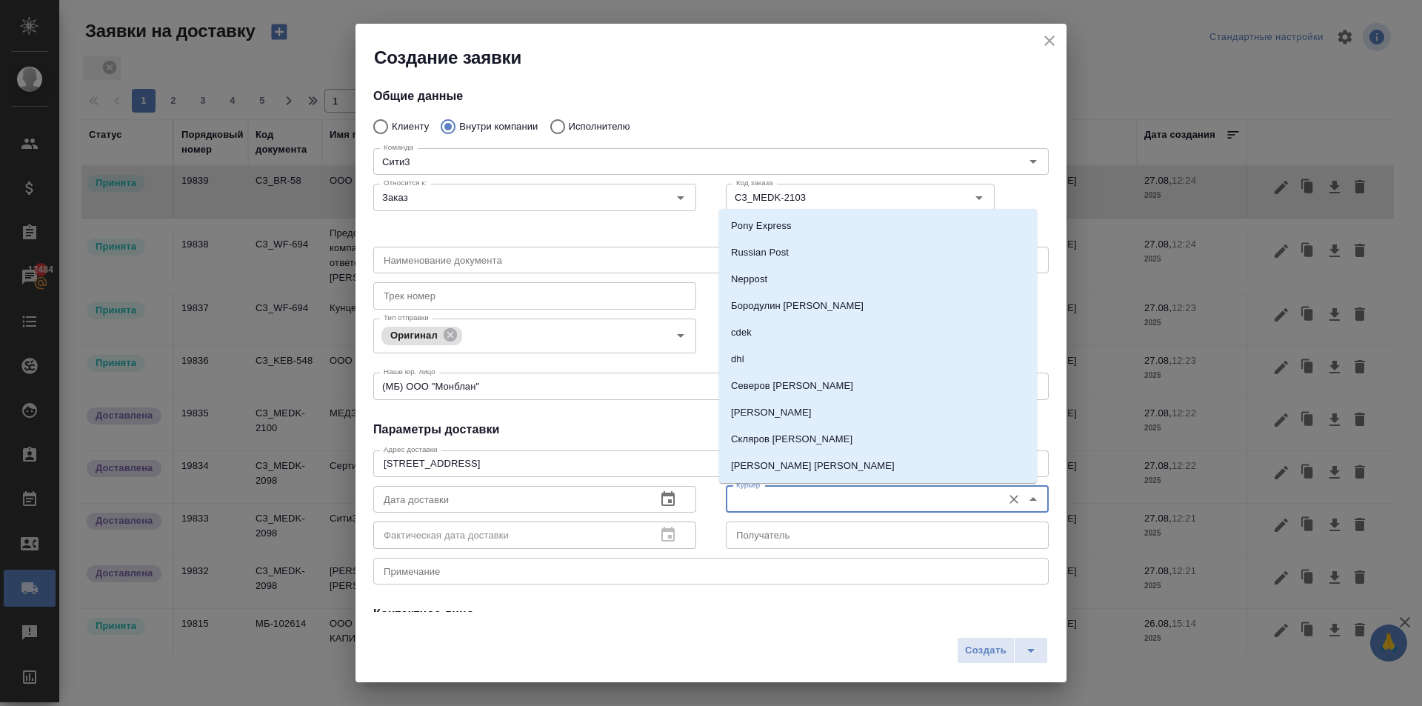
click at [763, 495] on input "Курьер" at bounding box center [862, 499] width 264 height 18
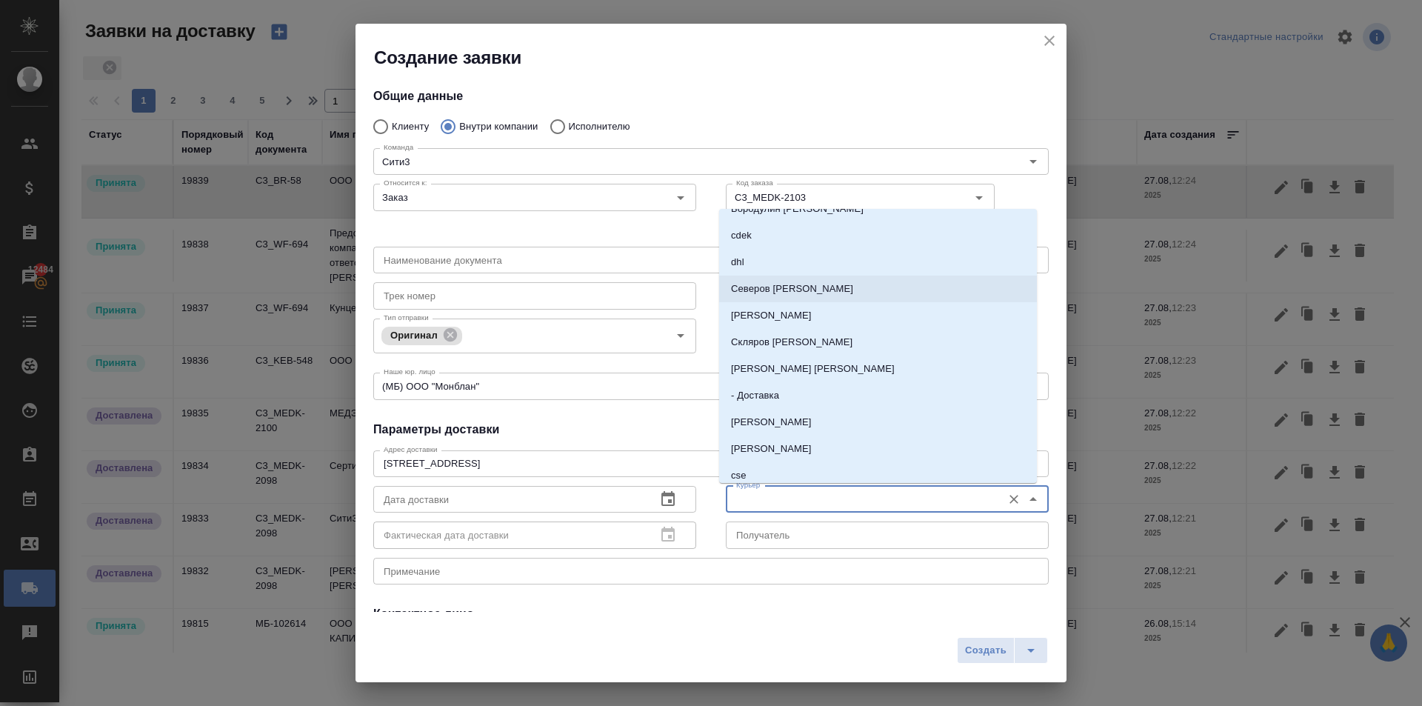
scroll to position [222, 0]
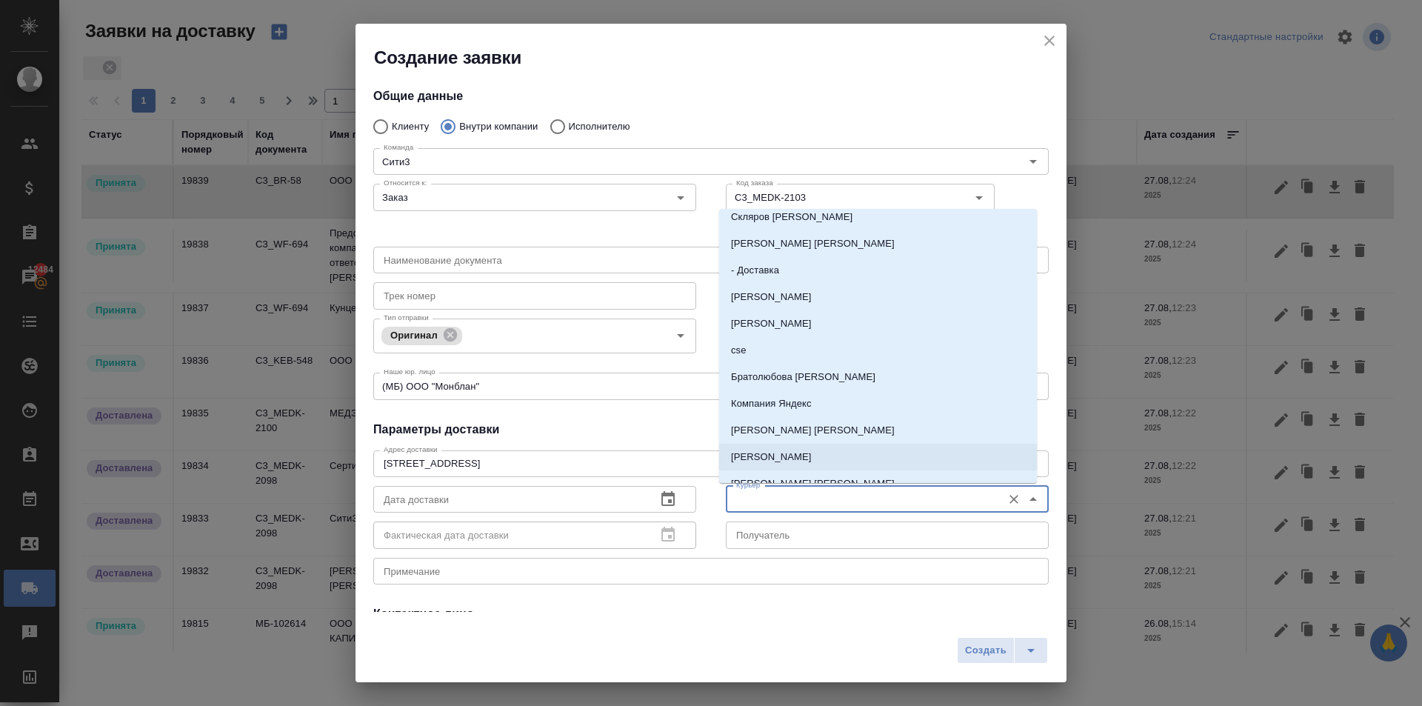
click at [771, 455] on p "Бородулин Антон" at bounding box center [771, 456] width 81 height 15
type input "Бородулин Антон"
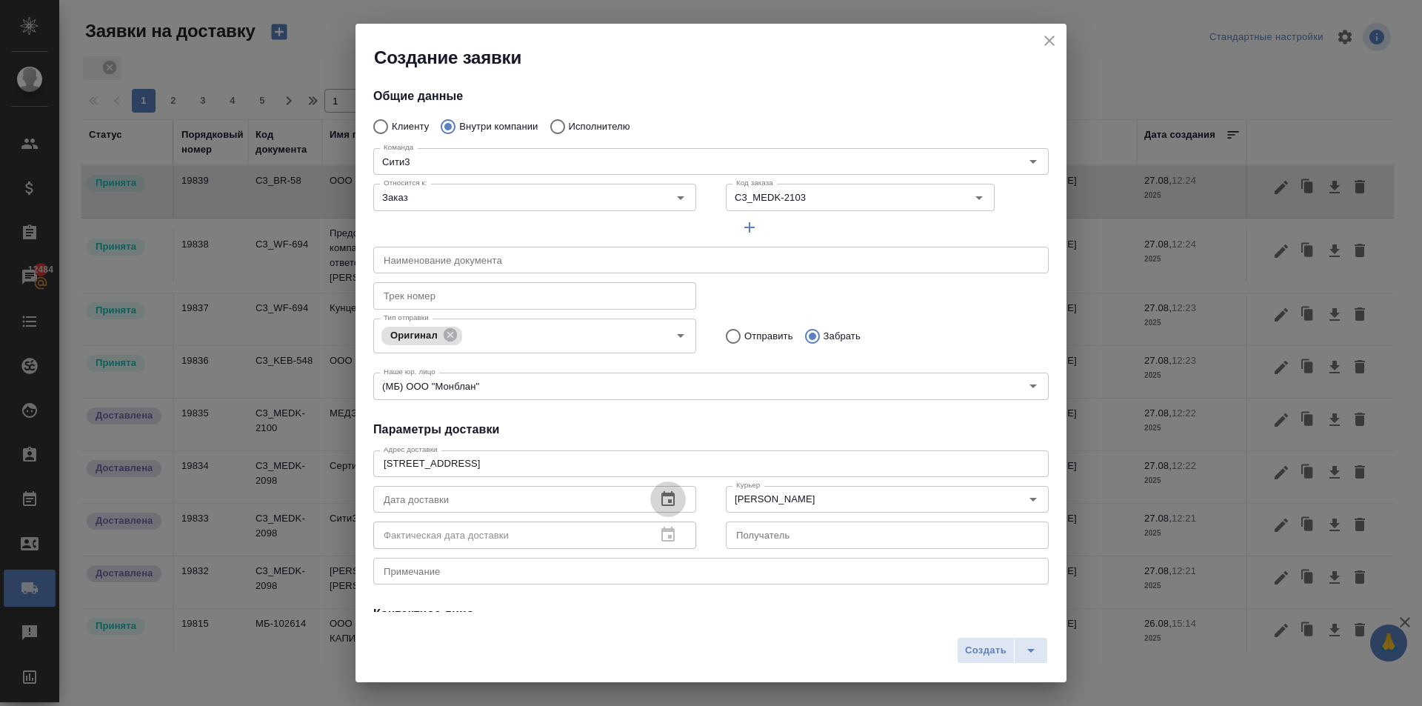
click at [659, 497] on icon "button" at bounding box center [668, 499] width 18 height 18
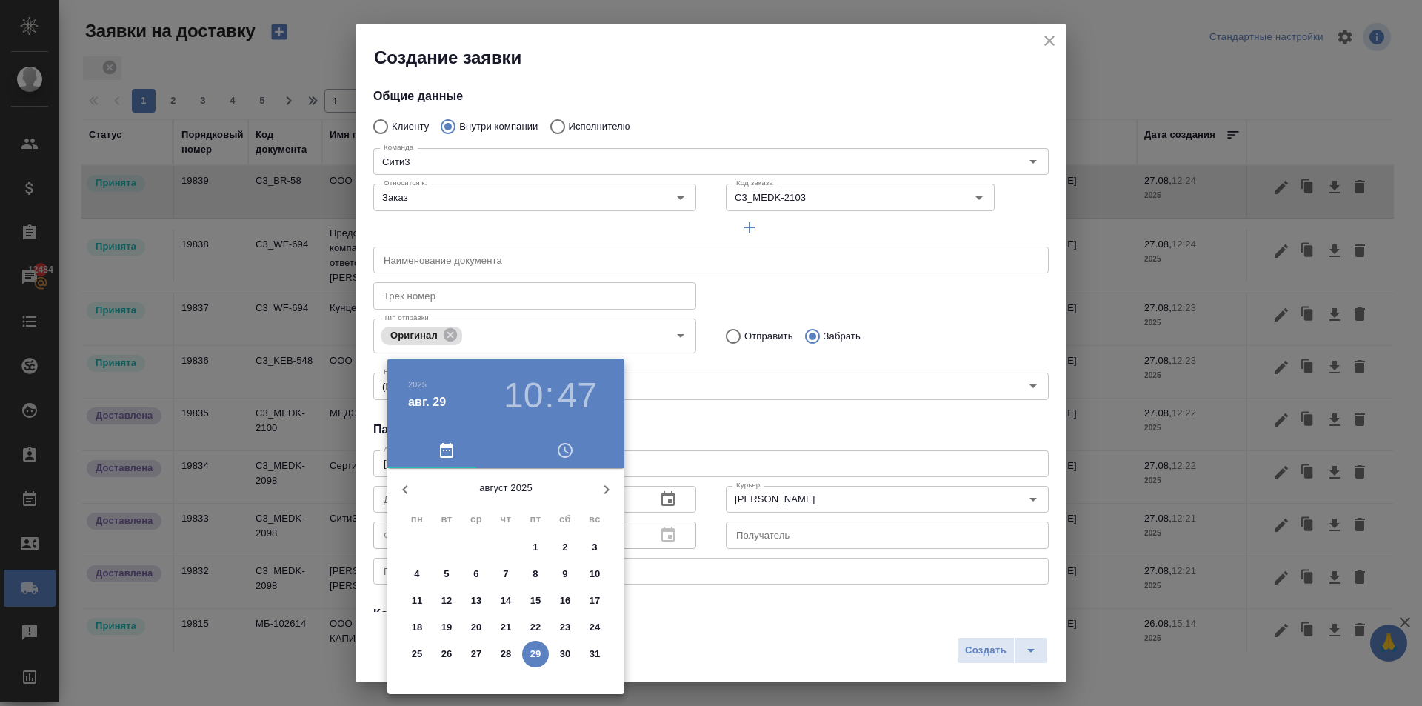
click at [519, 417] on div "2025 авг. 29 10 : 47" at bounding box center [505, 395] width 237 height 74
click at [524, 398] on h3 "10" at bounding box center [522, 395] width 39 height 41
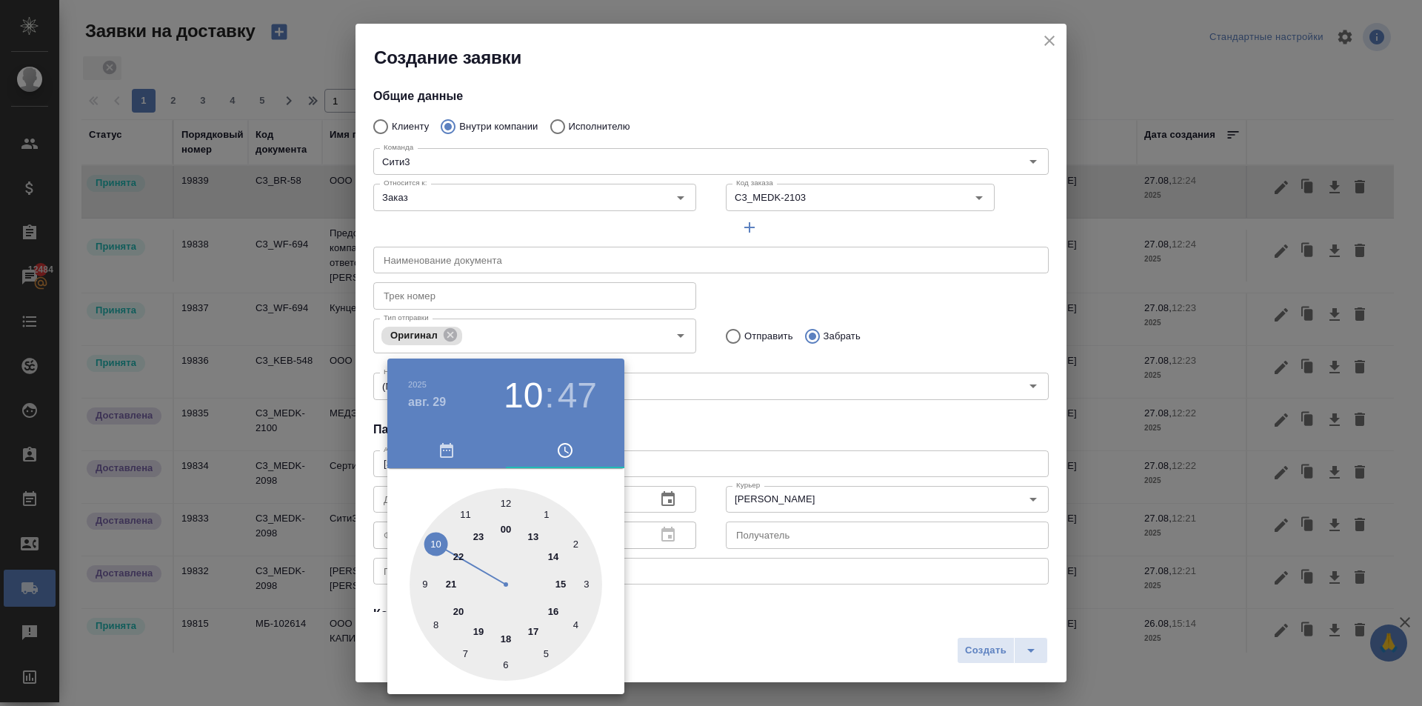
click at [503, 496] on div at bounding box center [505, 584] width 193 height 193
click at [506, 497] on div at bounding box center [505, 584] width 193 height 193
click at [457, 458] on span "button" at bounding box center [446, 450] width 101 height 18
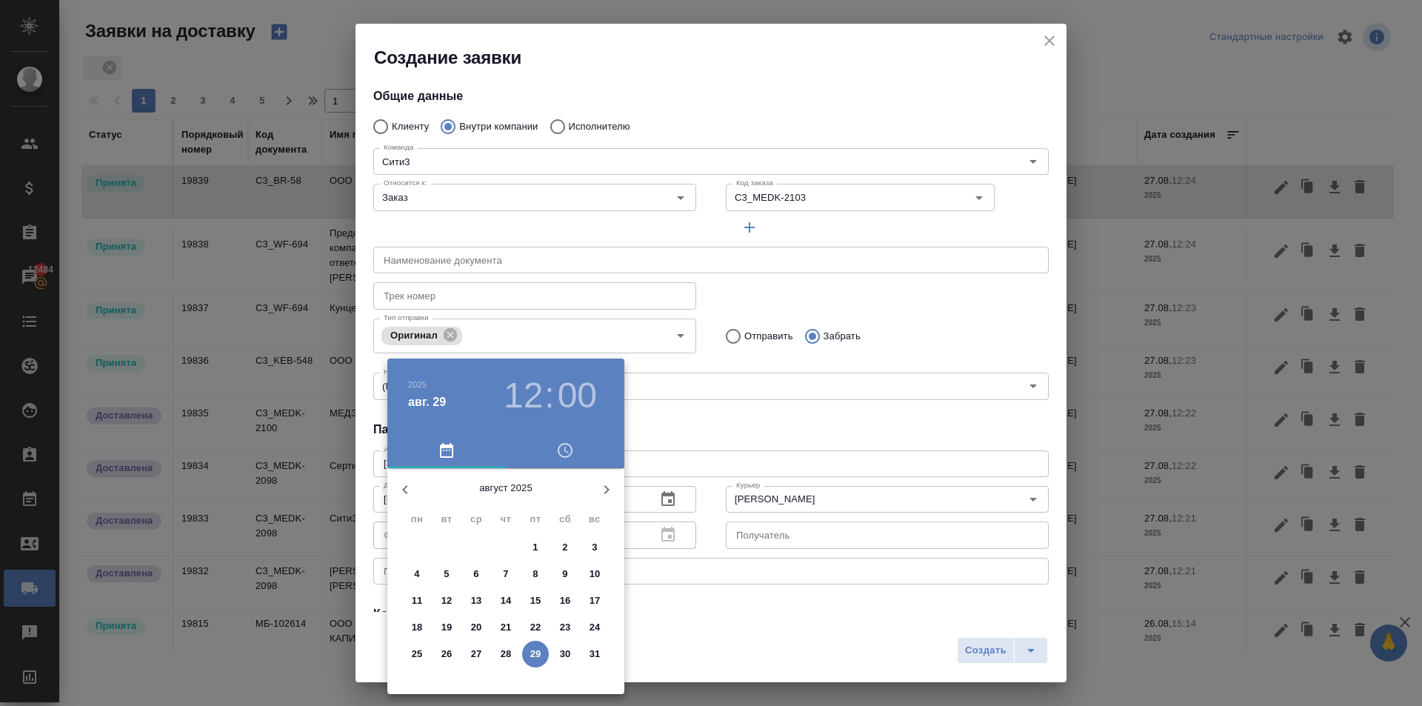
click at [504, 652] on p "28" at bounding box center [506, 653] width 11 height 15
type input "28.08.2025 12:00"
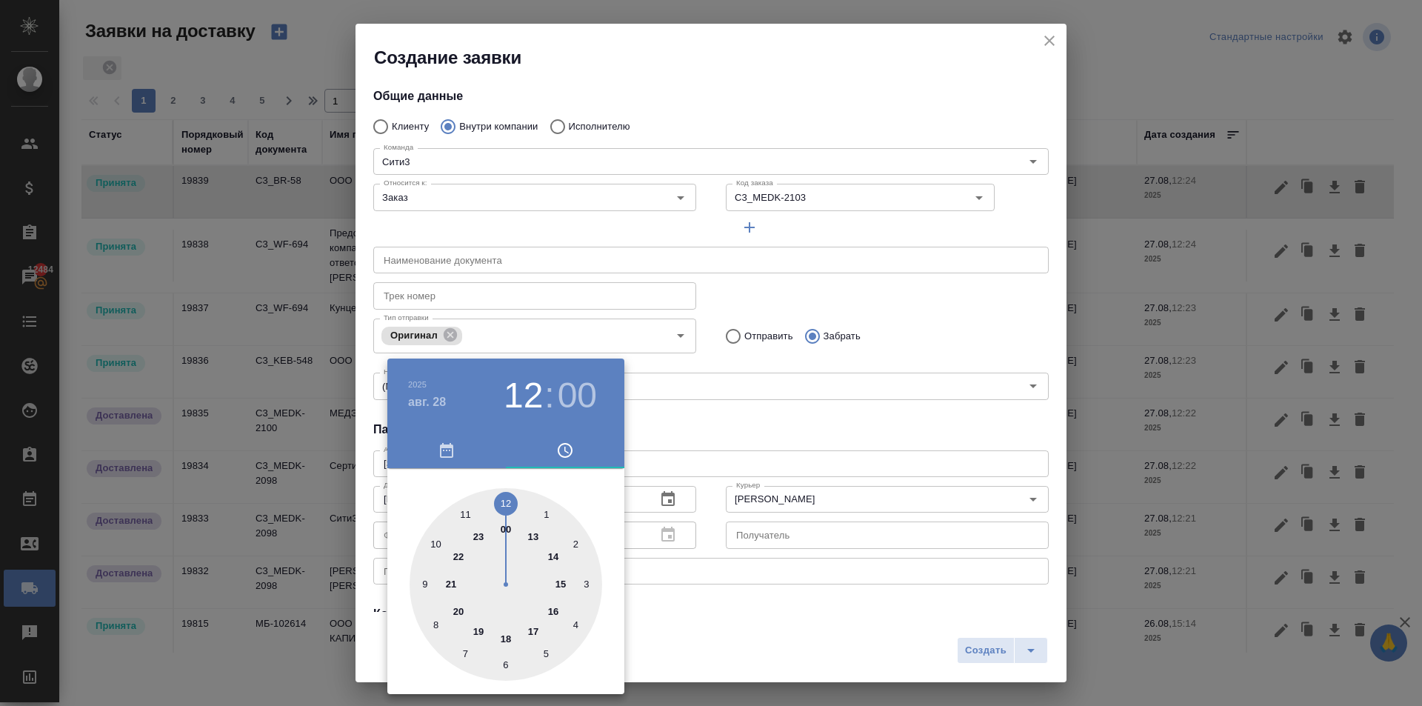
drag, startPoint x: 678, startPoint y: 632, endPoint x: 895, endPoint y: 669, distance: 220.1
click at [681, 632] on div at bounding box center [711, 353] width 1422 height 706
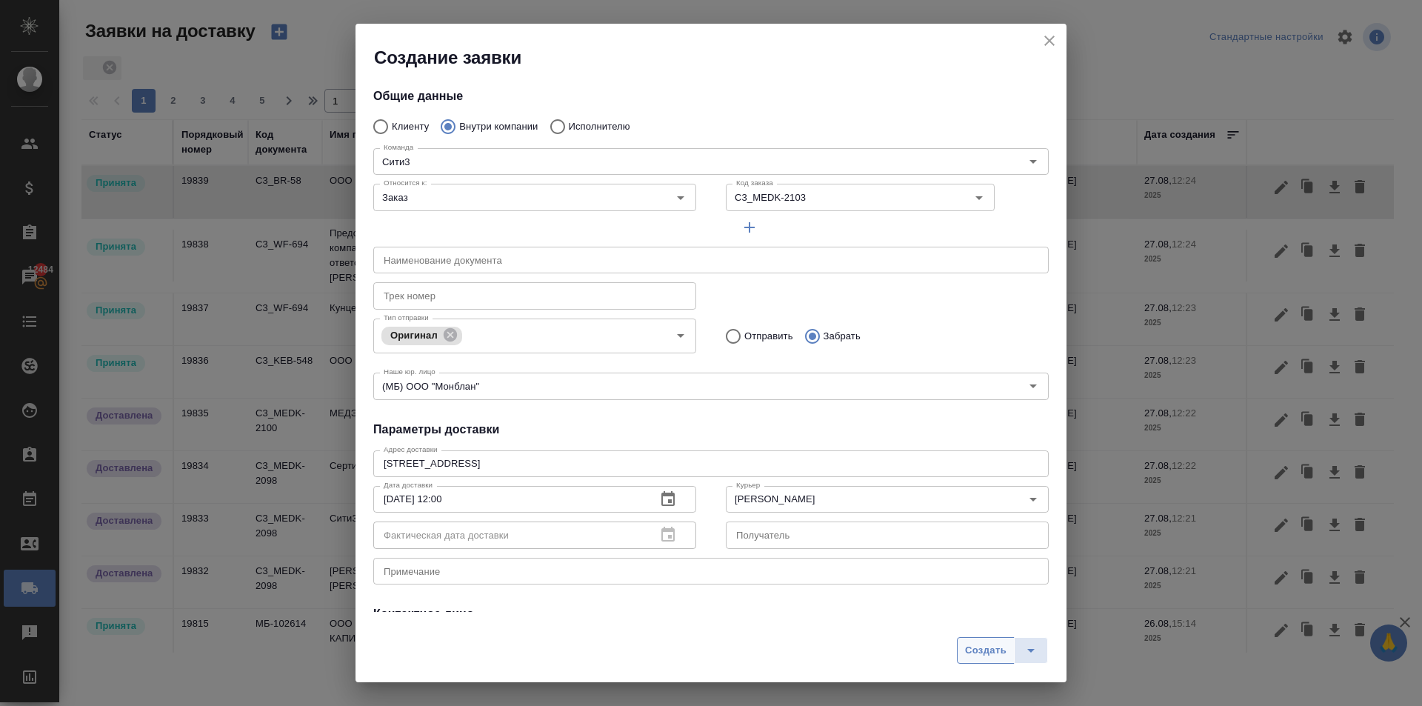
click at [1000, 640] on button "Создать" at bounding box center [986, 650] width 58 height 27
radio input "true"
type input "Без привязки"
radio input "true"
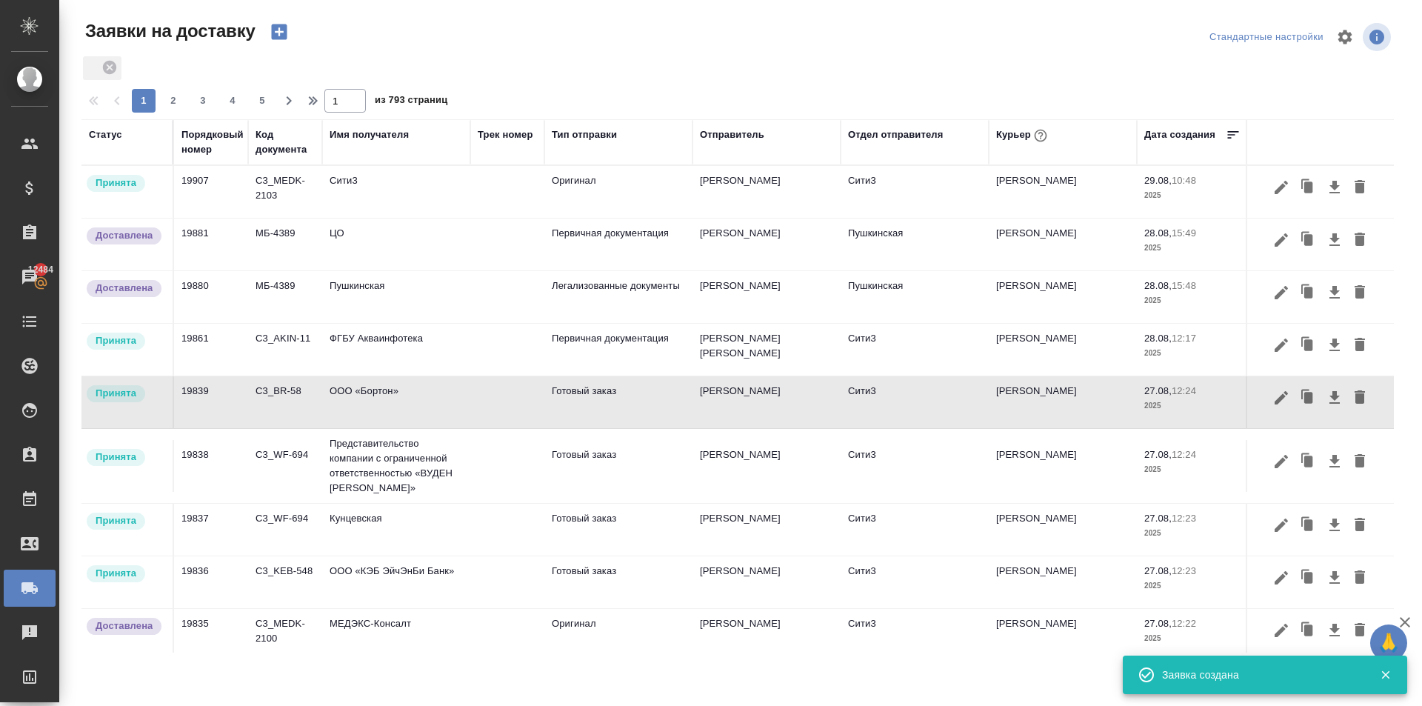
click at [275, 29] on icon "button" at bounding box center [279, 32] width 16 height 16
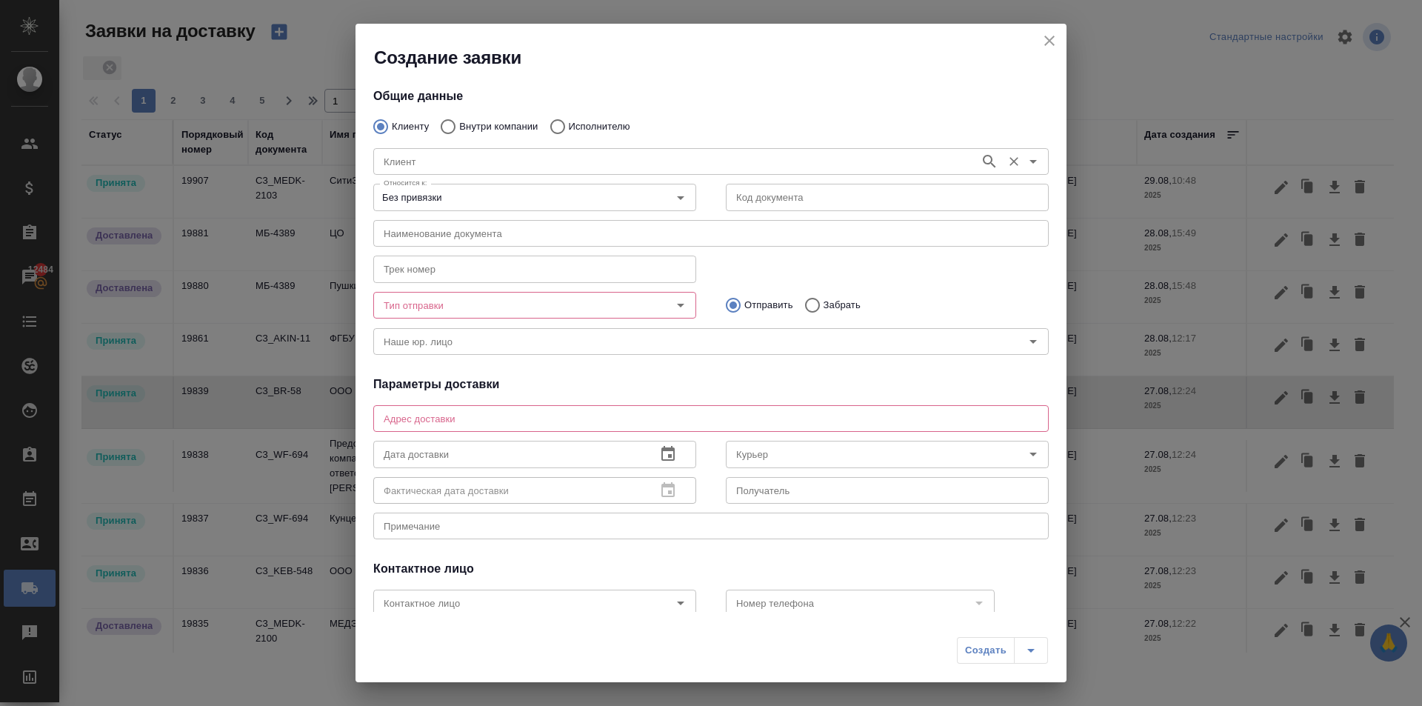
click at [559, 124] on input "Исполнителю" at bounding box center [555, 126] width 27 height 31
radio input "true"
click at [546, 159] on input "Исполнитель" at bounding box center [675, 162] width 595 height 18
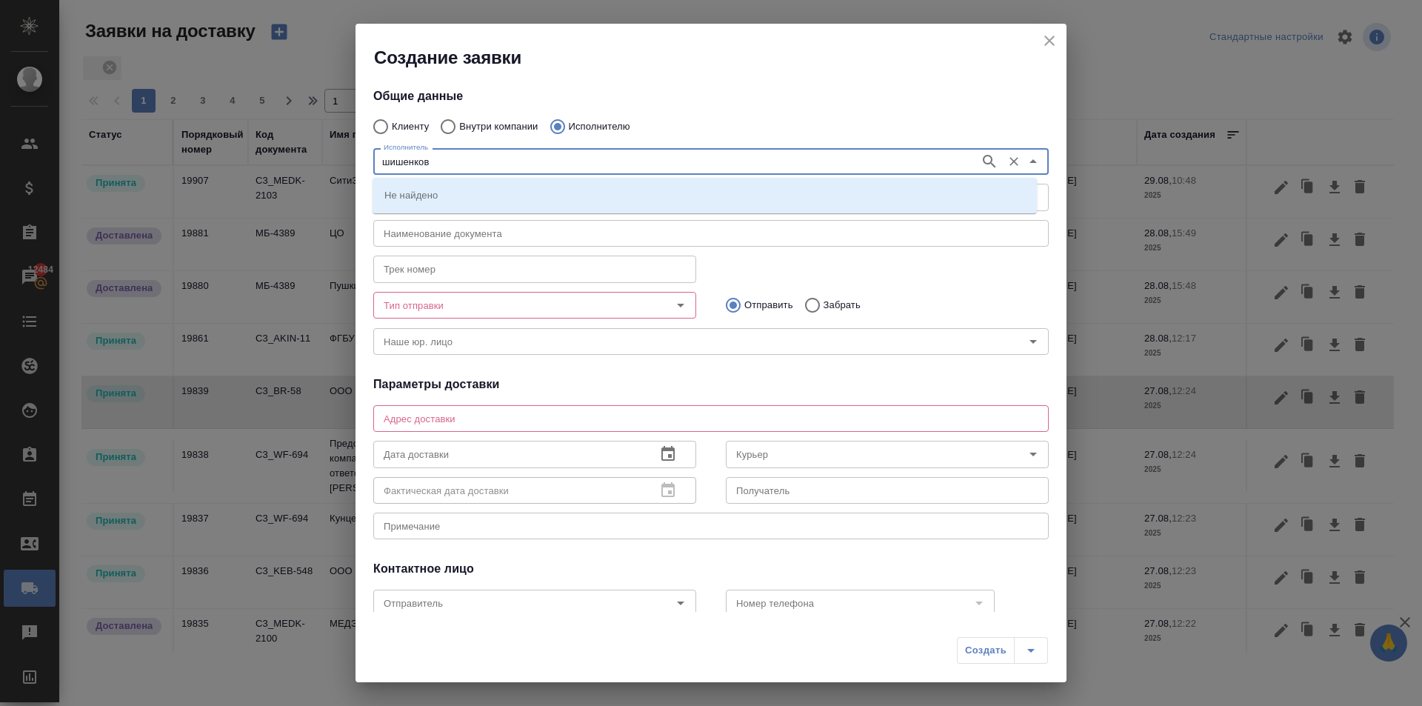
type input "шишенков"
click at [441, 186] on li "НОТАРИУС Шишенков Леонид Васильевич" at bounding box center [704, 194] width 664 height 27
type input "НОТАРИУС Шишенков Леонид Васильевич"
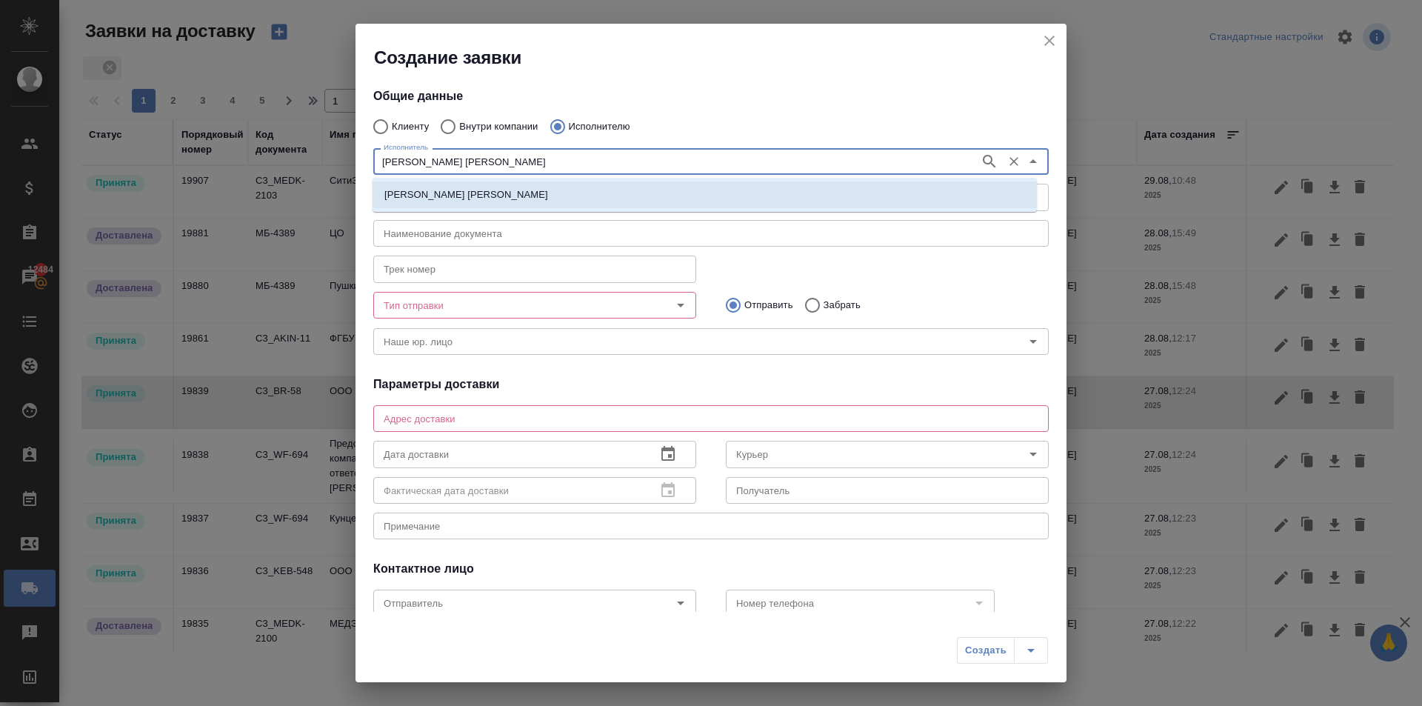
type input "НОТАРИУС Шишенков Леонид Васильевич"
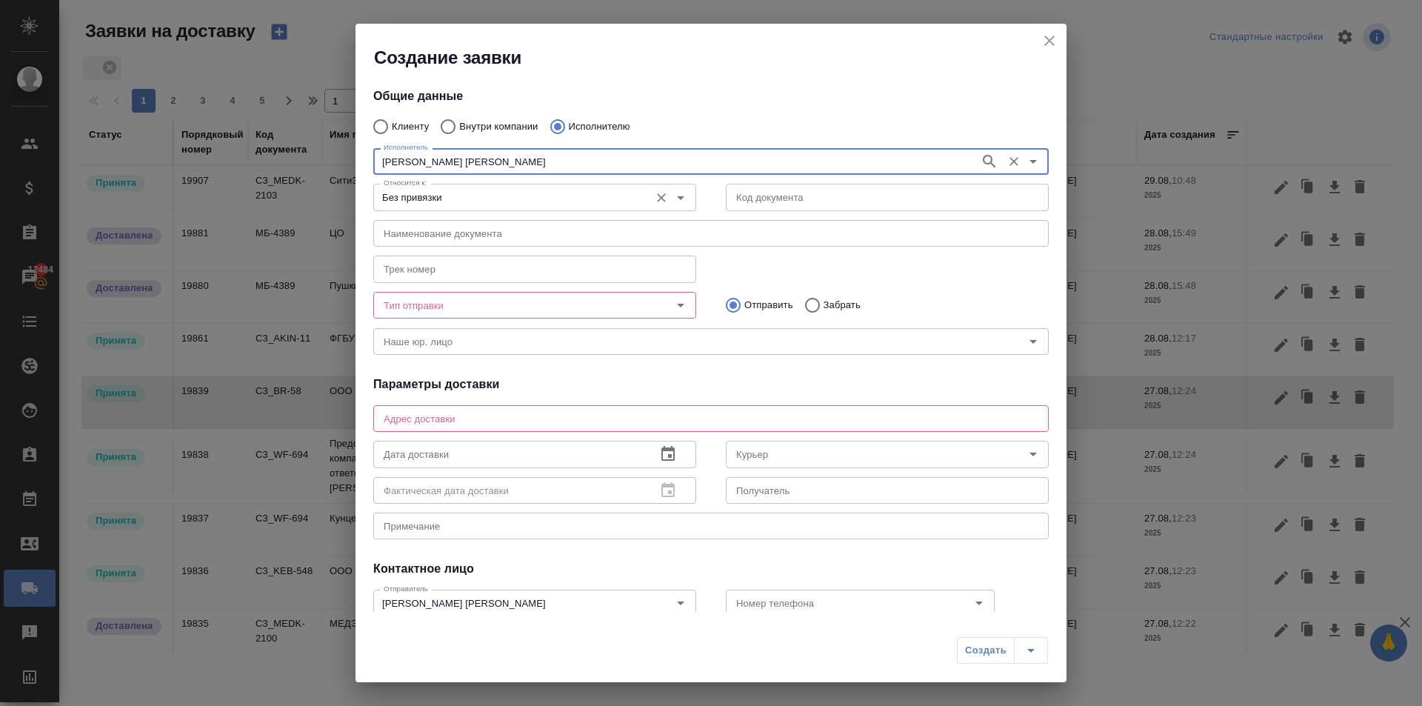
click at [434, 194] on input "Без привязки" at bounding box center [510, 197] width 264 height 18
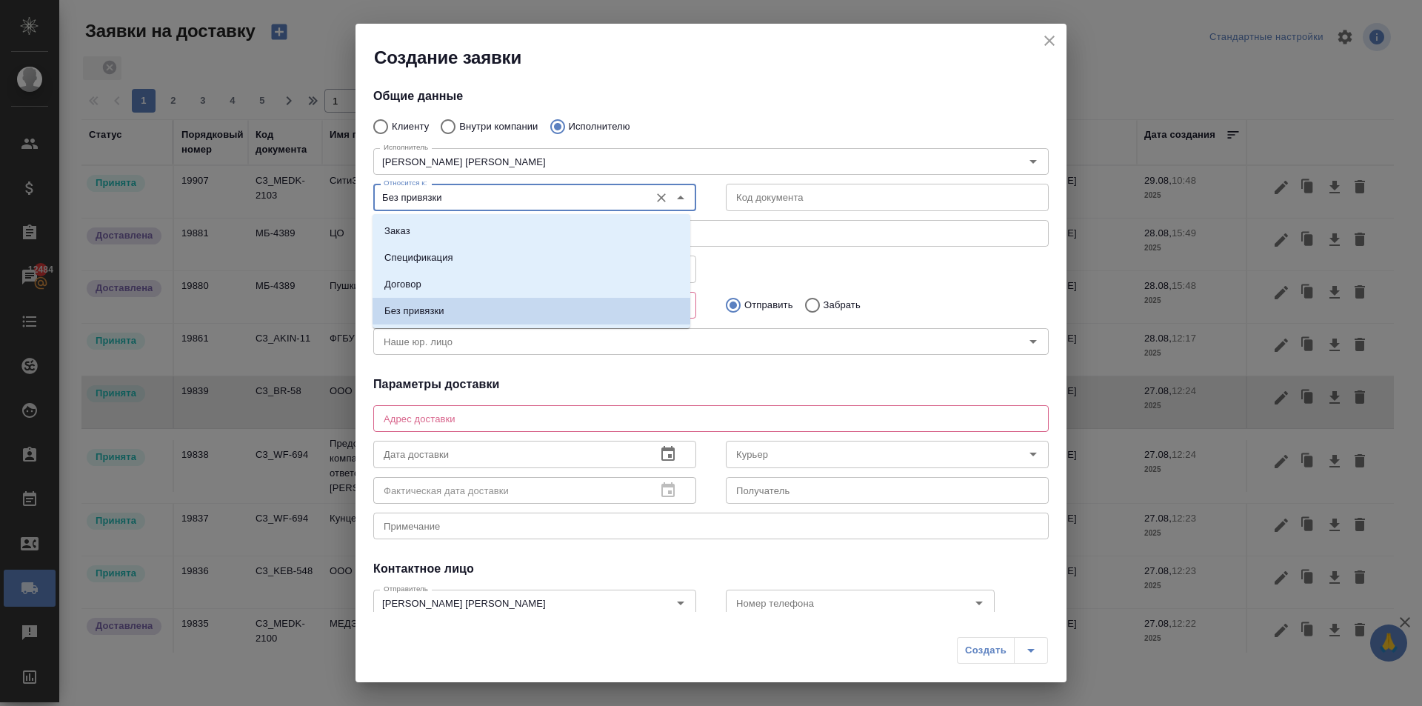
drag, startPoint x: 435, startPoint y: 219, endPoint x: 442, endPoint y: 224, distance: 9.0
click at [435, 221] on li "Заказ" at bounding box center [531, 231] width 318 height 27
type input "Заказ"
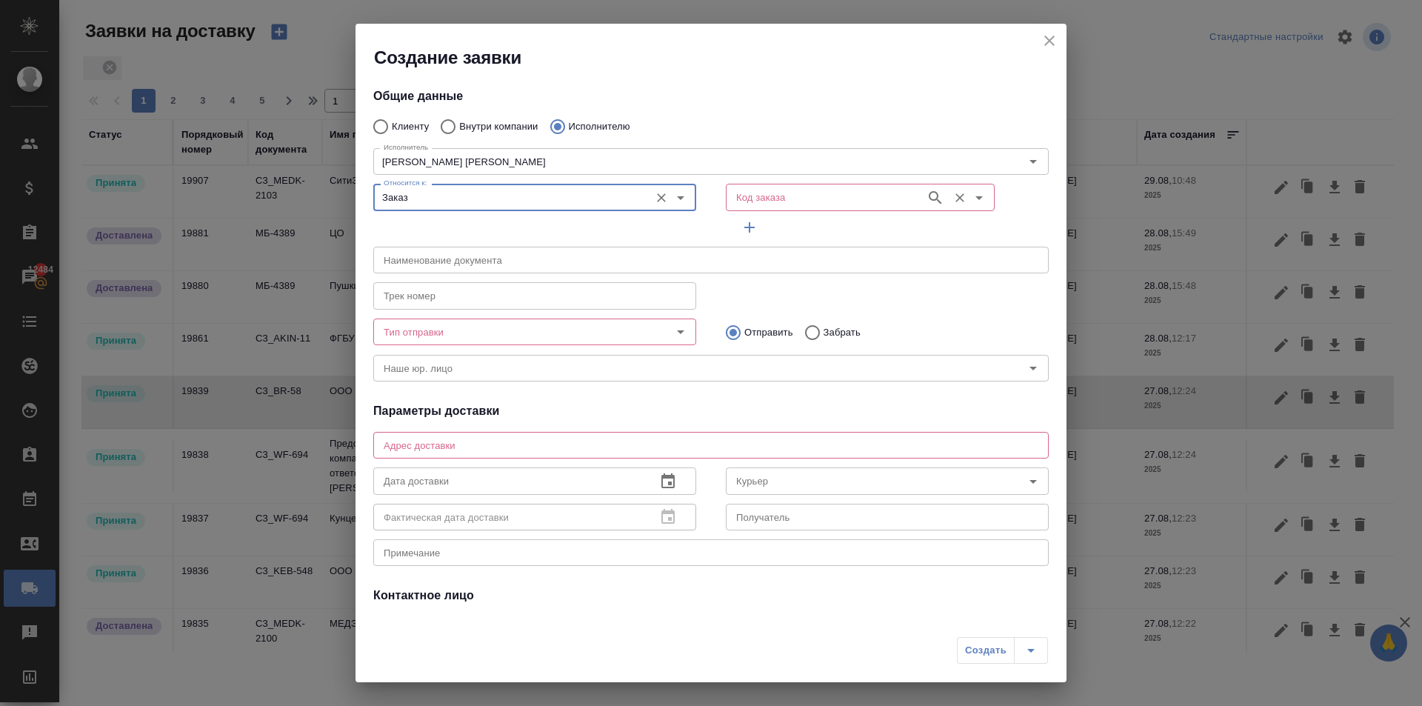
click at [748, 201] on input "Код заказа" at bounding box center [824, 197] width 188 height 18
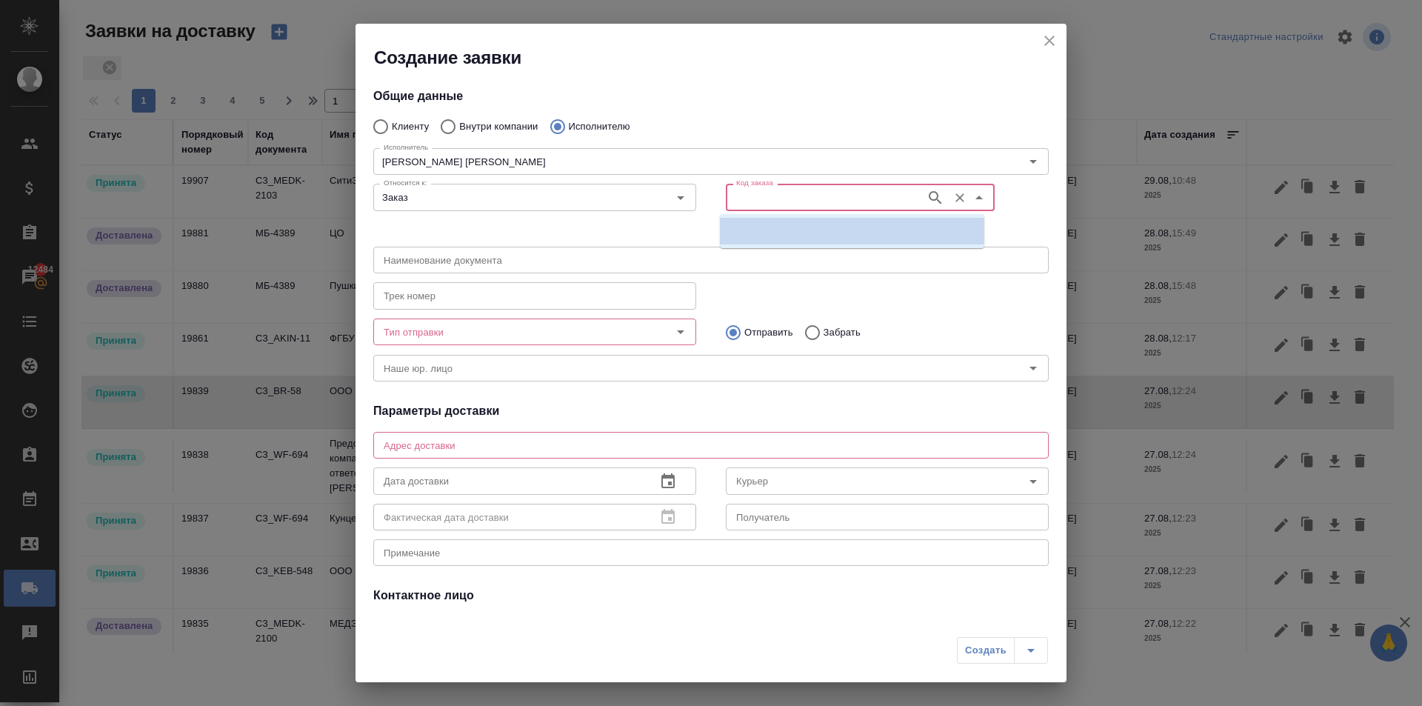
paste input "C3_MEDK-2103"
type input "C3_MEDK-2103"
click at [754, 224] on p "C3_MEDK-2103" at bounding box center [767, 231] width 71 height 15
click at [949, 189] on div at bounding box center [968, 197] width 39 height 21
click at [952, 192] on icon "Очистить" at bounding box center [959, 197] width 15 height 15
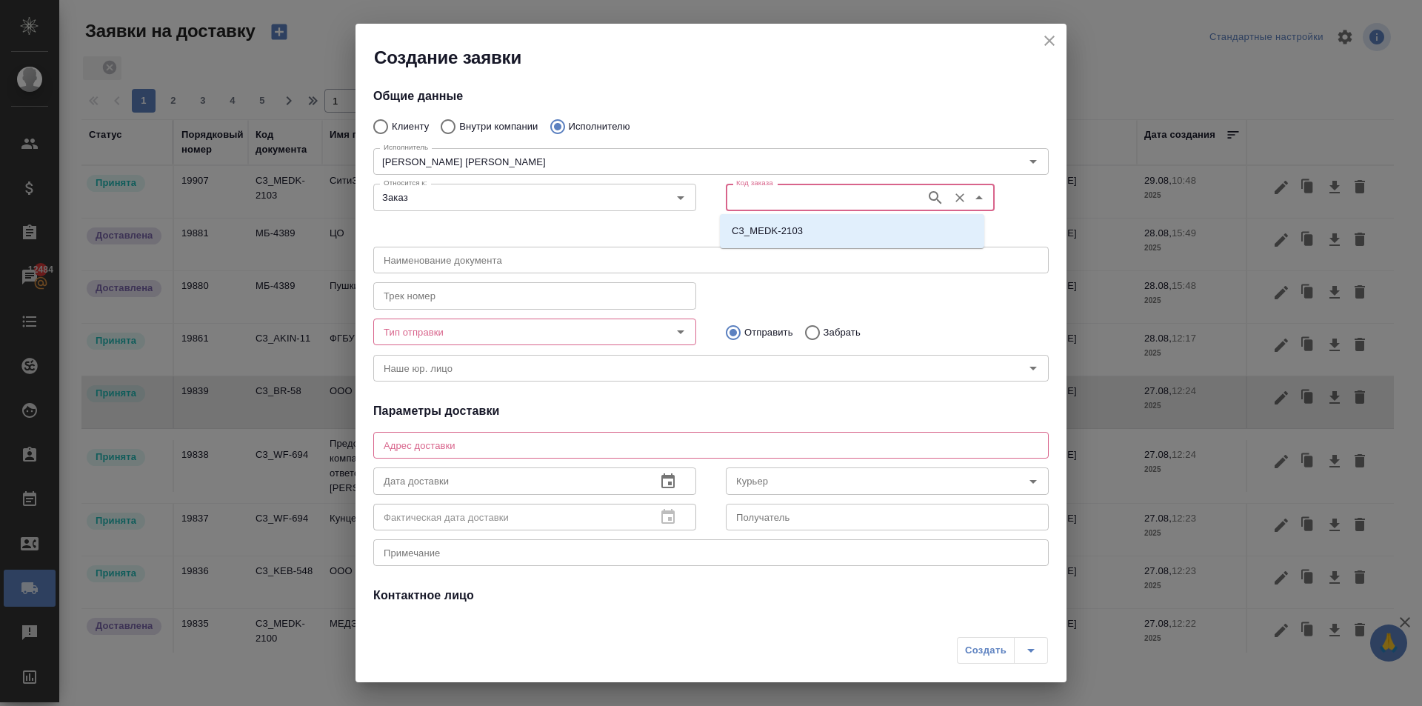
click at [846, 190] on input "Код заказа" at bounding box center [824, 197] width 188 height 18
click at [826, 227] on li "C3_MEDK-2103" at bounding box center [852, 231] width 264 height 27
type input "(МБ) ООО "Монблан""
type input "НОТАРИУС Шишенков Леонид Васильевич"
type input "C3_MEDK-2103"
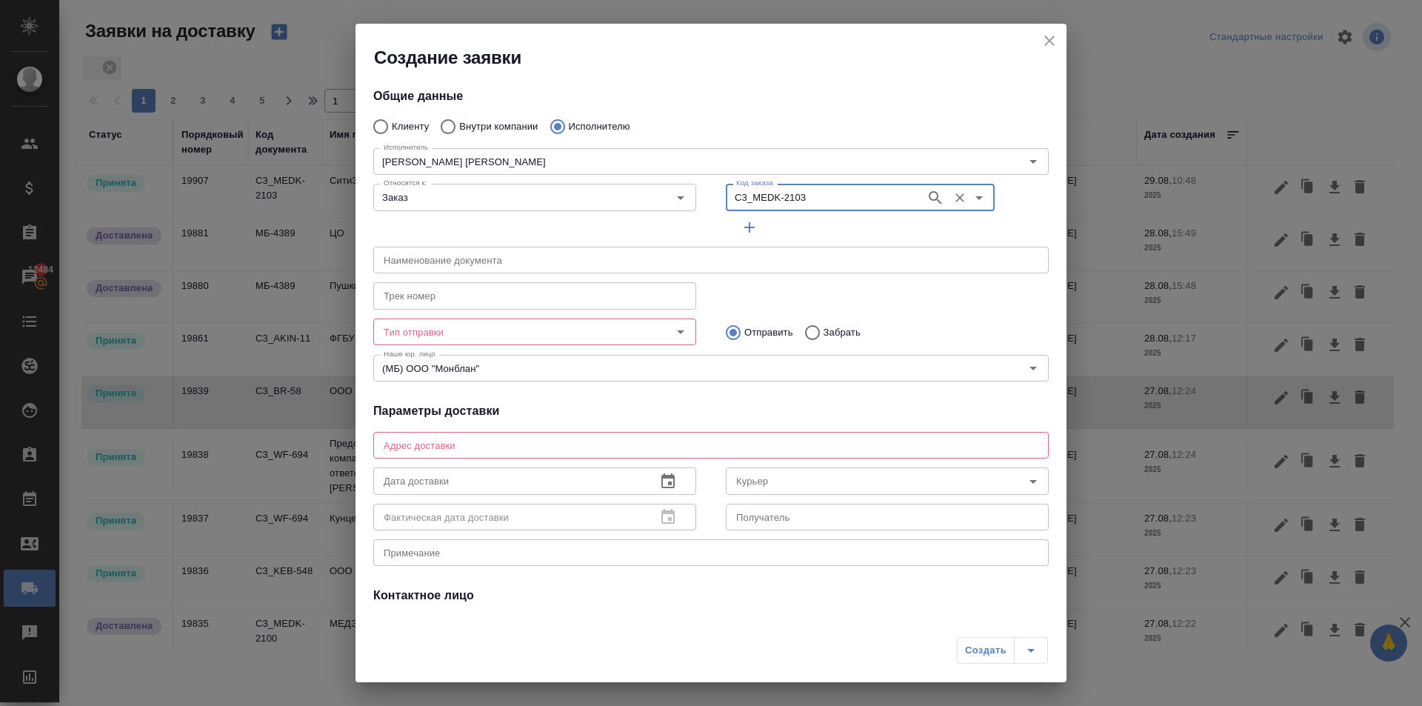
click at [503, 329] on input "Тип отправки" at bounding box center [510, 332] width 264 height 18
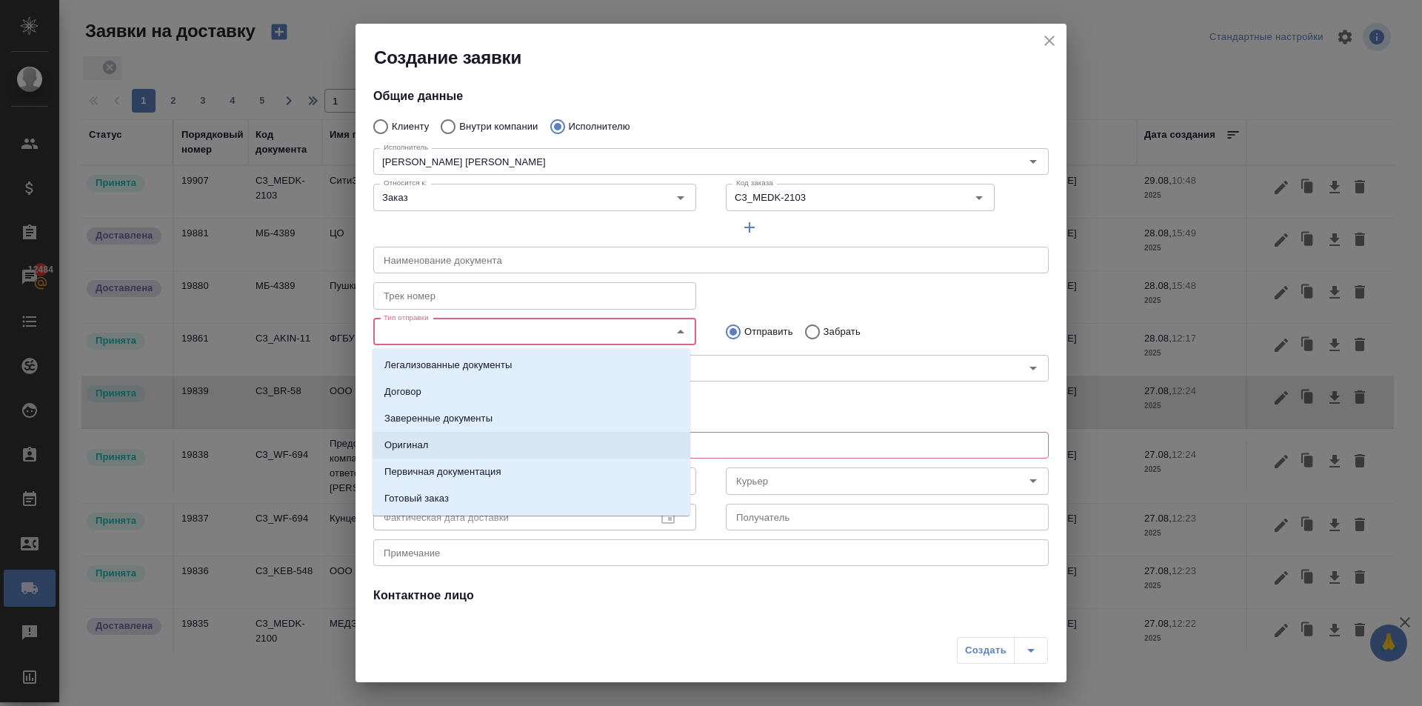
click at [444, 448] on li "Оригинал" at bounding box center [531, 445] width 318 height 27
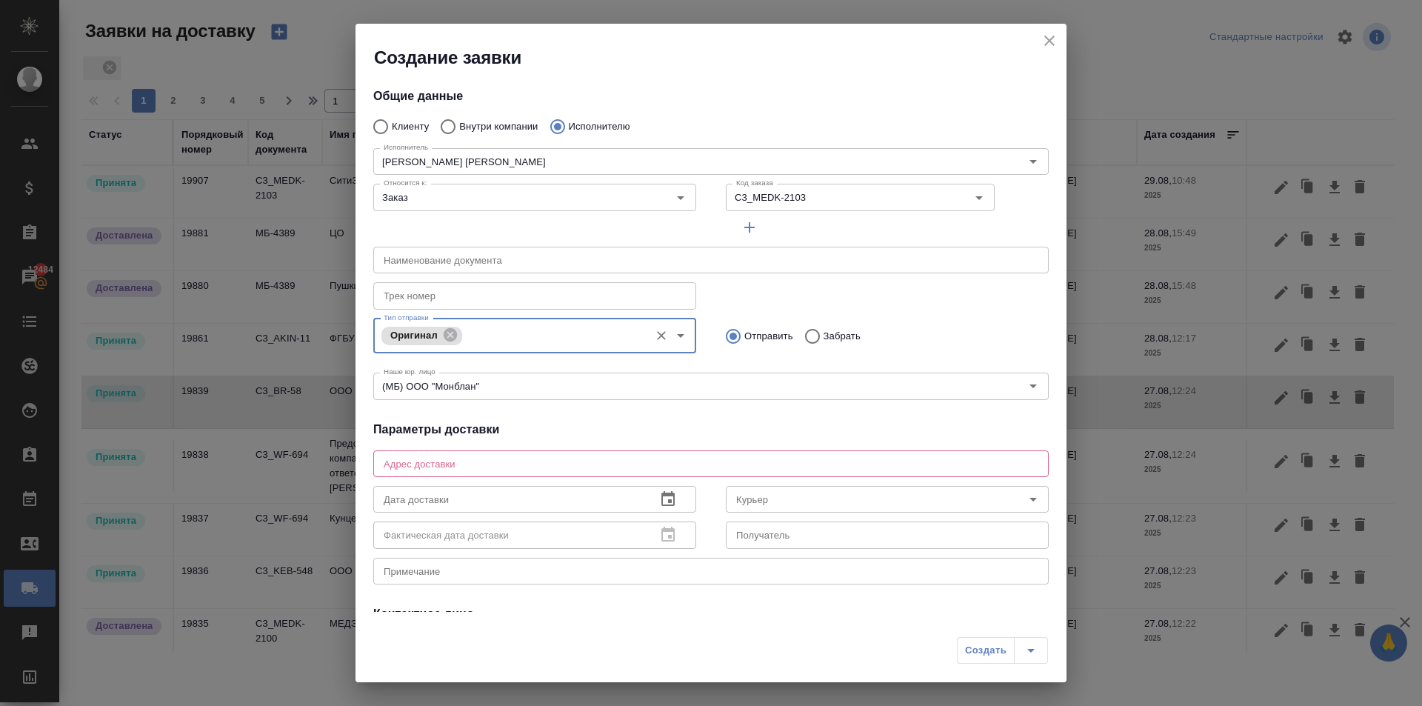
click at [746, 460] on textarea at bounding box center [711, 463] width 655 height 11
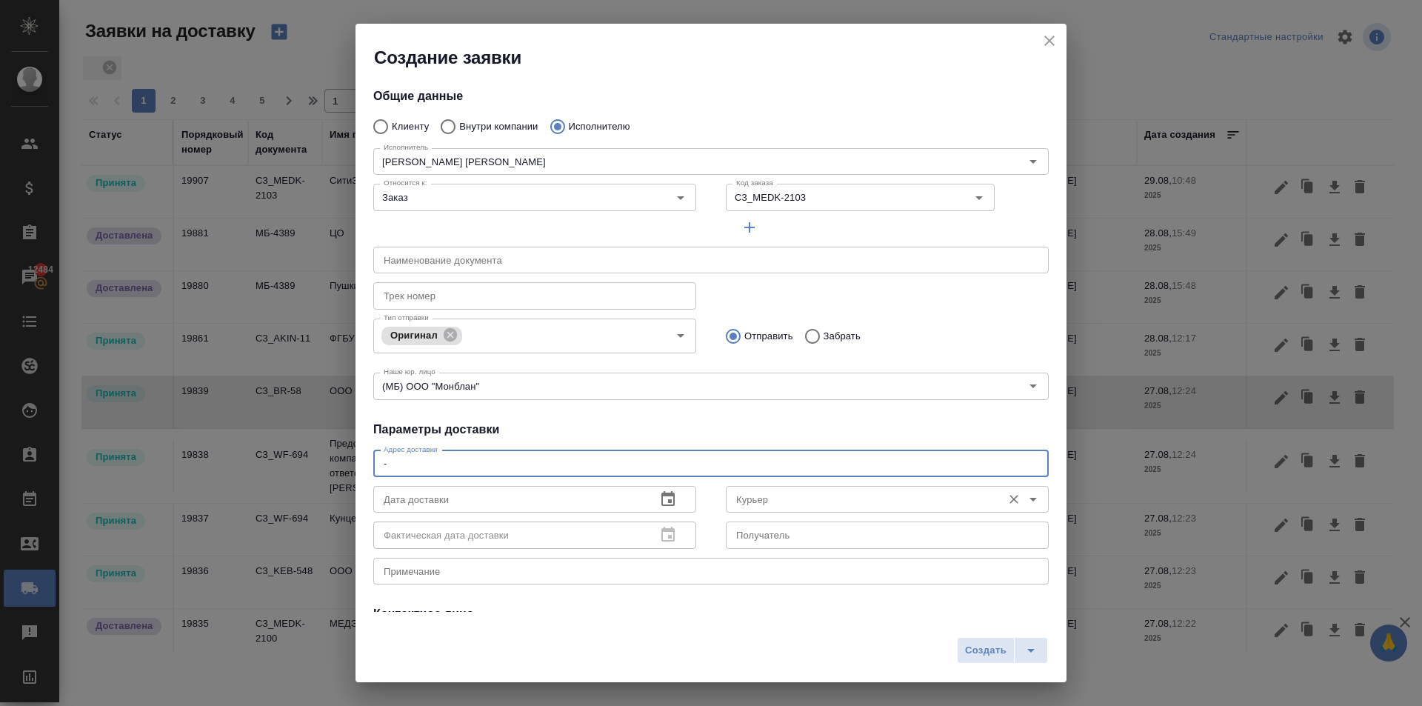
type textarea "-"
click at [774, 498] on input "Курьер" at bounding box center [862, 499] width 264 height 18
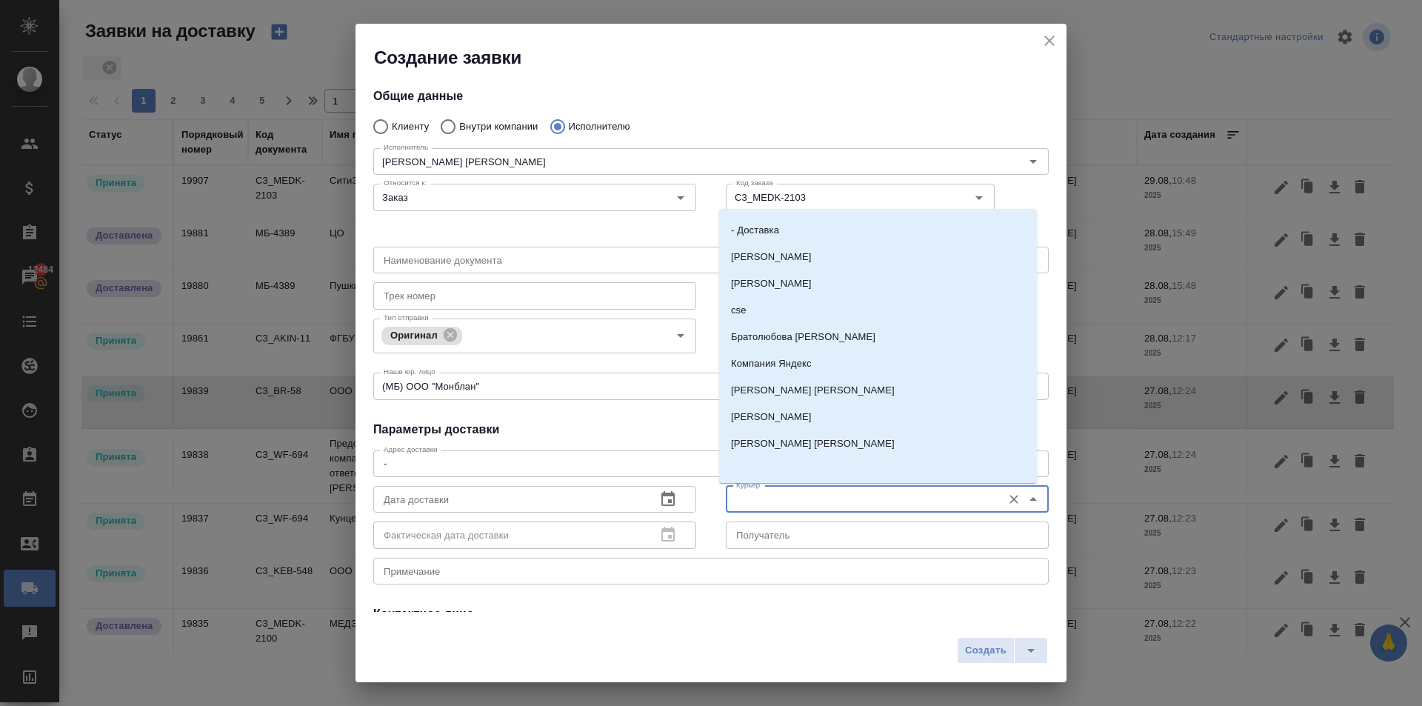
scroll to position [264, 0]
click at [789, 413] on p "Бородулин Антон" at bounding box center [771, 415] width 81 height 15
type input "Бородулин Антон"
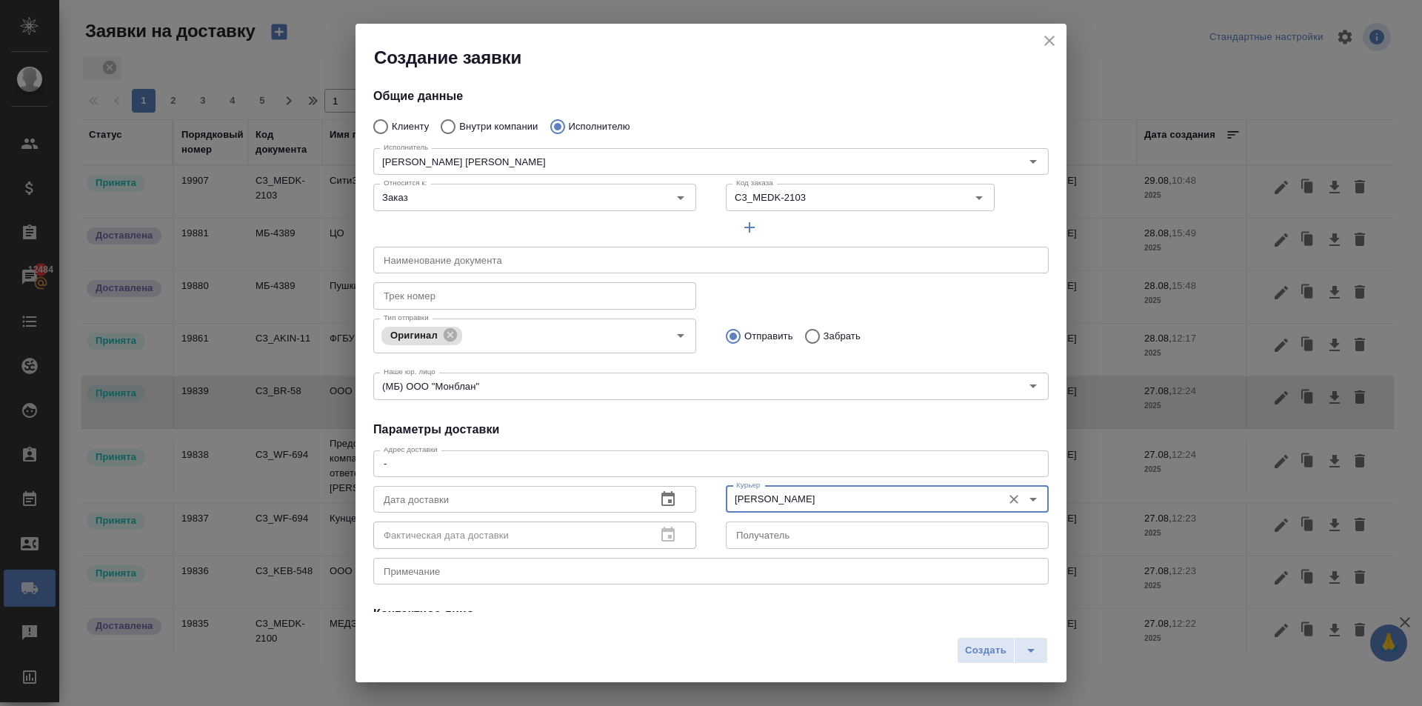
click at [663, 495] on icon "button" at bounding box center [667, 498] width 13 height 15
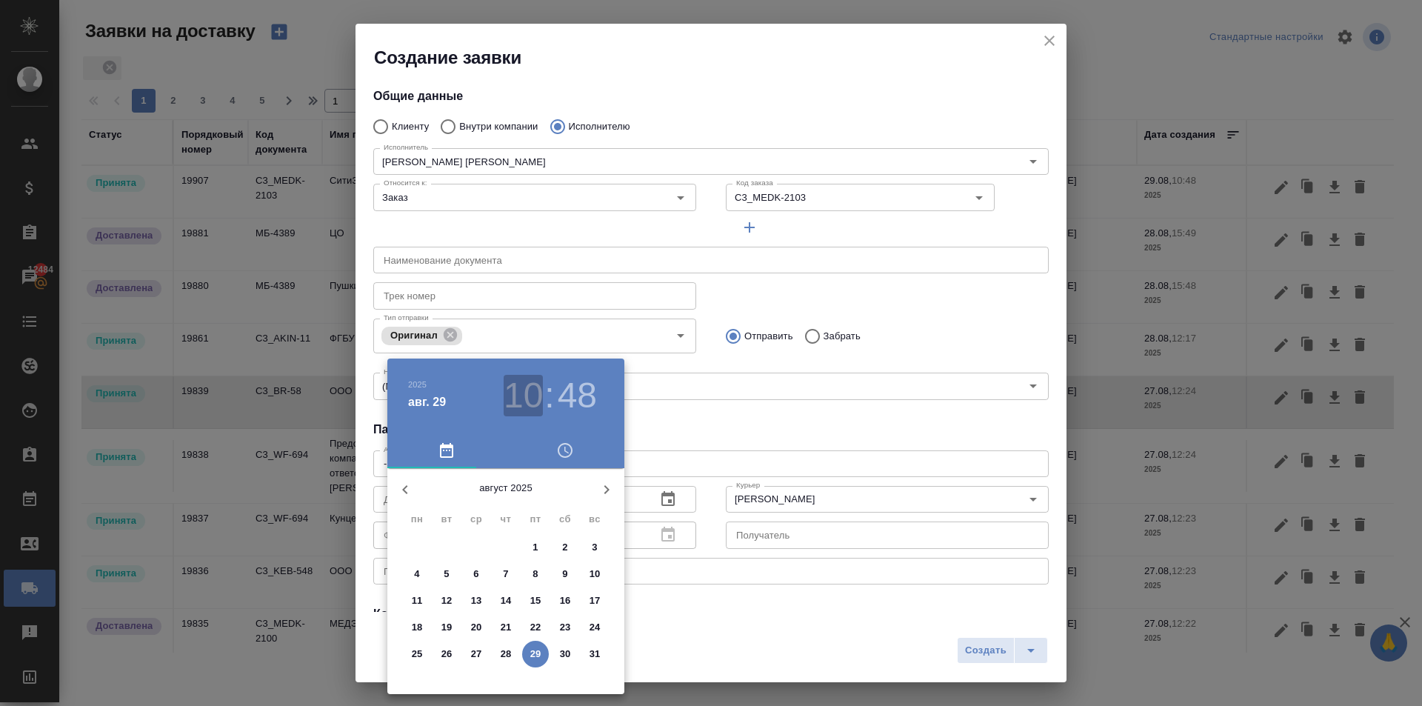
click at [530, 406] on h3 "10" at bounding box center [522, 395] width 39 height 41
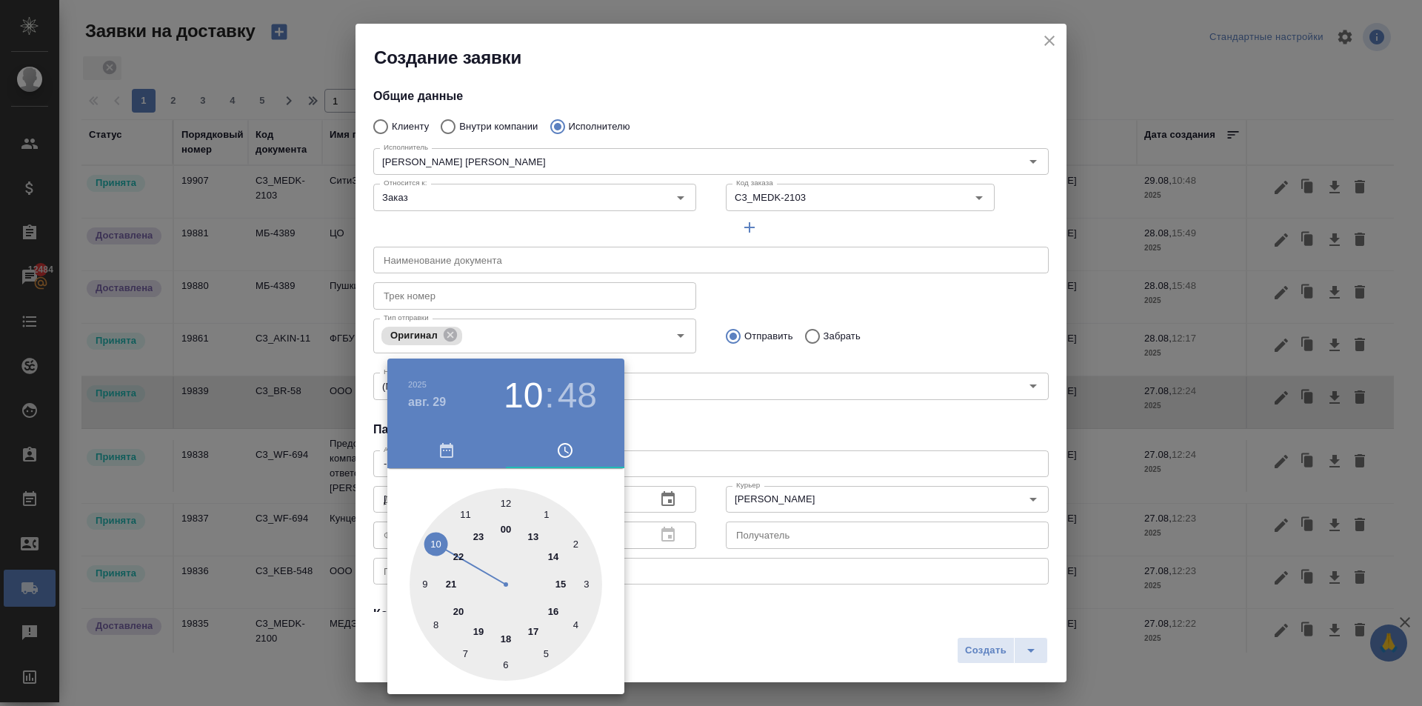
click at [536, 529] on div at bounding box center [505, 584] width 193 height 193
click at [505, 499] on div at bounding box center [505, 584] width 193 height 193
type input "29.08.2025 13:00"
click at [960, 300] on div at bounding box center [711, 353] width 1422 height 706
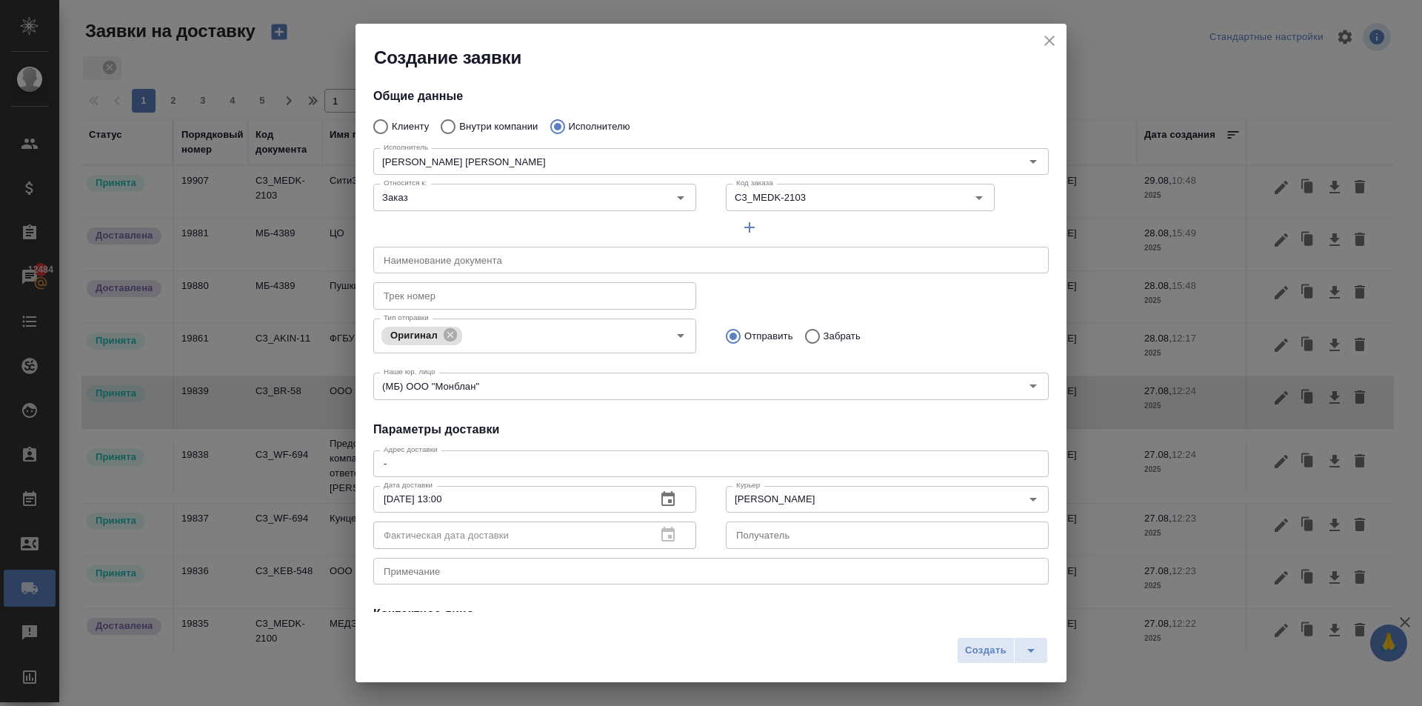
click at [997, 647] on span "Создать" at bounding box center [985, 650] width 41 height 17
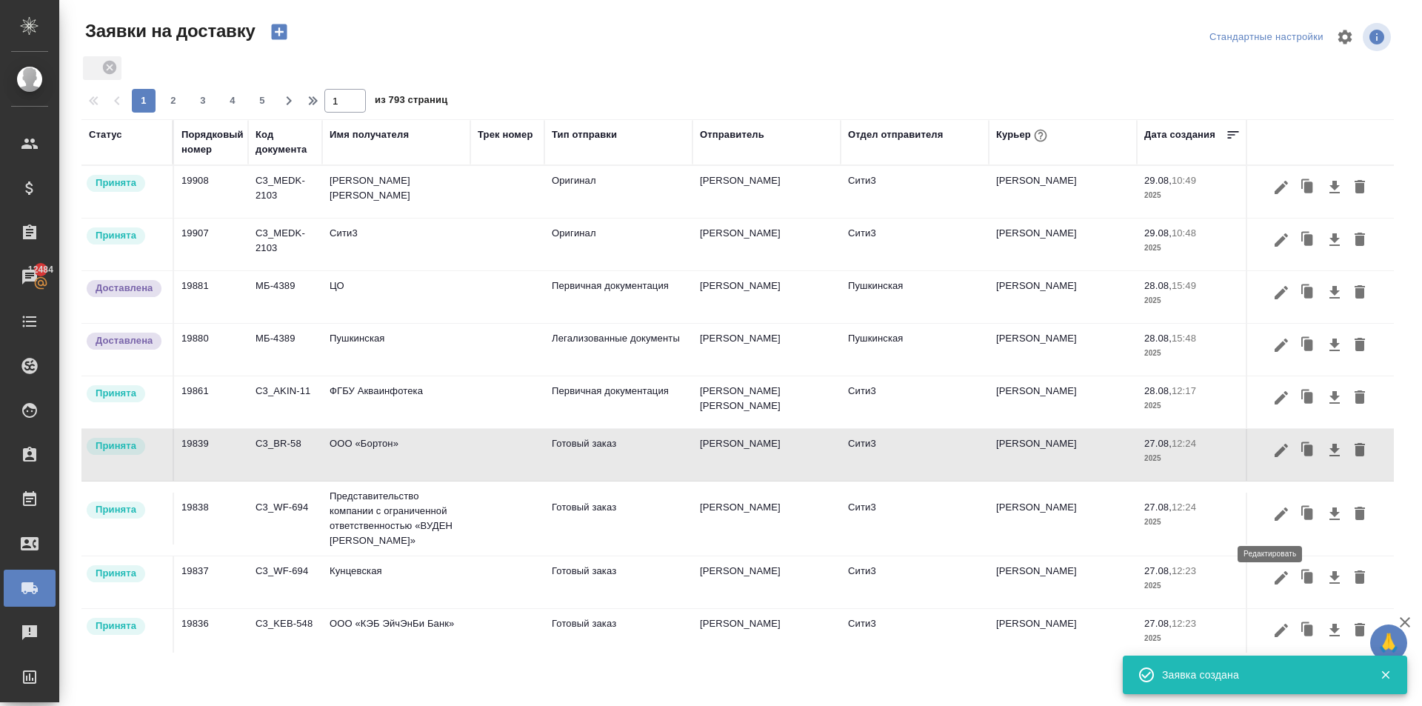
click at [1272, 515] on icon "button" at bounding box center [1281, 514] width 18 height 18
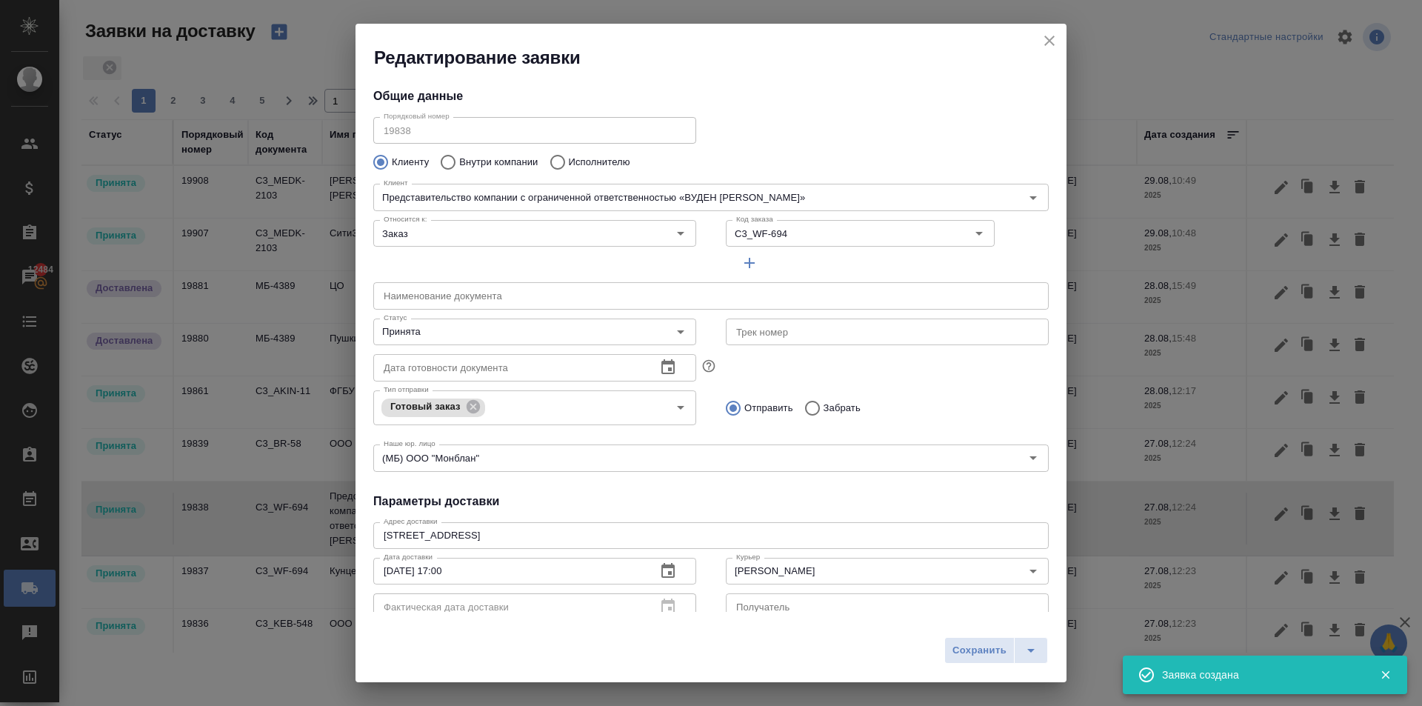
type input "Жильцова Наталья"
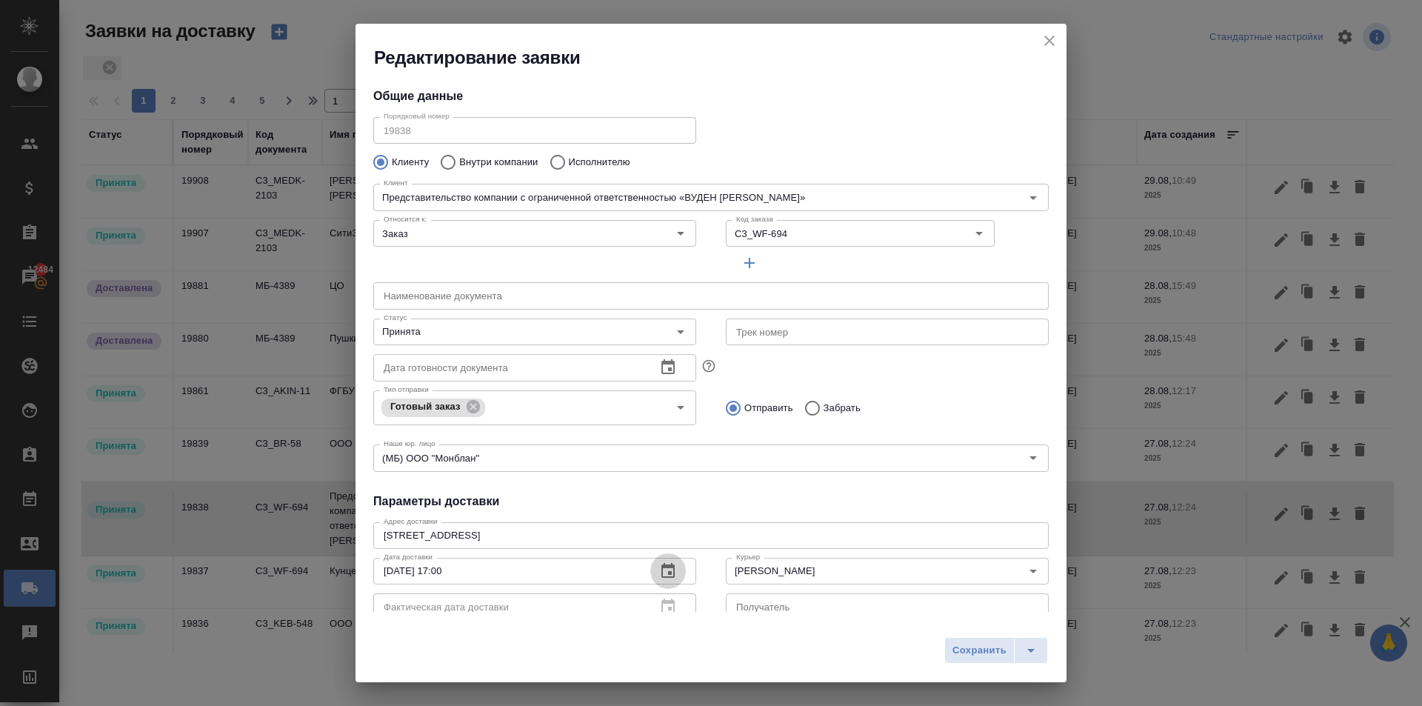
click at [661, 565] on icon "button" at bounding box center [667, 570] width 13 height 15
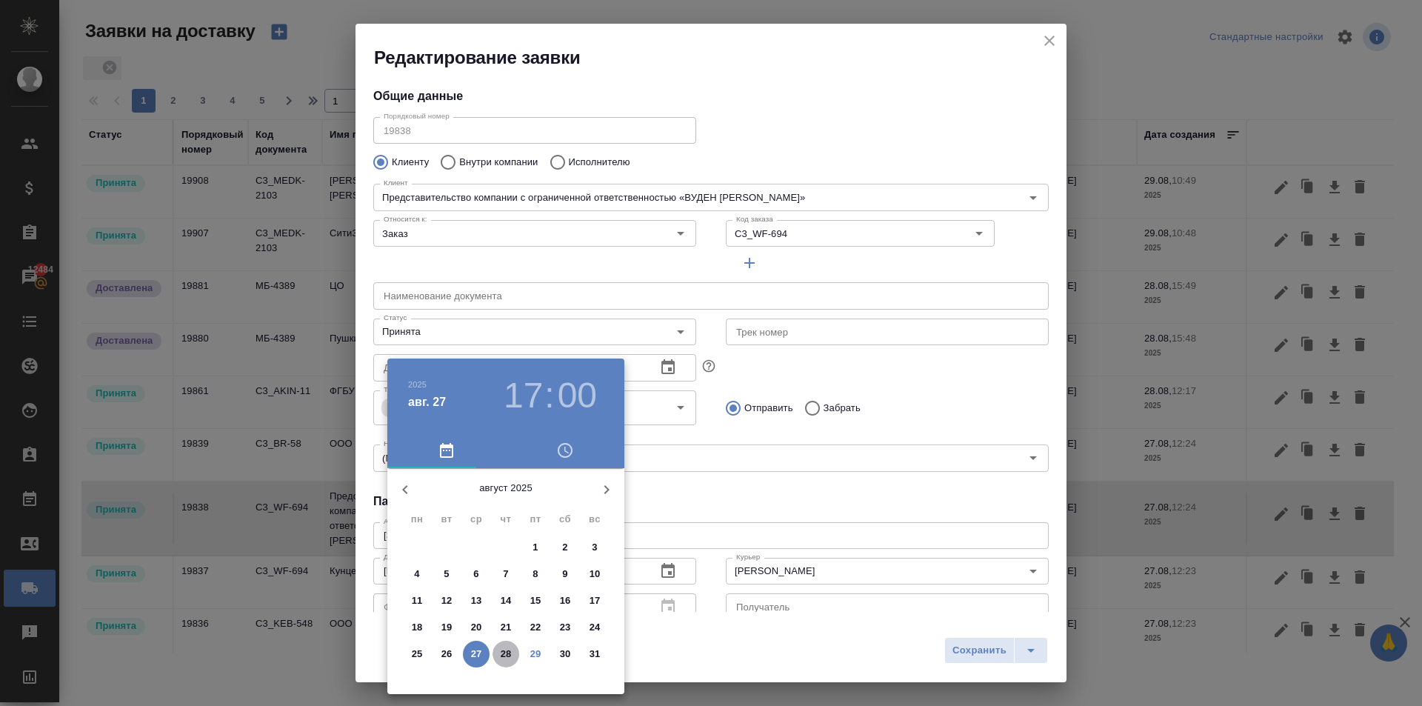
click at [506, 646] on p "28" at bounding box center [506, 653] width 11 height 15
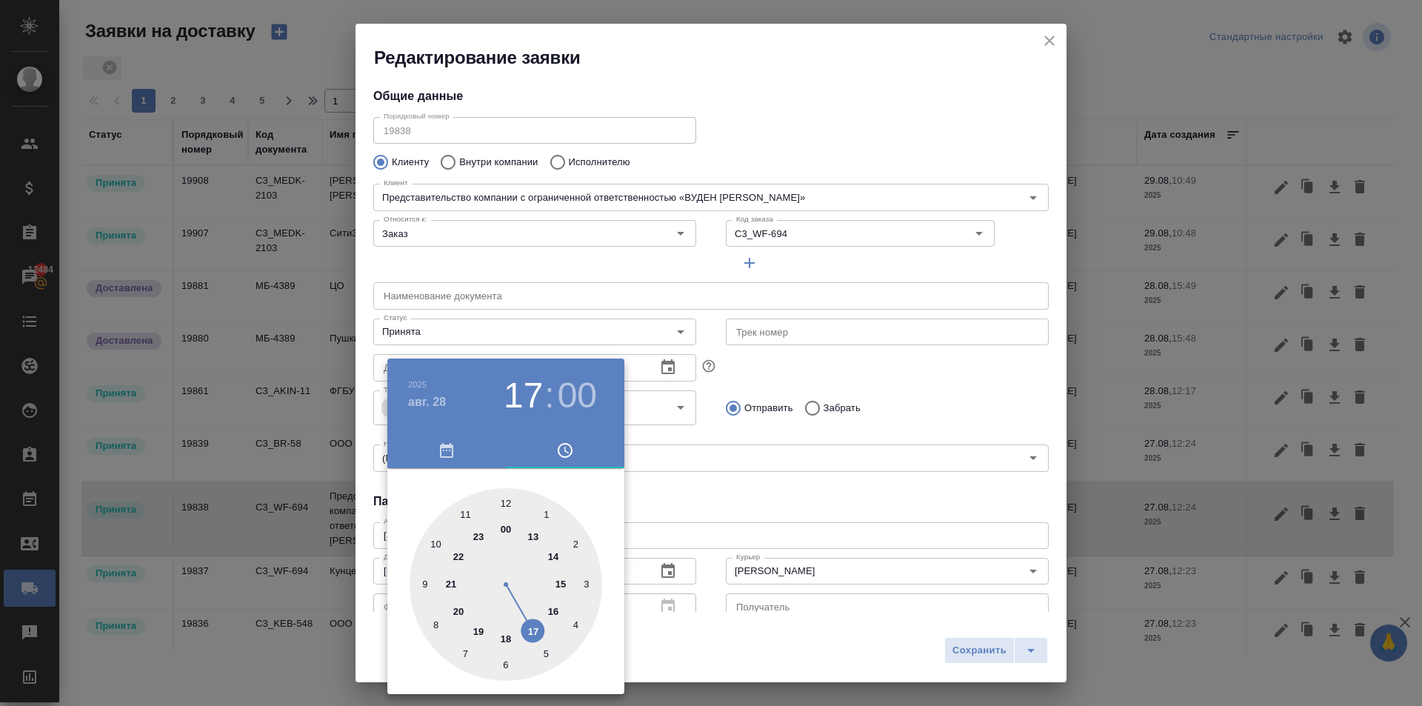
click at [851, 479] on div at bounding box center [711, 353] width 1422 height 706
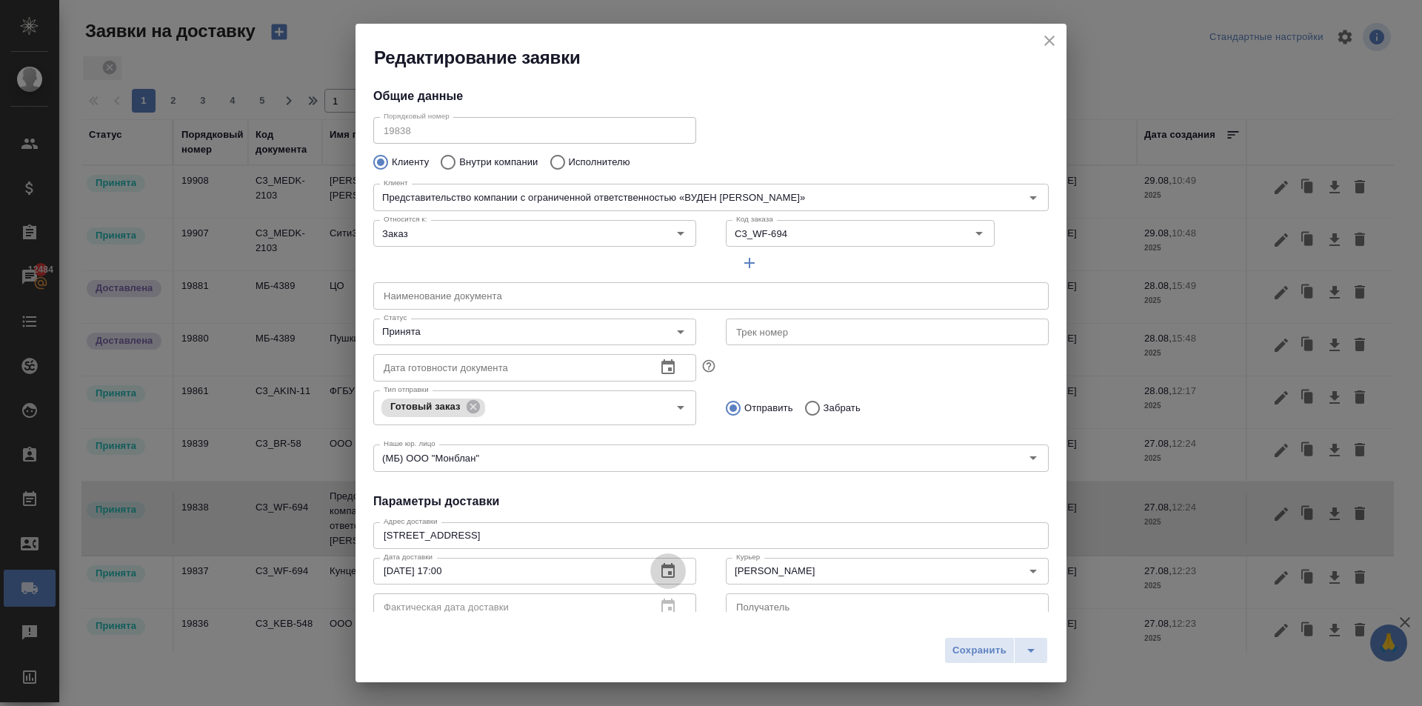
click at [665, 570] on icon "button" at bounding box center [668, 571] width 18 height 18
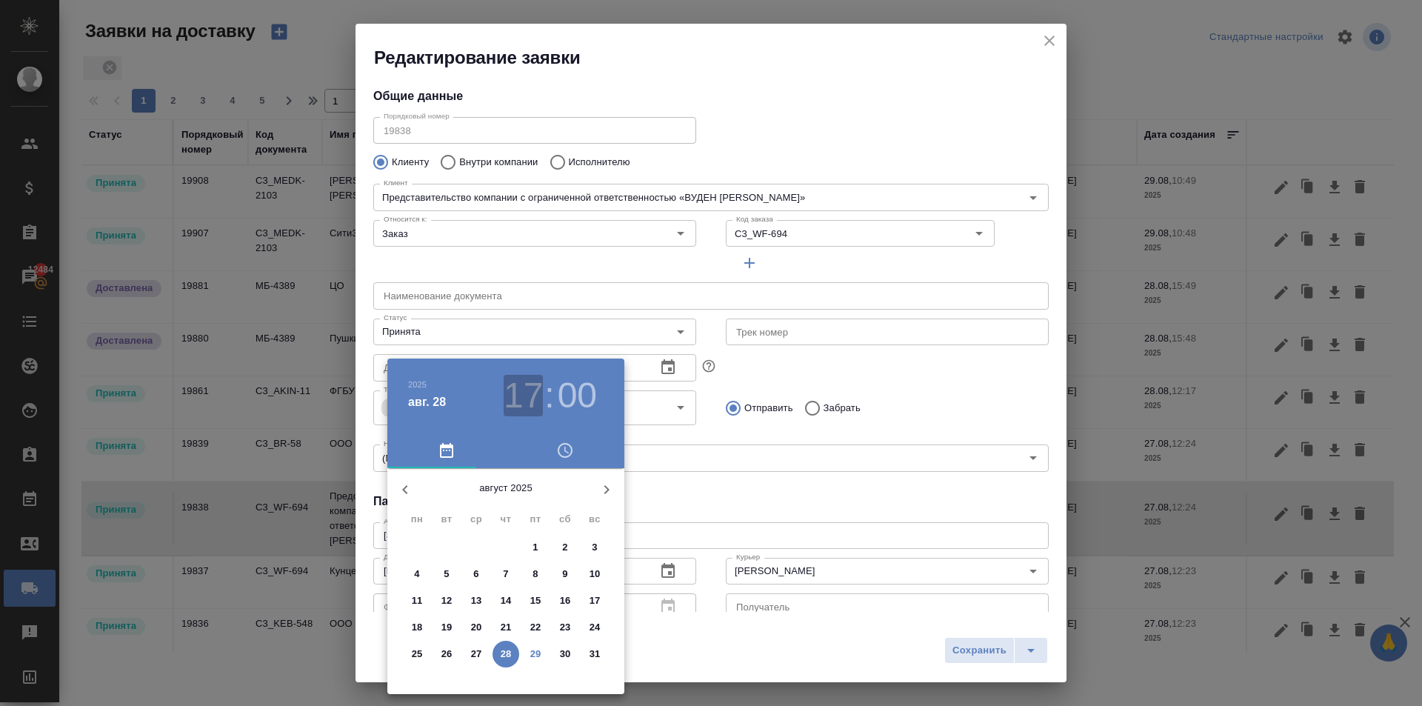
click at [528, 398] on h3 "17" at bounding box center [522, 395] width 39 height 41
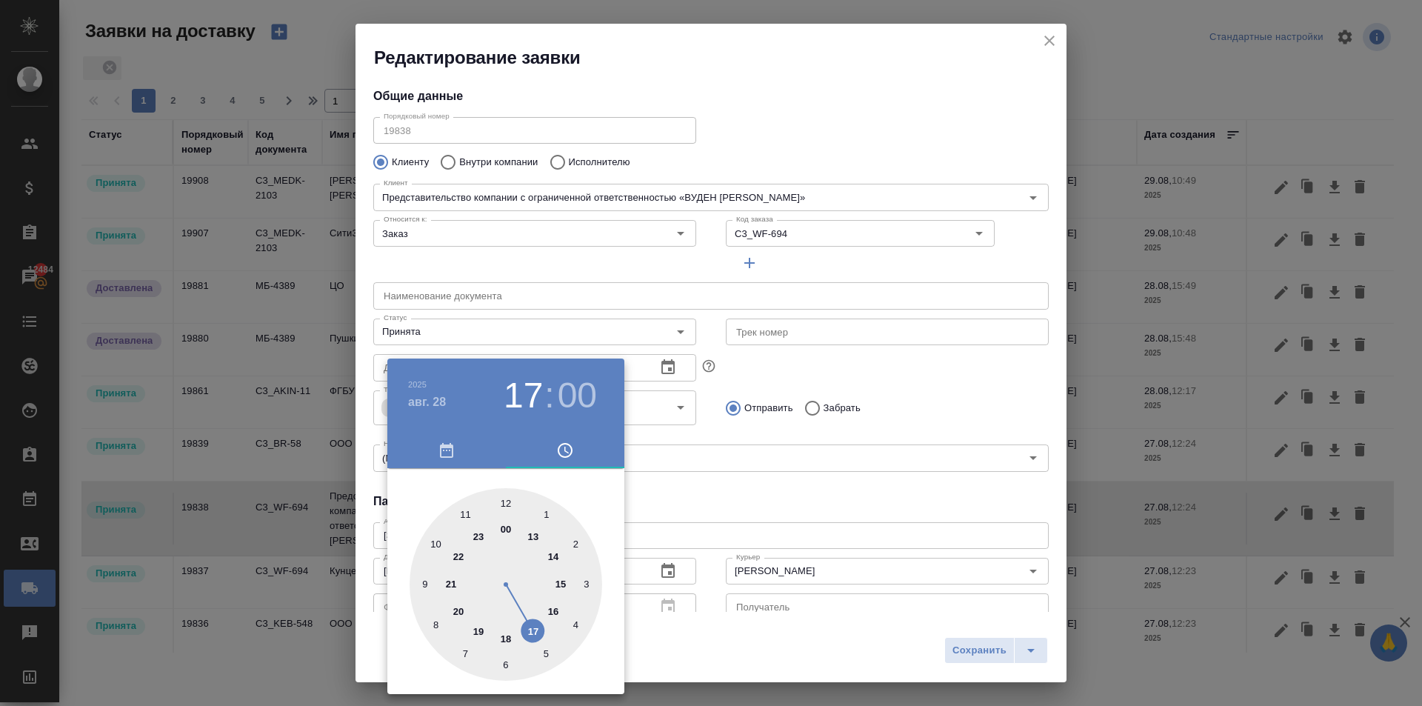
click at [438, 539] on div at bounding box center [505, 584] width 193 height 193
type input "28.08.2025 10:00"
click at [760, 487] on div at bounding box center [711, 353] width 1422 height 706
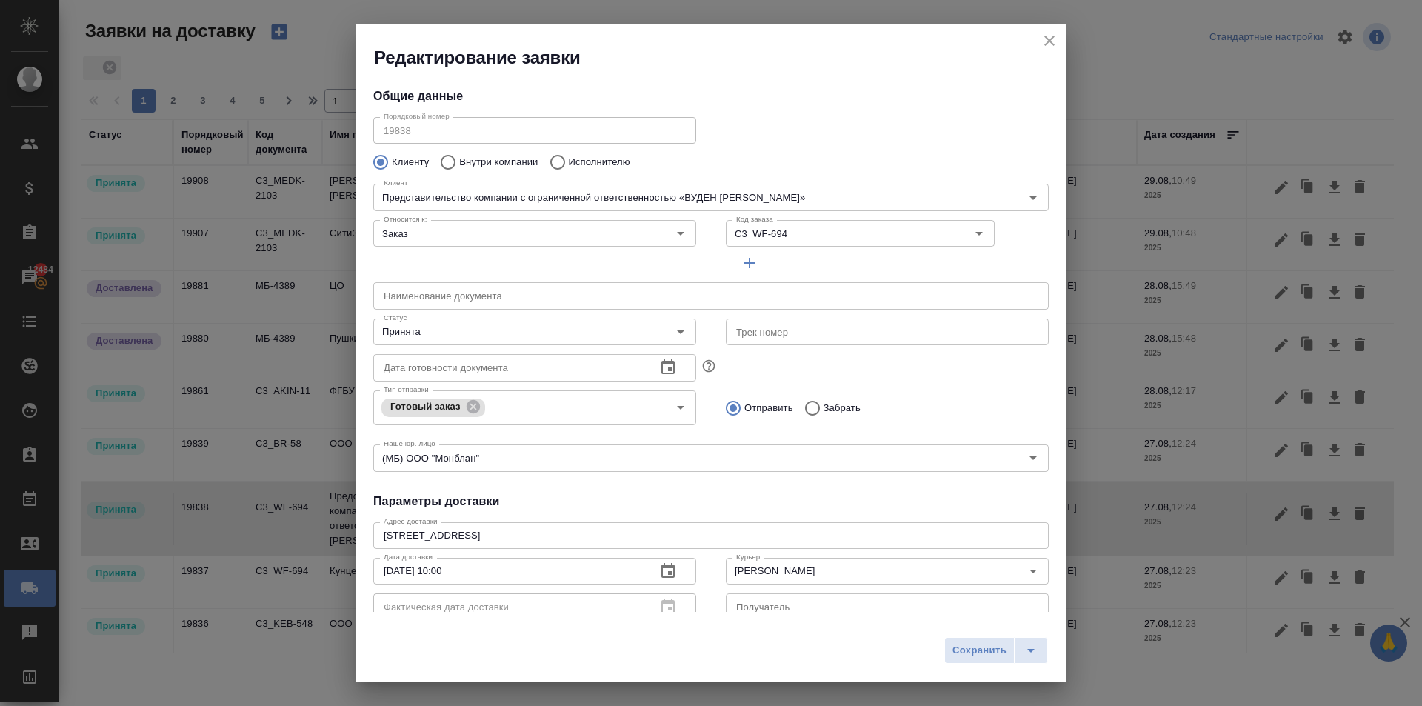
click at [973, 645] on span "Сохранить" at bounding box center [979, 650] width 54 height 17
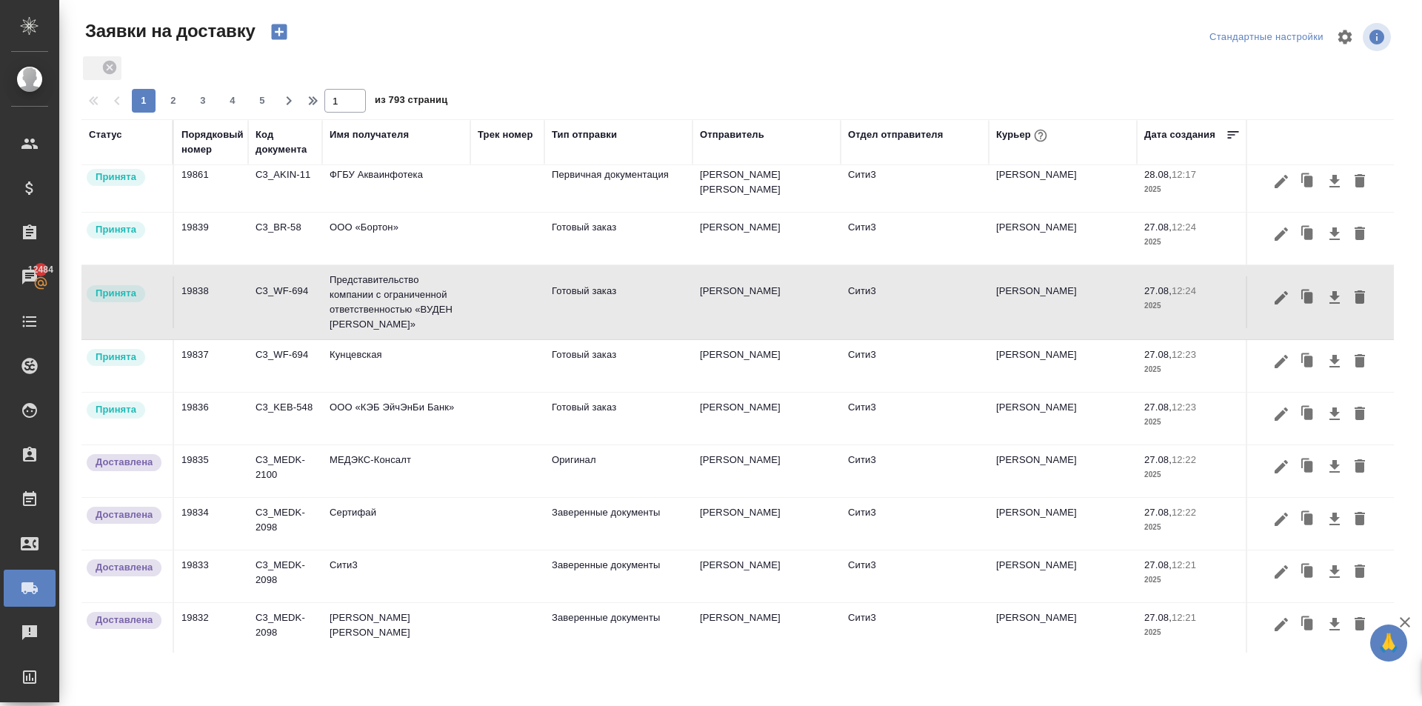
scroll to position [222, 0]
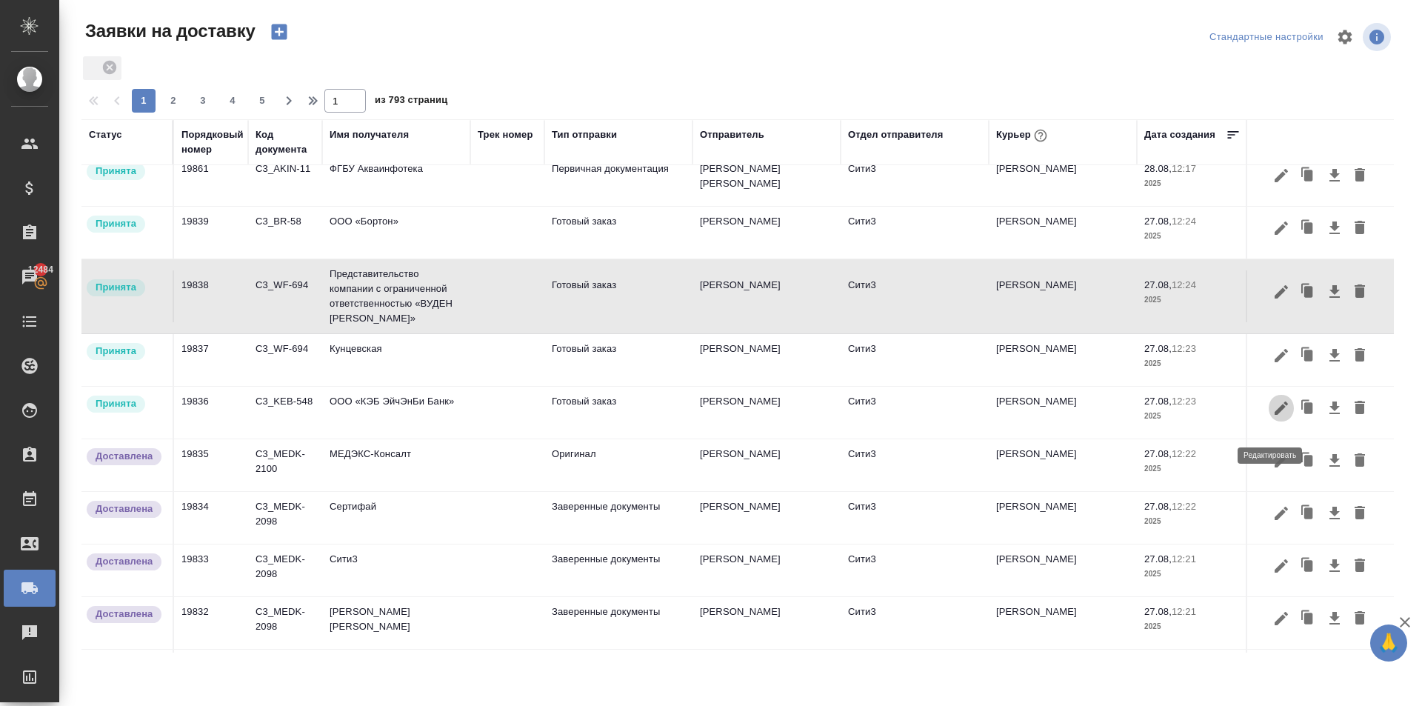
click at [1274, 415] on icon "button" at bounding box center [1280, 407] width 13 height 13
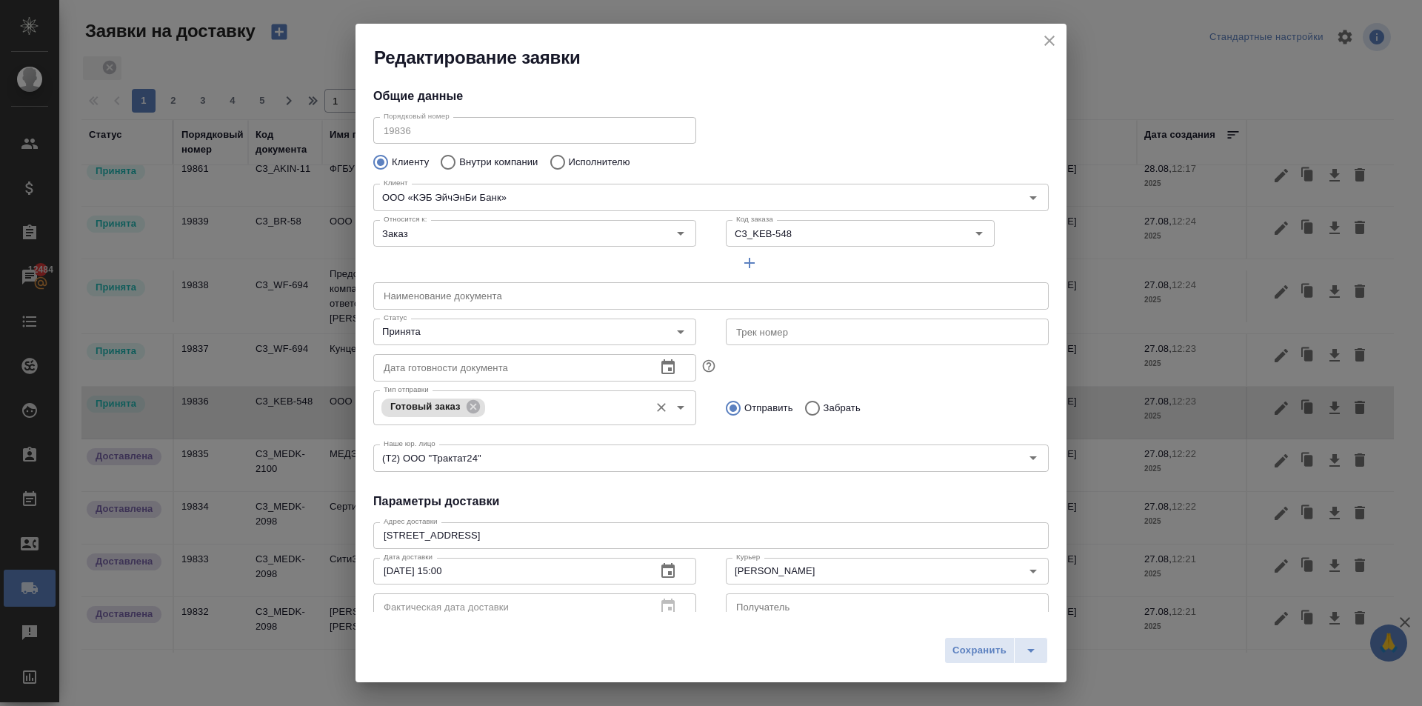
type input "Попова Екатерина"
type input "+7 (495) 988-47-01 (доб. 202)"
click at [659, 569] on icon "button" at bounding box center [668, 571] width 18 height 18
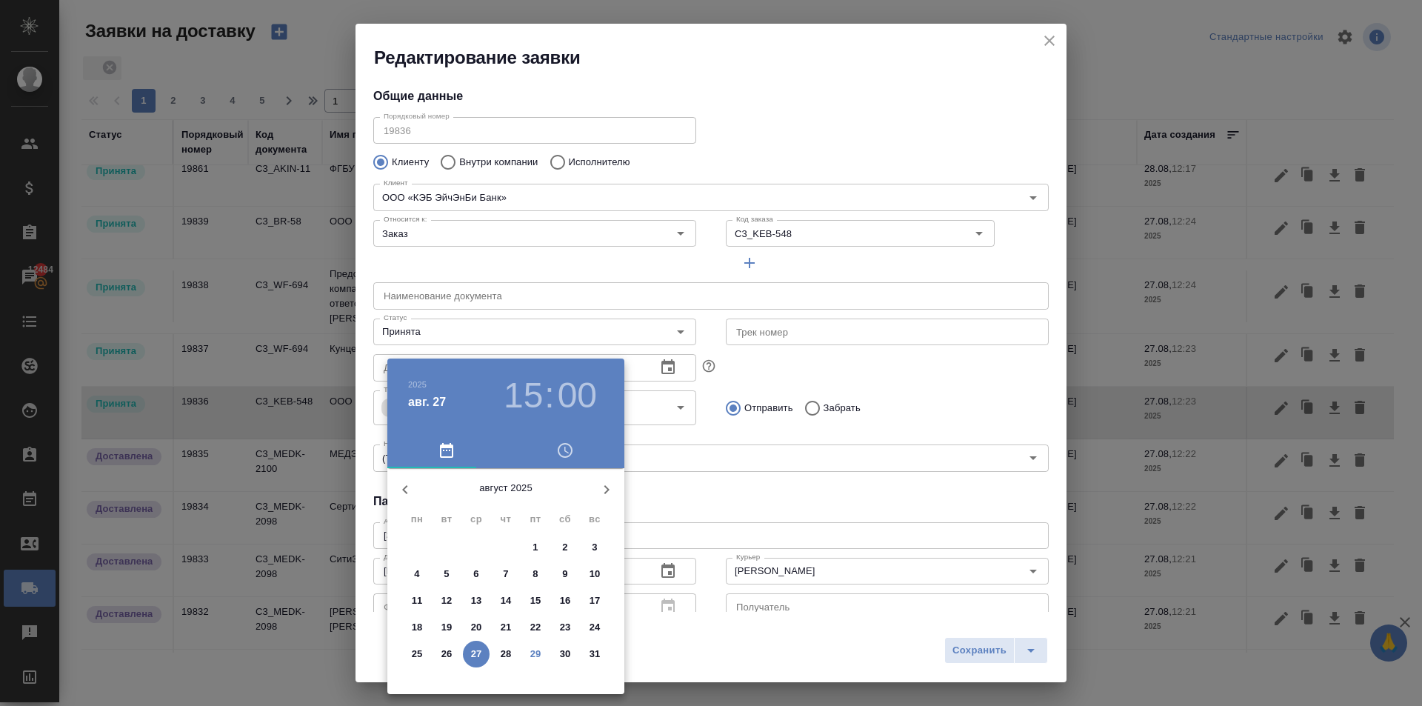
click at [501, 648] on p "28" at bounding box center [506, 653] width 11 height 15
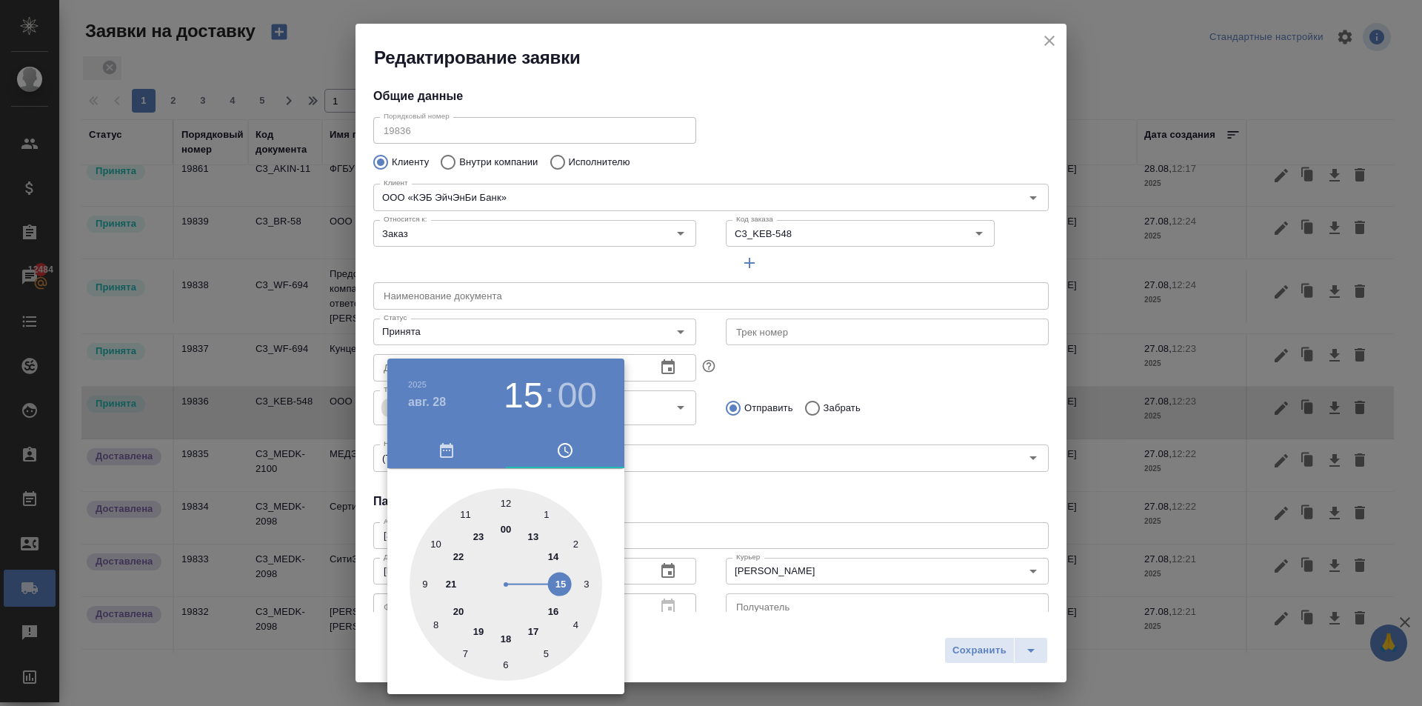
click at [465, 510] on div at bounding box center [505, 584] width 193 height 193
type input "28.08.2025 11:00"
click at [776, 516] on div at bounding box center [711, 353] width 1422 height 706
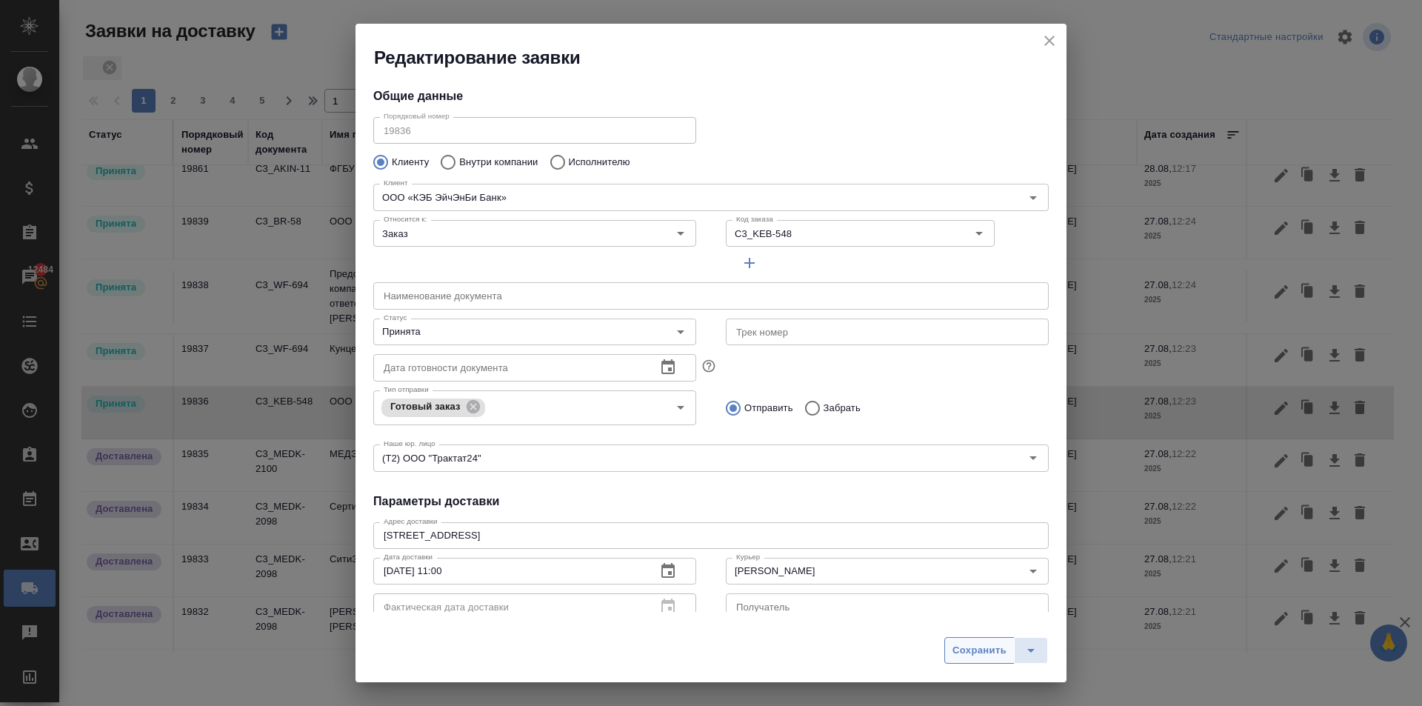
click at [957, 649] on span "Сохранить" at bounding box center [979, 650] width 54 height 17
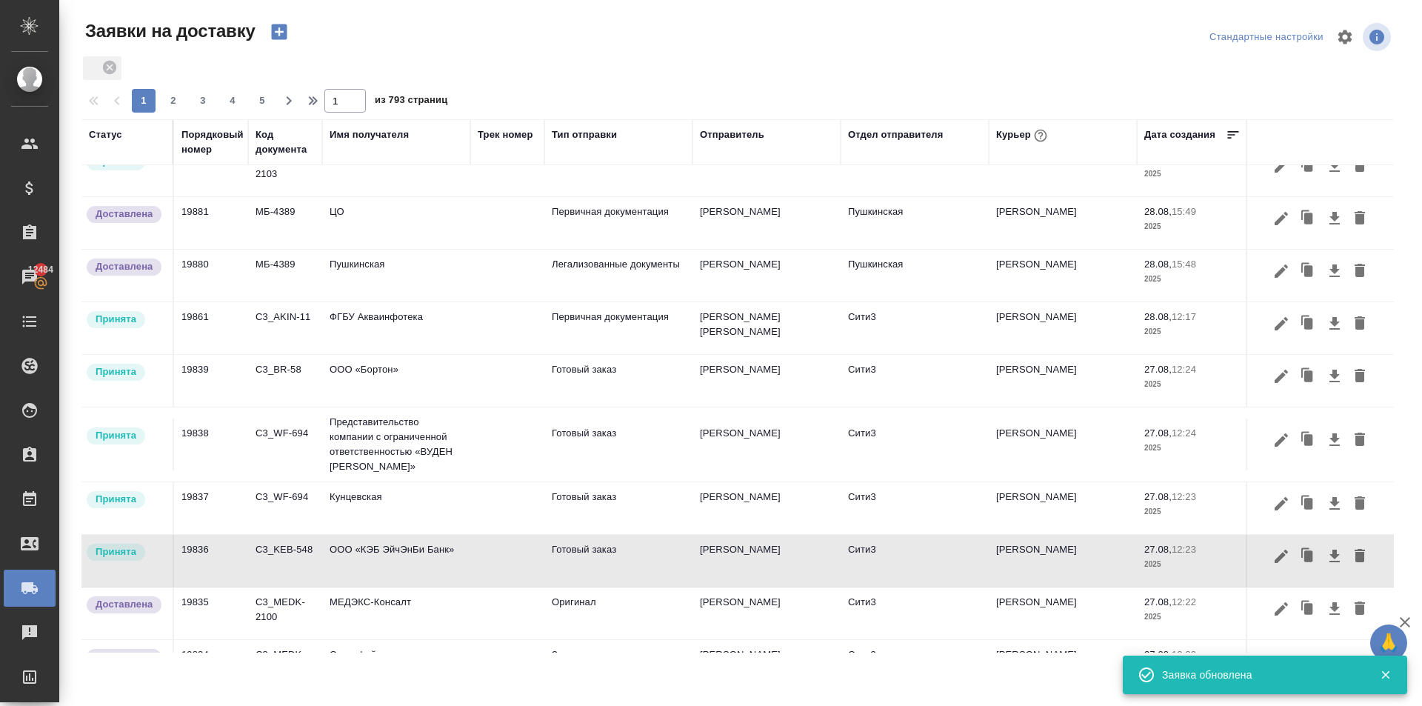
scroll to position [0, 0]
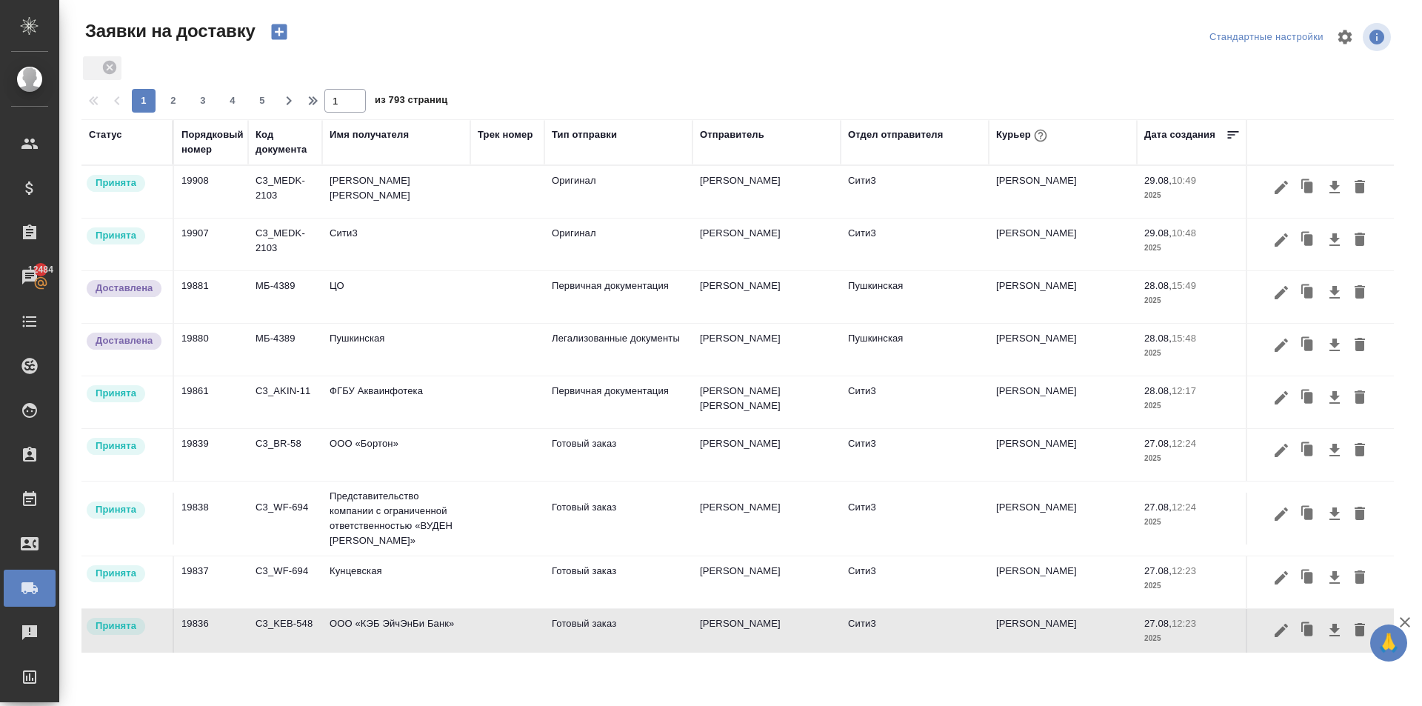
click at [277, 32] on icon "button" at bounding box center [279, 31] width 21 height 21
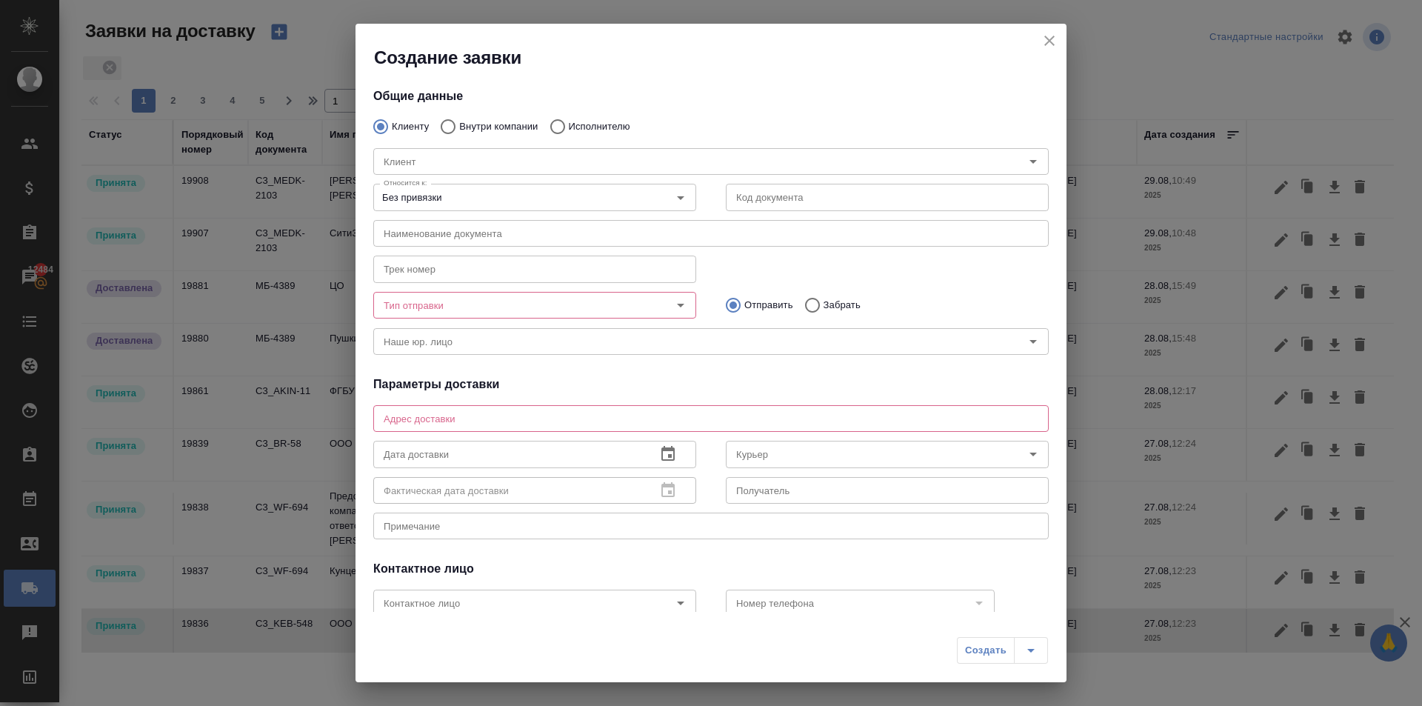
click at [445, 127] on input "Внутри компании" at bounding box center [445, 126] width 27 height 31
radio input "true"
click at [452, 154] on input "Команда" at bounding box center [686, 162] width 617 height 18
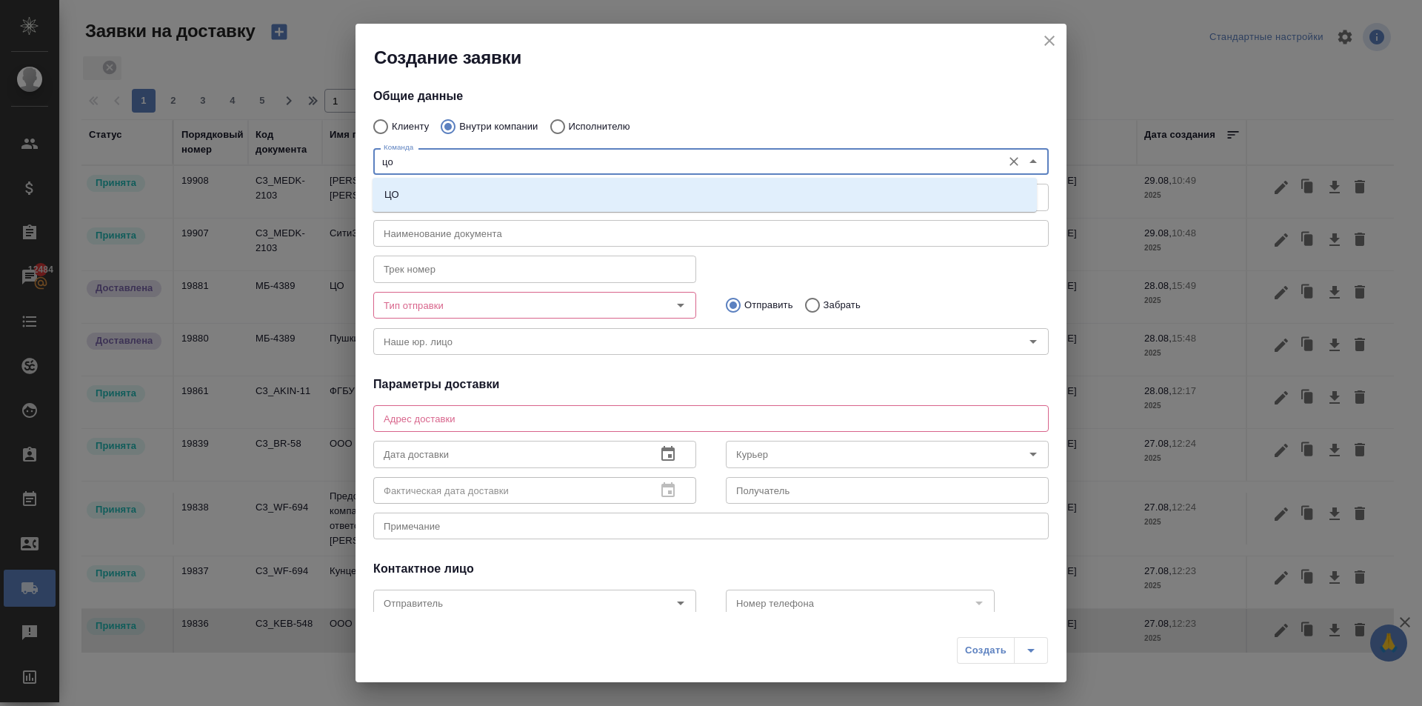
type input "цо"
click at [427, 182] on li "ЦО" at bounding box center [704, 194] width 664 height 27
type textarea "ул. Золотая, д. 11"
type input "ЦО"
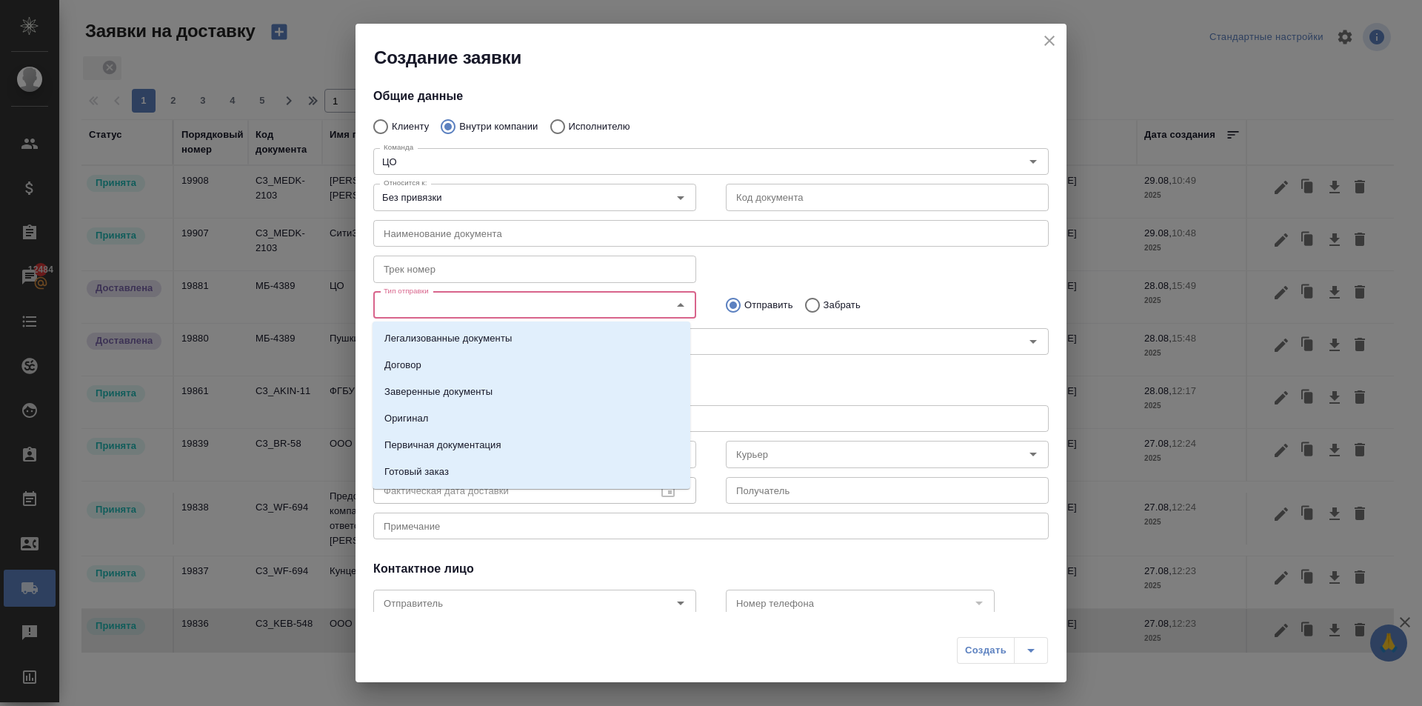
click at [438, 309] on input "Тип отправки" at bounding box center [510, 305] width 264 height 18
click at [415, 420] on p "Оригинал" at bounding box center [406, 418] width 44 height 15
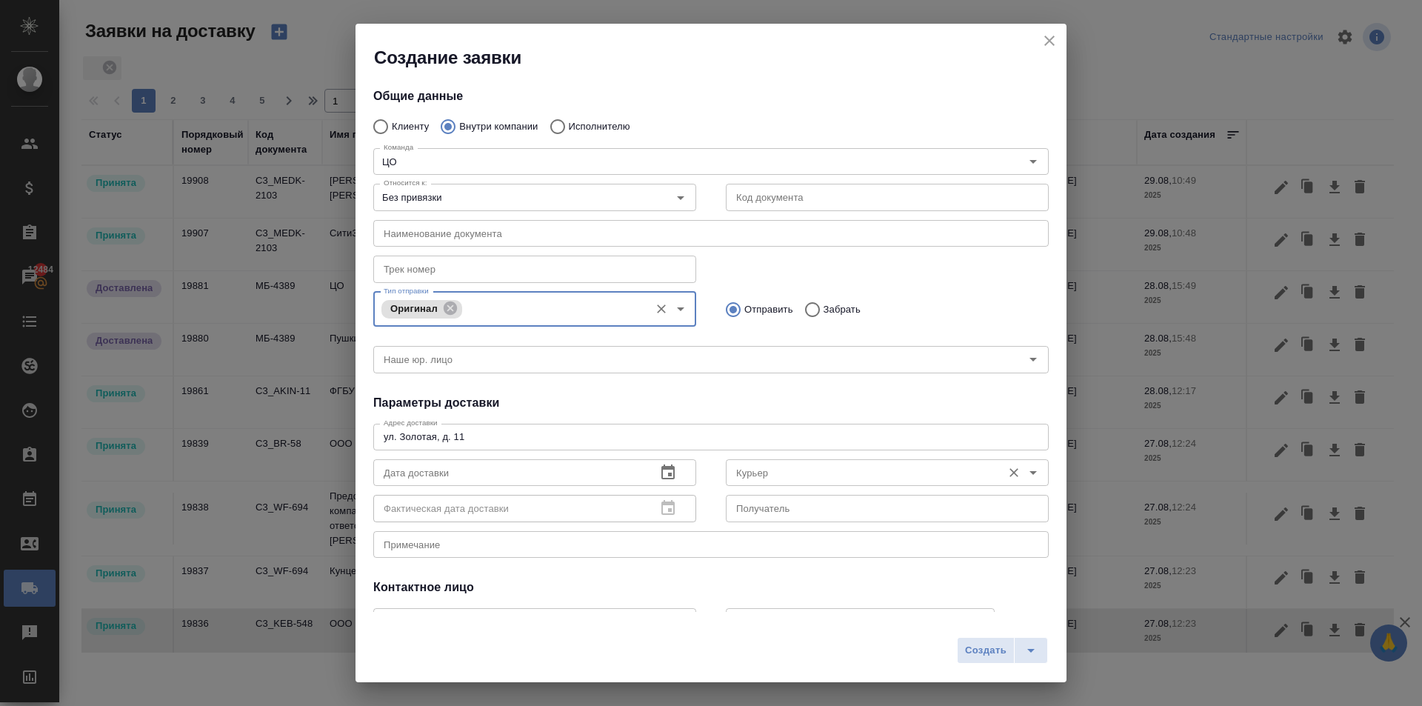
click at [757, 465] on input "Курьер" at bounding box center [862, 472] width 264 height 18
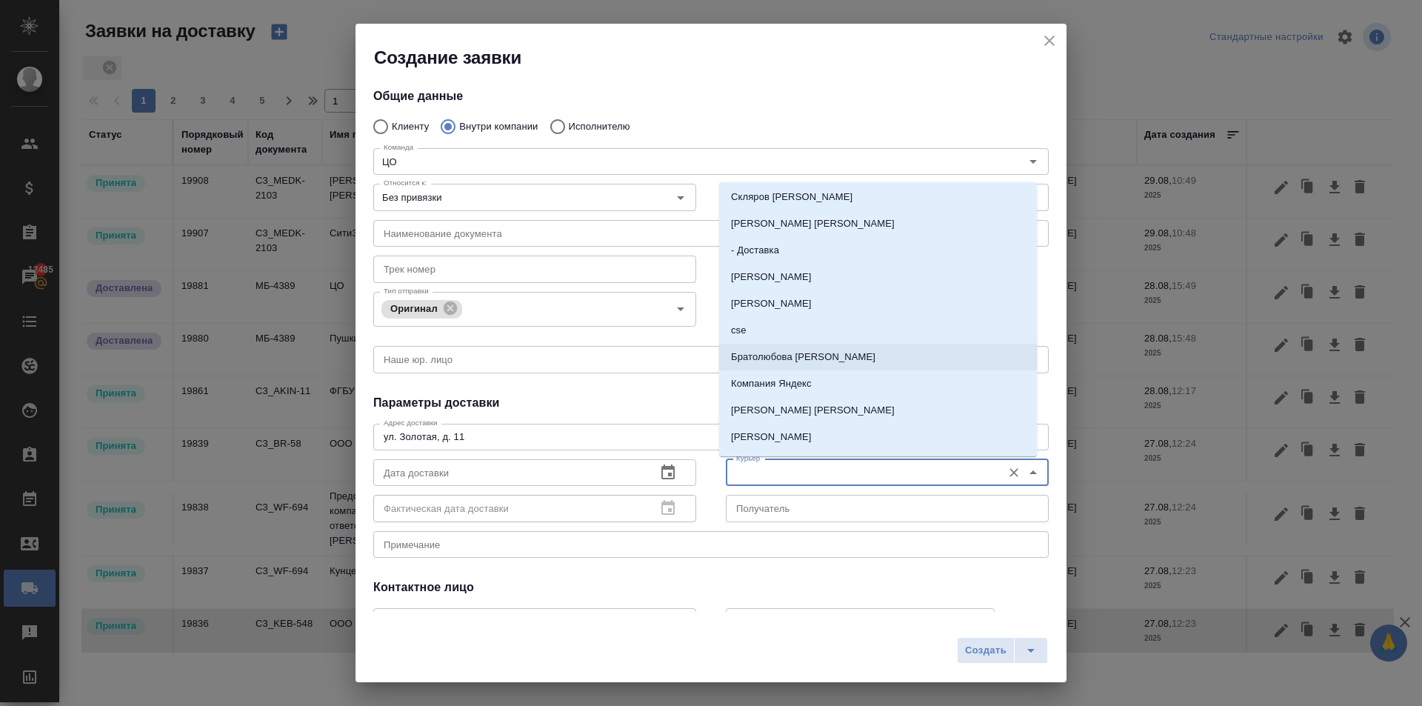
scroll to position [264, 0]
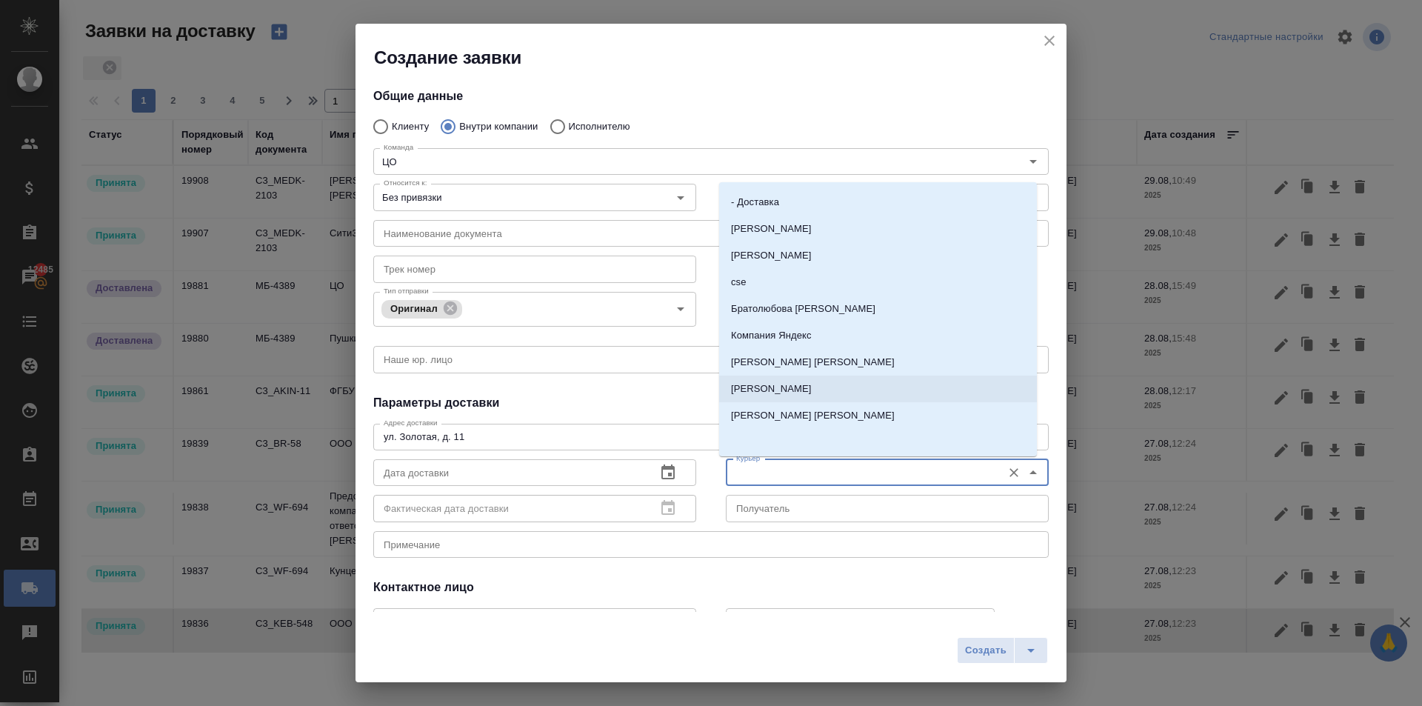
click at [762, 391] on p "Бородулин Антон" at bounding box center [771, 388] width 81 height 15
type input "Бородулин Антон"
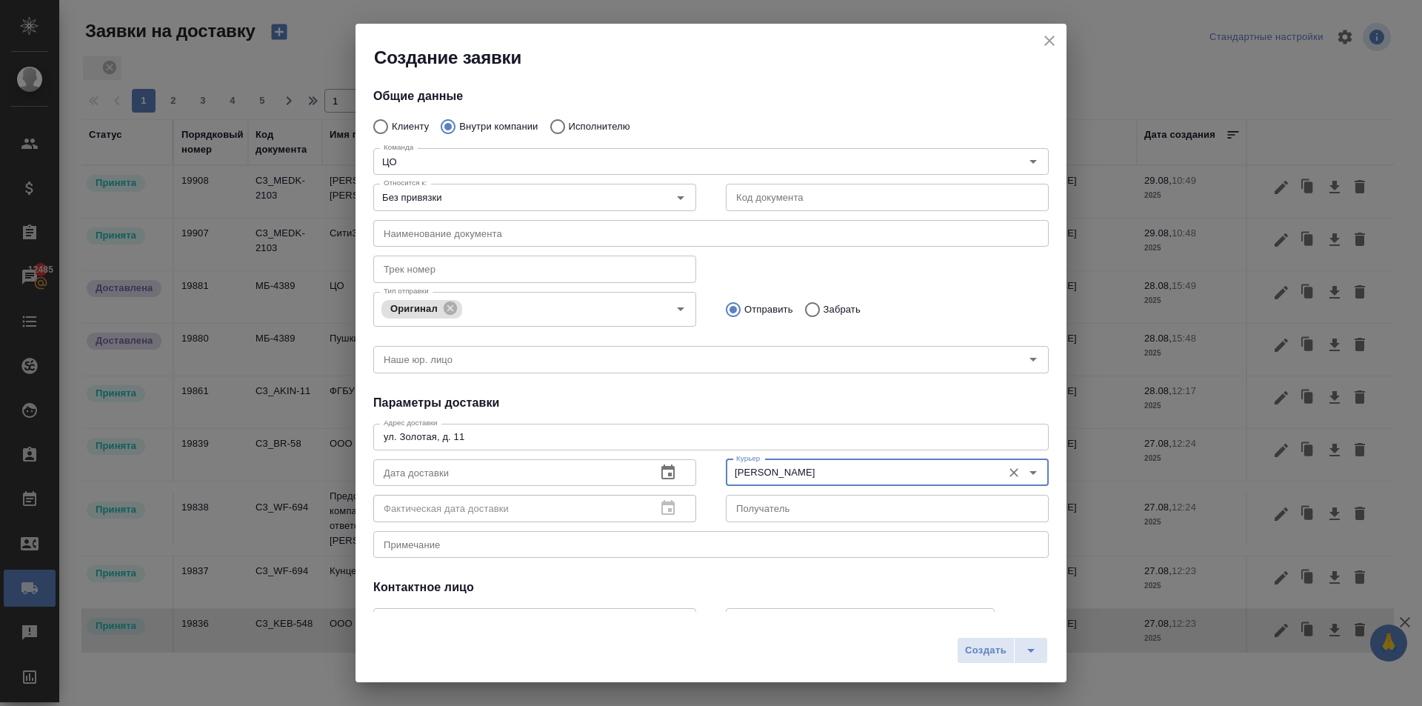
click at [659, 472] on icon "button" at bounding box center [668, 472] width 18 height 18
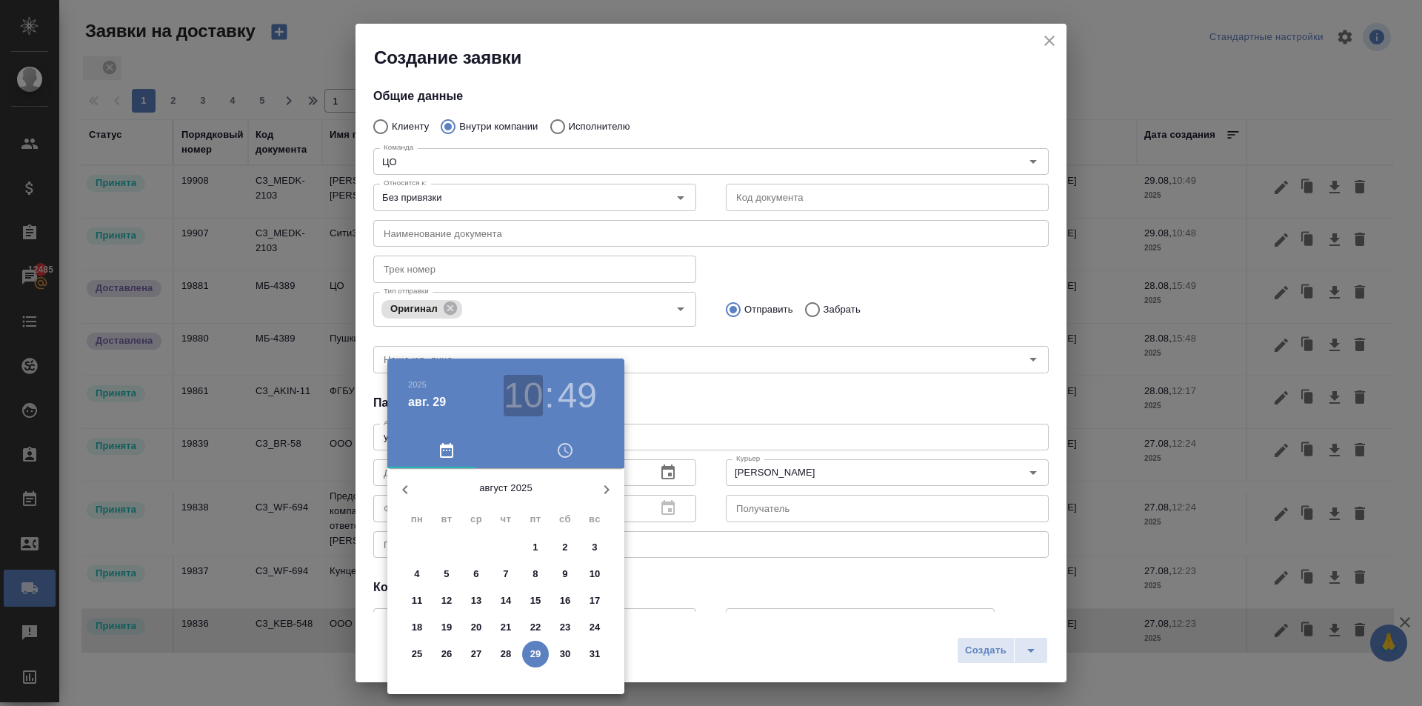
click at [530, 403] on h3 "10" at bounding box center [522, 395] width 39 height 41
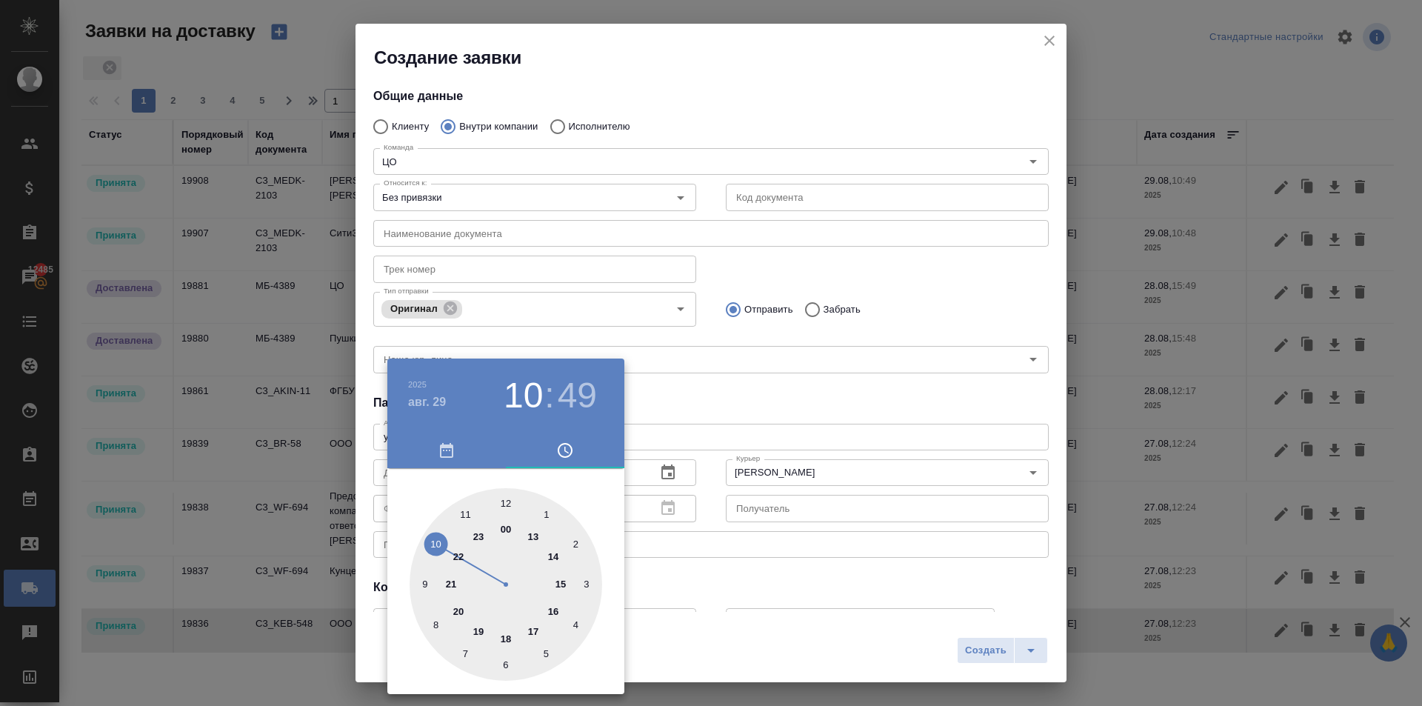
click at [554, 551] on div at bounding box center [505, 584] width 193 height 193
type input "29.08.2025 14:00"
click at [507, 504] on div at bounding box center [505, 584] width 193 height 193
click at [776, 349] on div at bounding box center [711, 353] width 1422 height 706
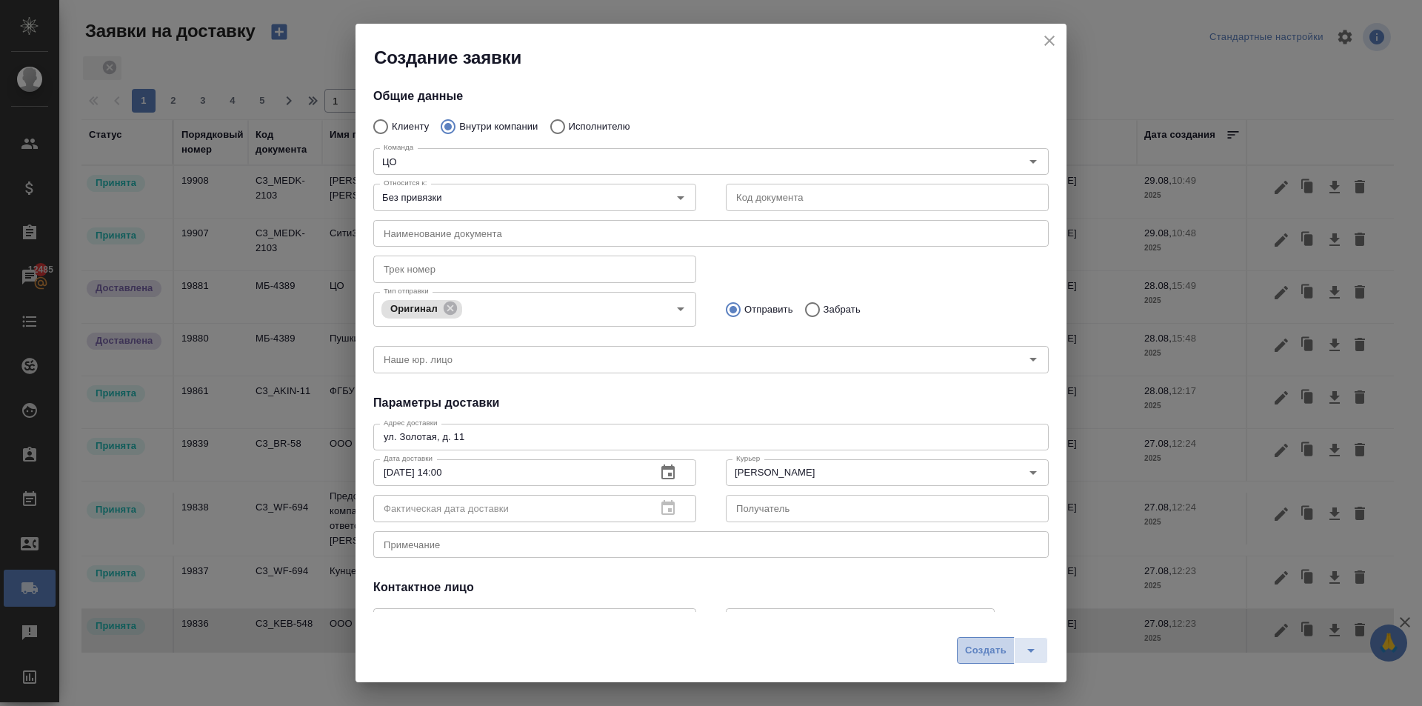
click at [972, 642] on span "Создать" at bounding box center [985, 650] width 41 height 17
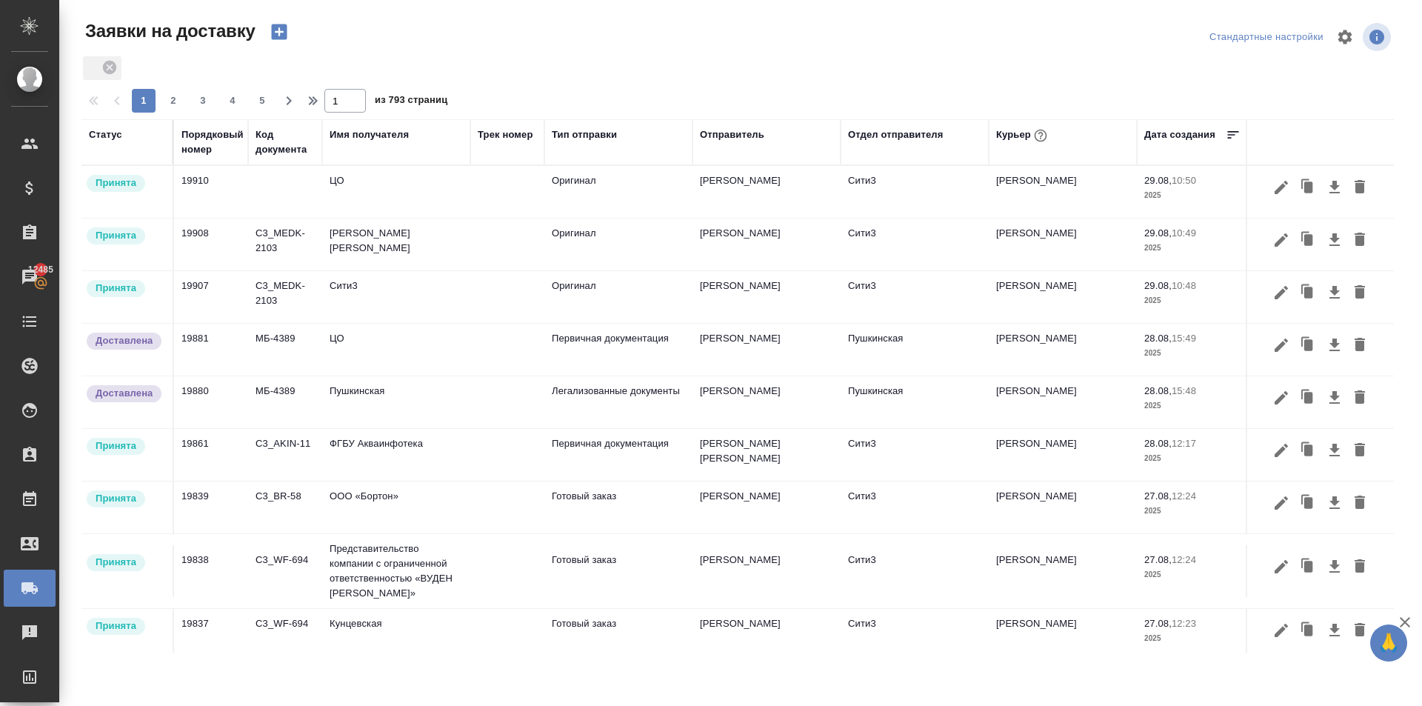
click at [390, 218] on td "ФГБУ Акваинфотека" at bounding box center [396, 192] width 148 height 52
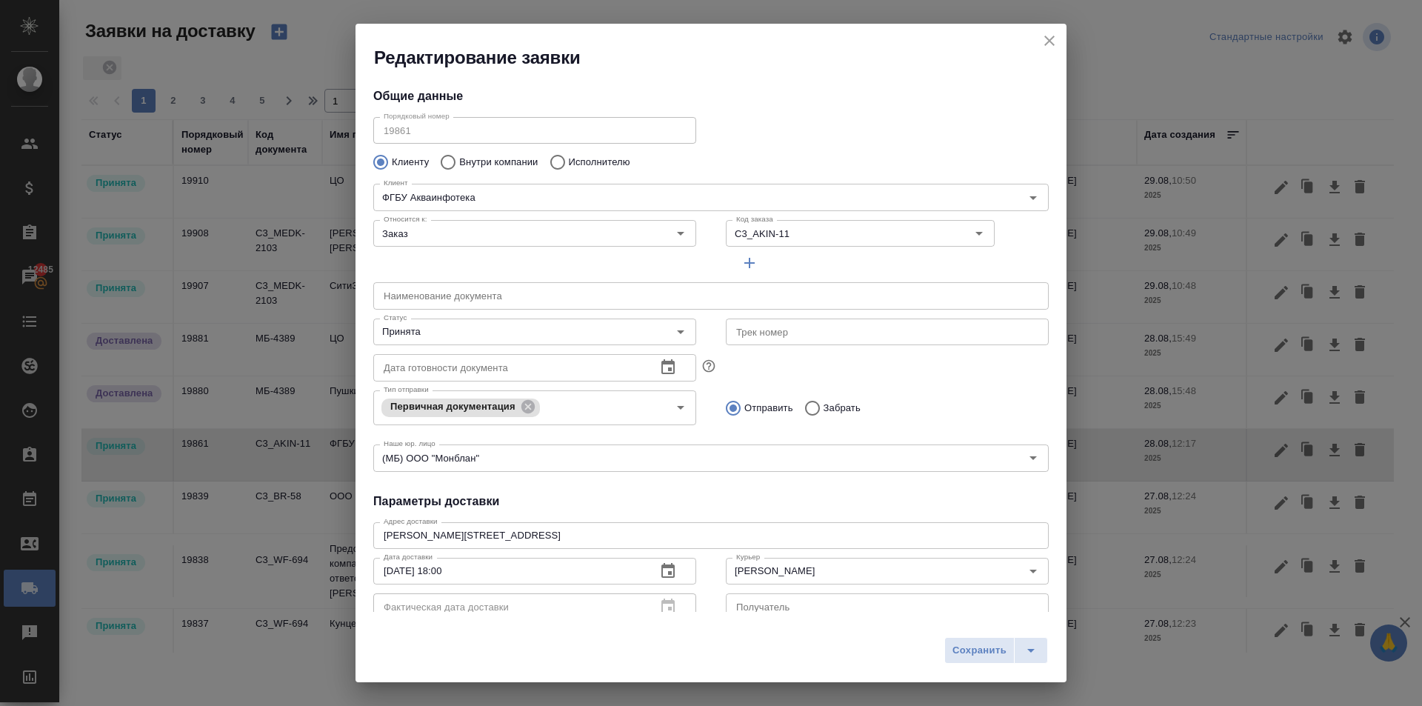
type input "Везиров Абиль Ризаевич"
type input "+79852756785"
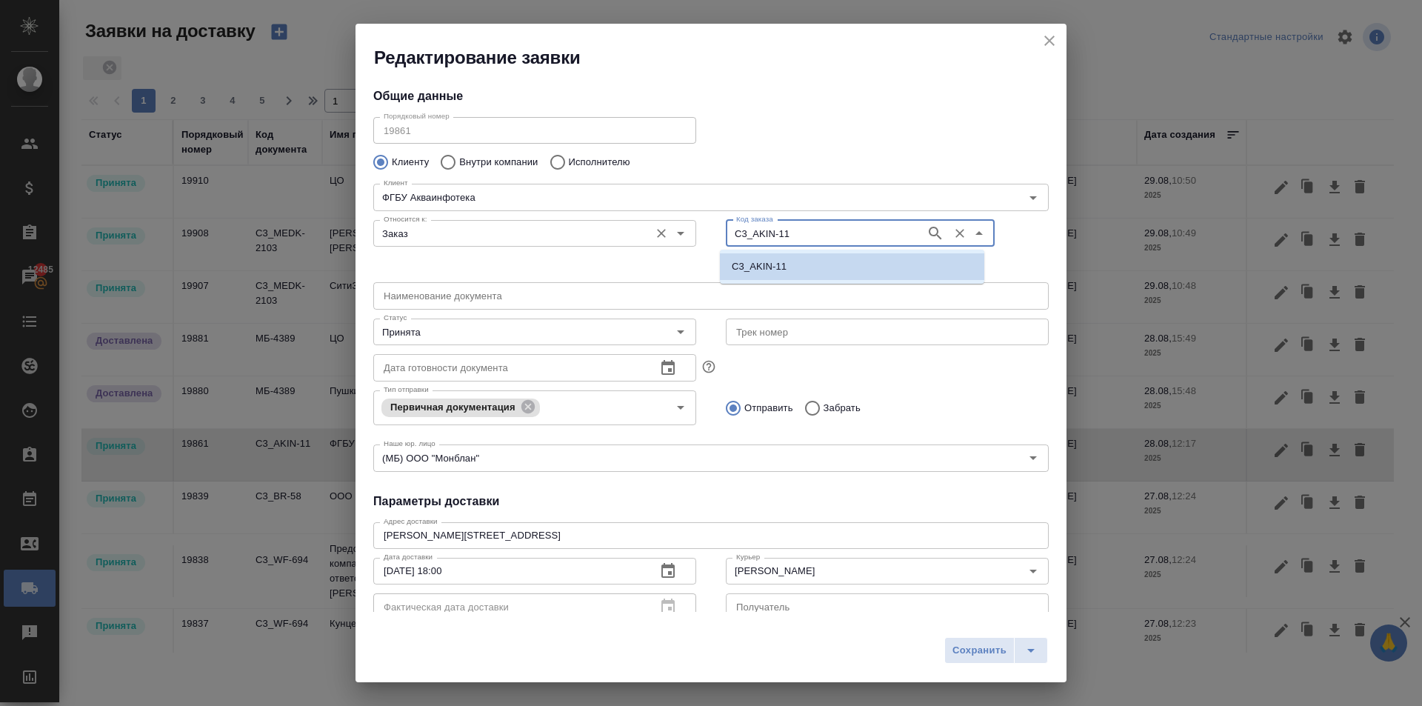
drag, startPoint x: 808, startPoint y: 238, endPoint x: 669, endPoint y: 215, distance: 141.0
click at [669, 215] on div "Относится к: Заказ Относится к: Код заказа C3_AKIN-11 Код заказа" at bounding box center [710, 245] width 705 height 92
click at [1050, 41] on icon "close" at bounding box center [1049, 41] width 10 height 10
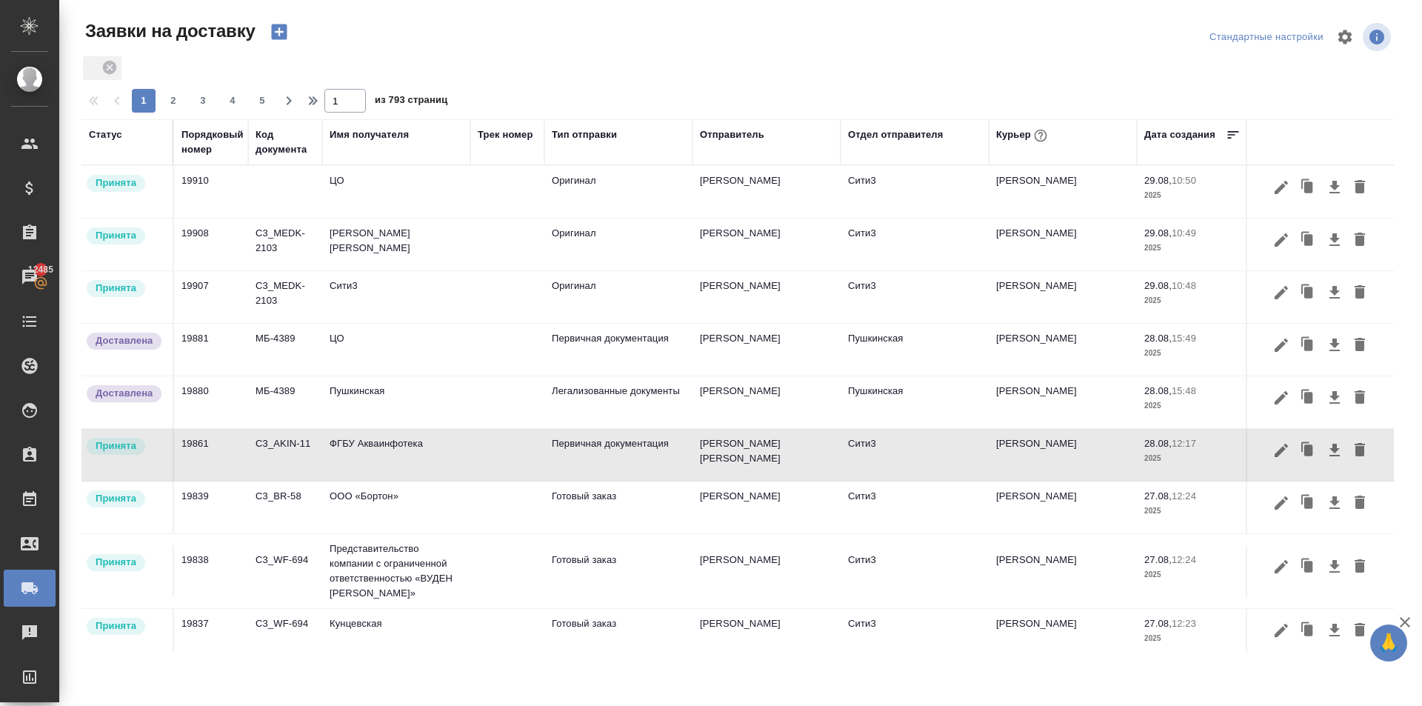
click at [385, 193] on td "ЦО" at bounding box center [396, 192] width 148 height 52
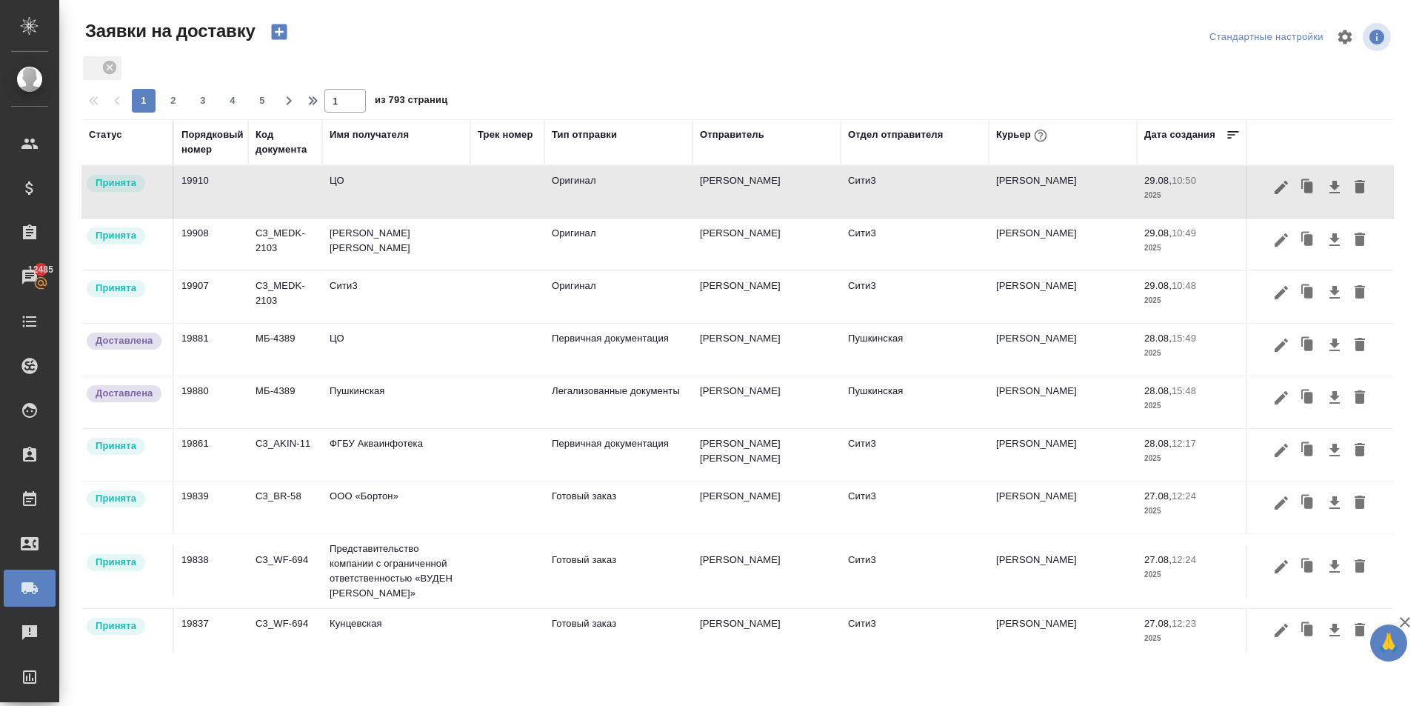
click at [385, 193] on td "ЦО" at bounding box center [396, 192] width 148 height 52
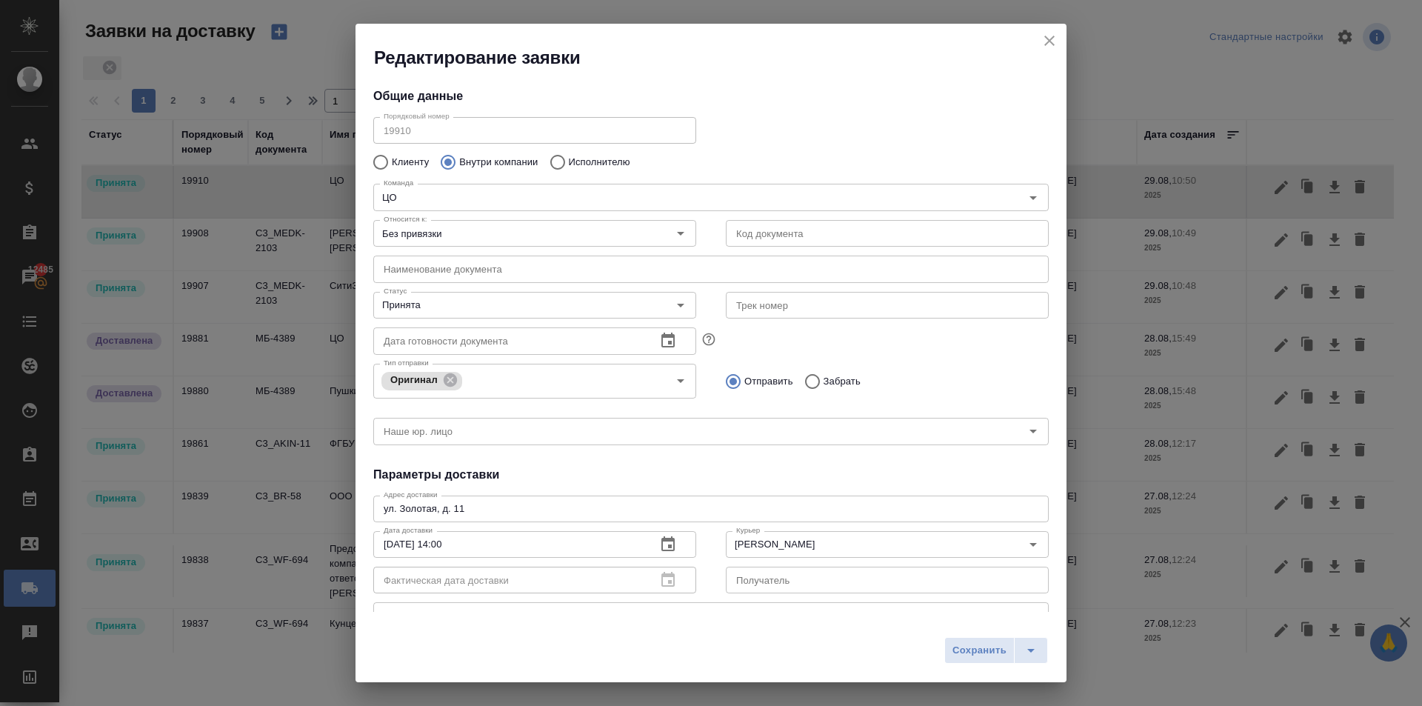
click at [661, 541] on icon "button" at bounding box center [667, 543] width 13 height 15
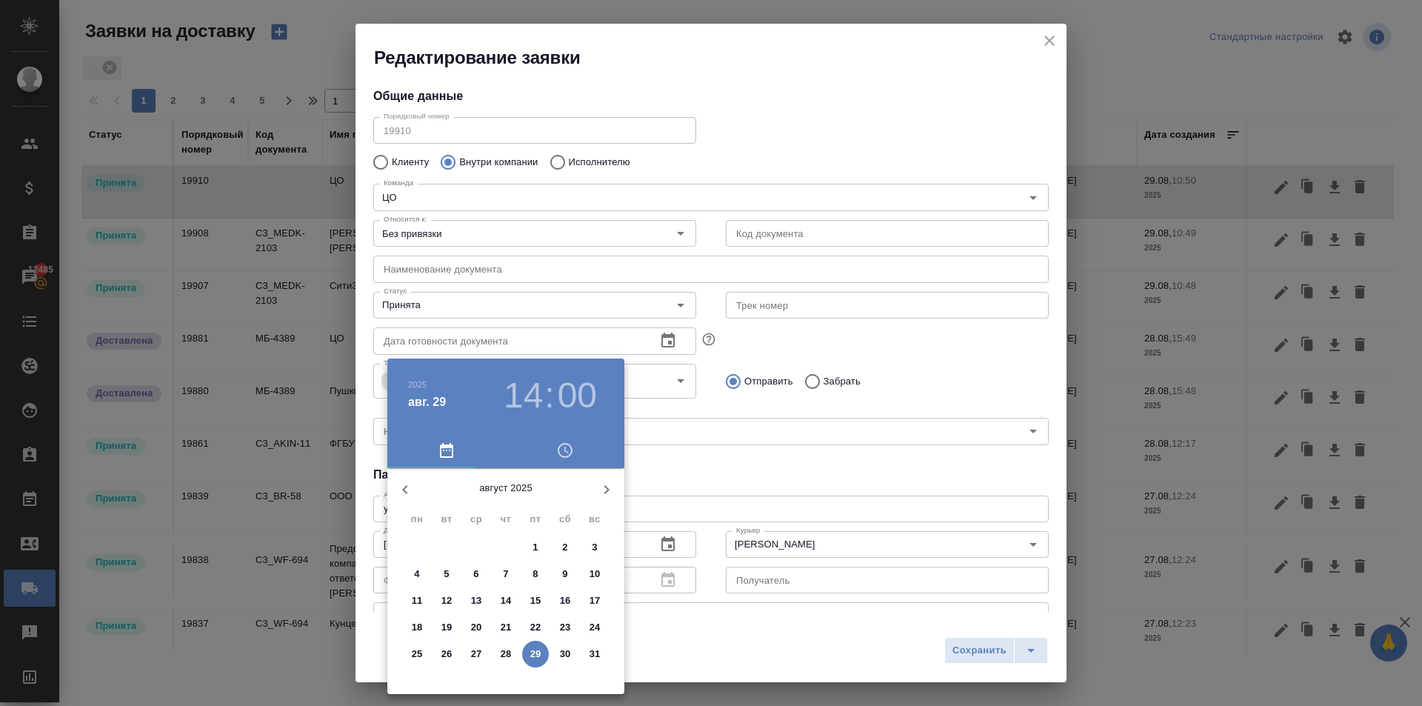
click at [506, 652] on p "28" at bounding box center [506, 653] width 11 height 15
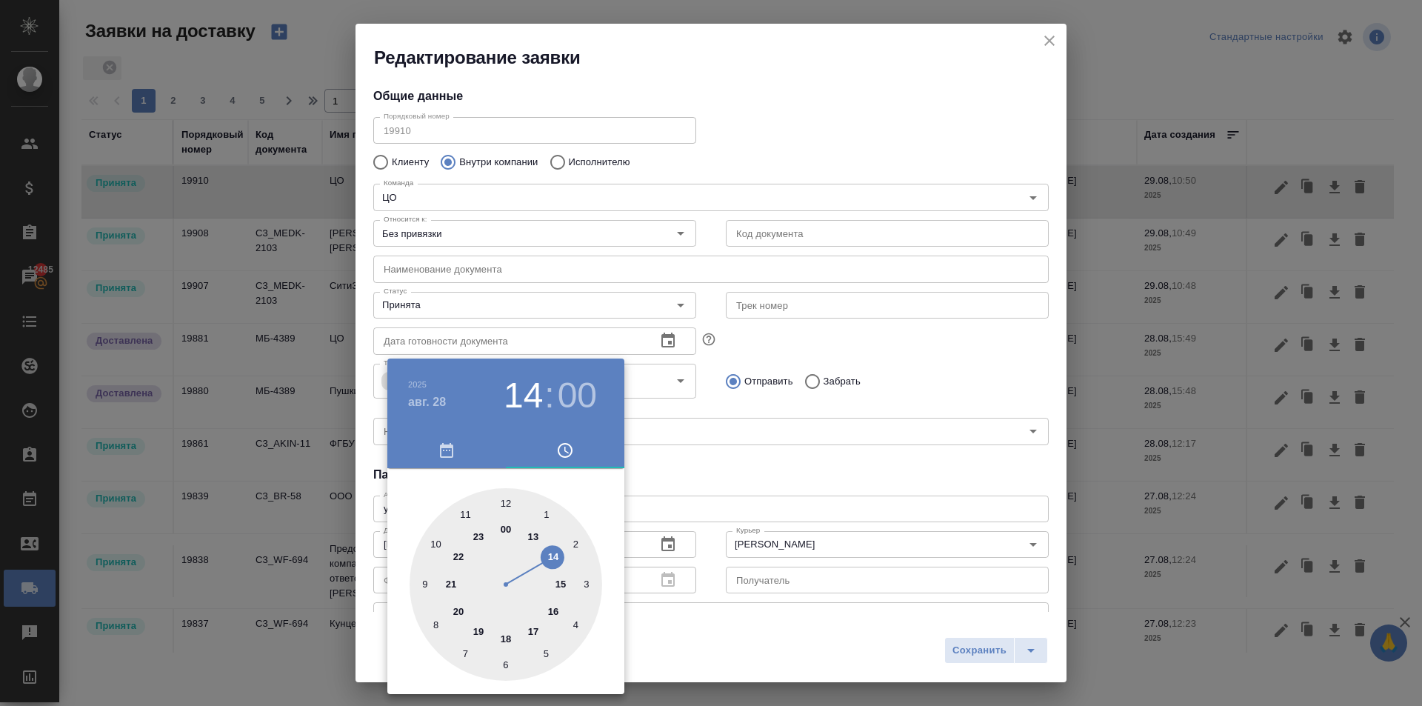
click at [681, 470] on div at bounding box center [711, 353] width 1422 height 706
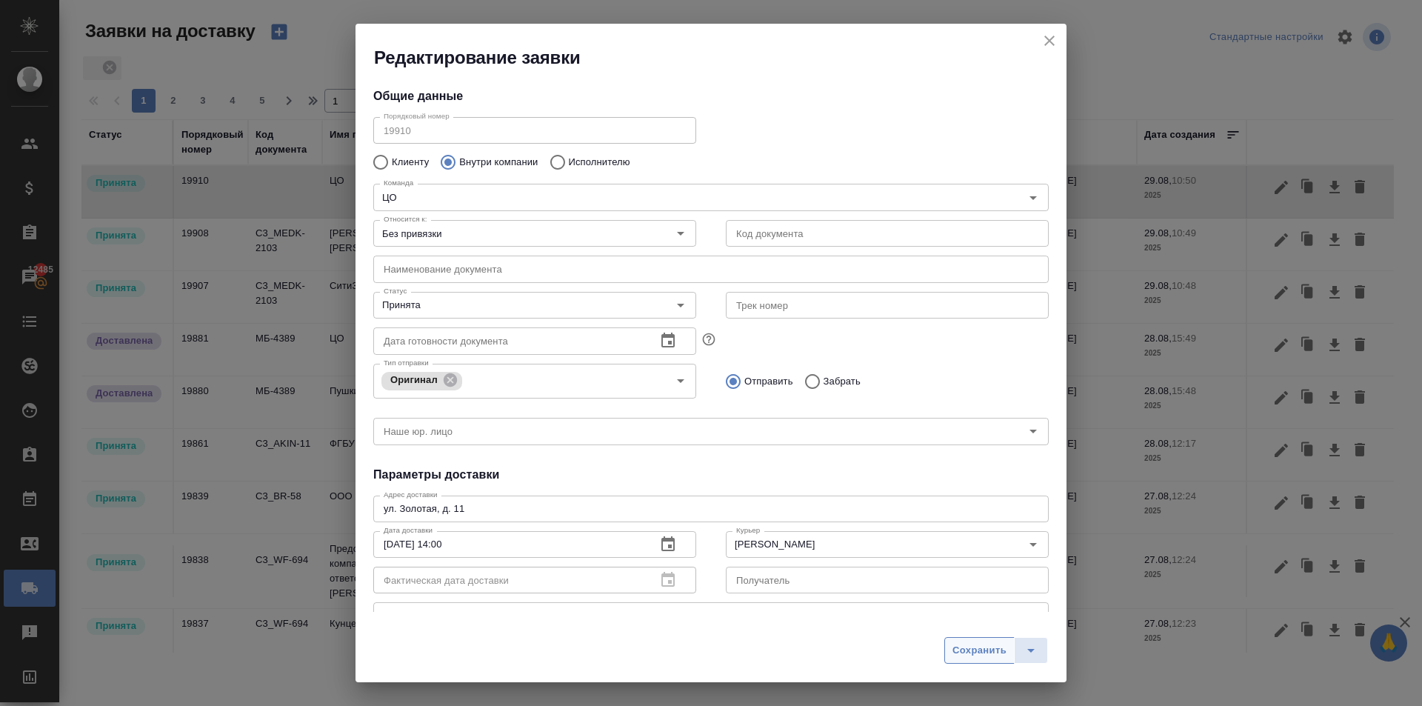
click at [972, 652] on span "Сохранить" at bounding box center [979, 650] width 54 height 17
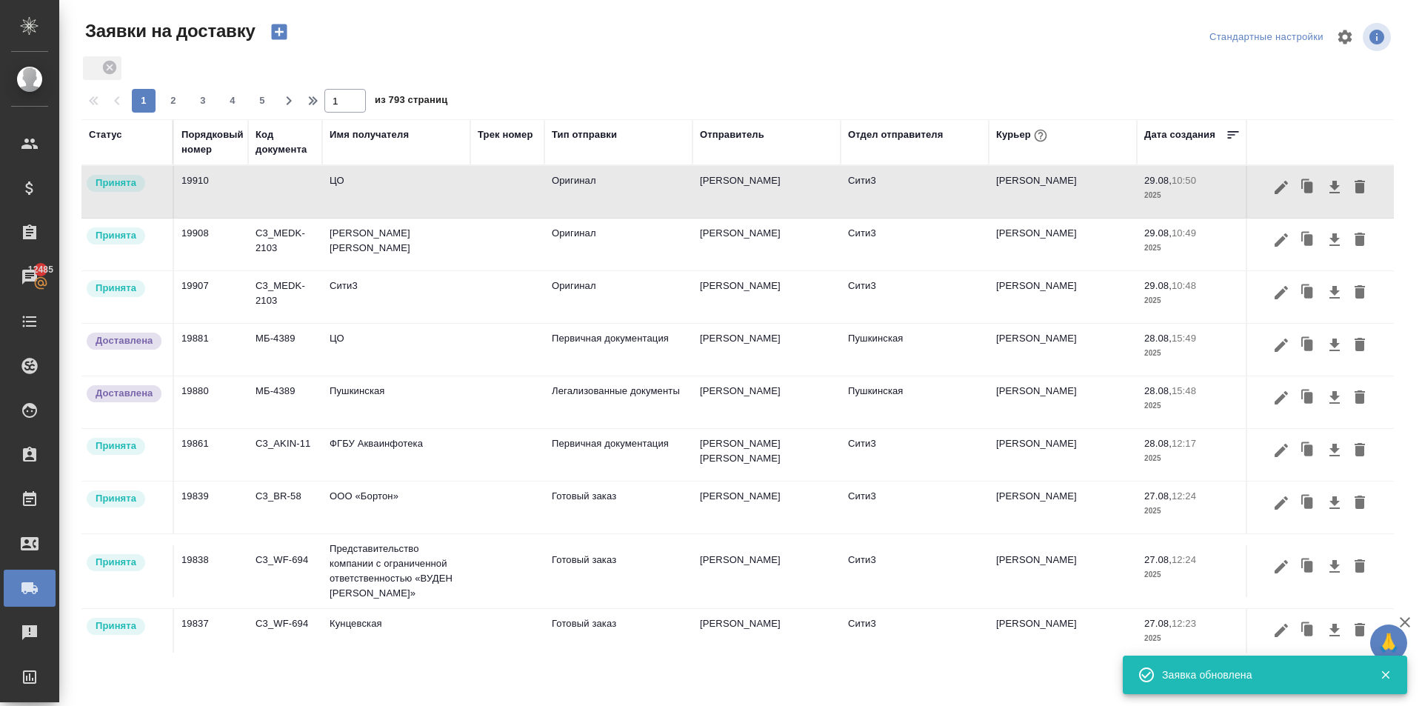
type input "29.08.2025 14:00"
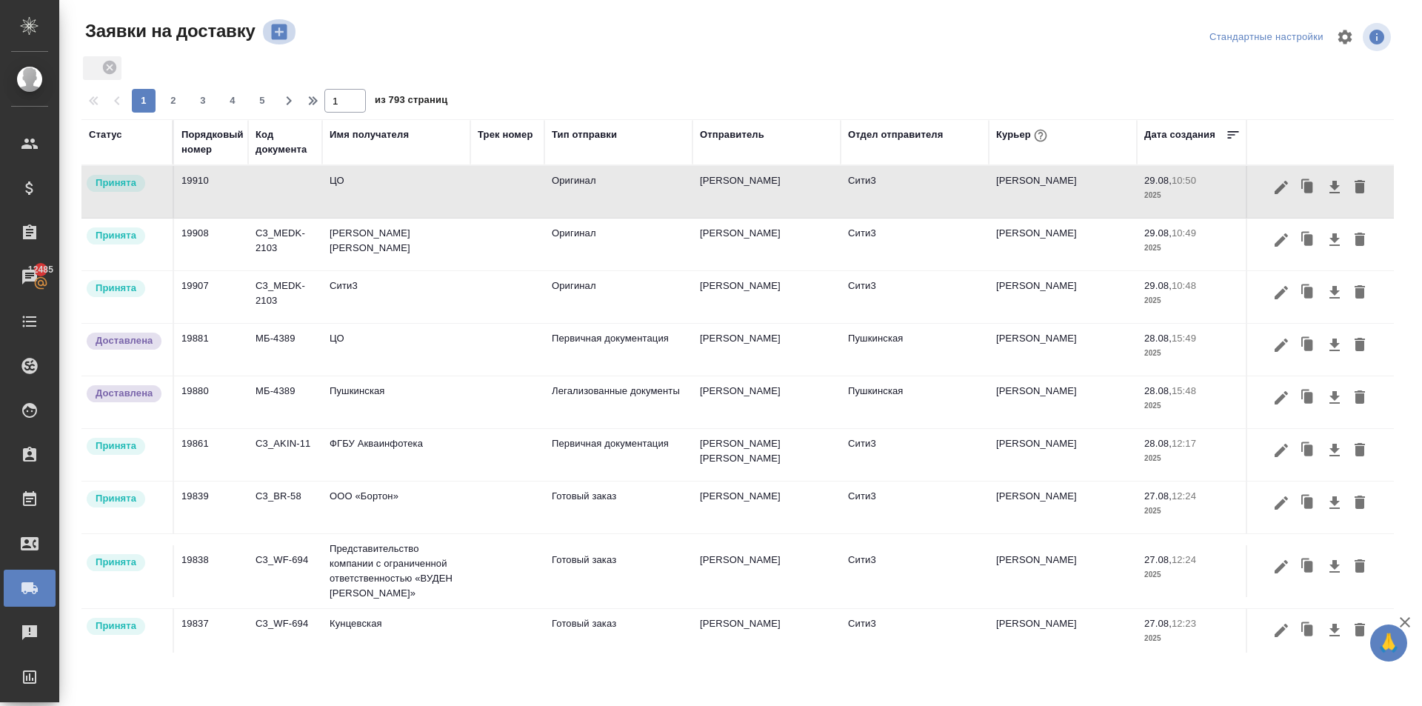
click at [280, 33] on icon "button" at bounding box center [279, 31] width 21 height 21
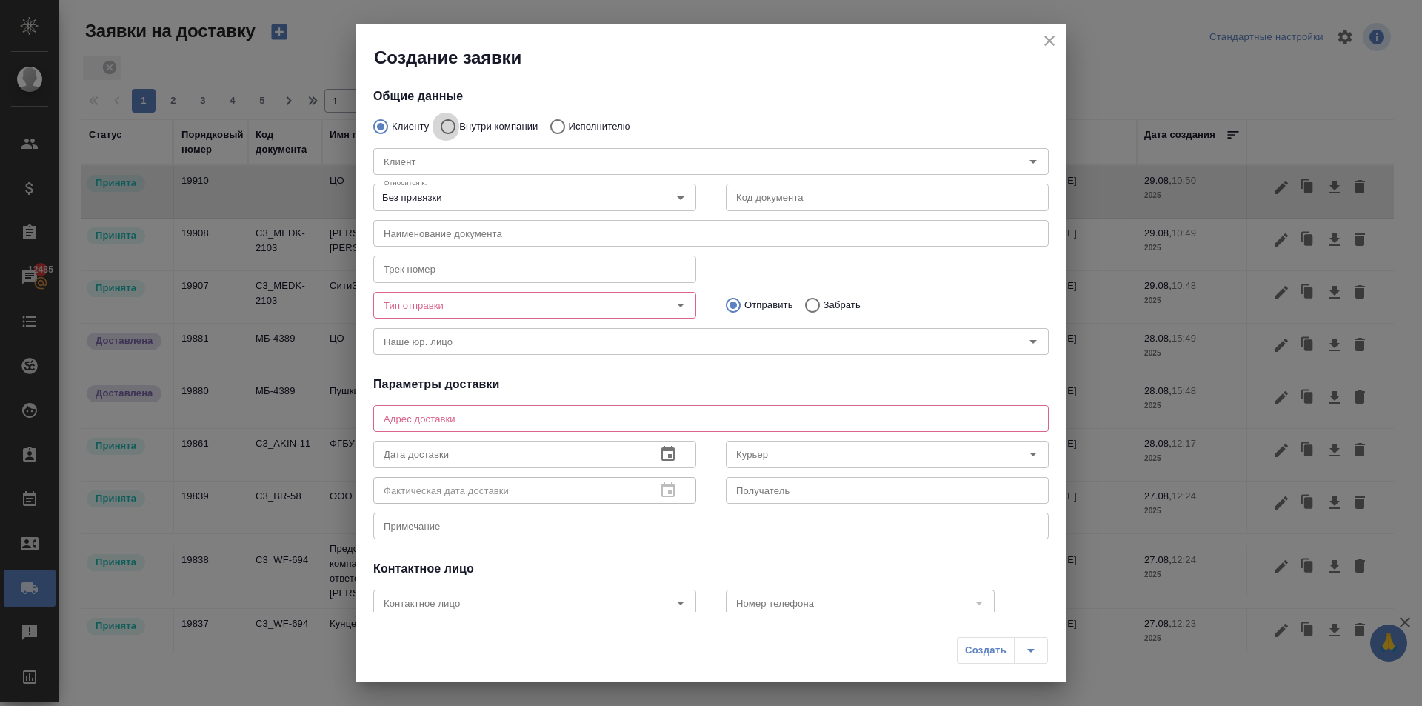
click at [450, 126] on input "Внутри компании" at bounding box center [445, 126] width 27 height 31
radio input "true"
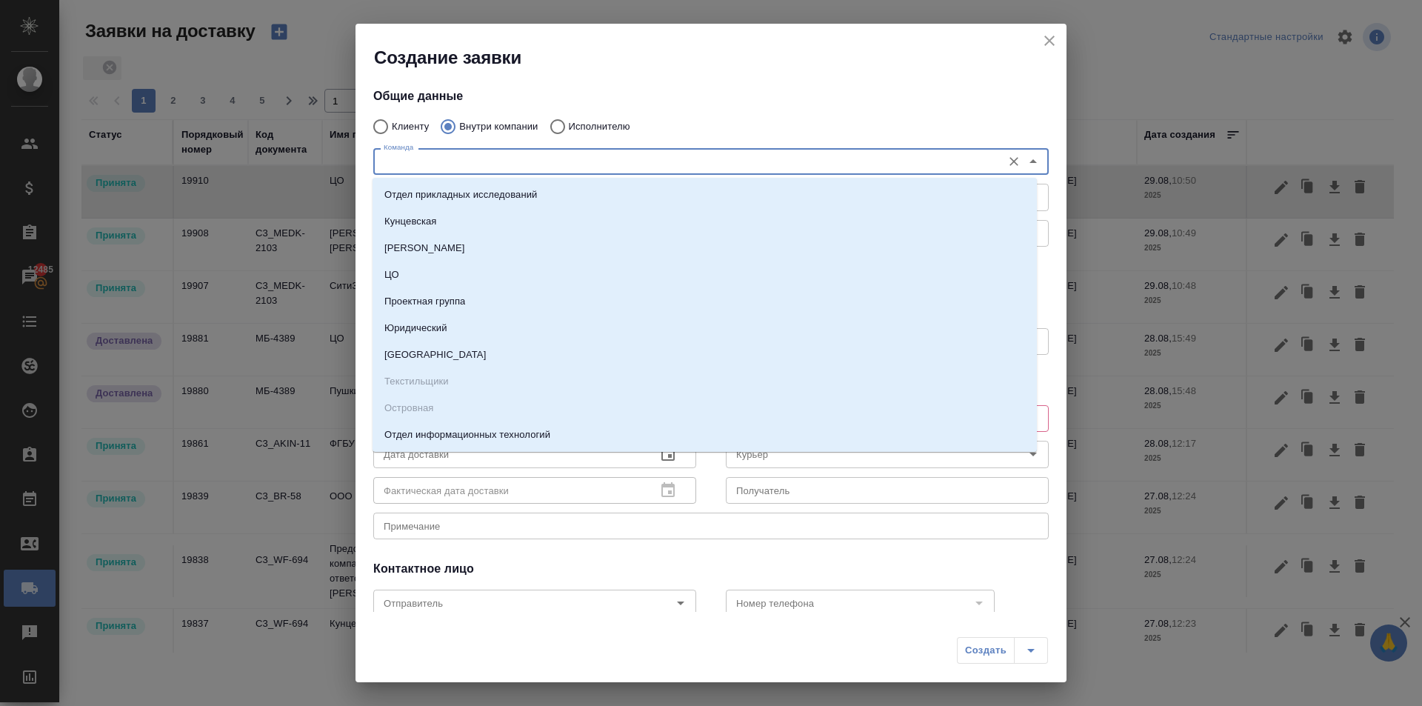
click at [454, 158] on input "Команда" at bounding box center [686, 162] width 617 height 18
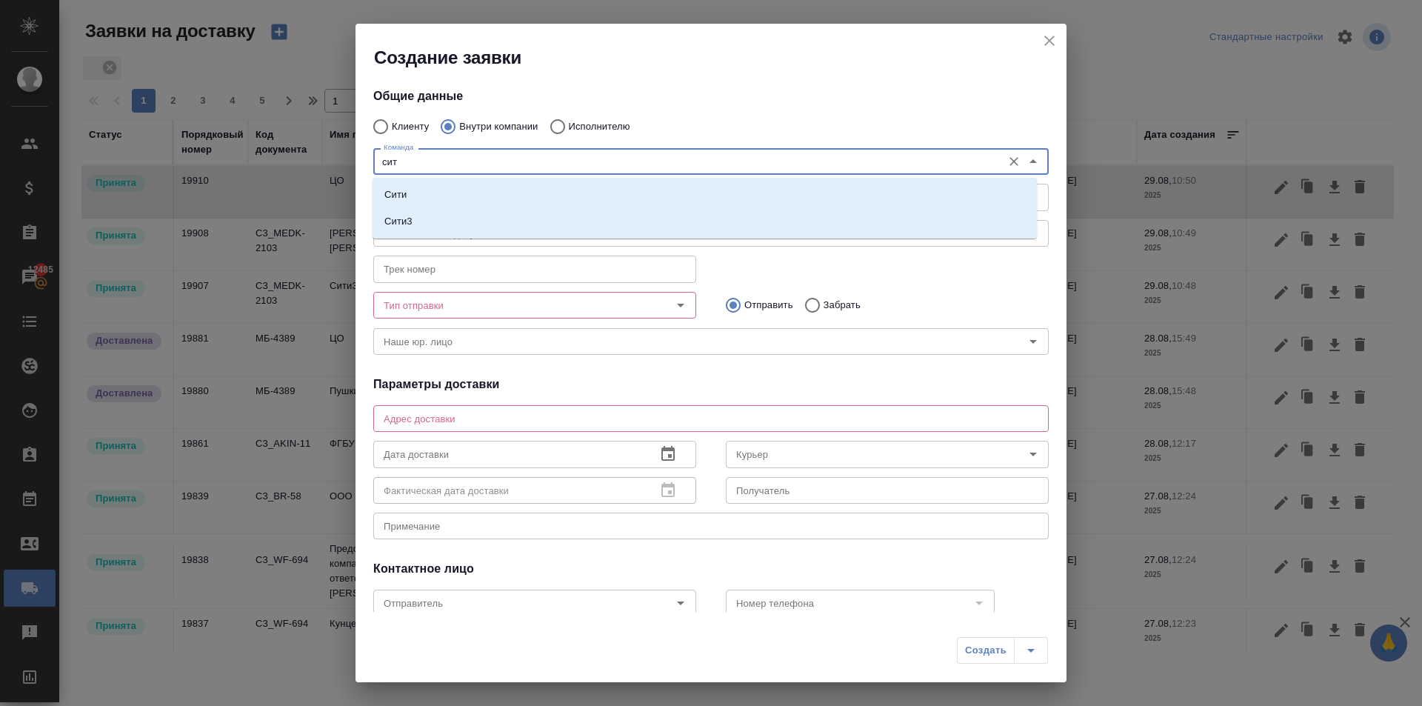
type input "сити"
click at [458, 213] on li "Сити3" at bounding box center [704, 221] width 664 height 27
type textarea "Огородный проезд 16/1, строение 4, этаж 3, офис 302"
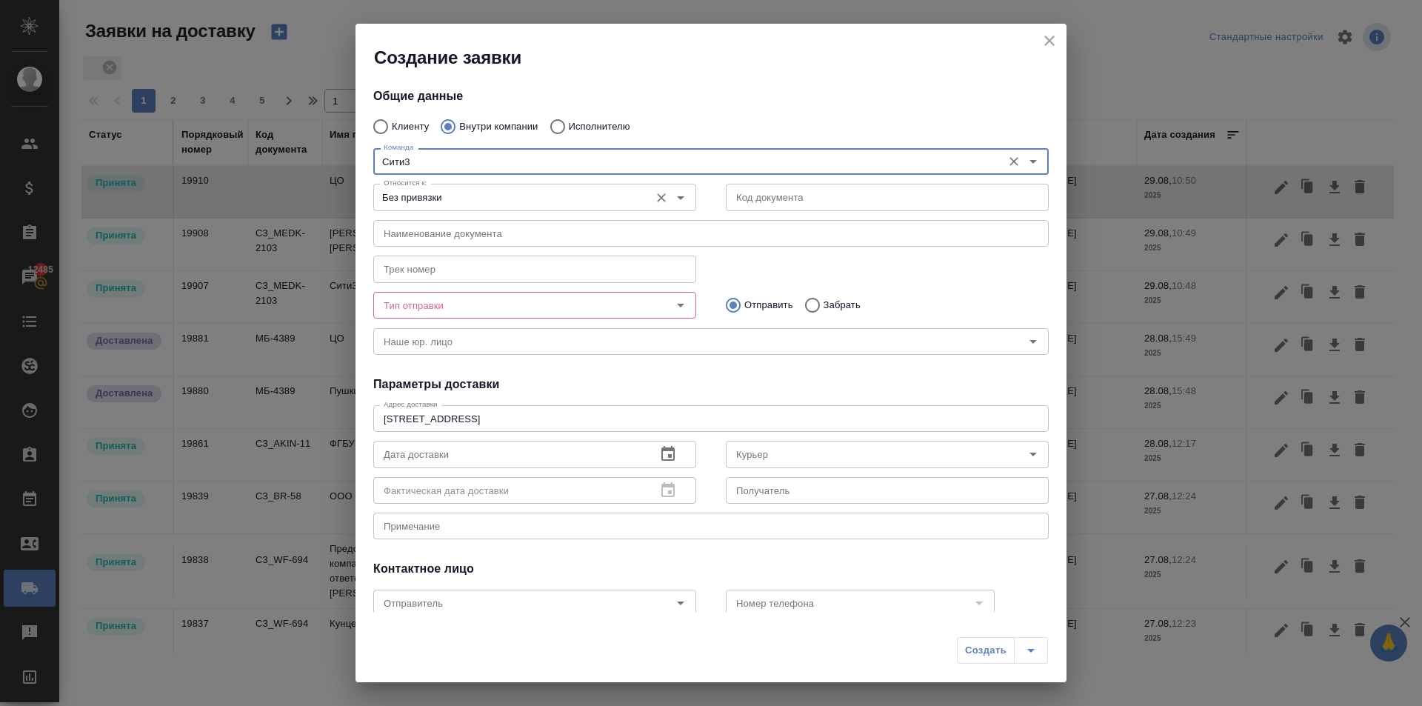
type input "Сити3"
click at [417, 194] on input "Без привязки" at bounding box center [510, 197] width 264 height 18
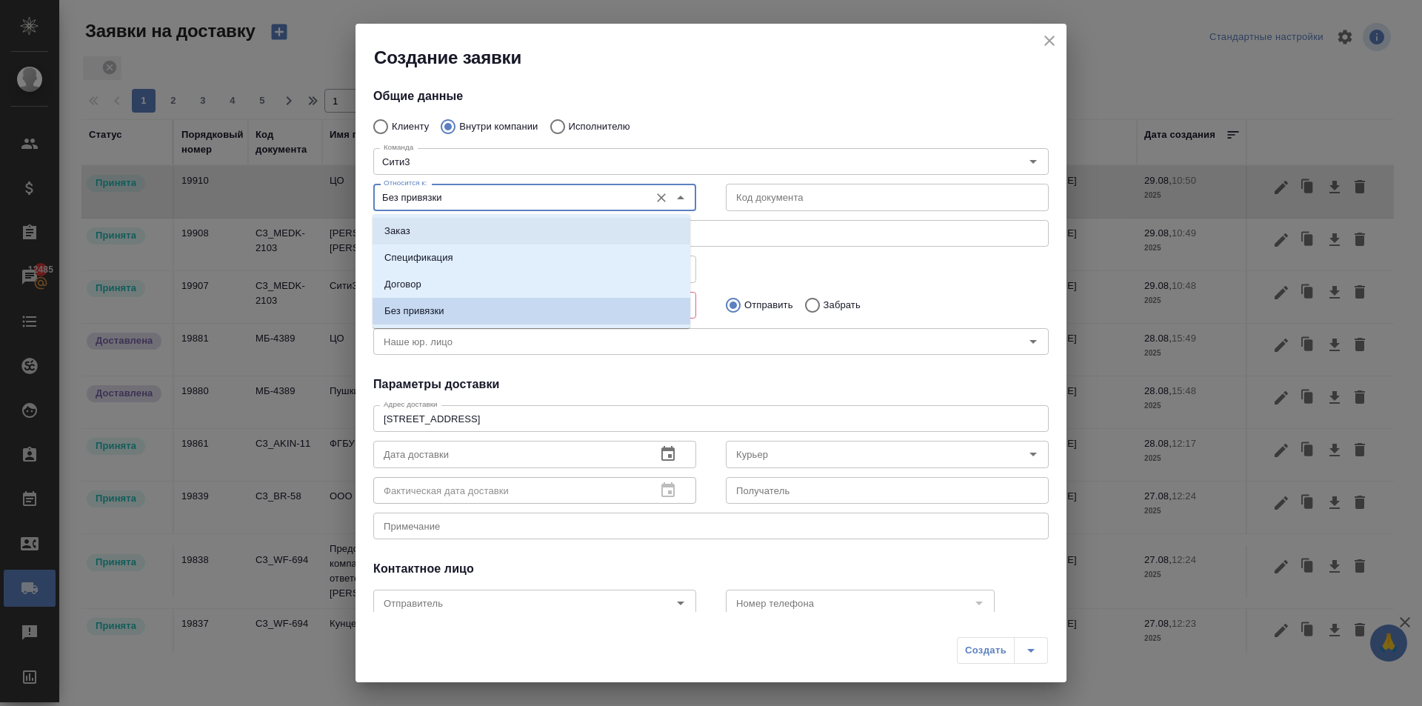
click at [412, 230] on li "Заказ" at bounding box center [531, 231] width 318 height 27
type input "Заказ"
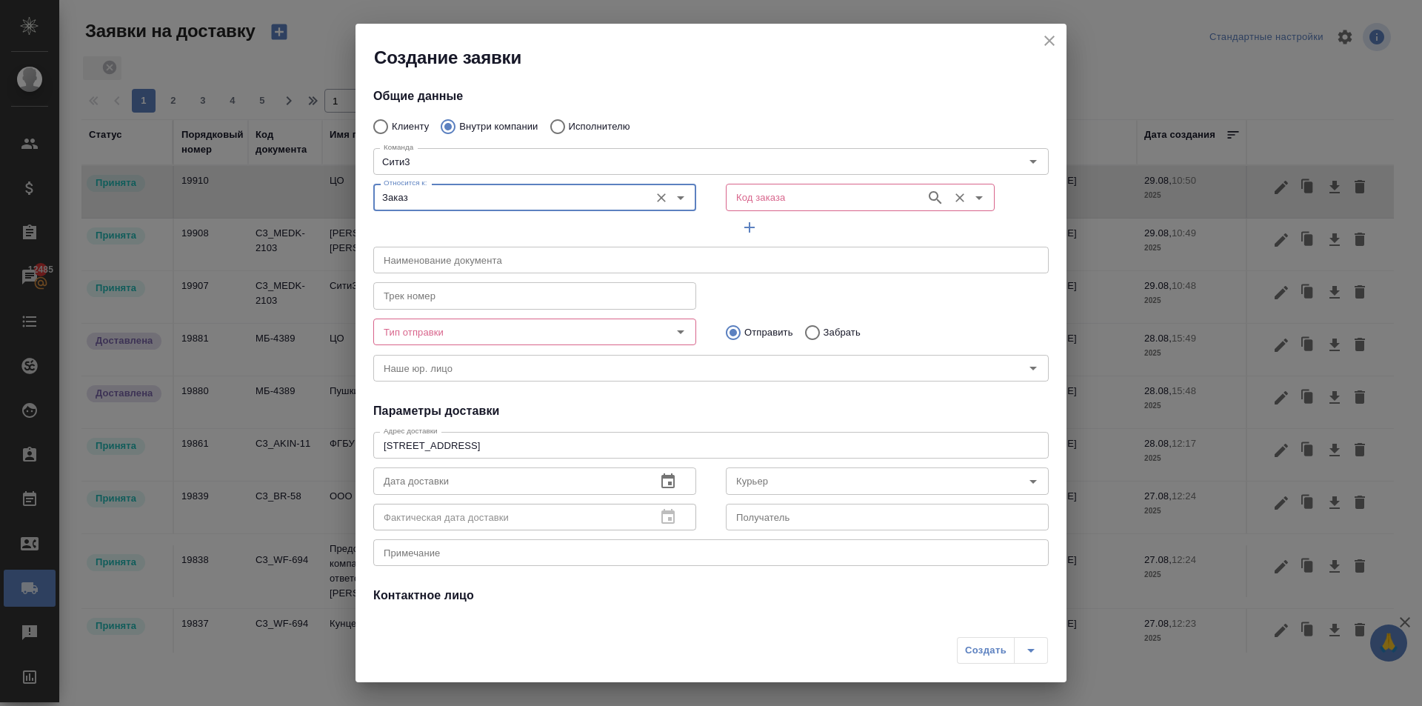
click at [748, 192] on input "Код заказа" at bounding box center [824, 197] width 188 height 18
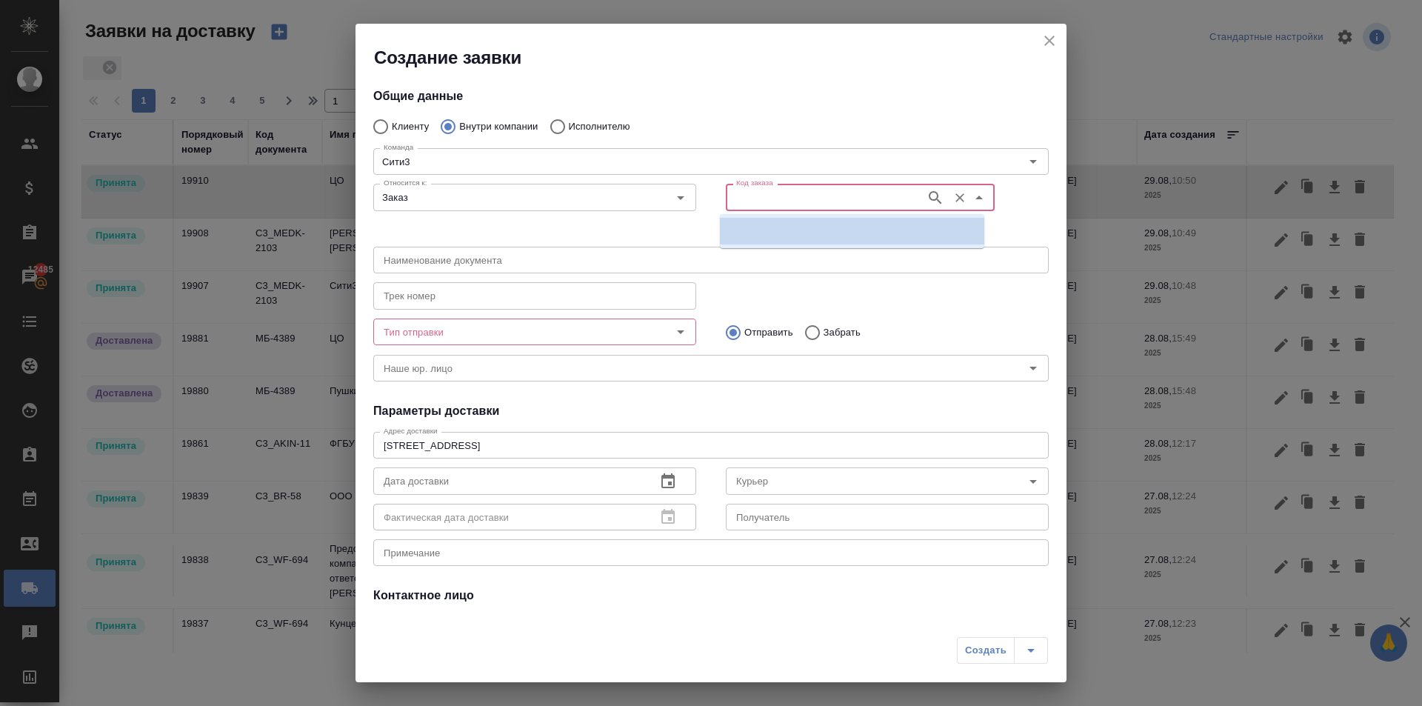
paste input "C3_AKIN-11"
type input "C3_AKIN-11"
click at [780, 231] on p "C3_AKIN-11" at bounding box center [759, 231] width 55 height 15
type input "(МБ) ООО "Монблан""
type input "C3_AKIN-11"
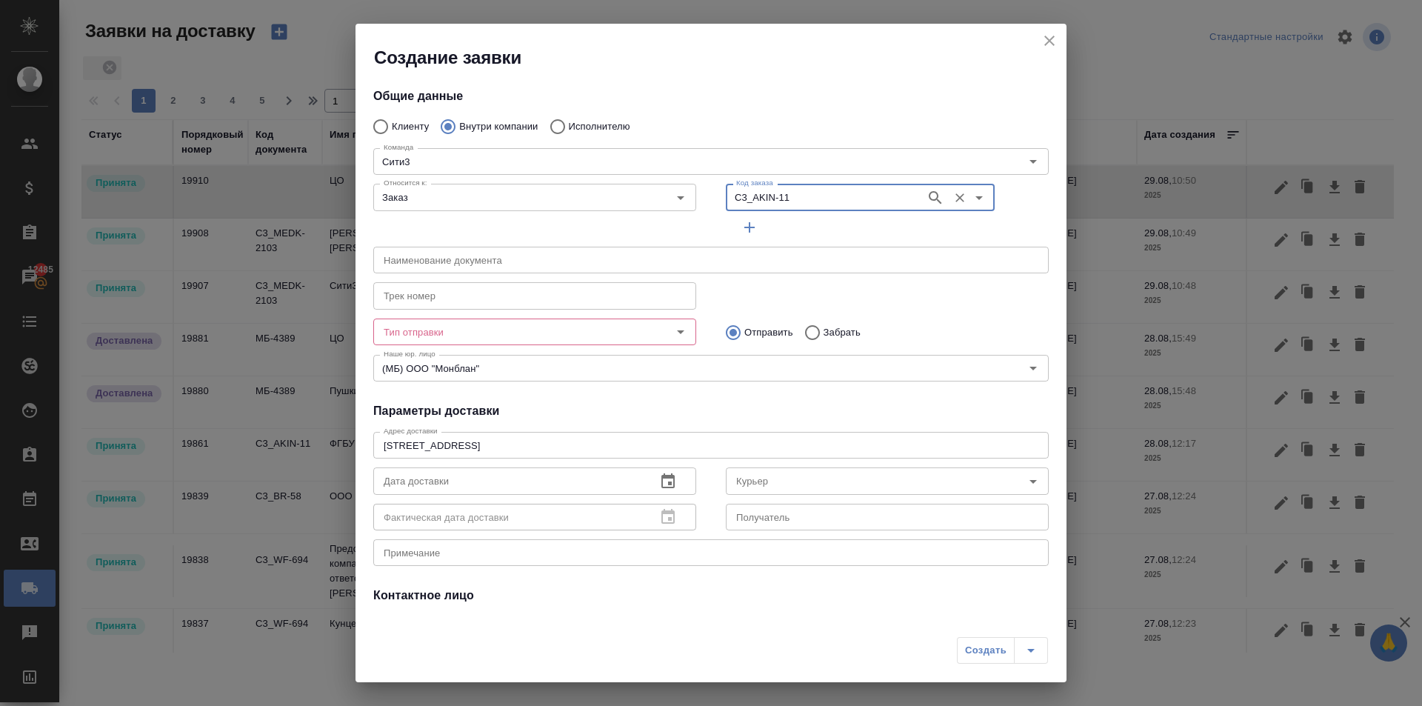
click at [806, 335] on input "Забрать" at bounding box center [810, 332] width 27 height 31
radio input "true"
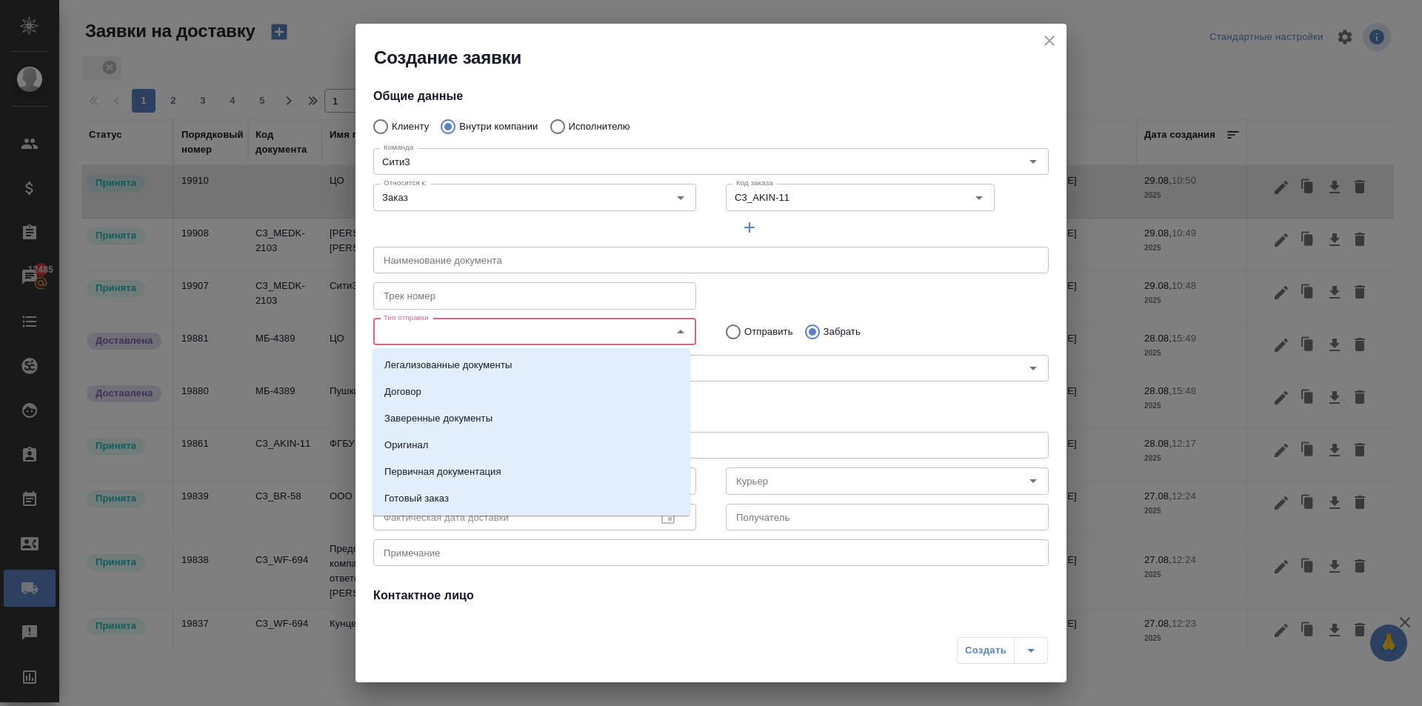
click at [615, 323] on input "Тип отправки" at bounding box center [510, 332] width 264 height 18
drag, startPoint x: 442, startPoint y: 501, endPoint x: 494, endPoint y: 500, distance: 51.8
click at [443, 502] on p "Готовый заказ" at bounding box center [416, 498] width 64 height 15
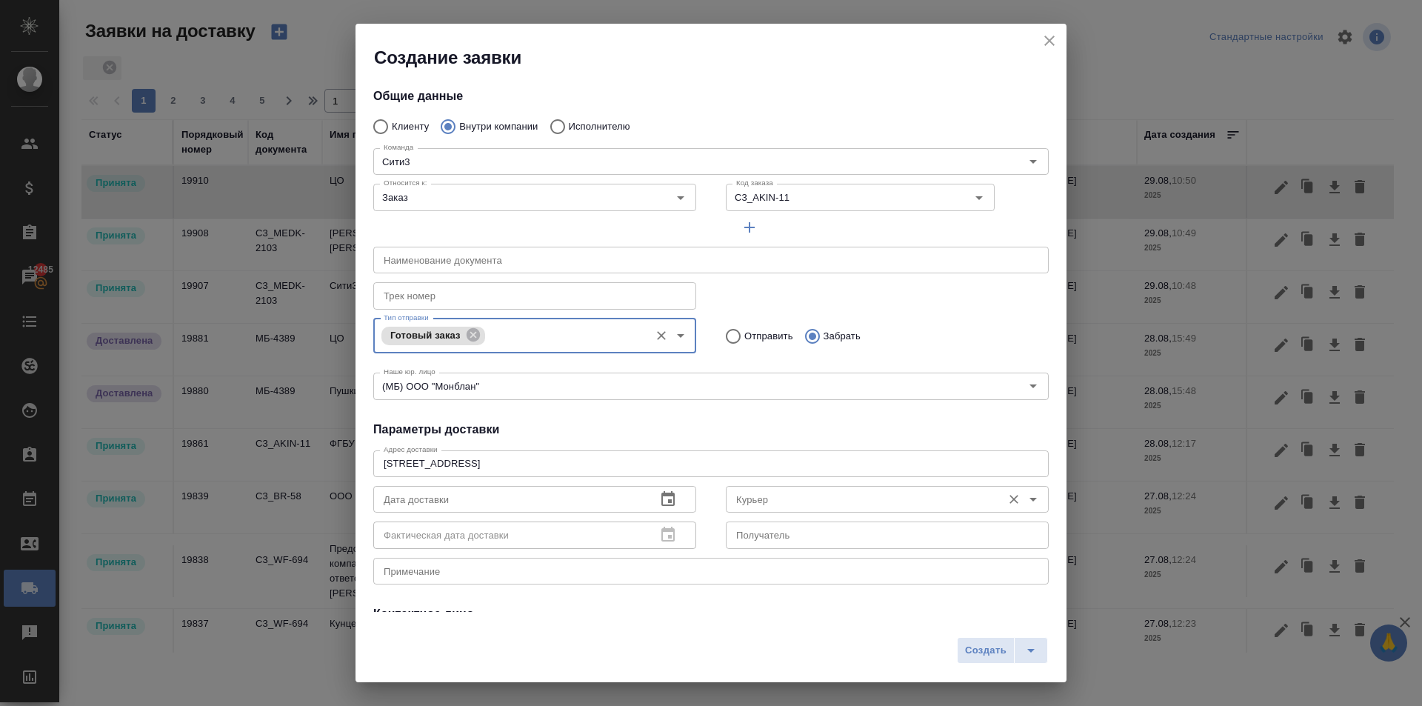
click at [740, 494] on input "Курьер" at bounding box center [862, 499] width 264 height 18
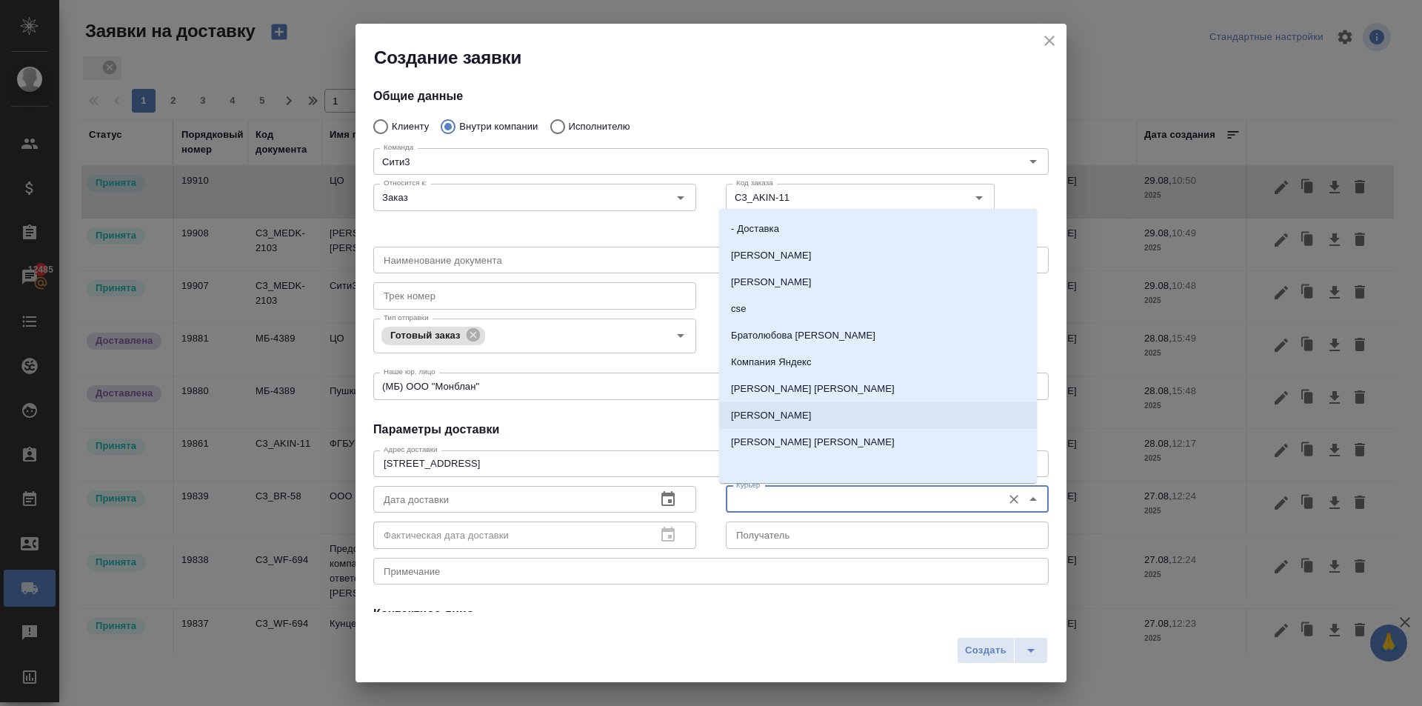
click at [779, 421] on p "Бородулин Антон" at bounding box center [771, 415] width 81 height 15
type input "Бородулин Антон"
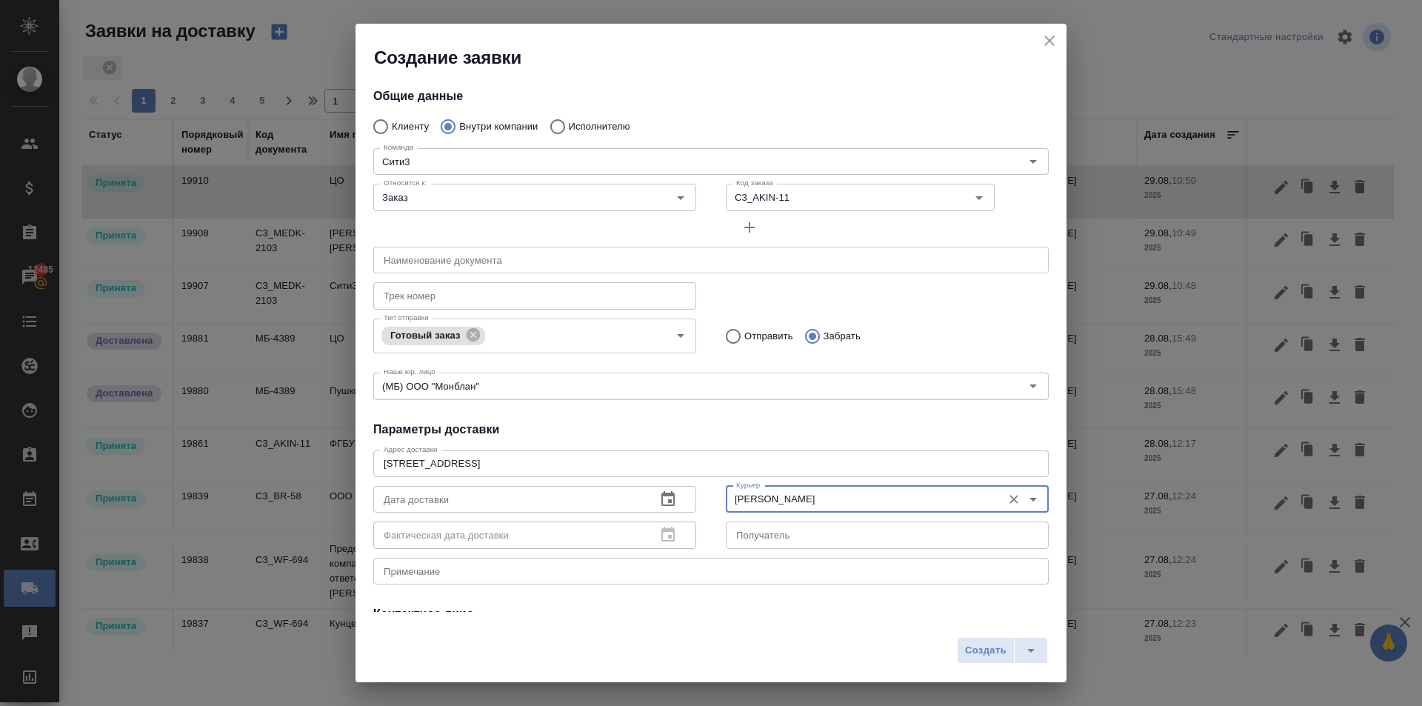
click at [659, 498] on icon "button" at bounding box center [668, 499] width 18 height 18
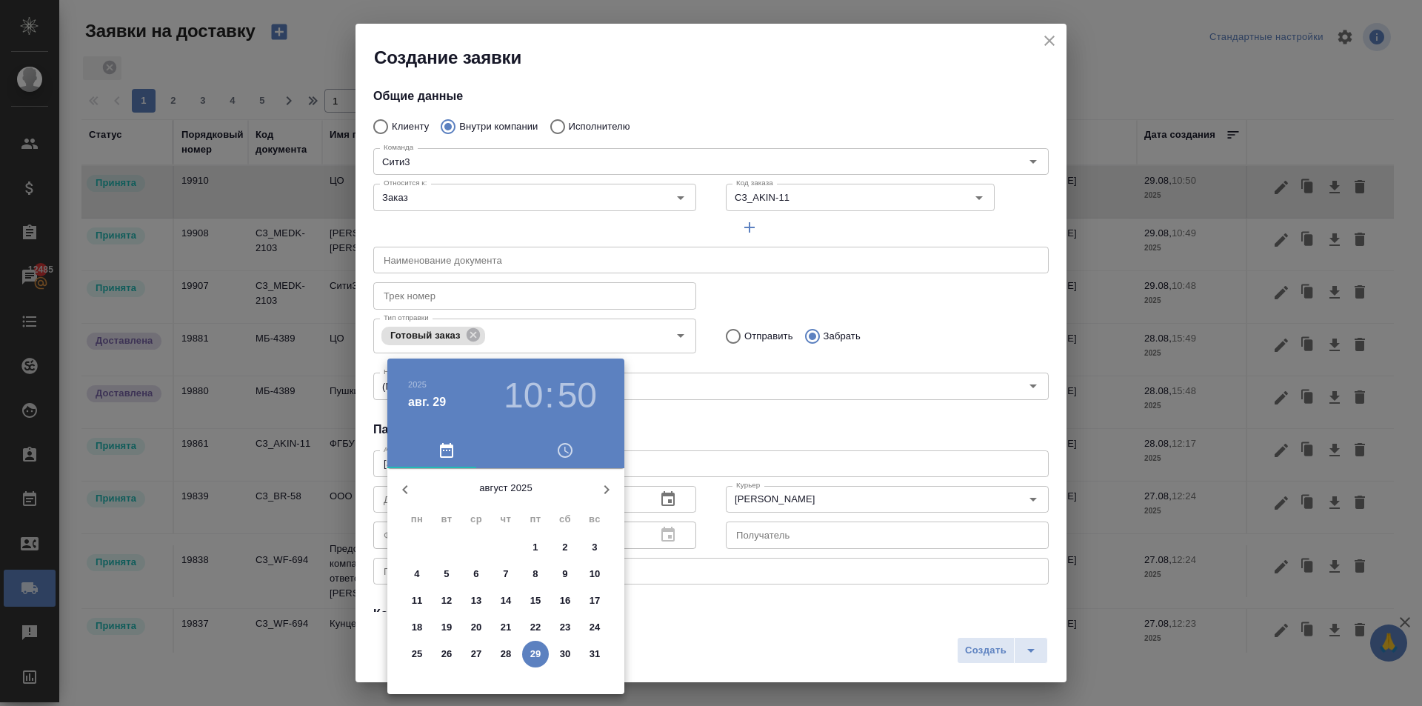
click at [501, 647] on p "28" at bounding box center [506, 653] width 11 height 15
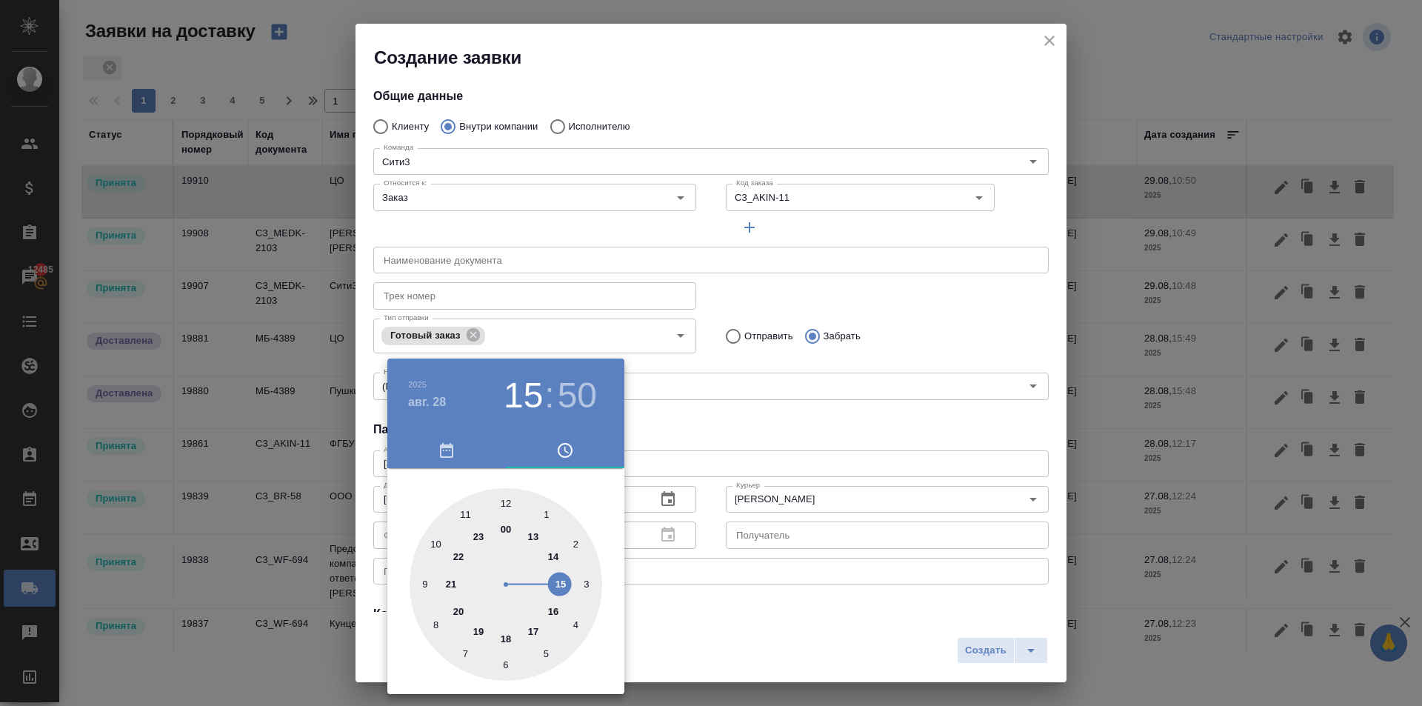
click at [565, 582] on div at bounding box center [505, 584] width 193 height 193
click at [501, 503] on div at bounding box center [505, 584] width 193 height 193
click at [514, 498] on div at bounding box center [505, 584] width 193 height 193
click at [503, 496] on div at bounding box center [505, 584] width 193 height 193
type input "28.08.2025 15:00"
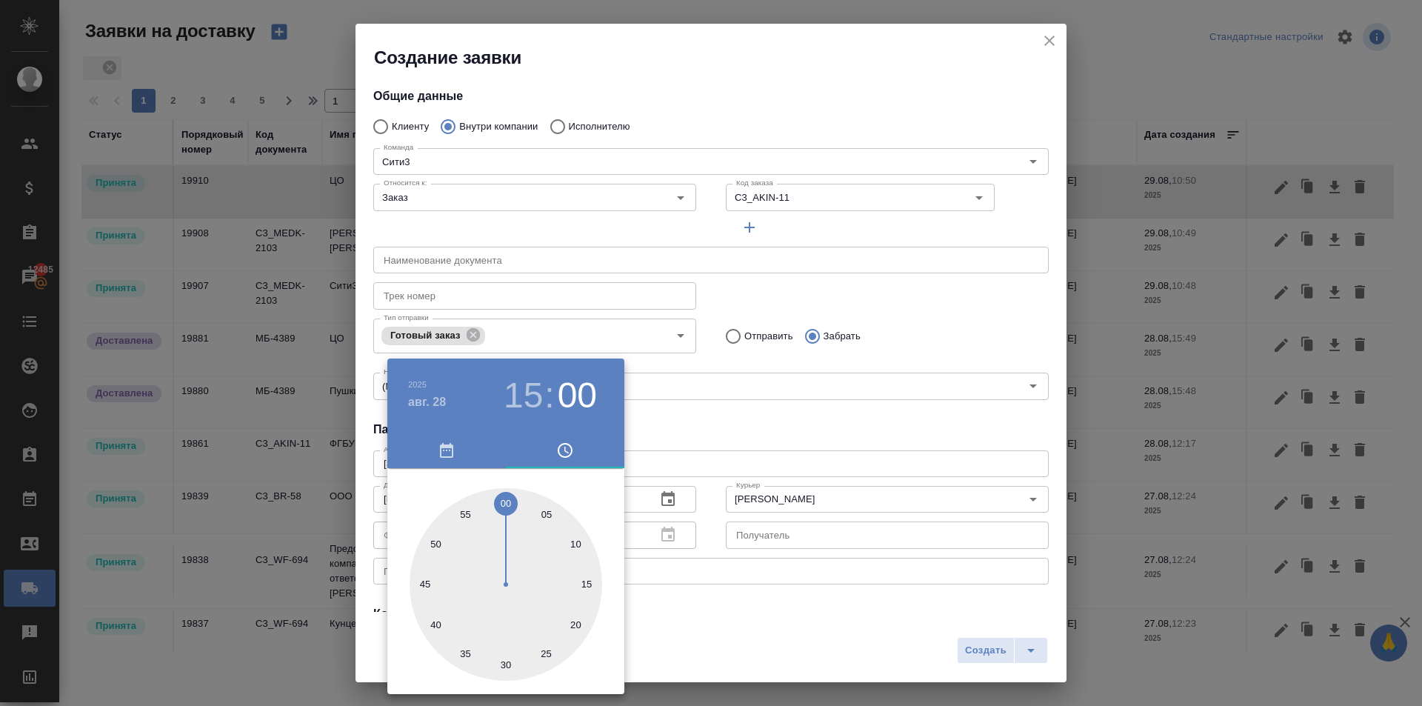
click at [747, 458] on div at bounding box center [711, 353] width 1422 height 706
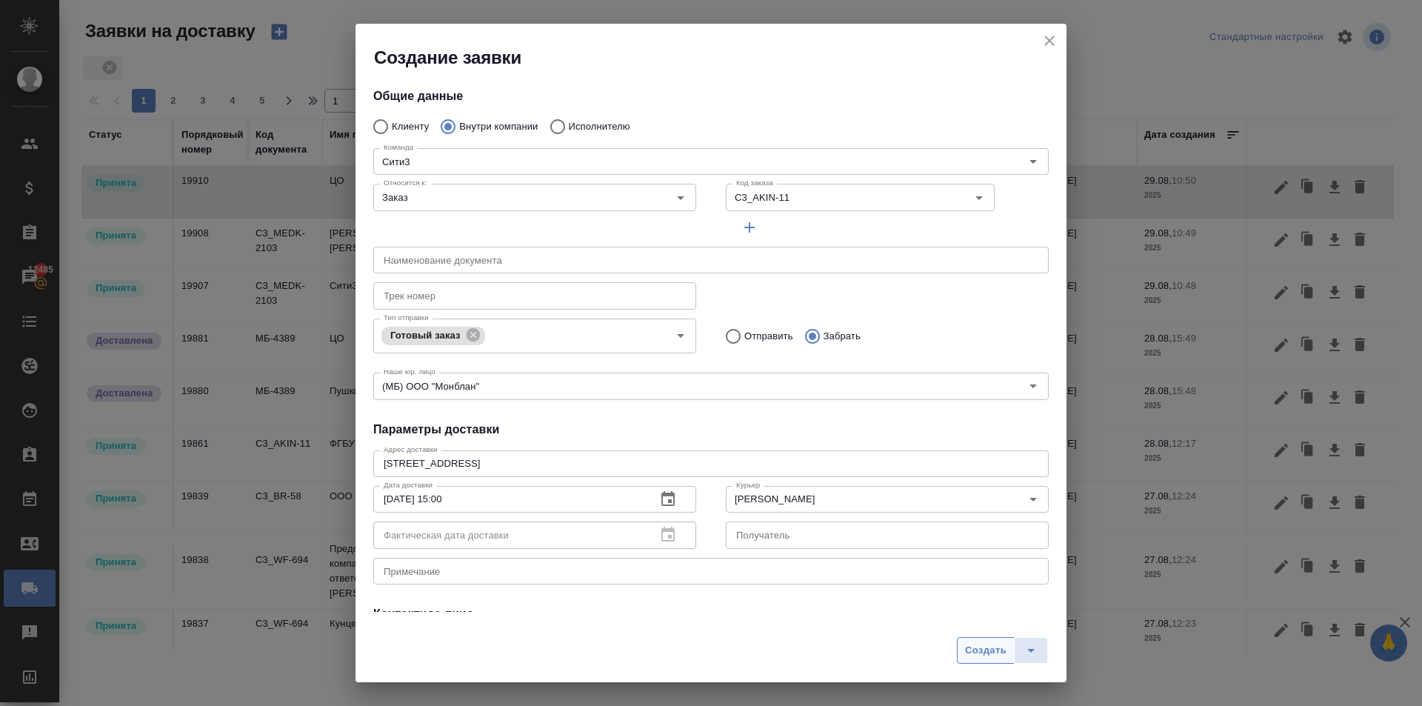
click at [964, 637] on button "Создать" at bounding box center [986, 650] width 58 height 27
radio input "true"
type input "Без привязки"
radio input "true"
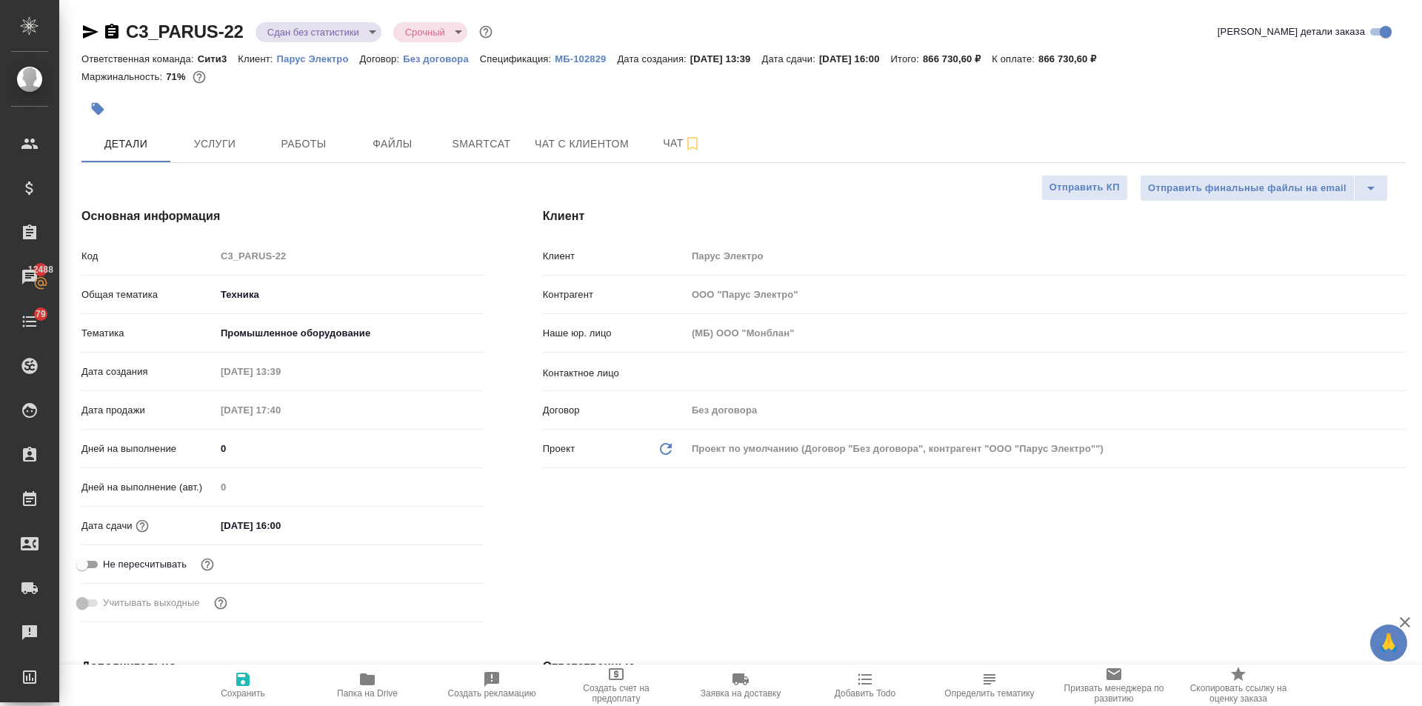
select select "RU"
click at [362, 671] on icon "button" at bounding box center [367, 679] width 18 height 18
